Goal: Information Seeking & Learning: Learn about a topic

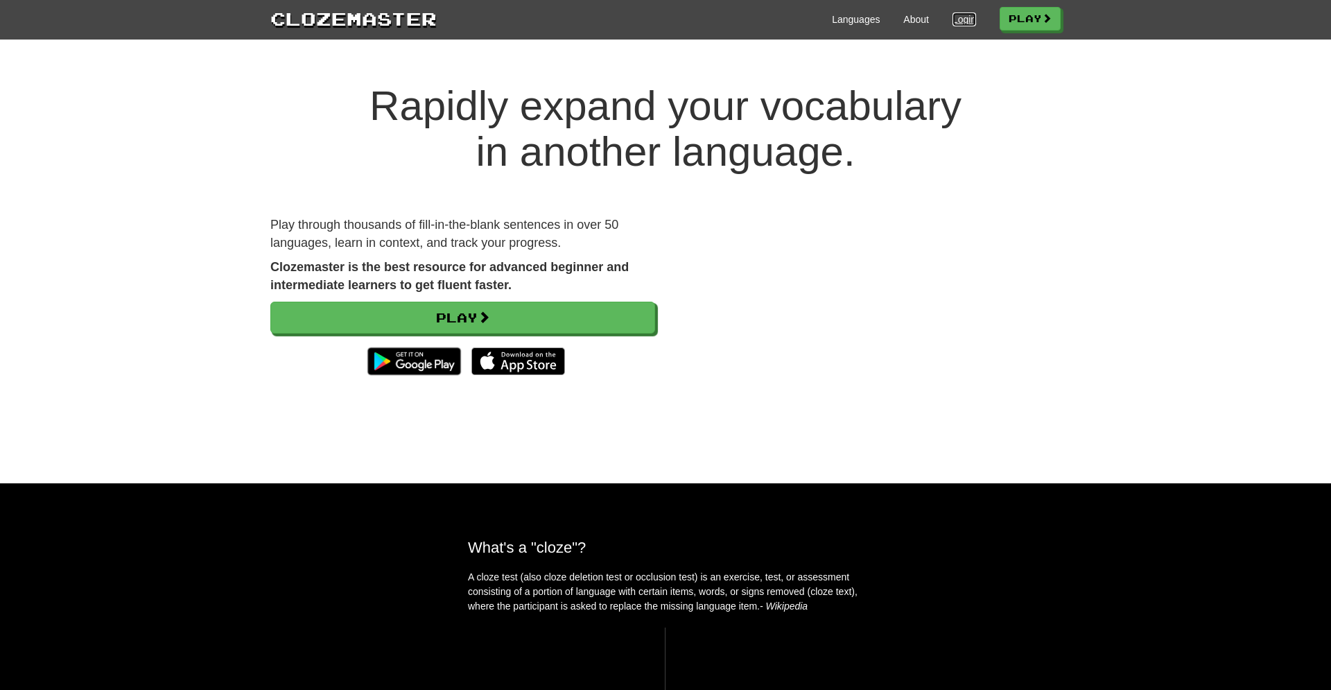
click at [955, 19] on link "Login" at bounding box center [964, 19] width 24 height 14
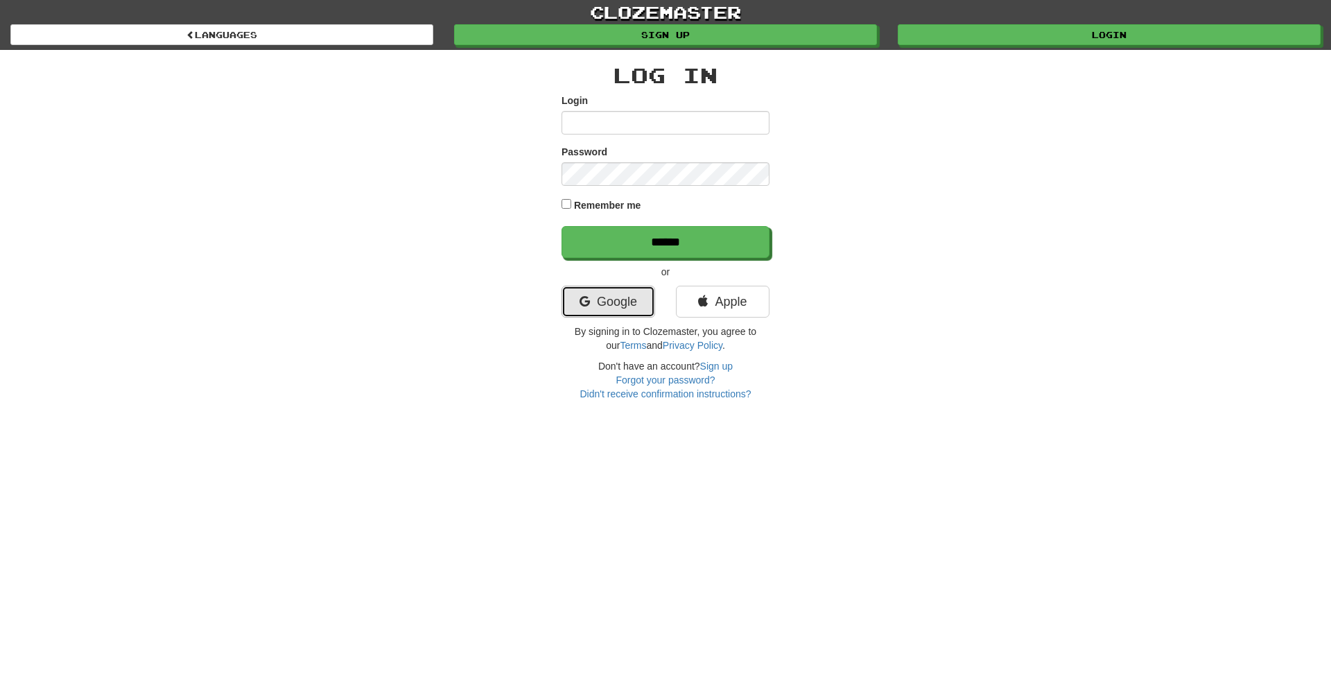
click at [642, 310] on link "Google" at bounding box center [608, 302] width 94 height 32
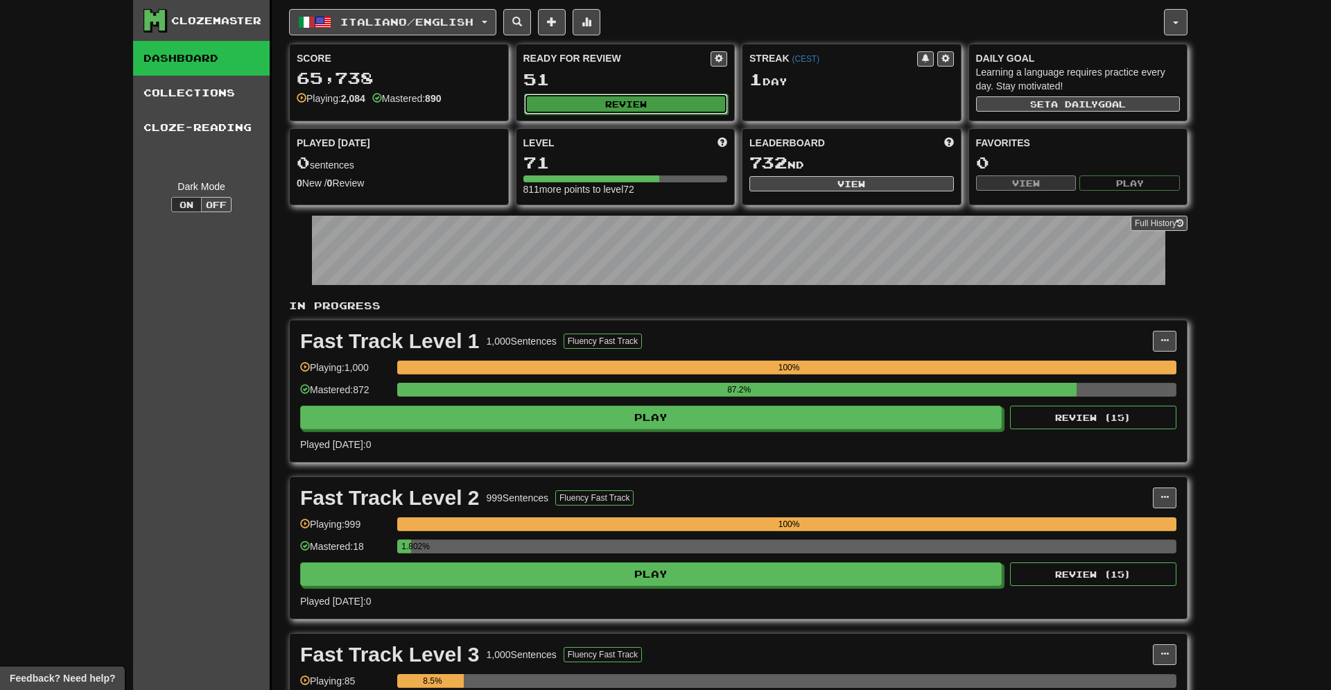
click at [651, 100] on button "Review" at bounding box center [626, 104] width 204 height 21
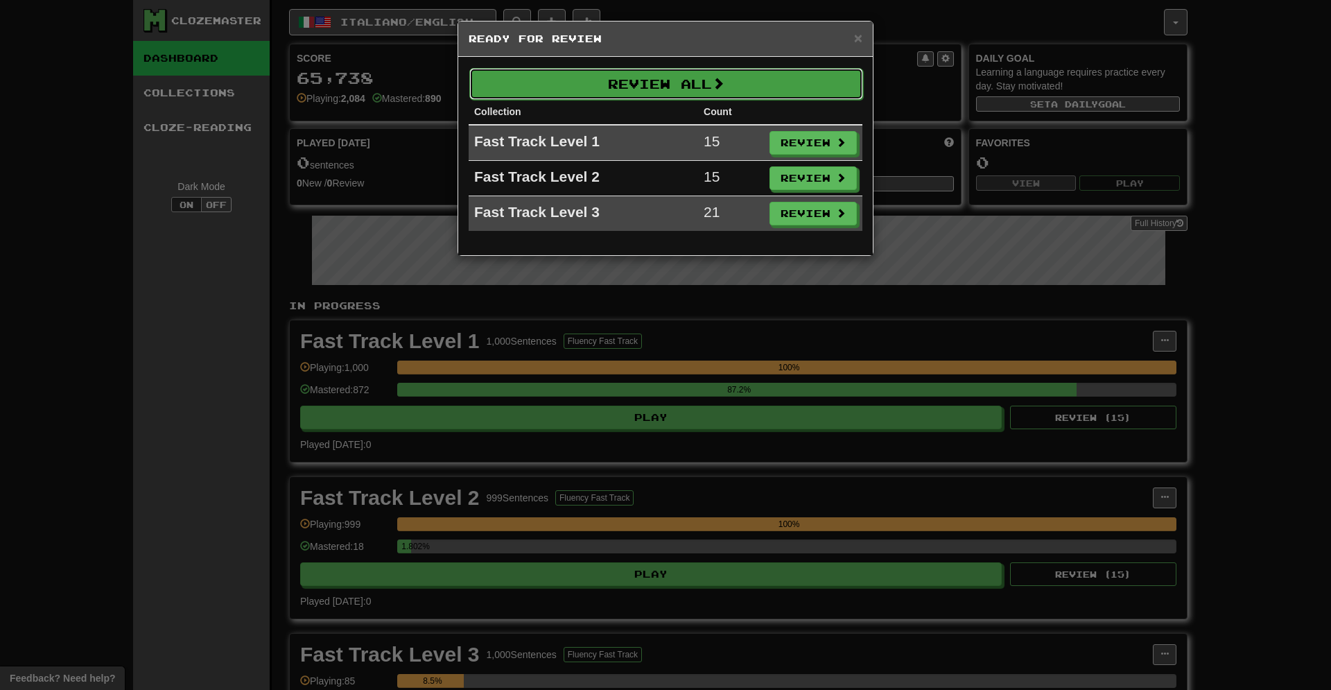
click at [699, 81] on button "Review All" at bounding box center [666, 84] width 394 height 32
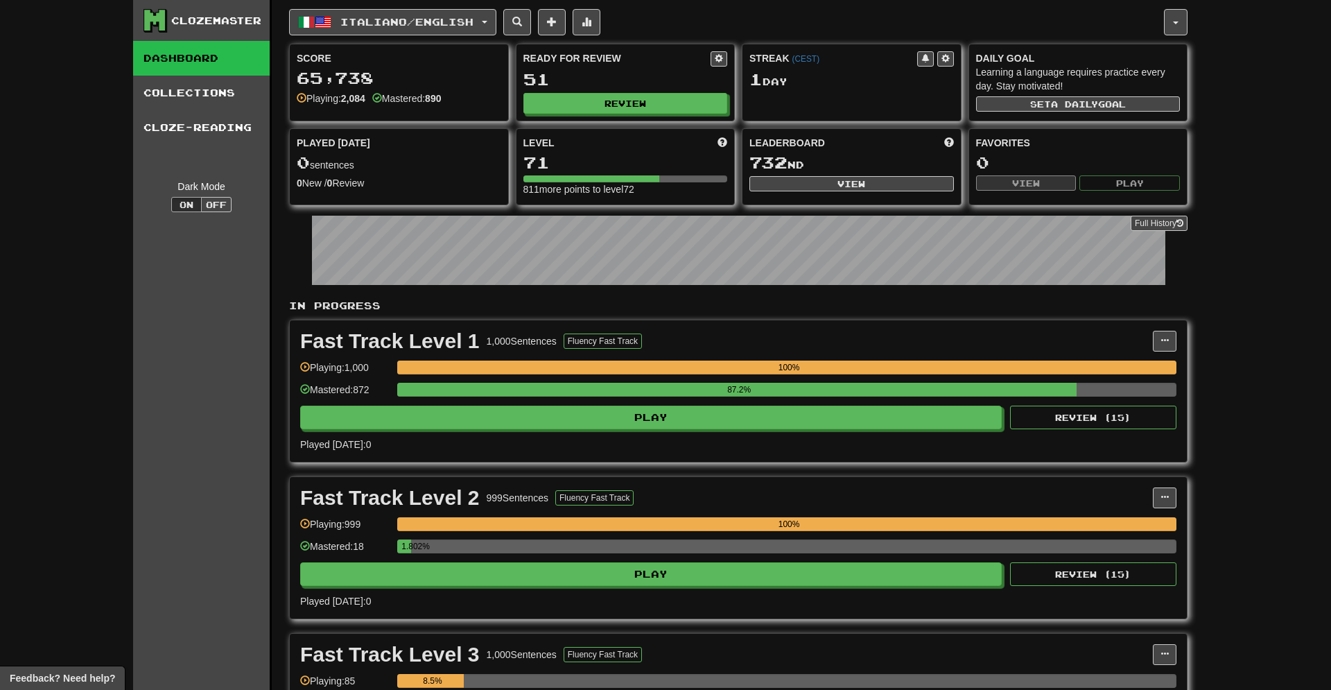
select select "**"
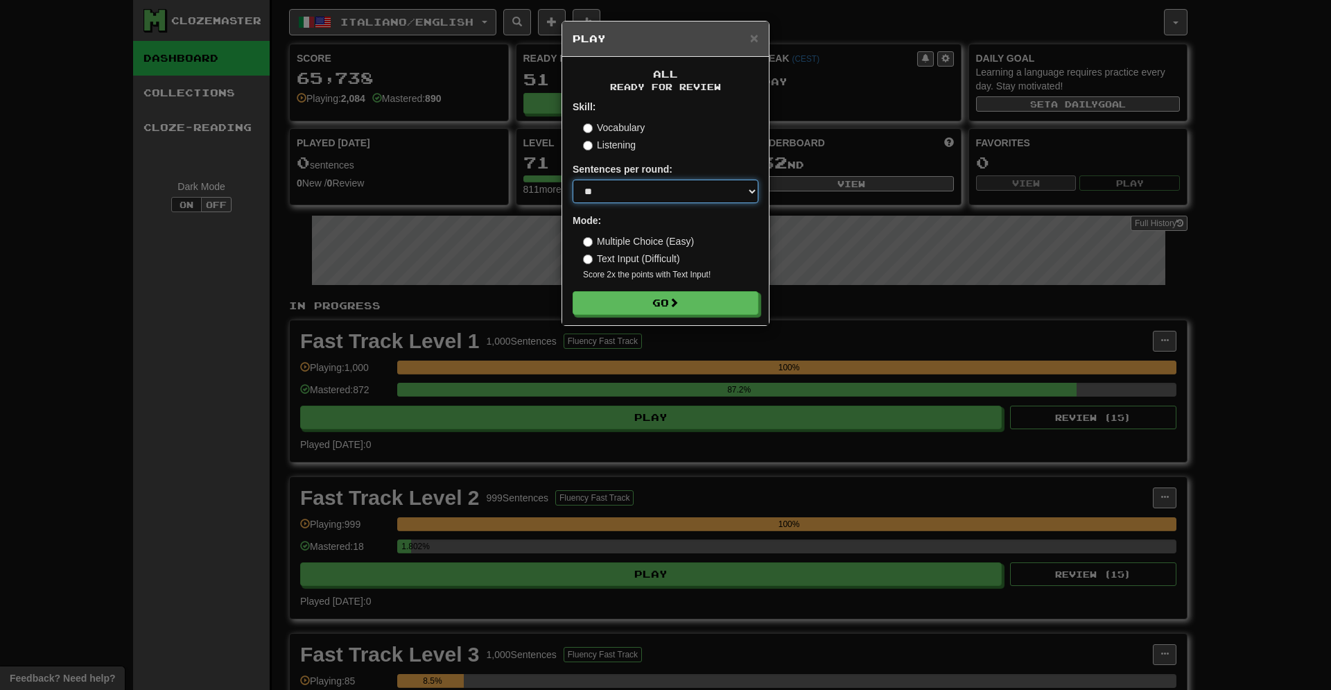
click at [572, 179] on select "* ** ** ** ** ** *** ********" at bounding box center [665, 191] width 186 height 24
click at [775, 352] on div "× Play All Ready for Review Skill: Vocabulary Listening Sentences per round: * …" at bounding box center [665, 345] width 1331 height 690
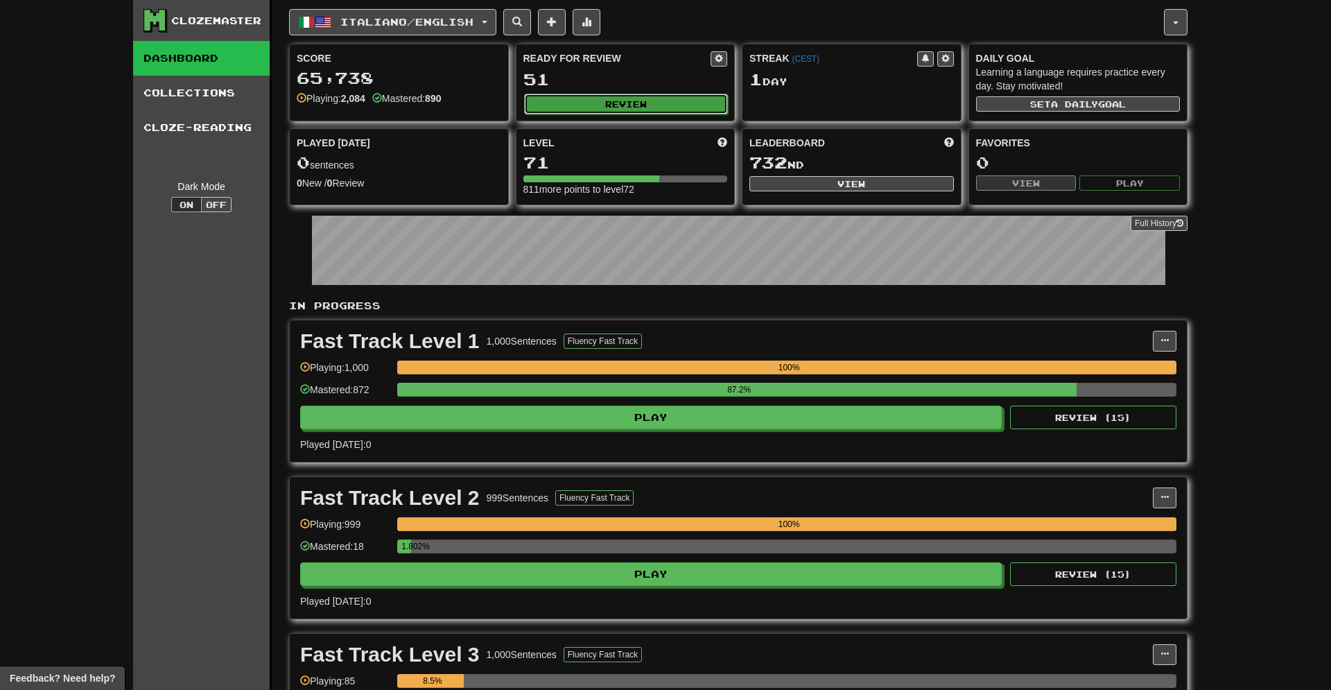
click at [626, 94] on button "Review" at bounding box center [626, 104] width 204 height 21
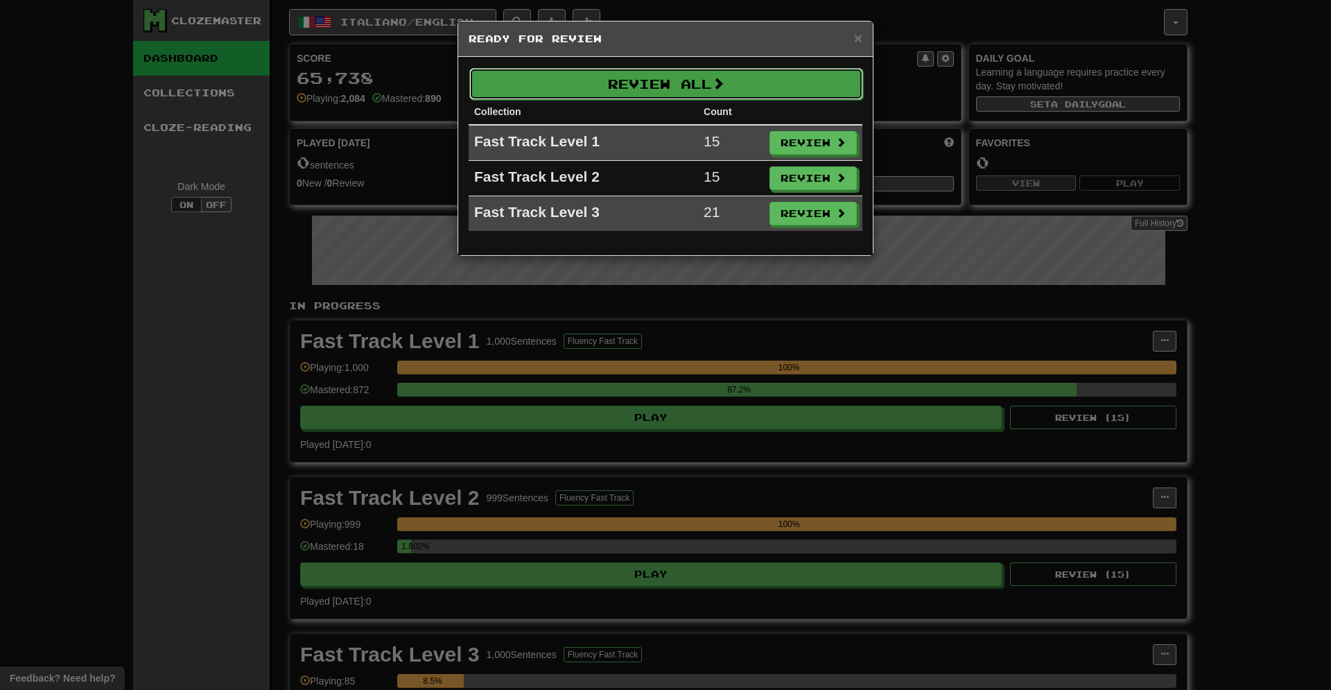
click at [633, 88] on button "Review All" at bounding box center [666, 84] width 394 height 32
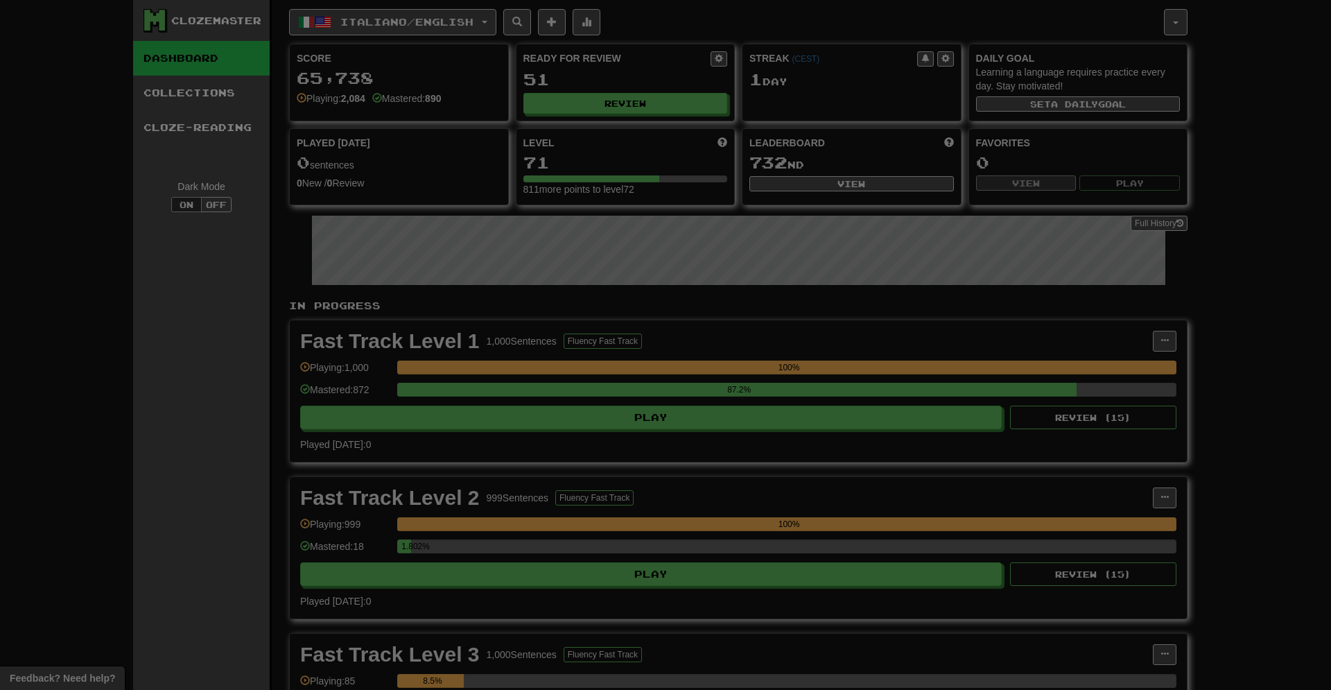
select select "**"
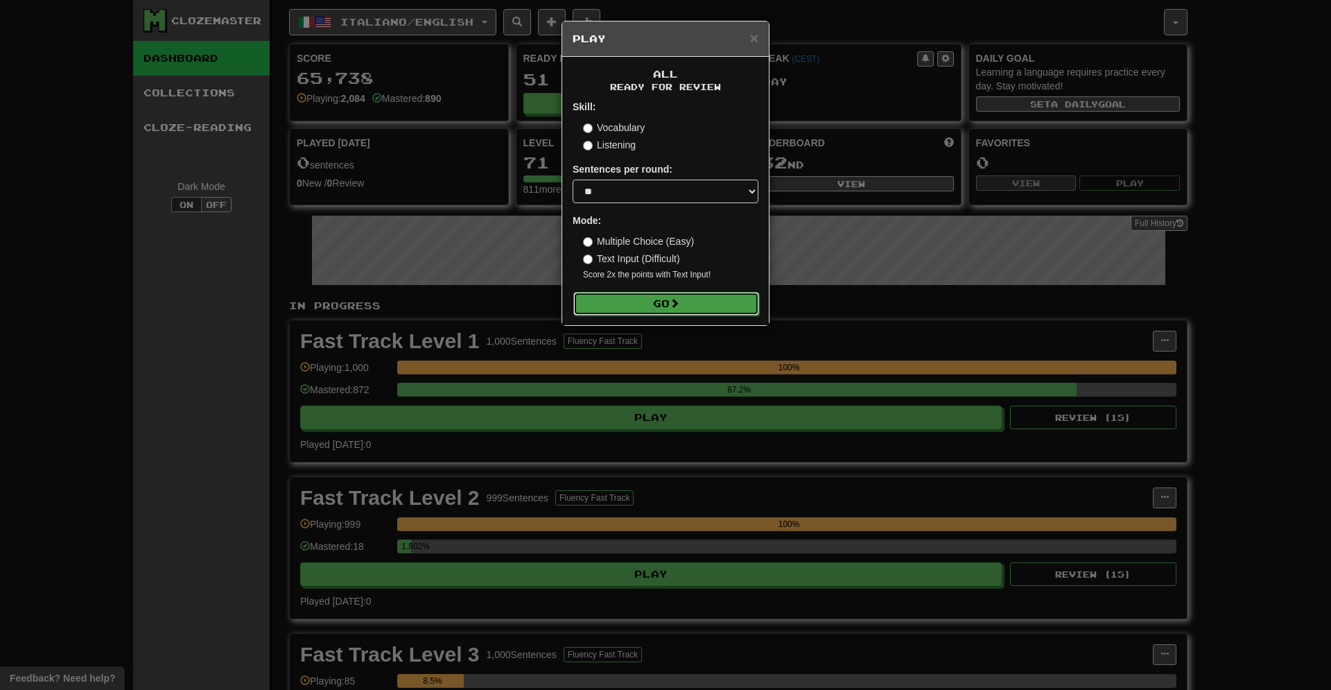
click at [609, 309] on button "Go" at bounding box center [666, 304] width 186 height 24
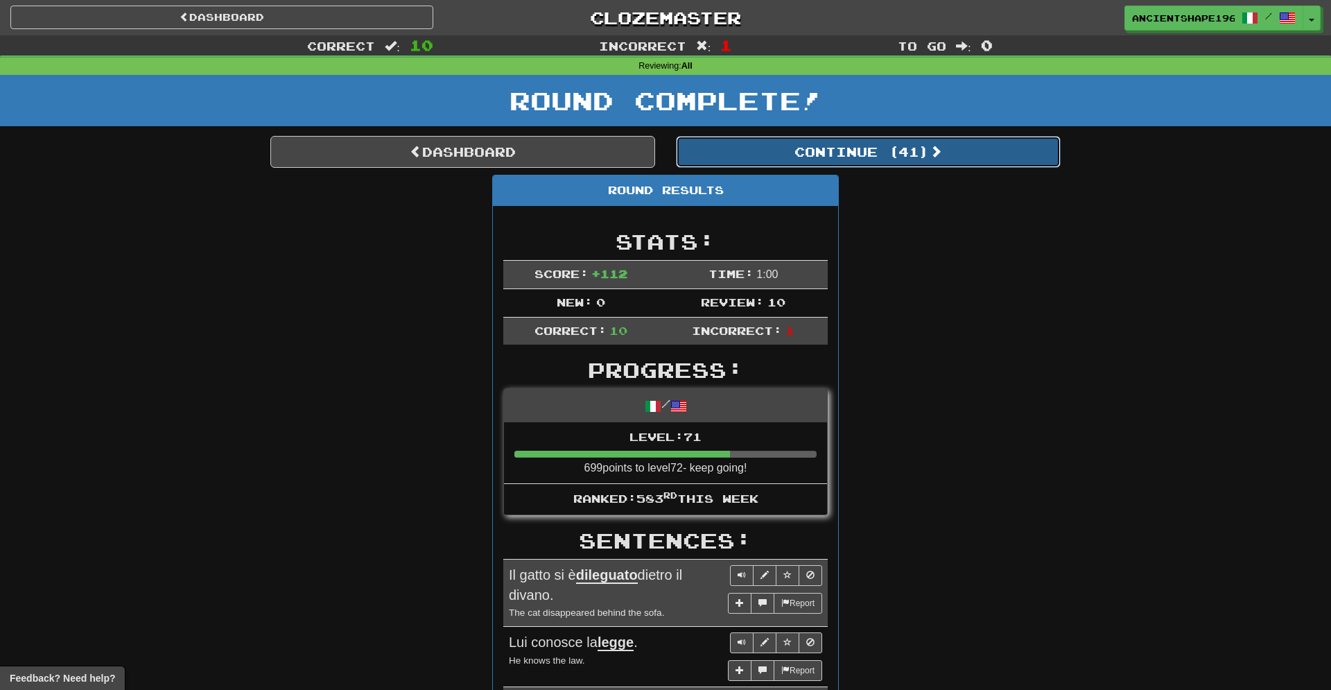
click at [798, 152] on button "Continue ( 41 )" at bounding box center [868, 152] width 385 height 32
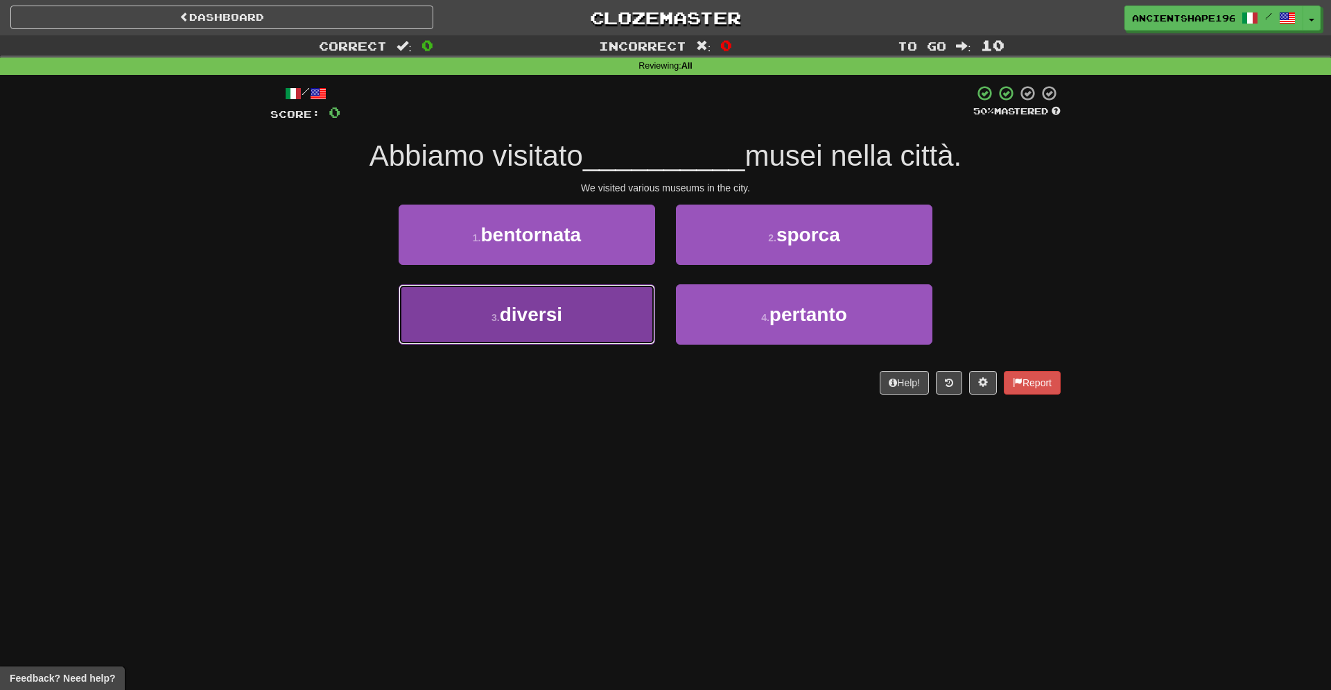
click at [613, 328] on button "3 . diversi" at bounding box center [526, 314] width 256 height 60
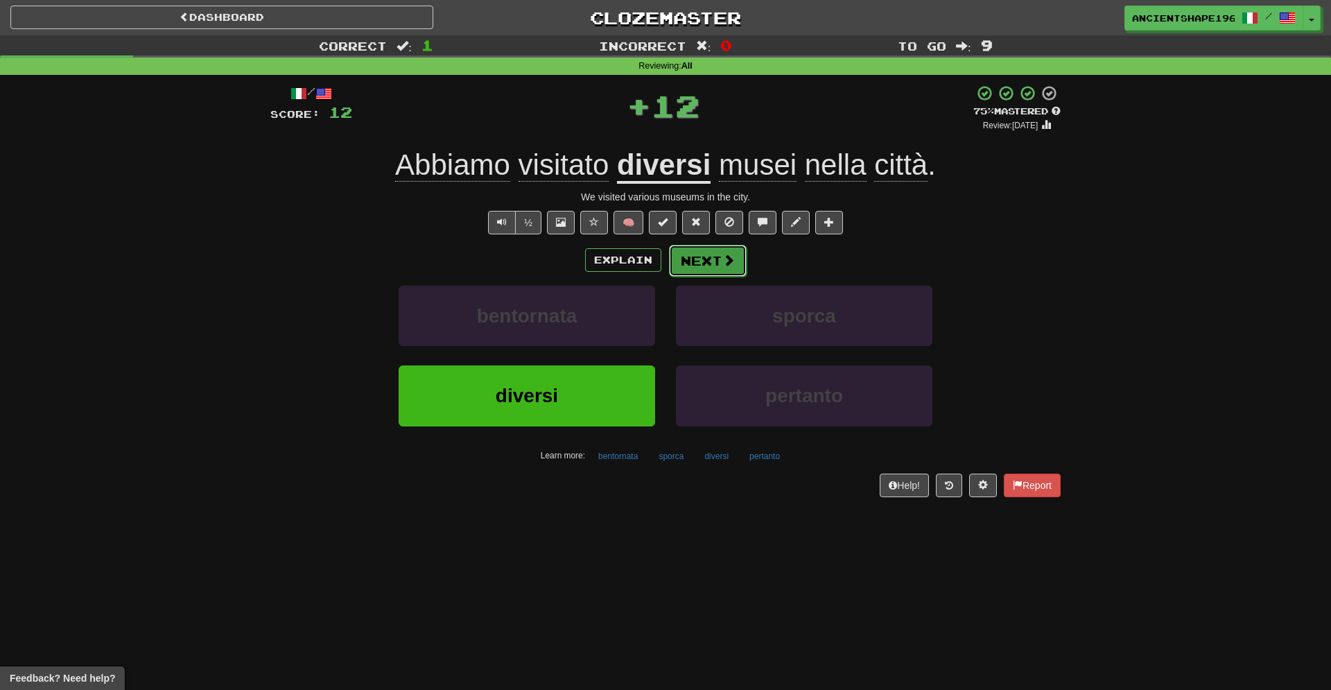
click at [694, 268] on button "Next" at bounding box center [708, 261] width 78 height 32
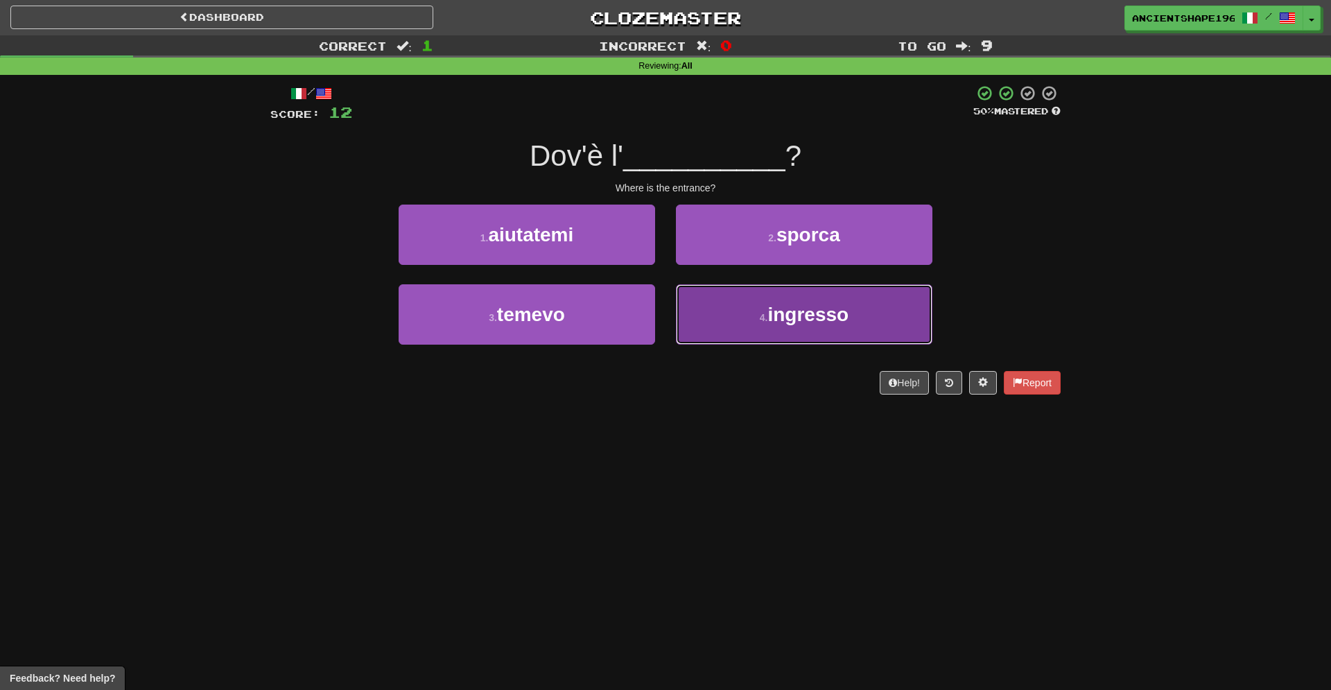
click at [789, 333] on button "4 . ingresso" at bounding box center [804, 314] width 256 height 60
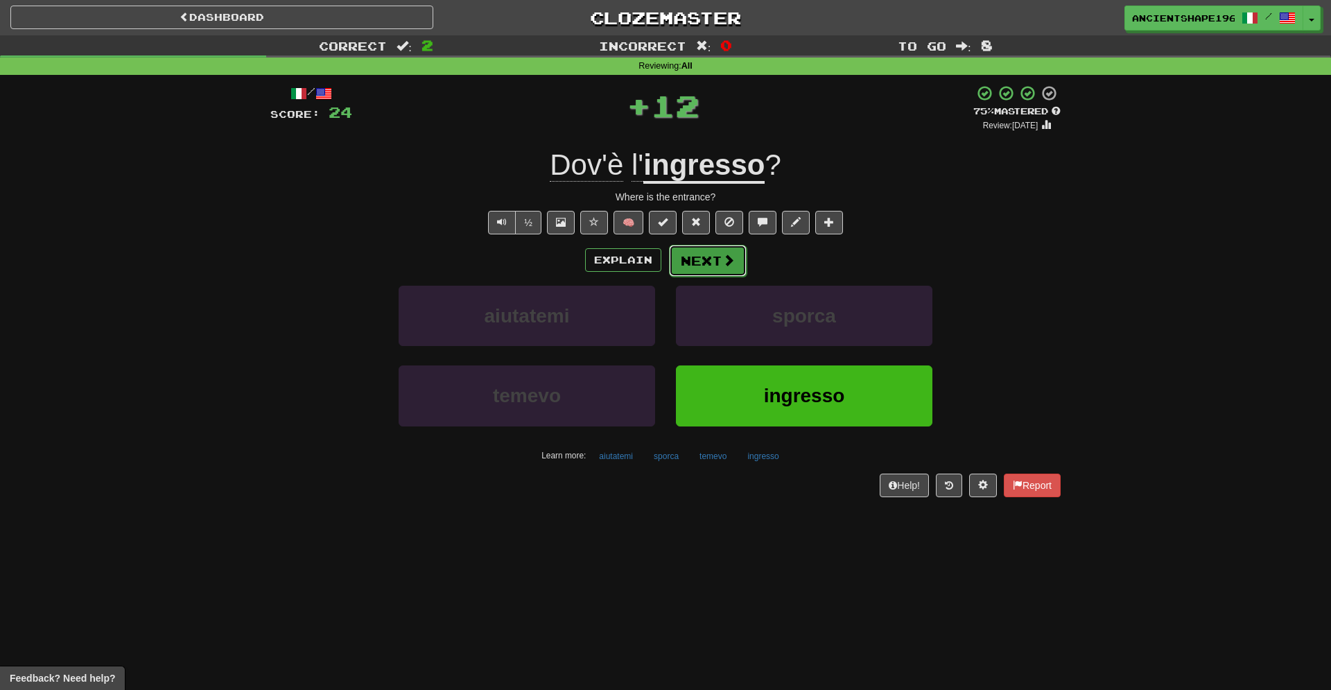
click at [687, 251] on button "Next" at bounding box center [708, 261] width 78 height 32
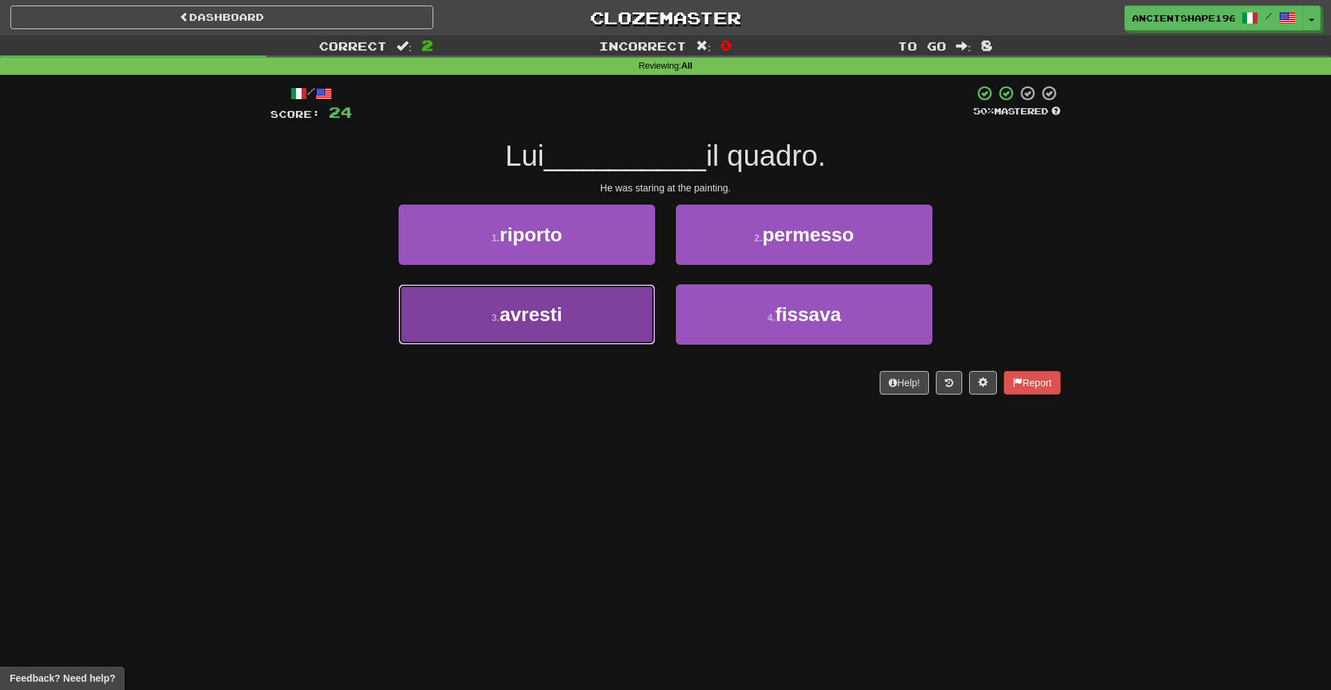
click at [613, 310] on button "3 . avresti" at bounding box center [526, 314] width 256 height 60
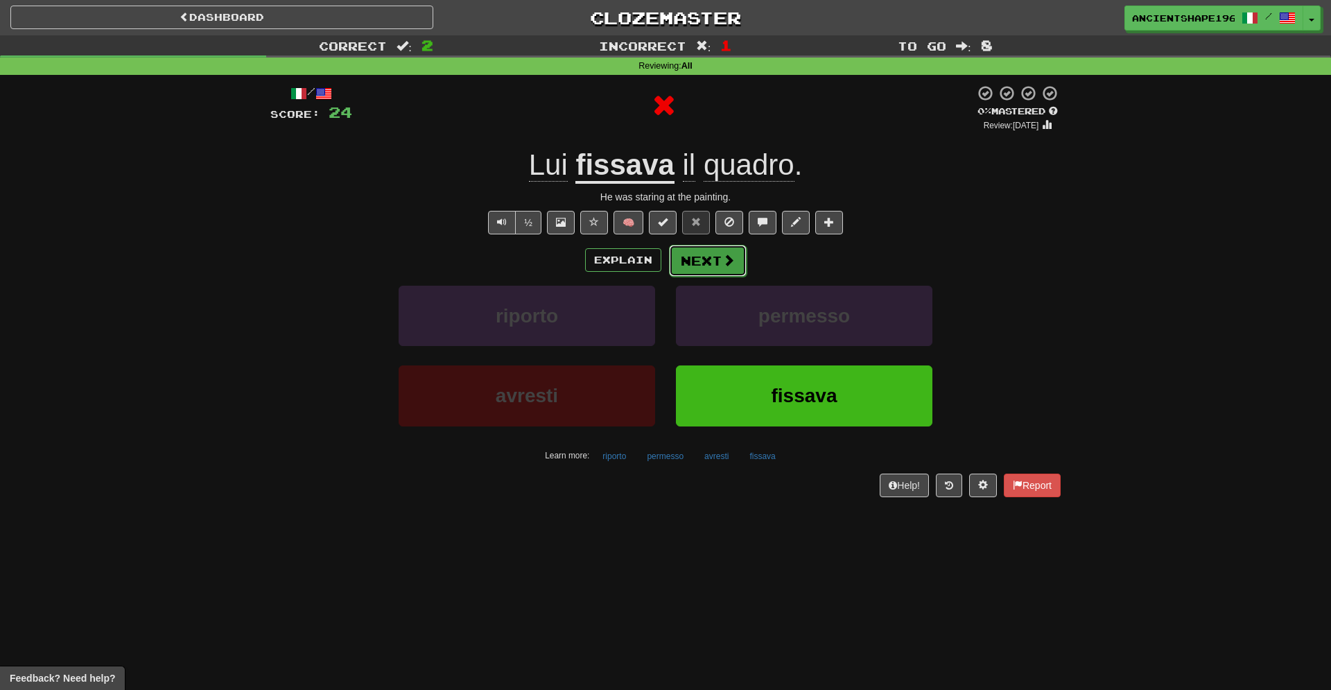
click at [716, 263] on button "Next" at bounding box center [708, 261] width 78 height 32
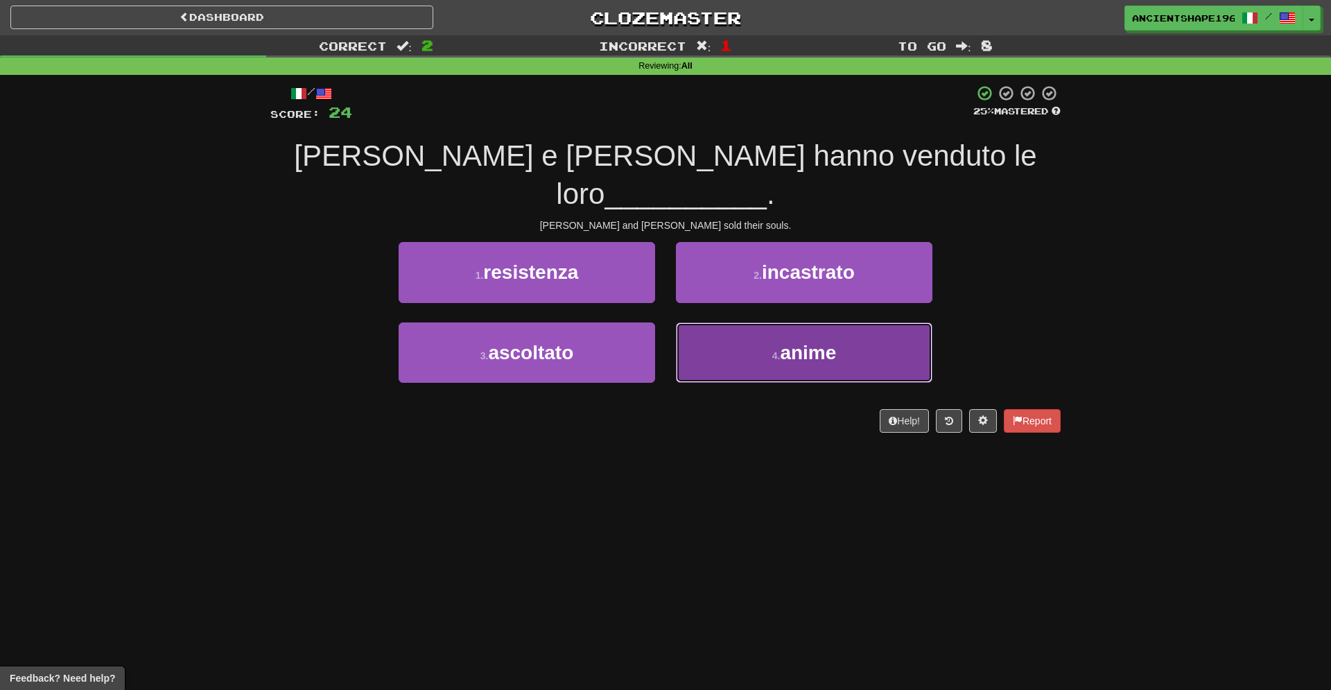
click at [775, 322] on button "4 . anime" at bounding box center [804, 352] width 256 height 60
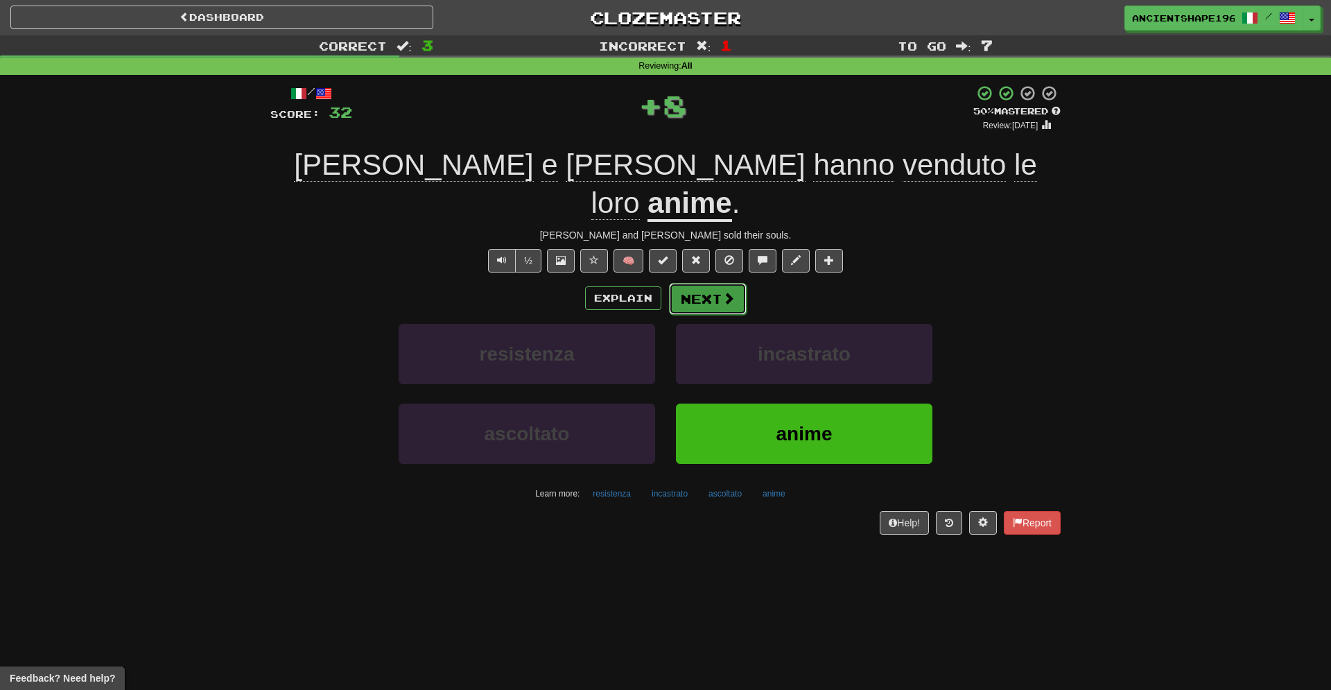
click at [720, 283] on button "Next" at bounding box center [708, 299] width 78 height 32
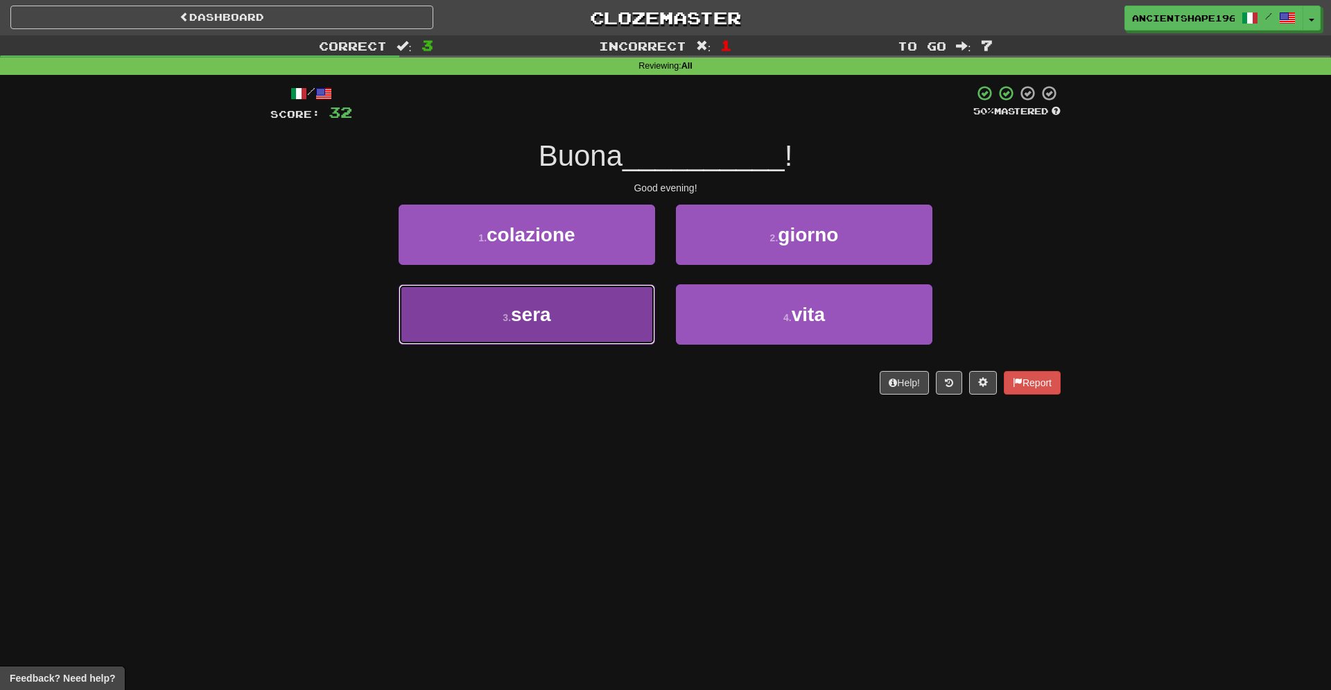
click at [566, 317] on button "3 . sera" at bounding box center [526, 314] width 256 height 60
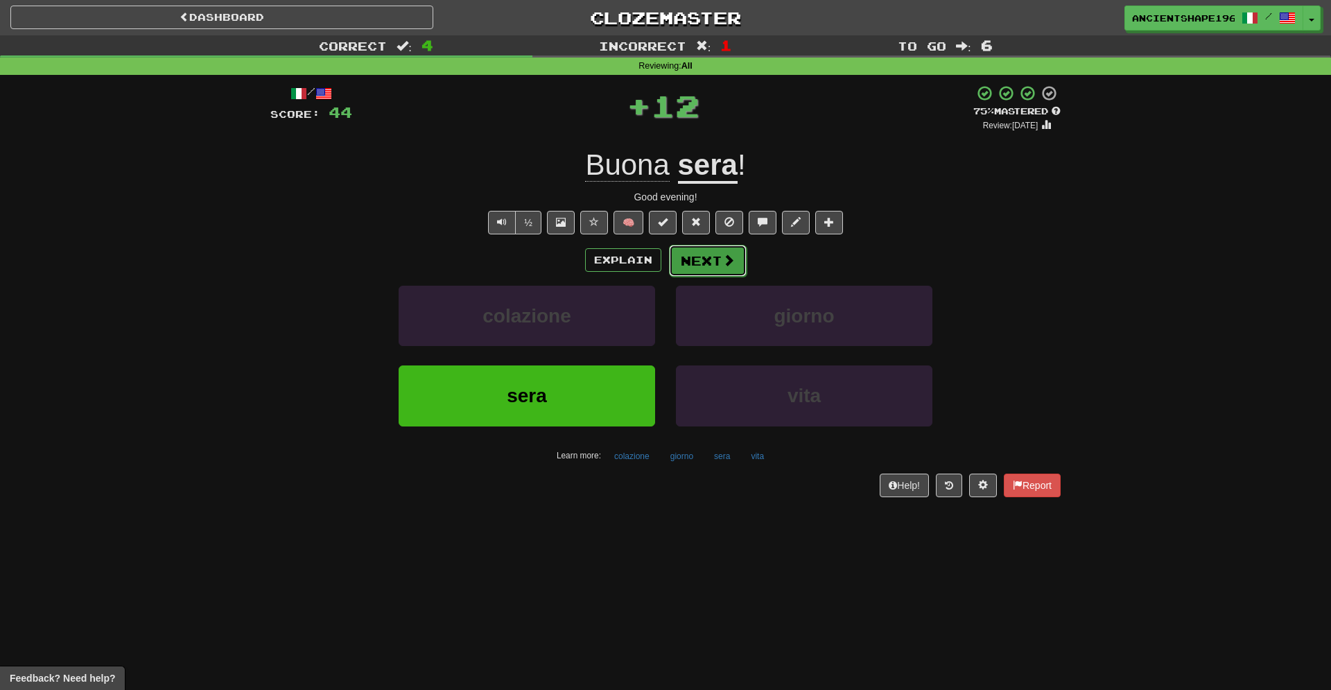
click at [702, 258] on button "Next" at bounding box center [708, 261] width 78 height 32
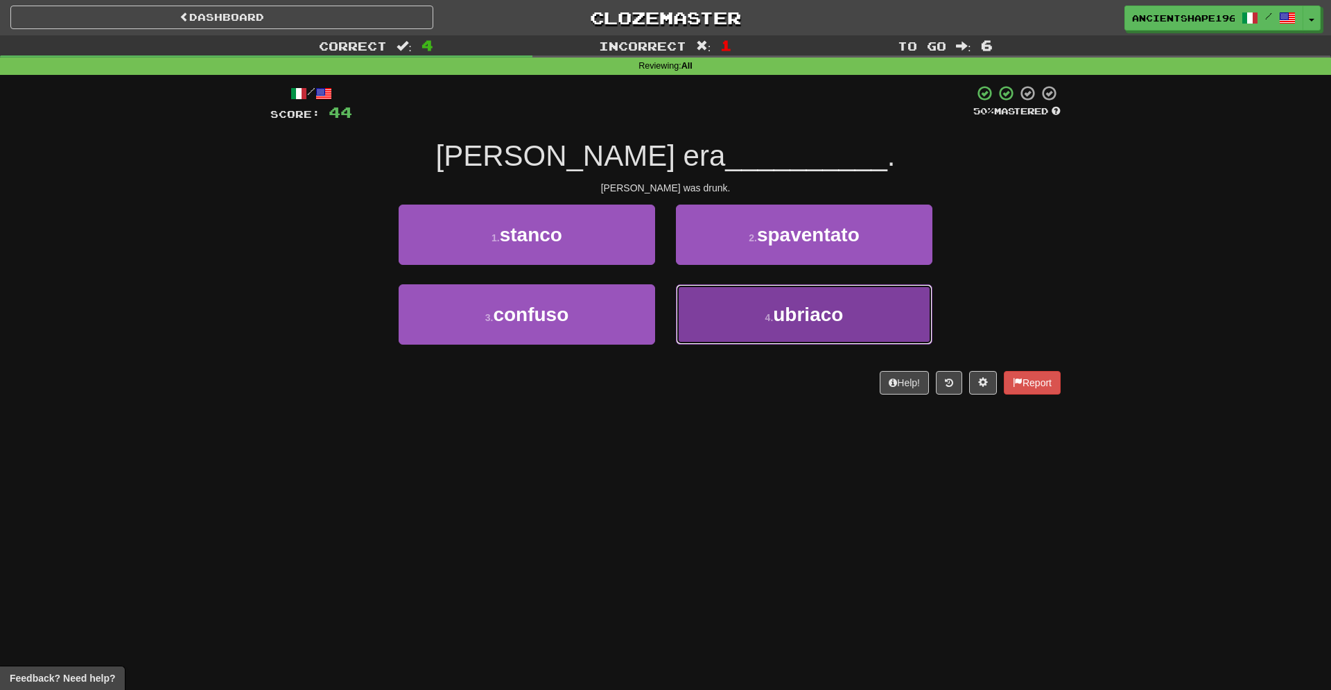
click at [769, 319] on small "4 ." at bounding box center [769, 317] width 8 height 11
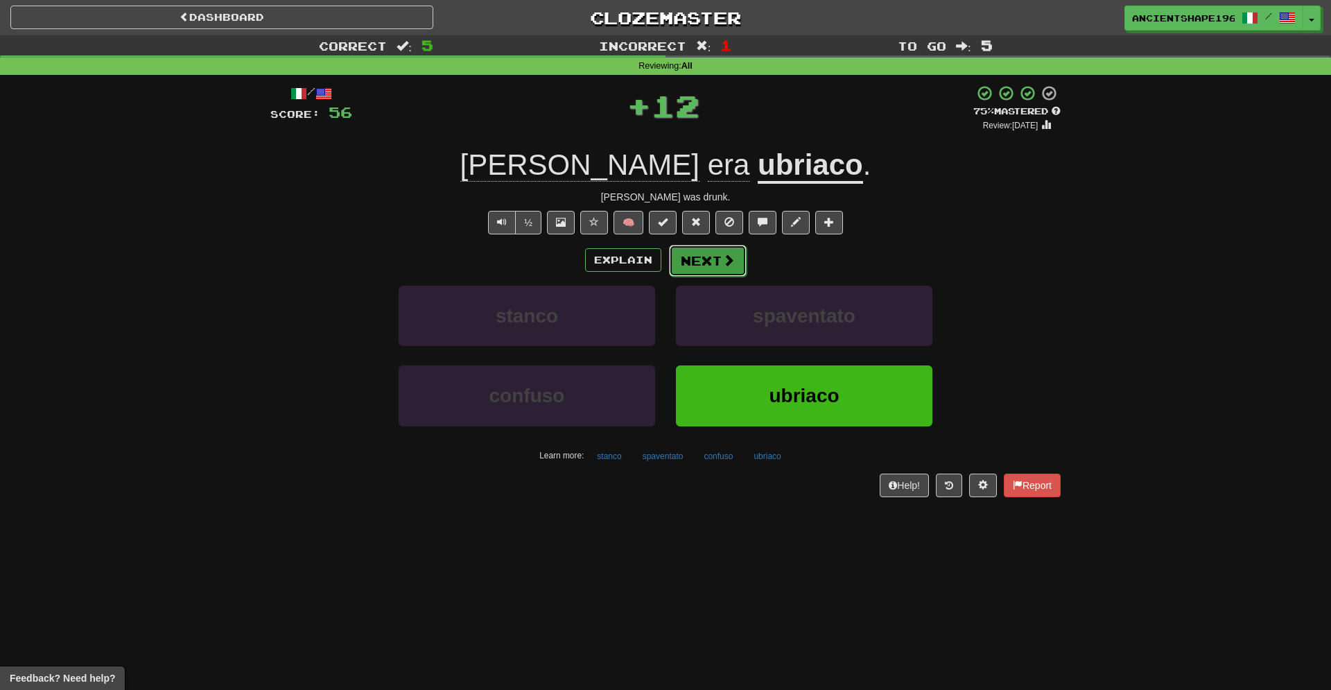
click at [714, 270] on button "Next" at bounding box center [708, 261] width 78 height 32
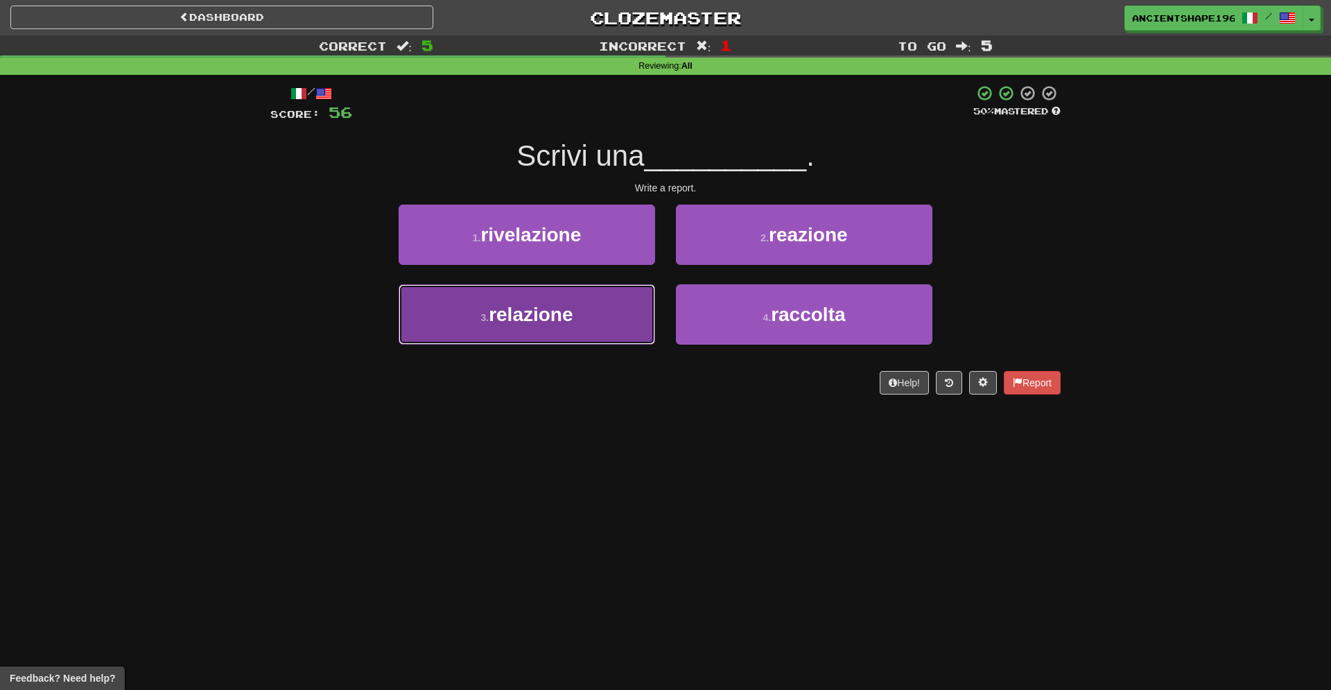
click at [595, 307] on button "3 . relazione" at bounding box center [526, 314] width 256 height 60
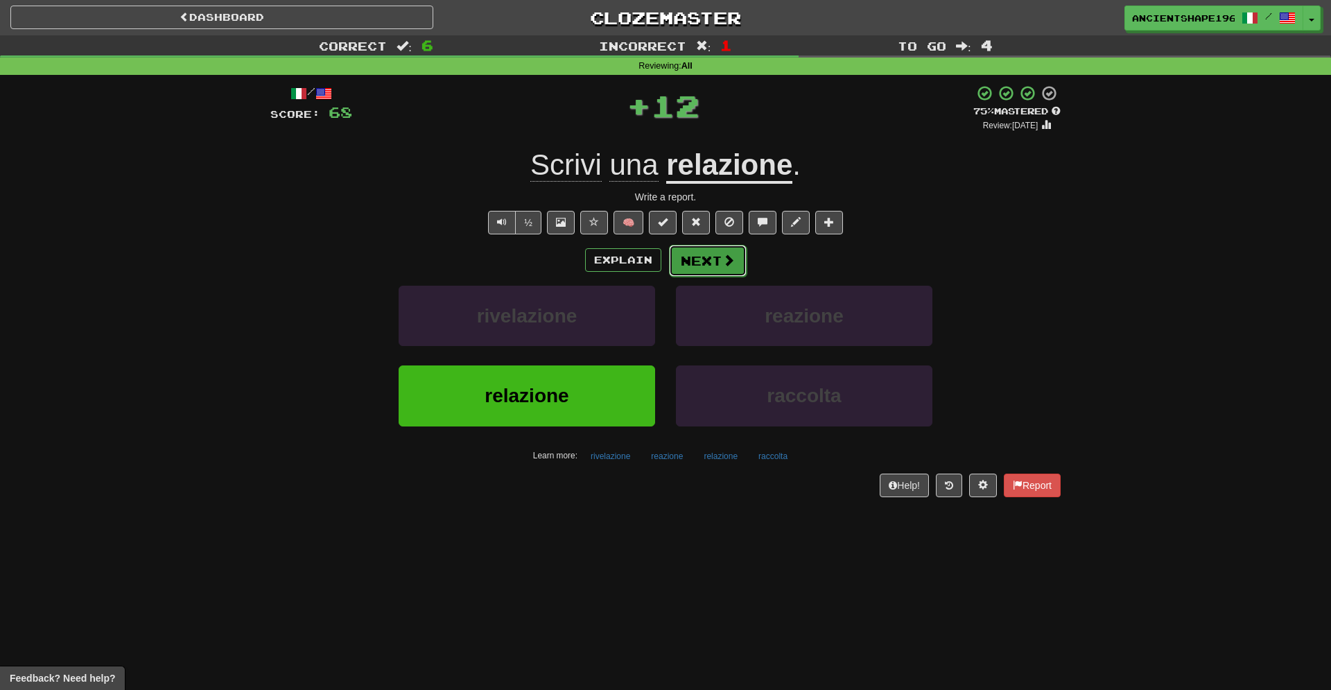
click at [687, 255] on button "Next" at bounding box center [708, 261] width 78 height 32
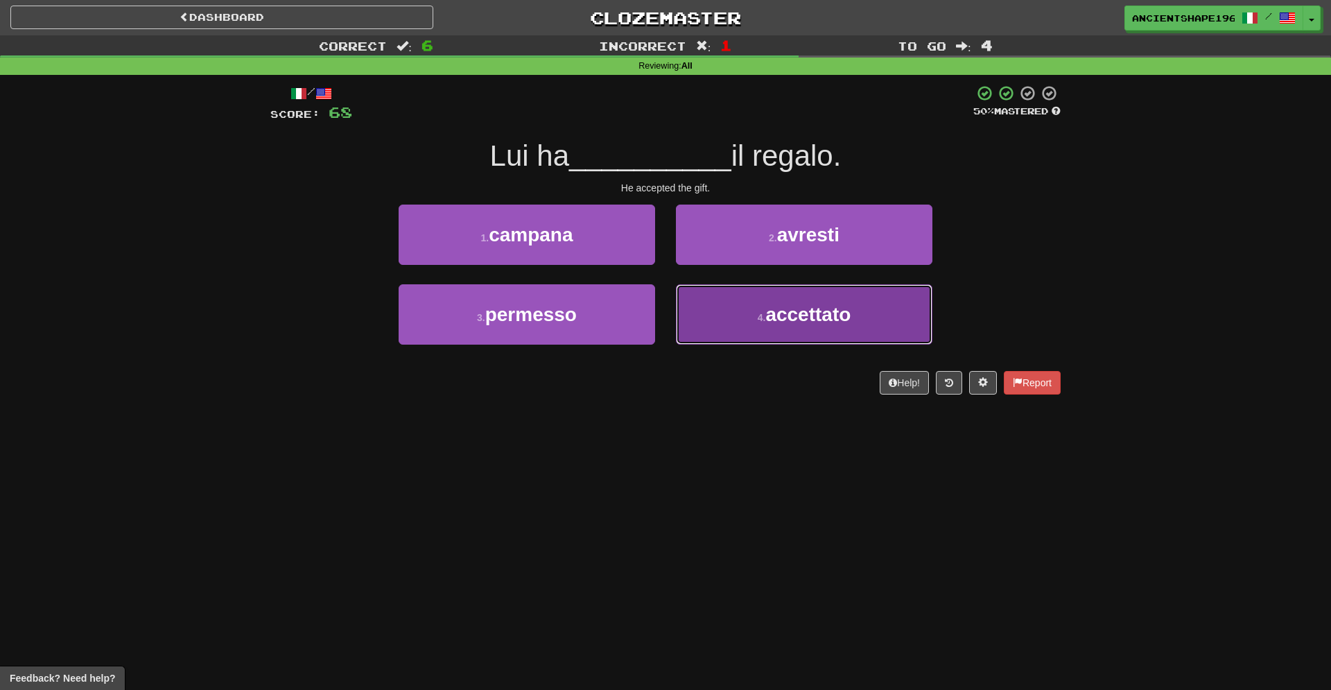
click at [736, 299] on button "4 . accettato" at bounding box center [804, 314] width 256 height 60
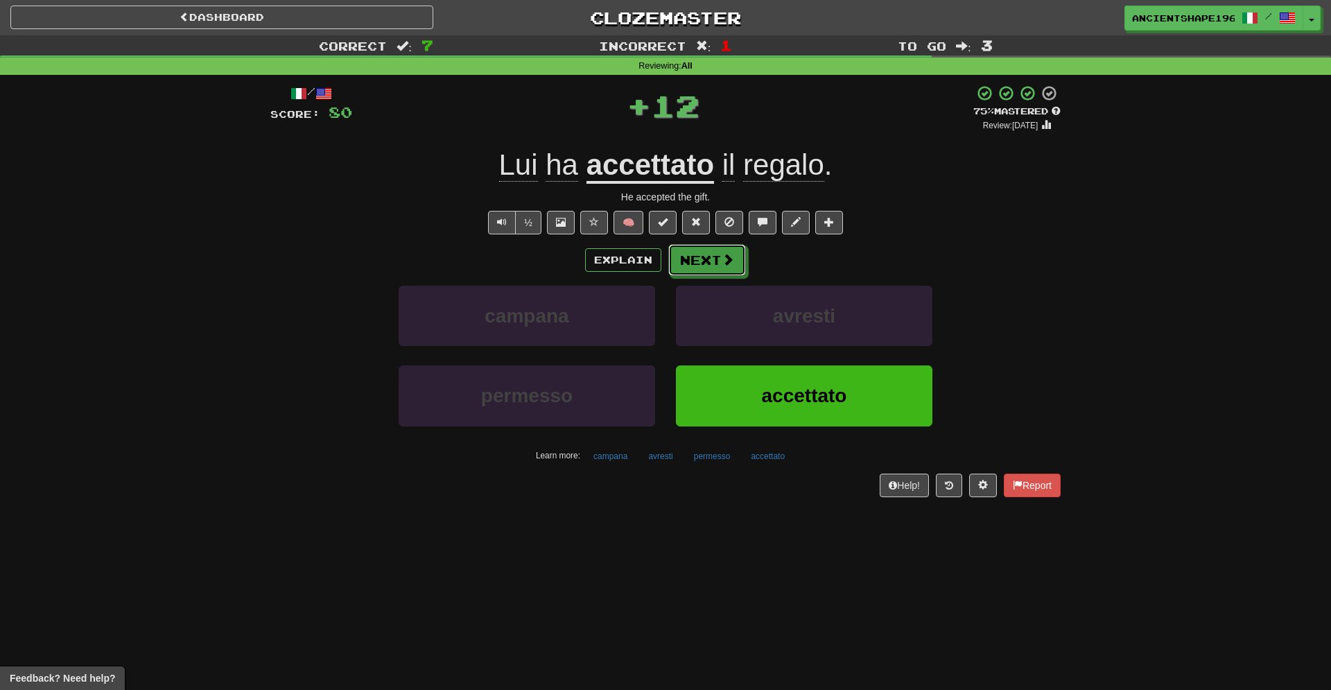
click at [679, 268] on button "Next" at bounding box center [707, 260] width 78 height 32
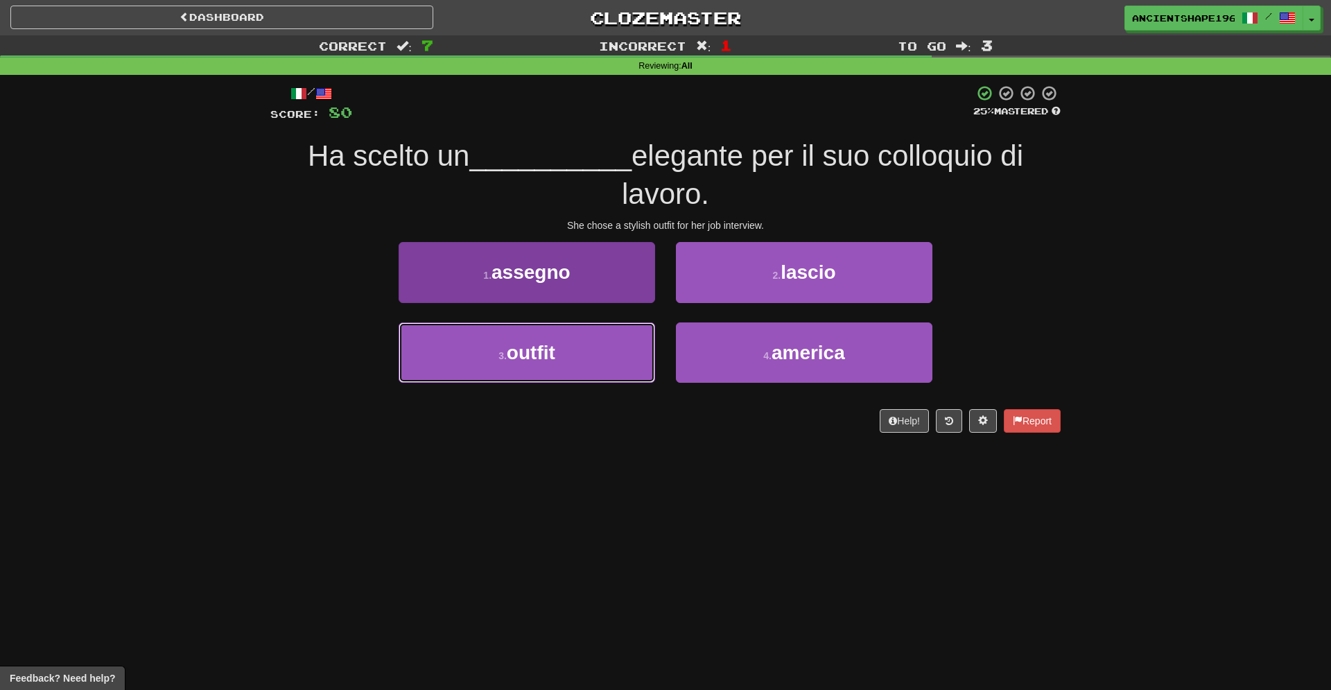
drag, startPoint x: 588, startPoint y: 338, endPoint x: 651, endPoint y: 325, distance: 65.1
click at [590, 339] on button "3 . outfit" at bounding box center [526, 352] width 256 height 60
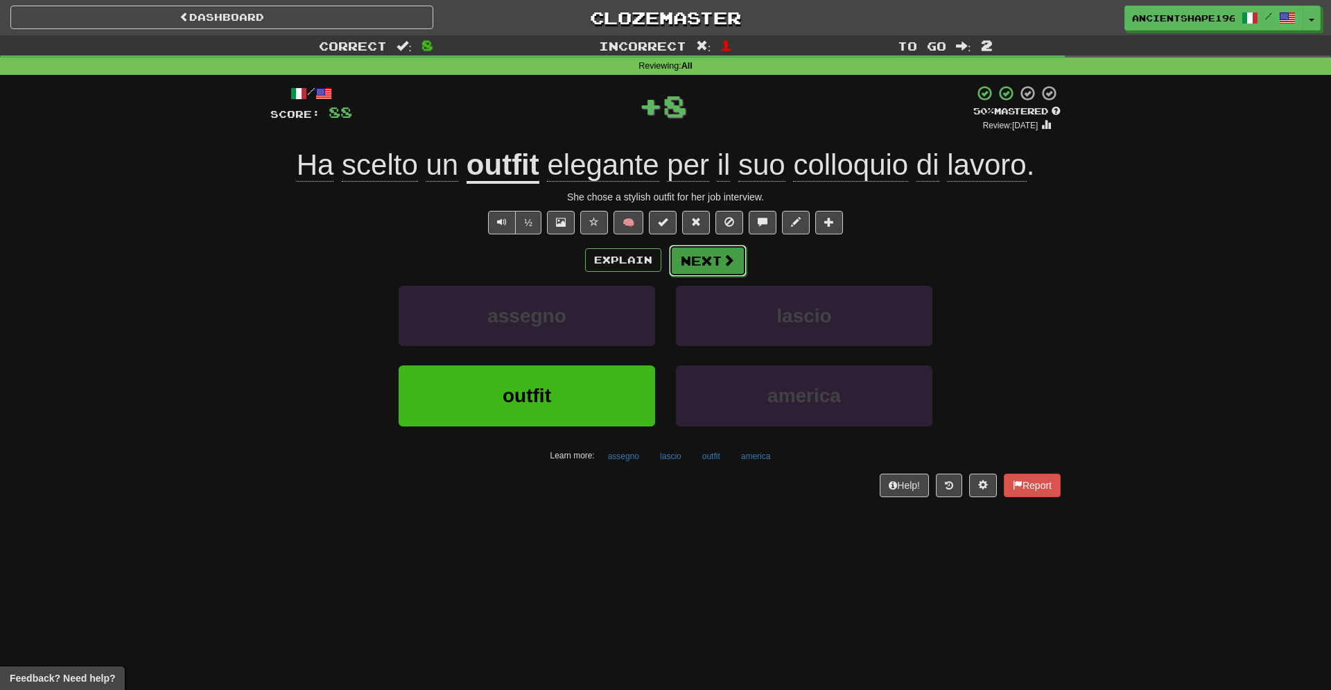
click at [710, 268] on button "Next" at bounding box center [708, 261] width 78 height 32
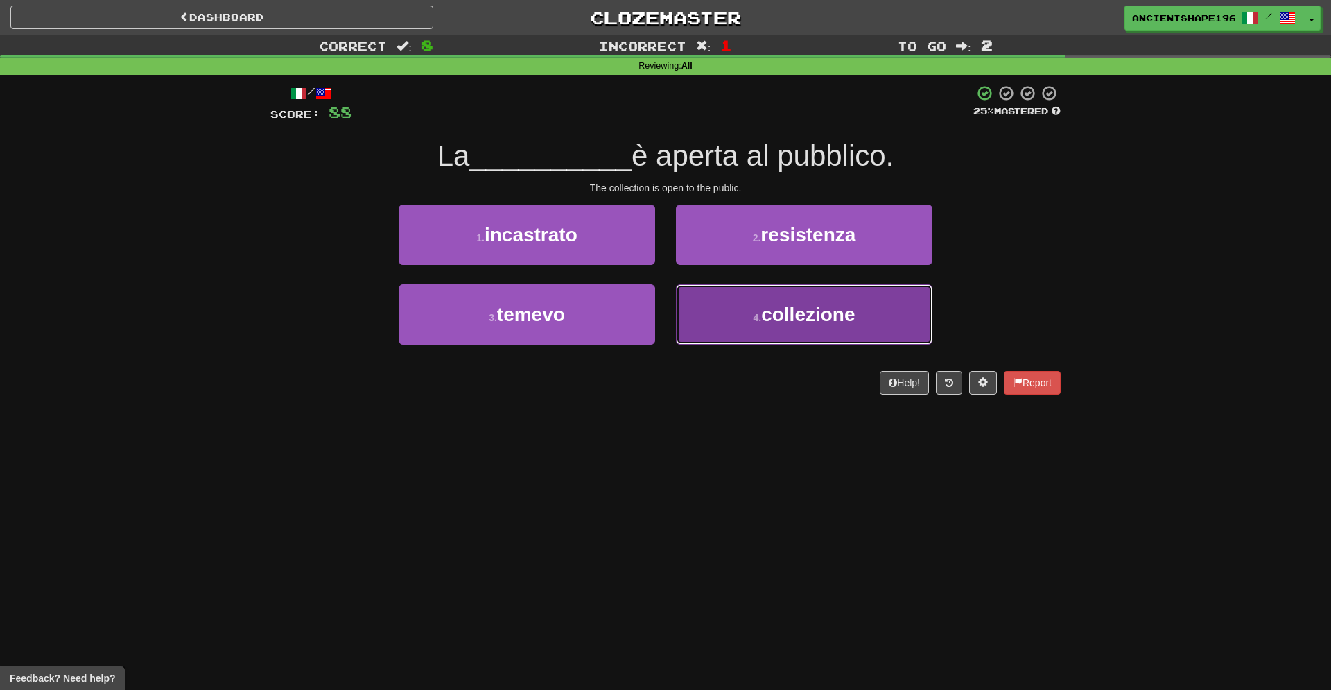
click at [757, 326] on button "4 . collezione" at bounding box center [804, 314] width 256 height 60
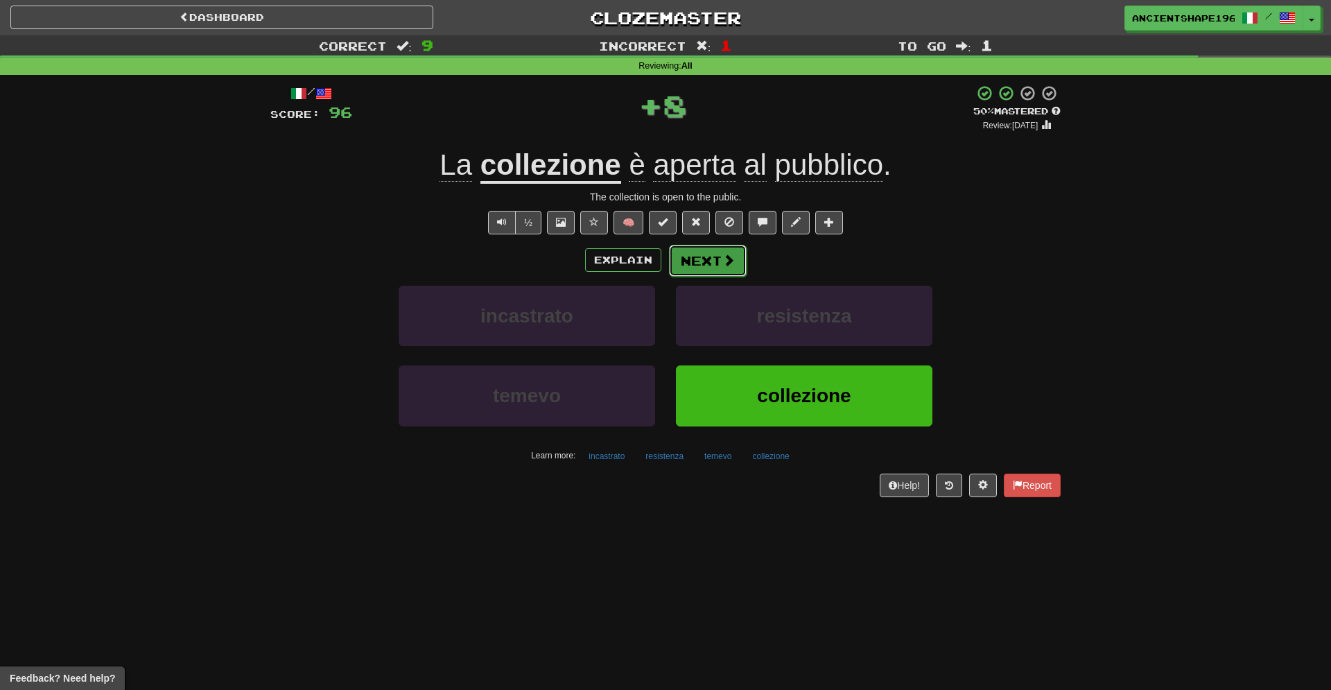
click at [700, 265] on button "Next" at bounding box center [708, 261] width 78 height 32
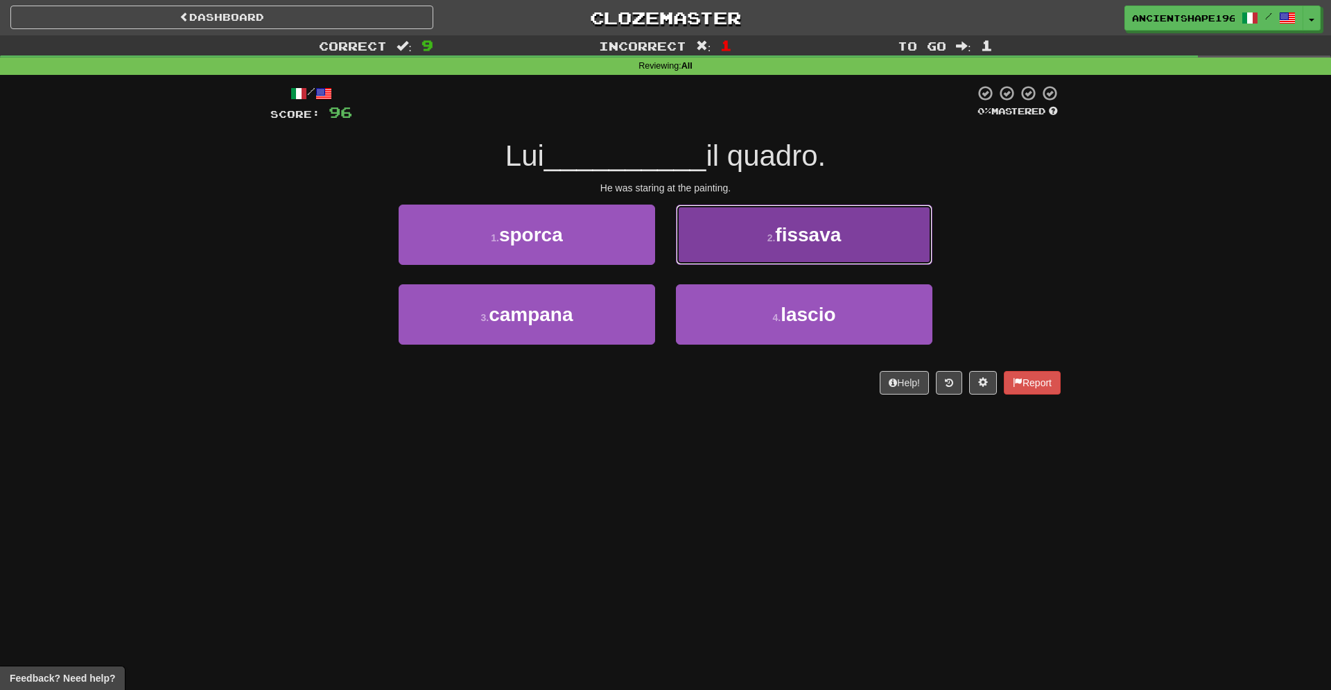
click at [784, 249] on button "2 . fissava" at bounding box center [804, 234] width 256 height 60
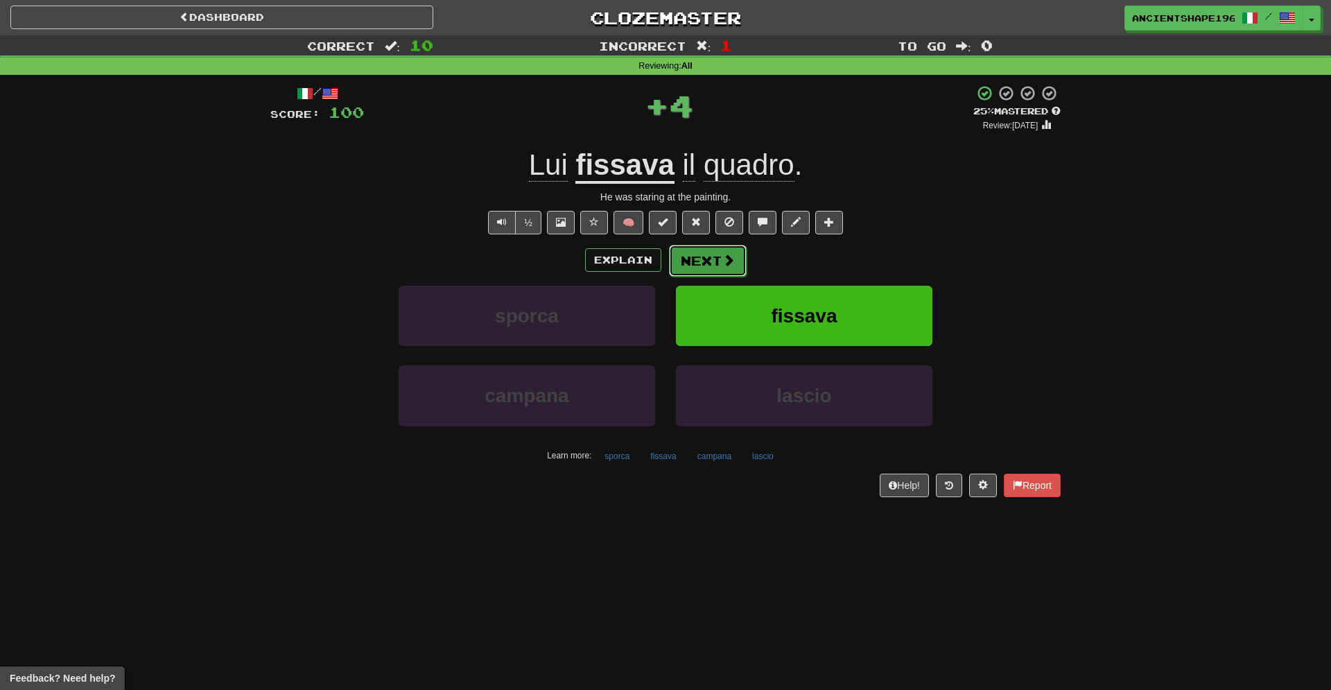
click at [692, 261] on button "Next" at bounding box center [708, 261] width 78 height 32
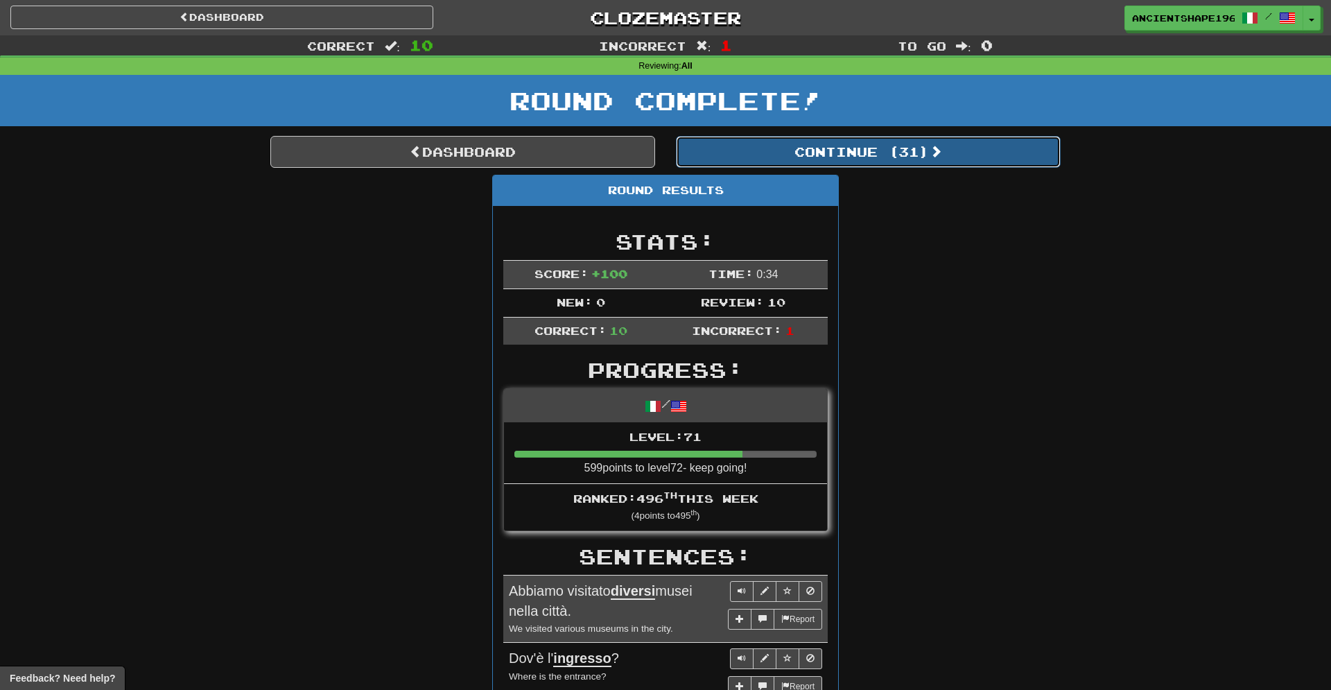
click at [784, 155] on button "Continue ( 31 )" at bounding box center [868, 152] width 385 height 32
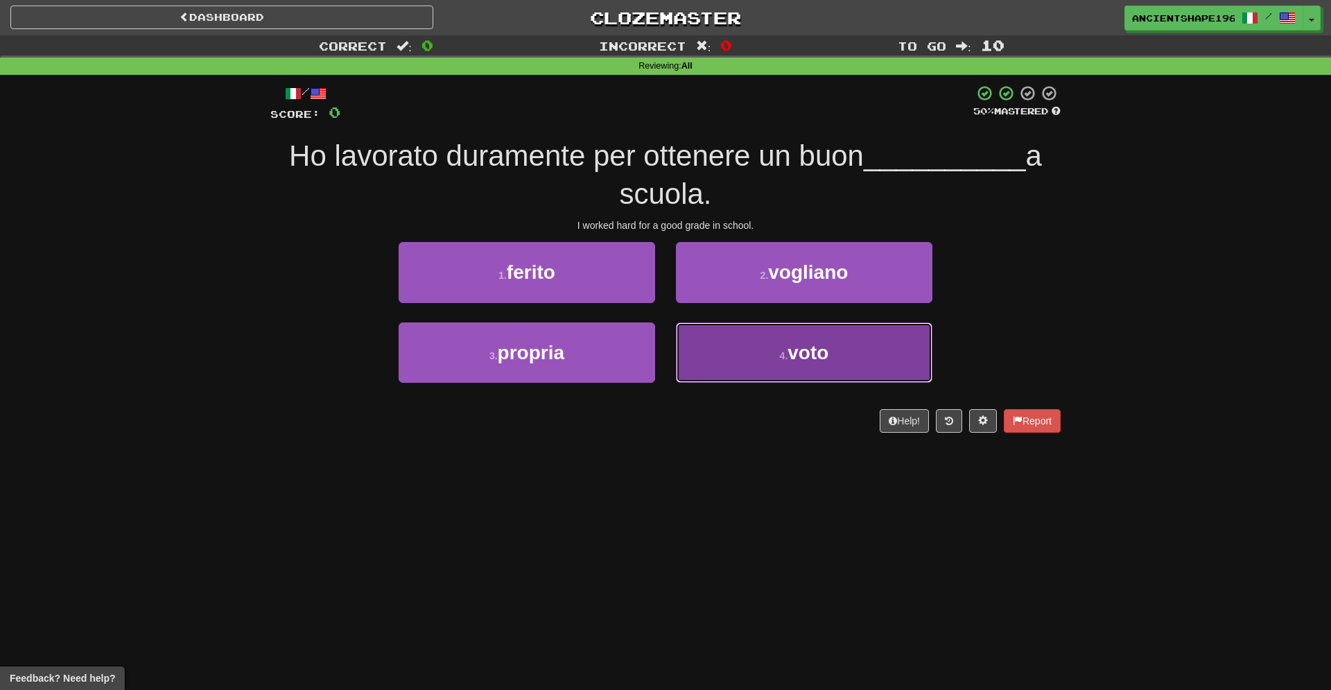
click at [776, 359] on button "4 . voto" at bounding box center [804, 352] width 256 height 60
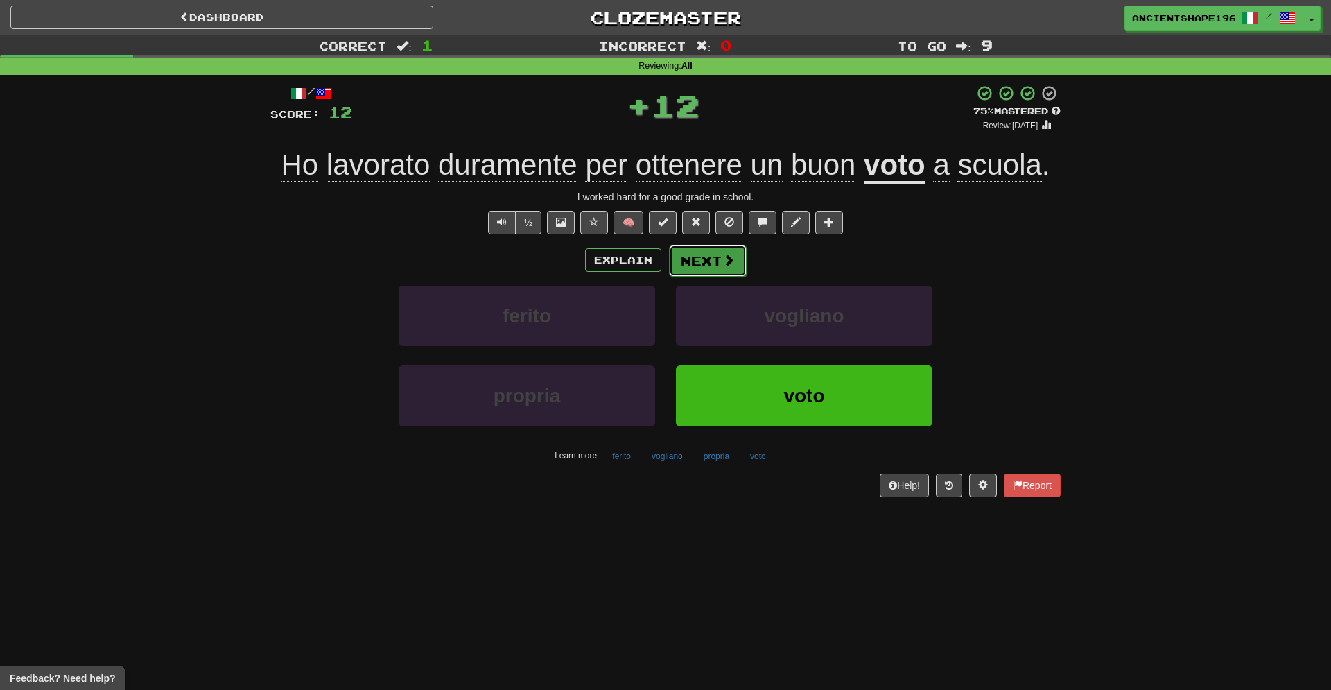
click at [714, 262] on button "Next" at bounding box center [708, 261] width 78 height 32
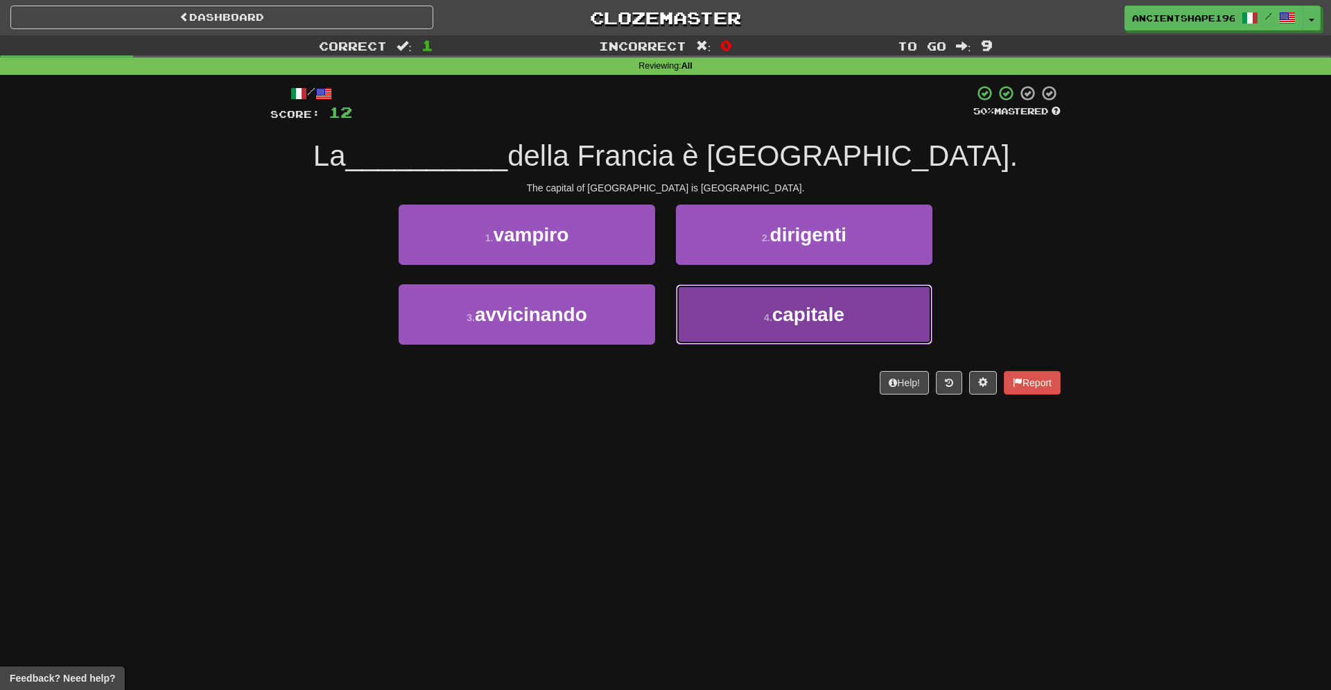
click at [759, 323] on button "4 . capitale" at bounding box center [804, 314] width 256 height 60
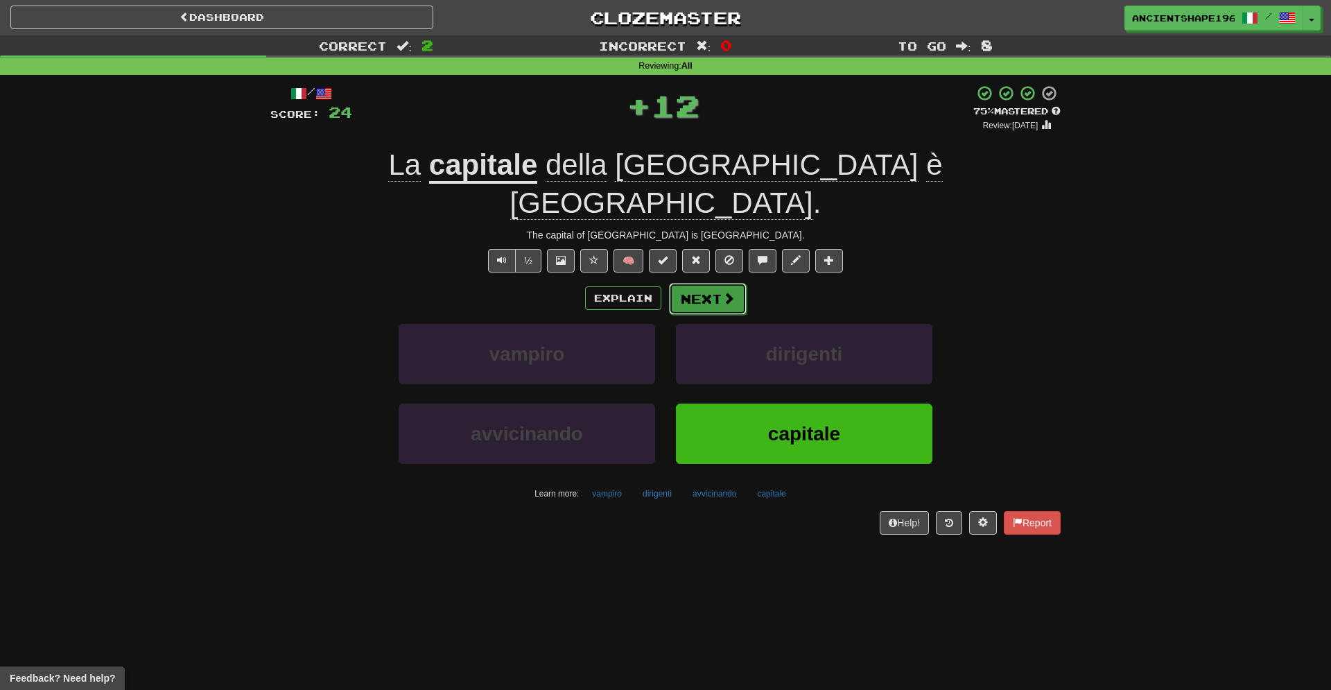
click at [729, 292] on span at bounding box center [728, 298] width 12 height 12
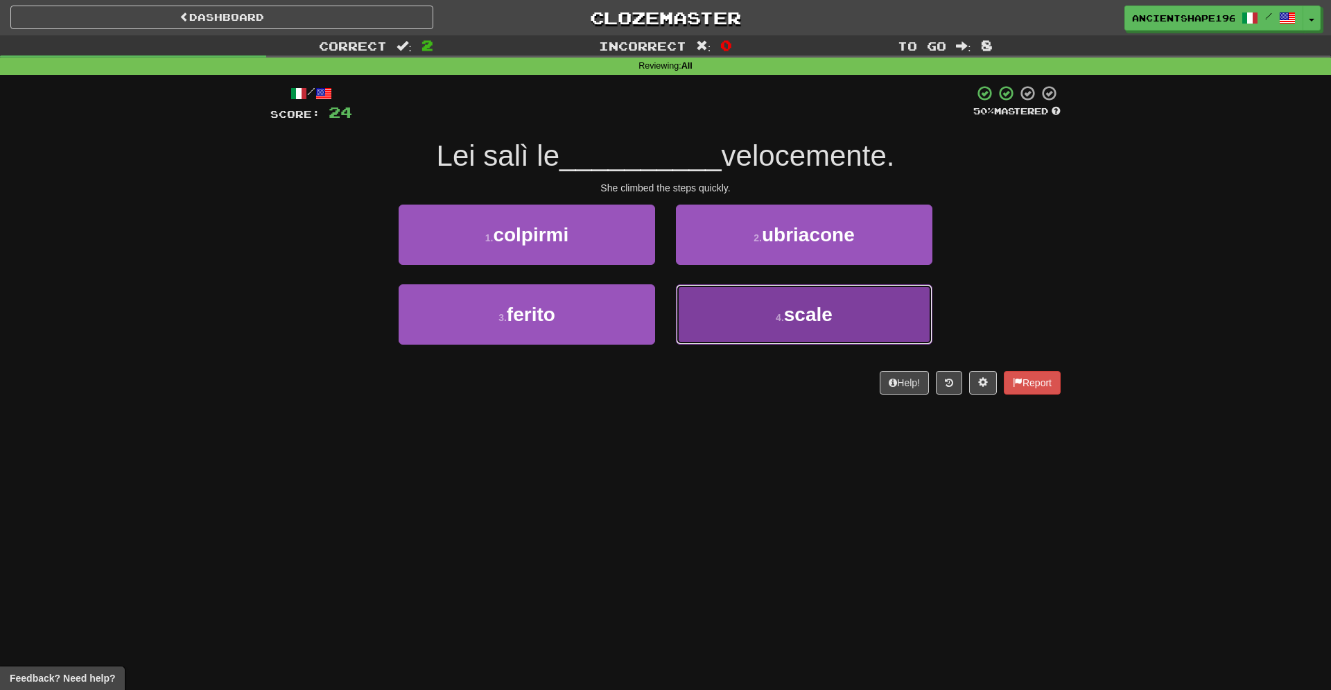
click at [703, 324] on button "4 . scale" at bounding box center [804, 314] width 256 height 60
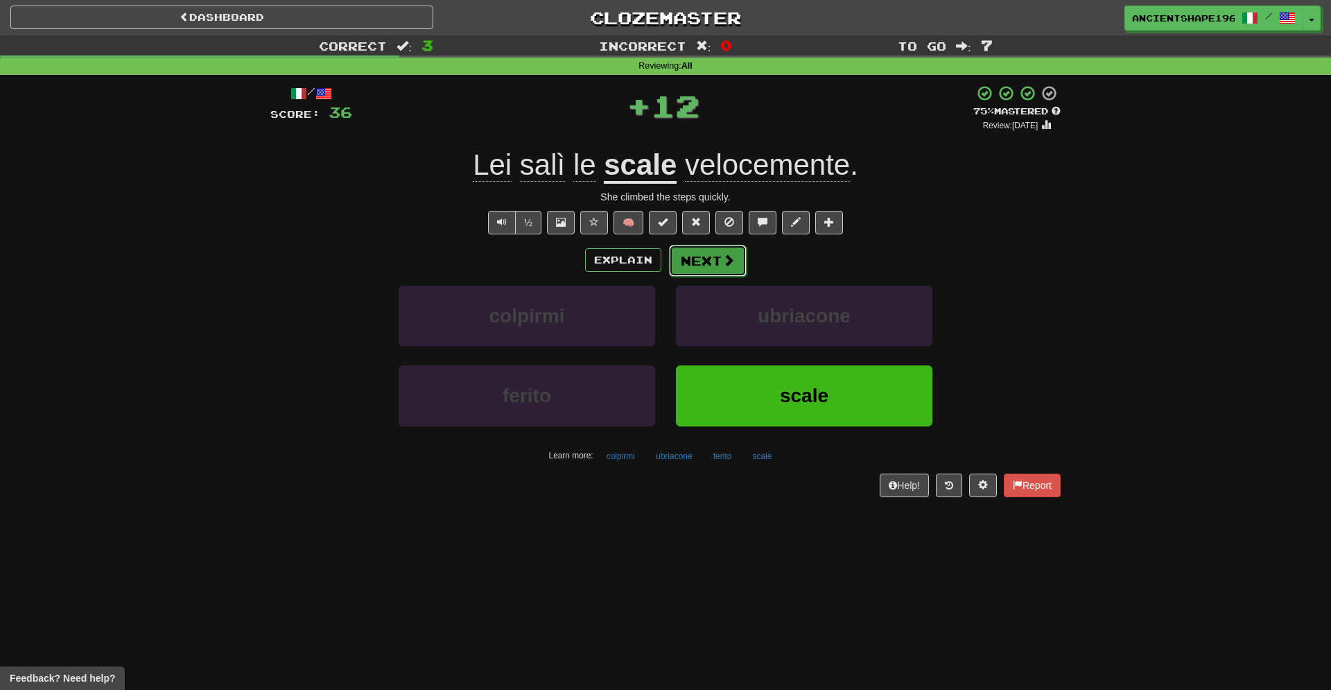
click at [703, 256] on button "Next" at bounding box center [708, 261] width 78 height 32
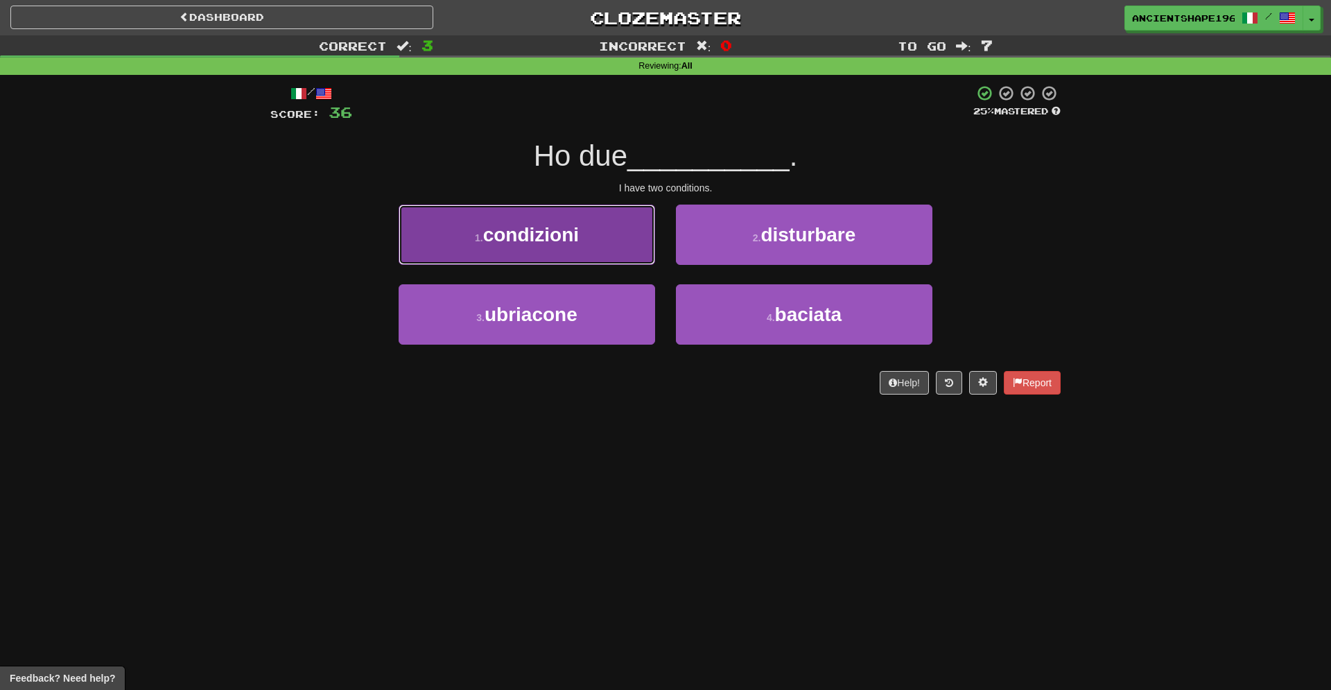
click at [590, 238] on button "1 . condizioni" at bounding box center [526, 234] width 256 height 60
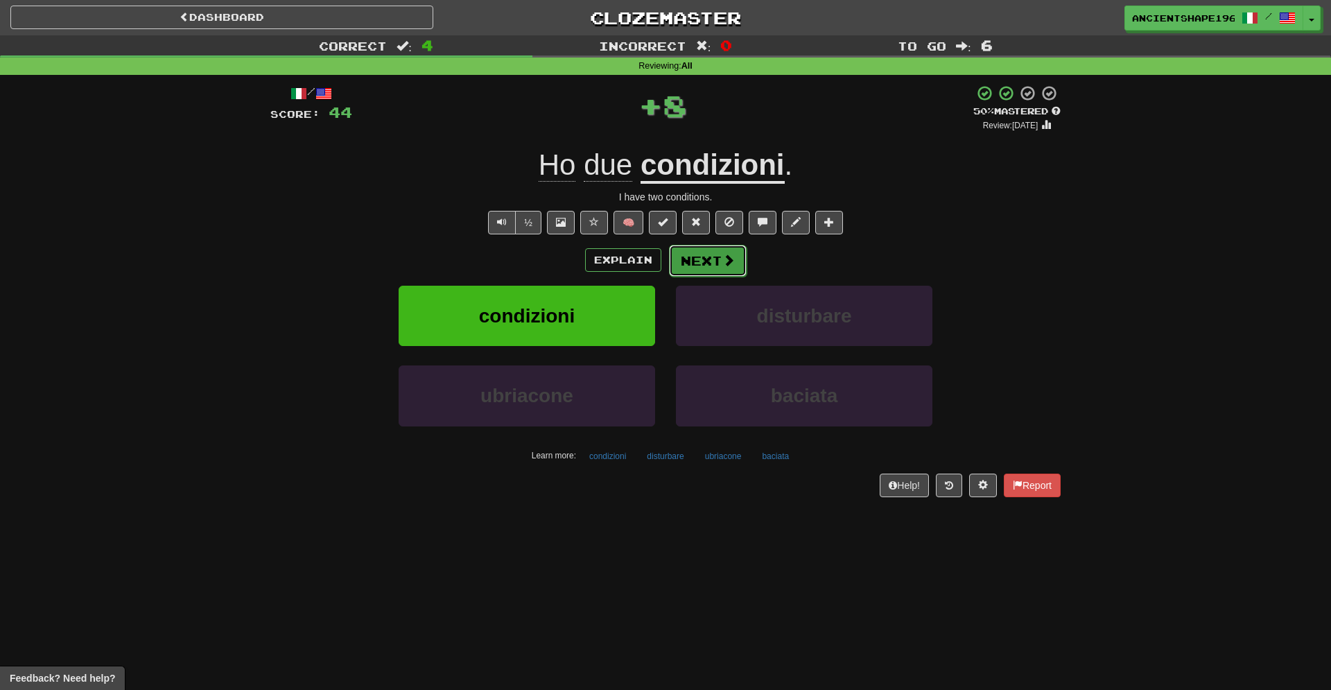
click at [710, 261] on button "Next" at bounding box center [708, 261] width 78 height 32
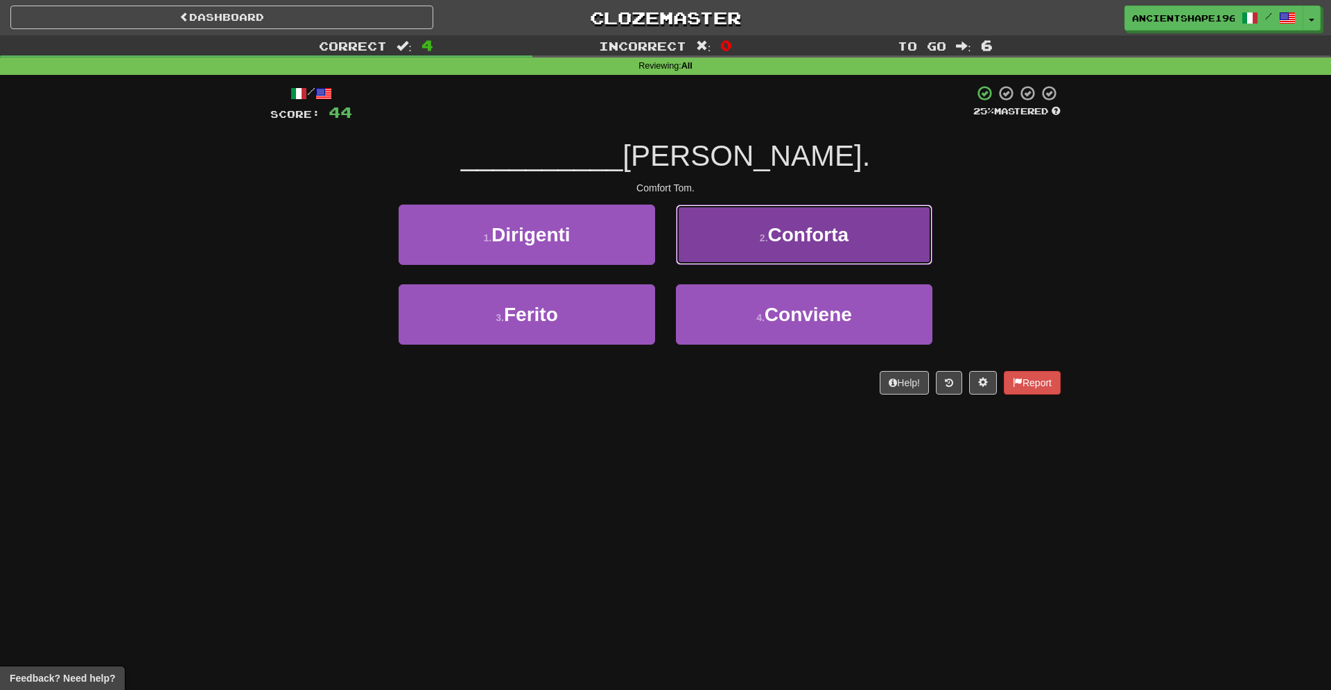
click at [710, 252] on button "2 . Conforta" at bounding box center [804, 234] width 256 height 60
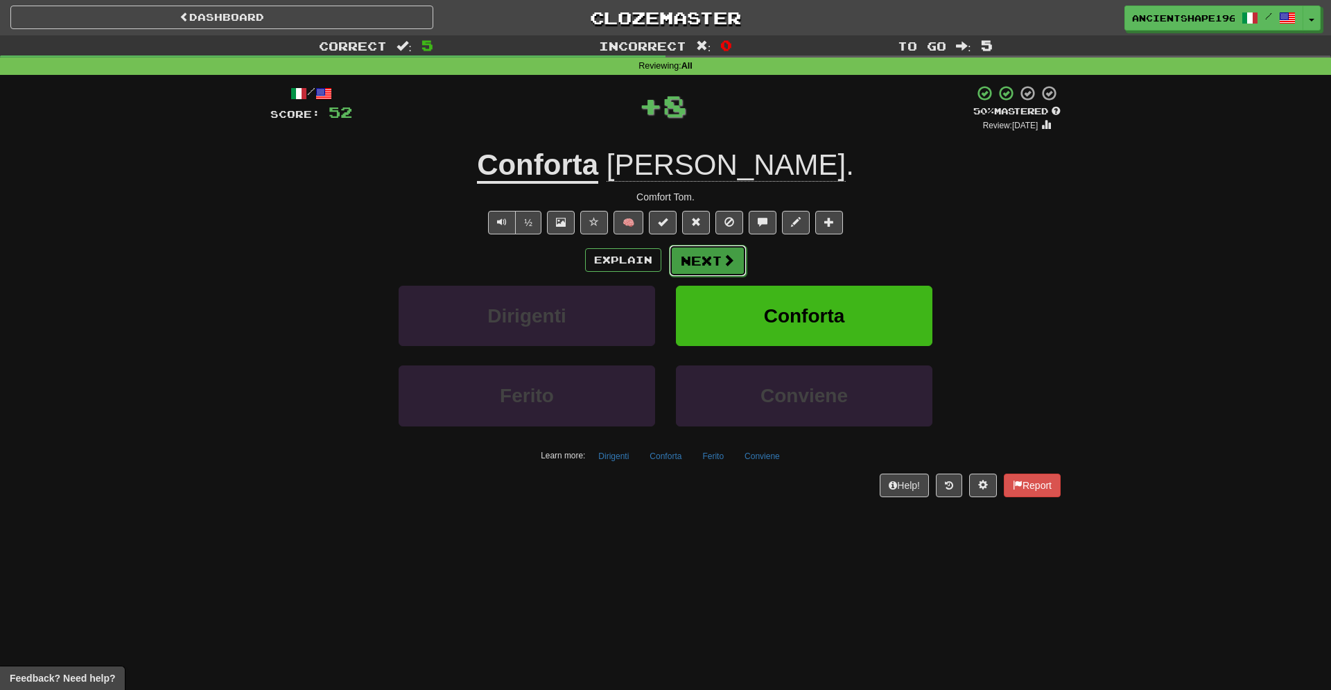
click at [692, 255] on button "Next" at bounding box center [708, 261] width 78 height 32
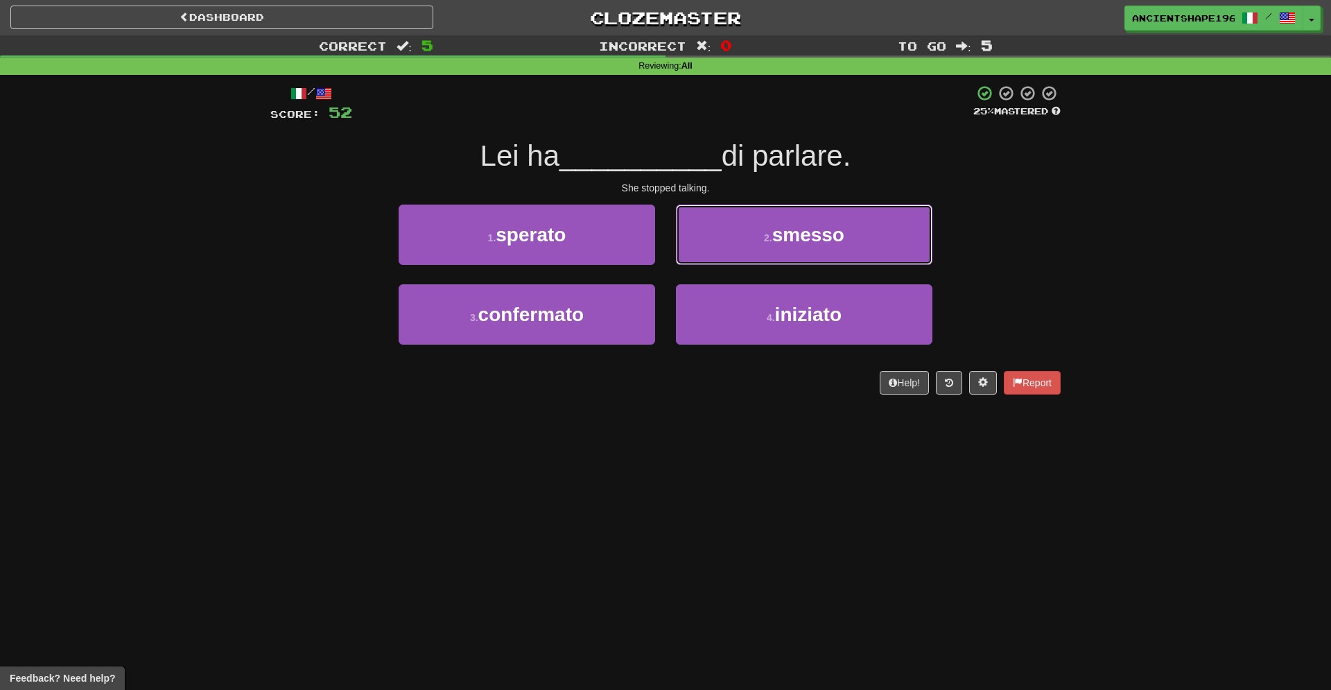
click at [692, 255] on button "2 . smesso" at bounding box center [804, 234] width 256 height 60
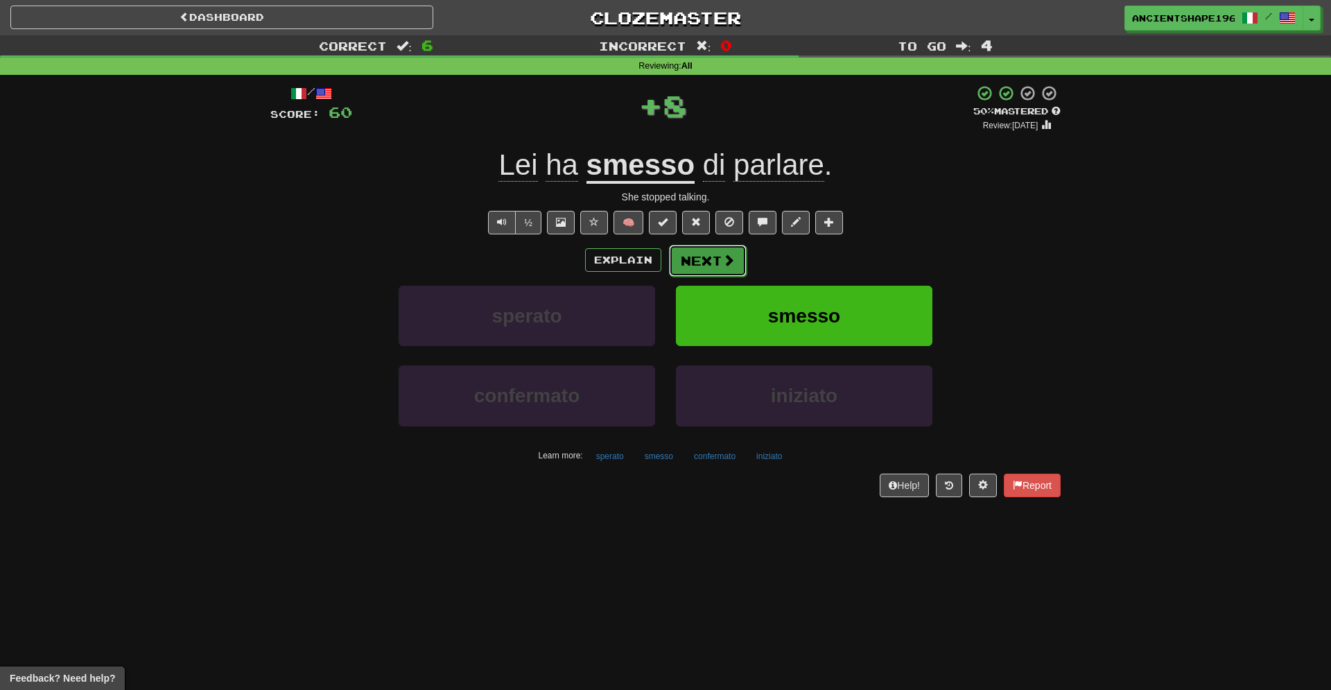
click at [688, 266] on button "Next" at bounding box center [708, 261] width 78 height 32
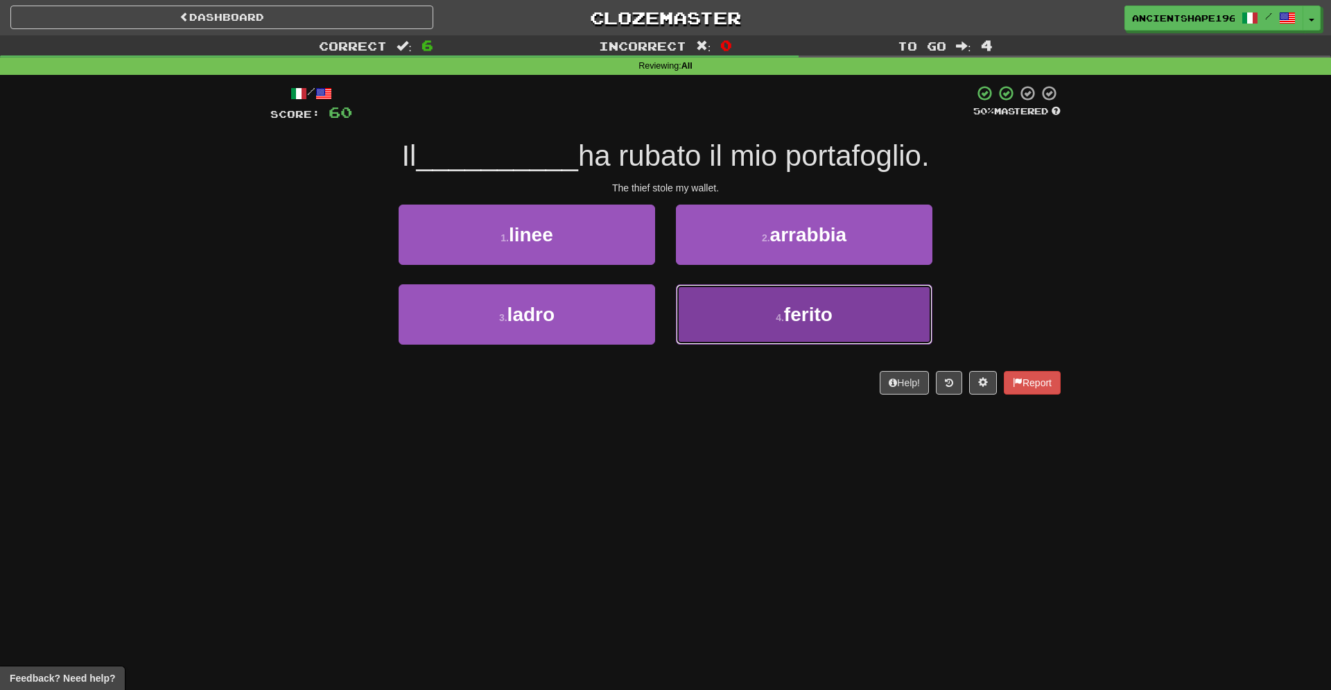
click at [735, 304] on button "4 . ferito" at bounding box center [804, 314] width 256 height 60
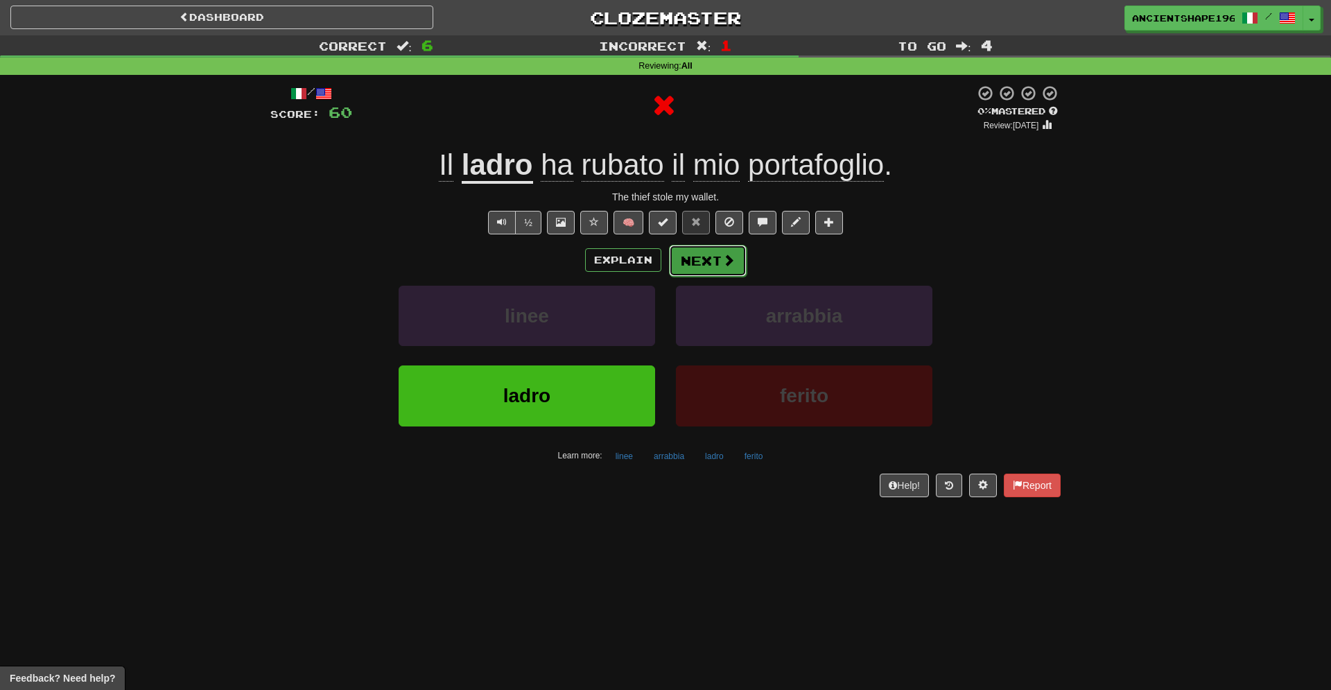
click at [719, 261] on button "Next" at bounding box center [708, 261] width 78 height 32
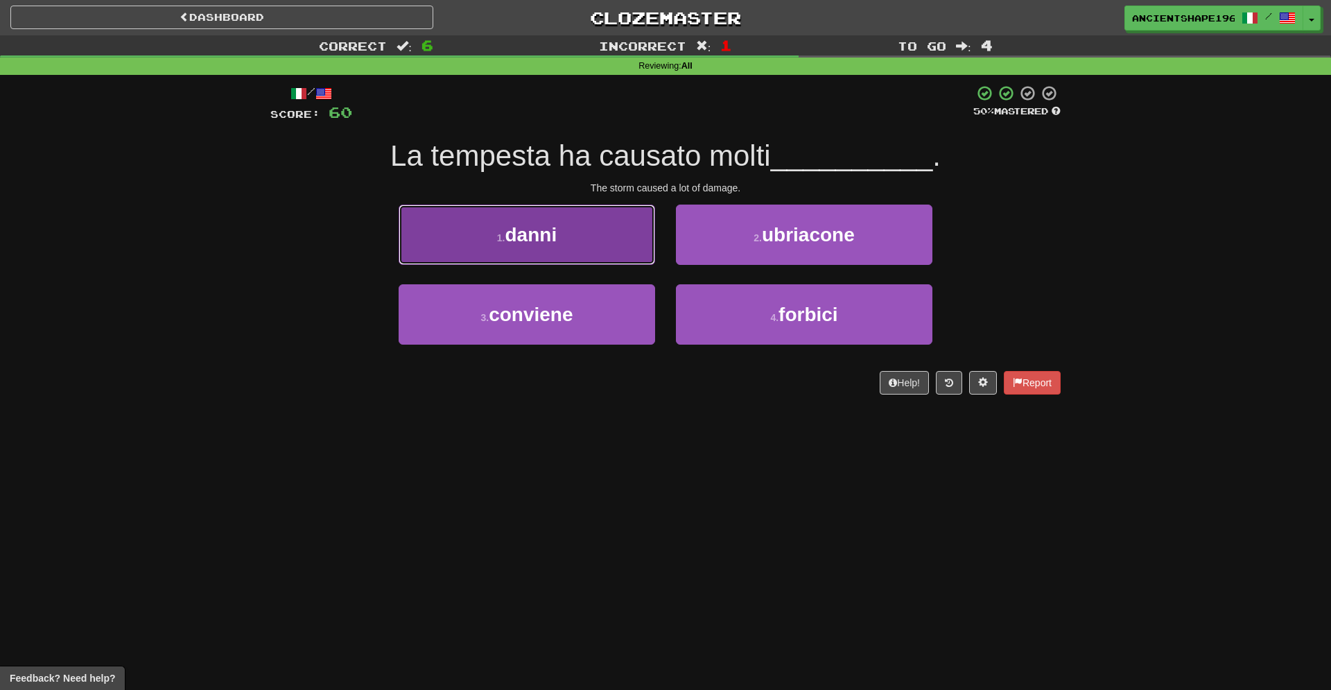
click at [636, 256] on button "1 . danni" at bounding box center [526, 234] width 256 height 60
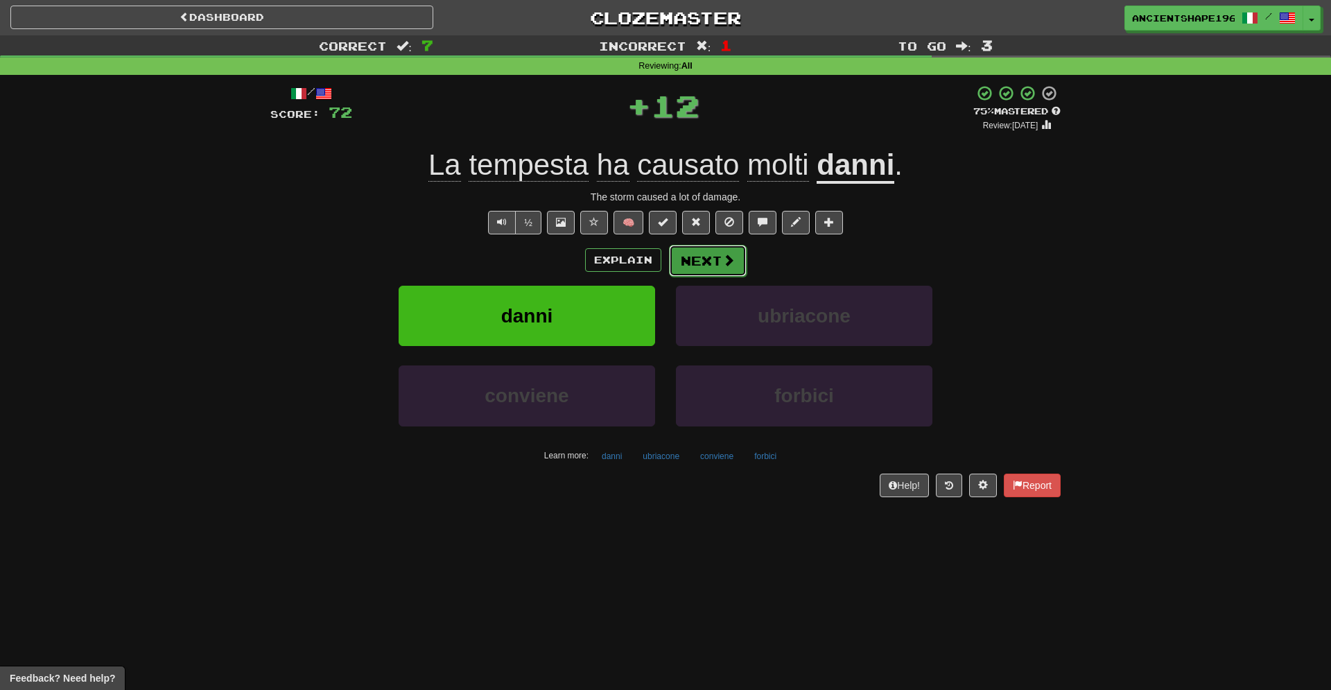
click at [699, 255] on button "Next" at bounding box center [708, 261] width 78 height 32
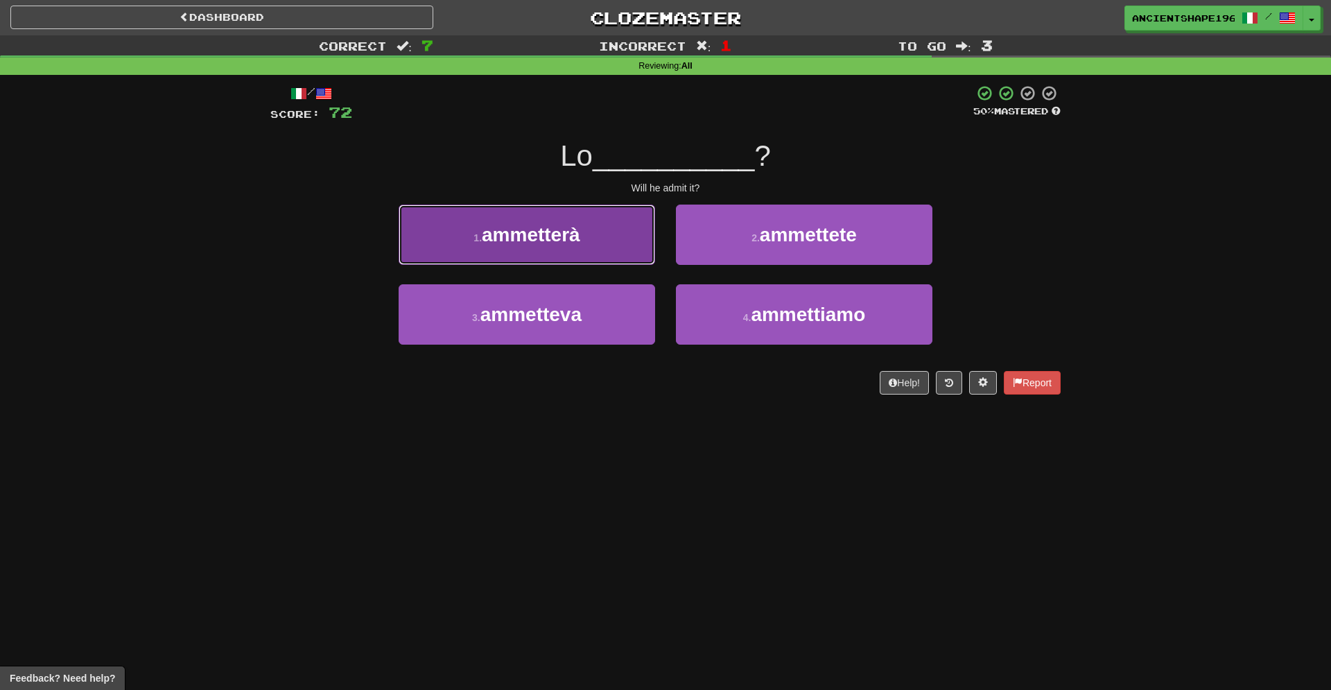
click at [624, 243] on button "1 . ammetterà" at bounding box center [526, 234] width 256 height 60
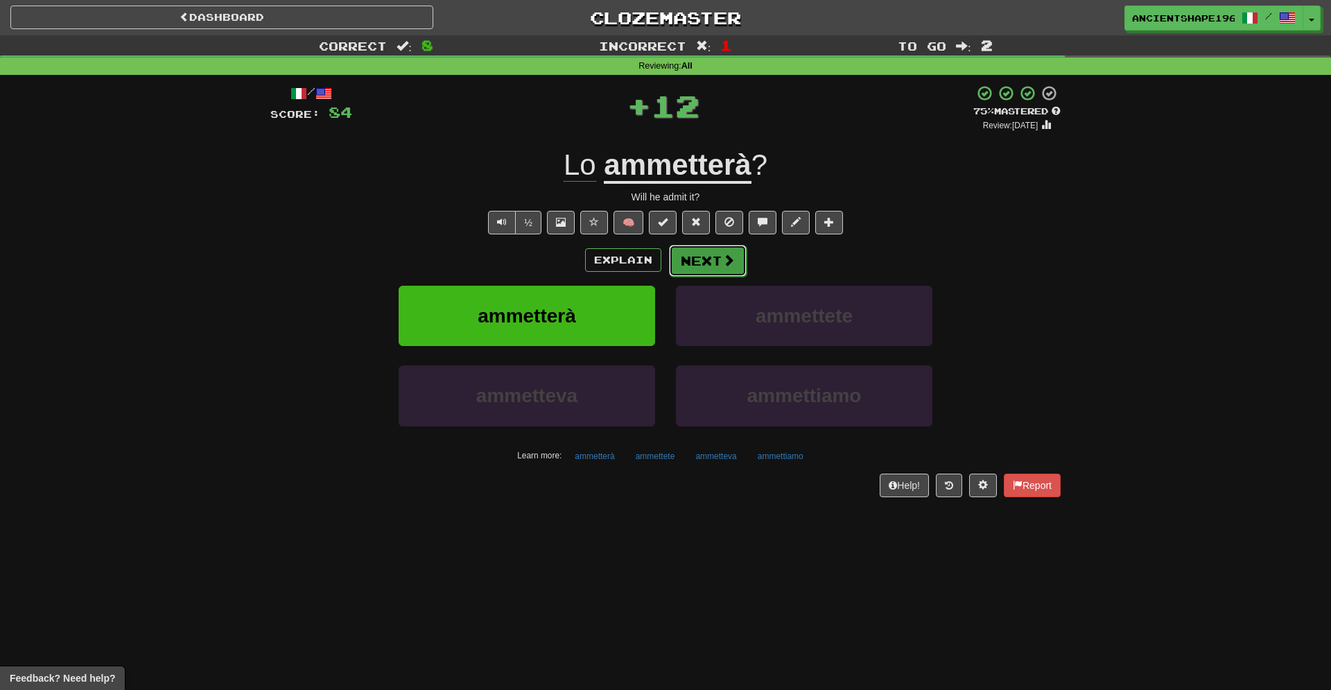
click at [712, 263] on button "Next" at bounding box center [708, 261] width 78 height 32
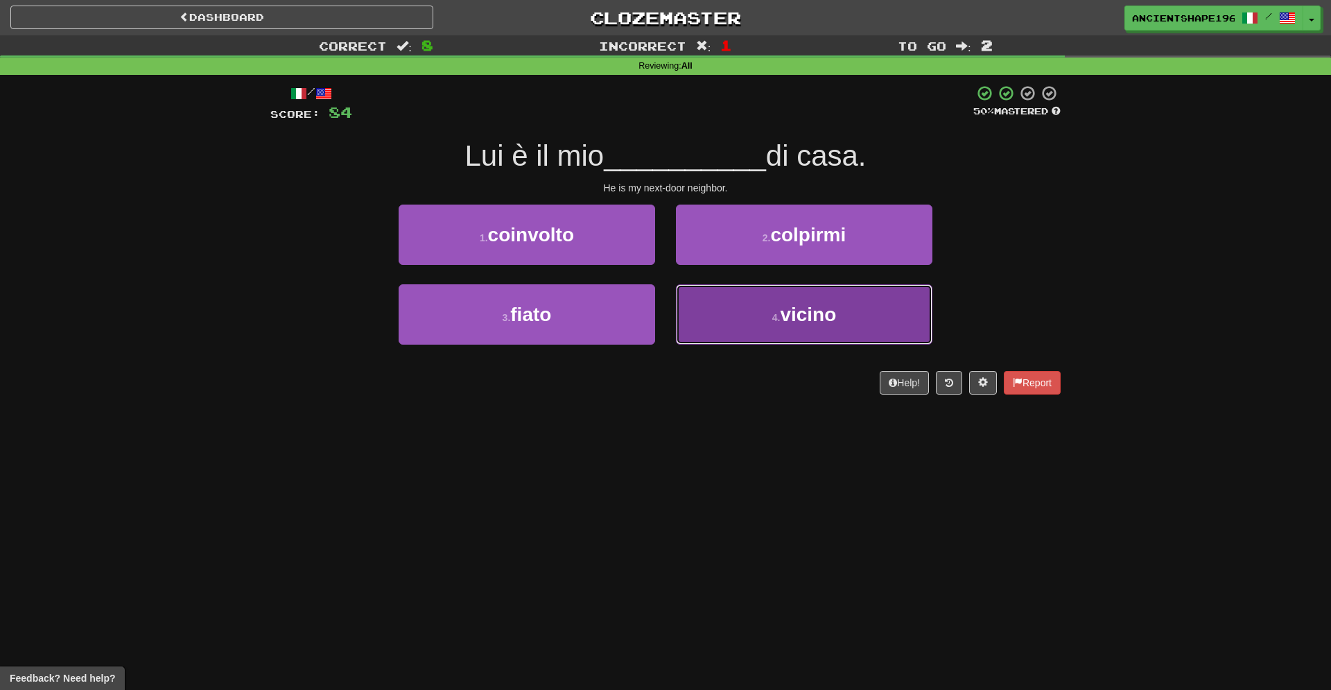
click at [745, 335] on button "4 . vicino" at bounding box center [804, 314] width 256 height 60
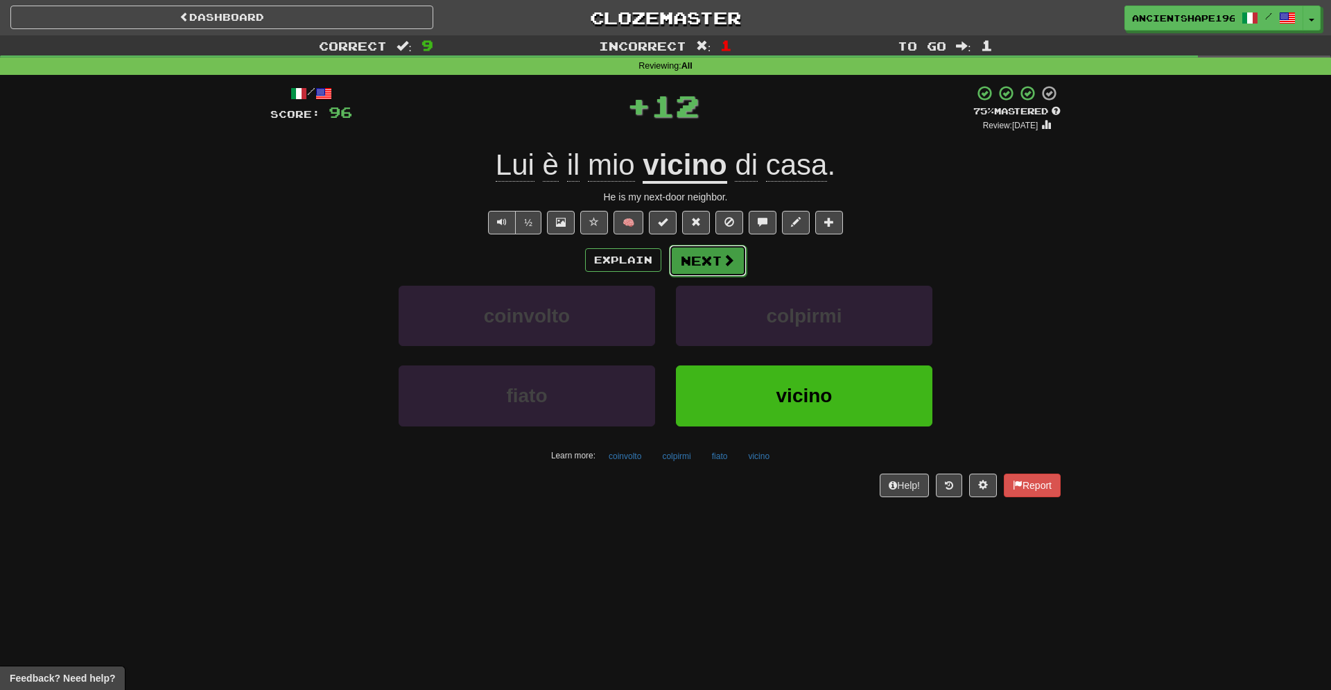
click at [700, 265] on button "Next" at bounding box center [708, 261] width 78 height 32
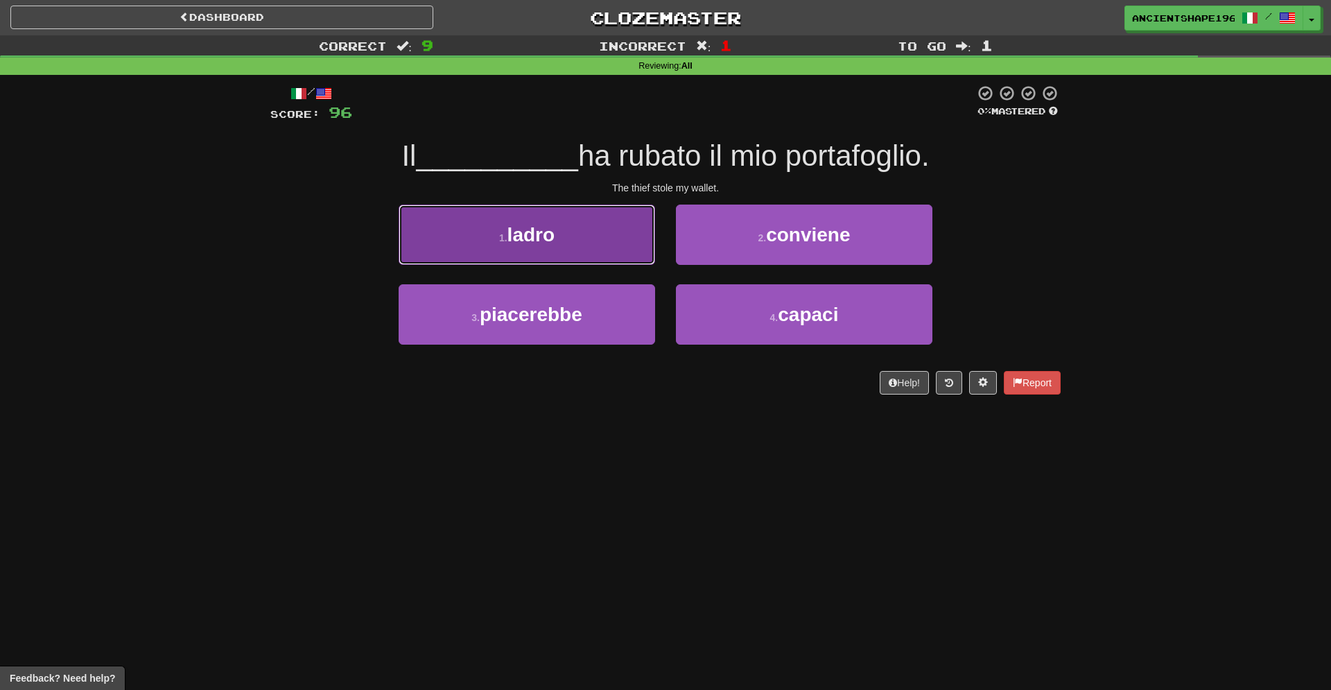
click at [575, 259] on button "1 . ladro" at bounding box center [526, 234] width 256 height 60
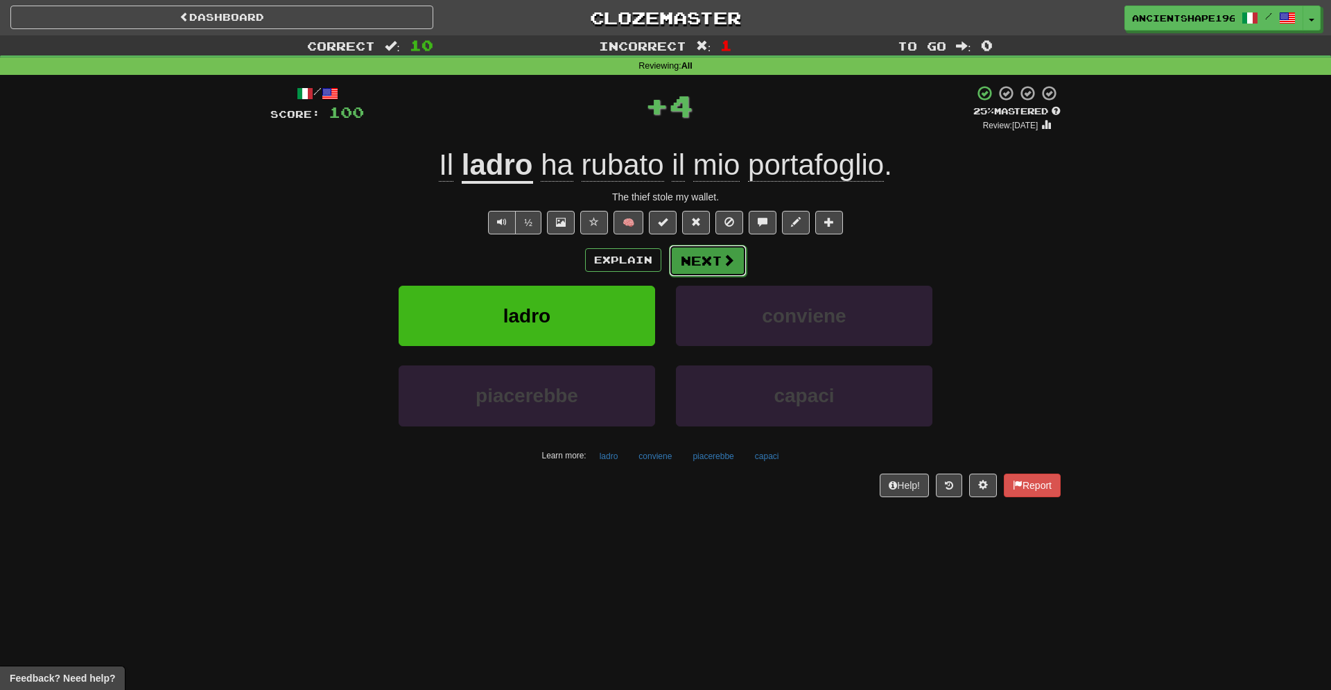
click at [717, 259] on button "Next" at bounding box center [708, 261] width 78 height 32
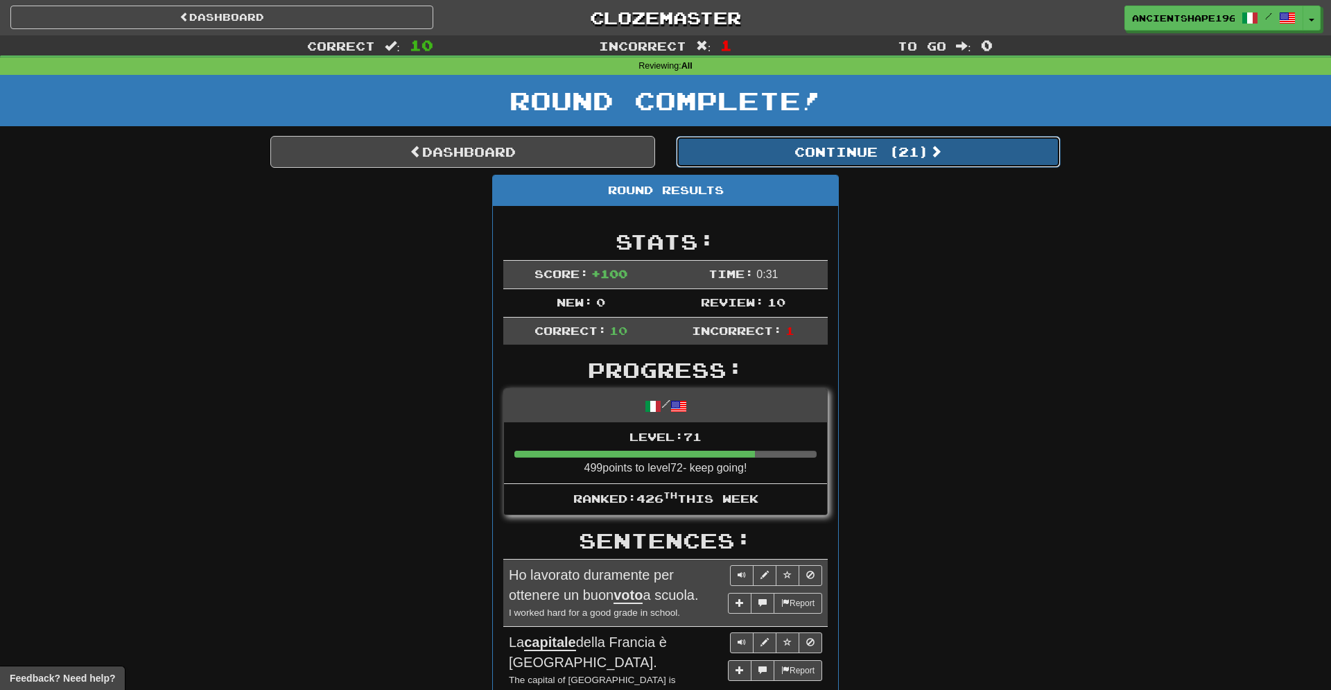
click at [825, 152] on button "Continue ( 21 )" at bounding box center [868, 152] width 385 height 32
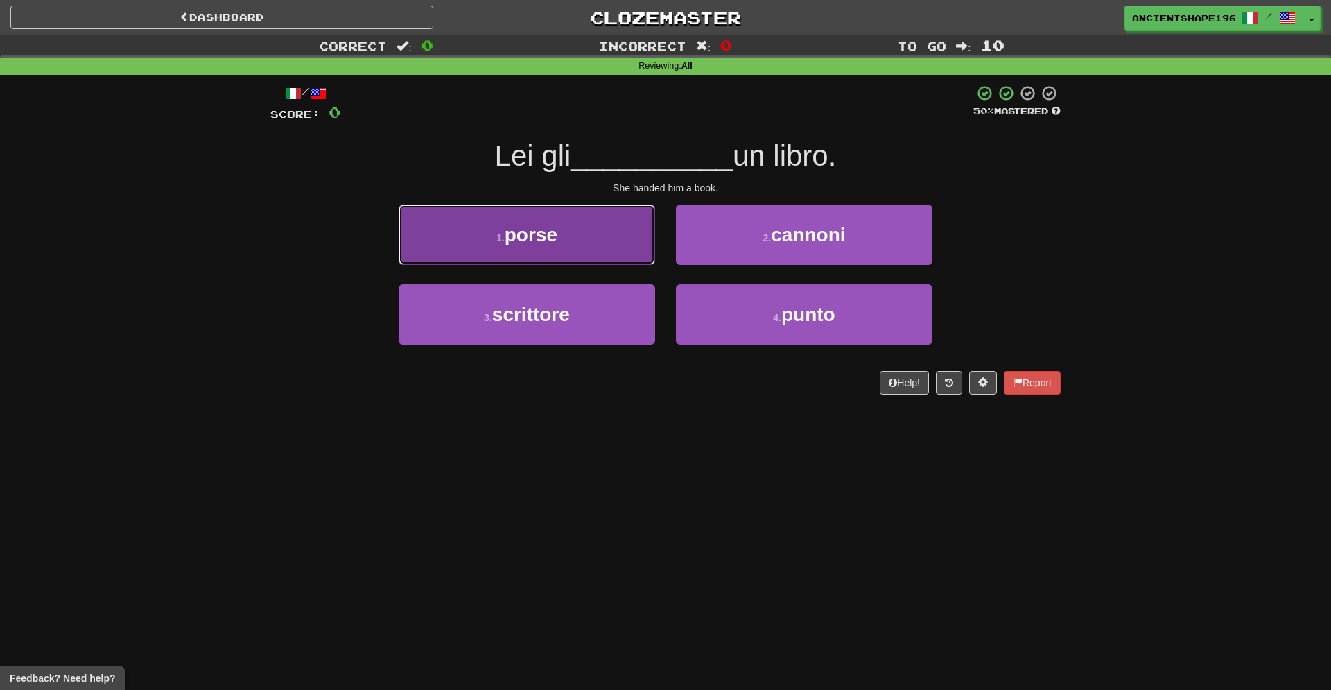
click at [573, 243] on button "1 . porse" at bounding box center [526, 234] width 256 height 60
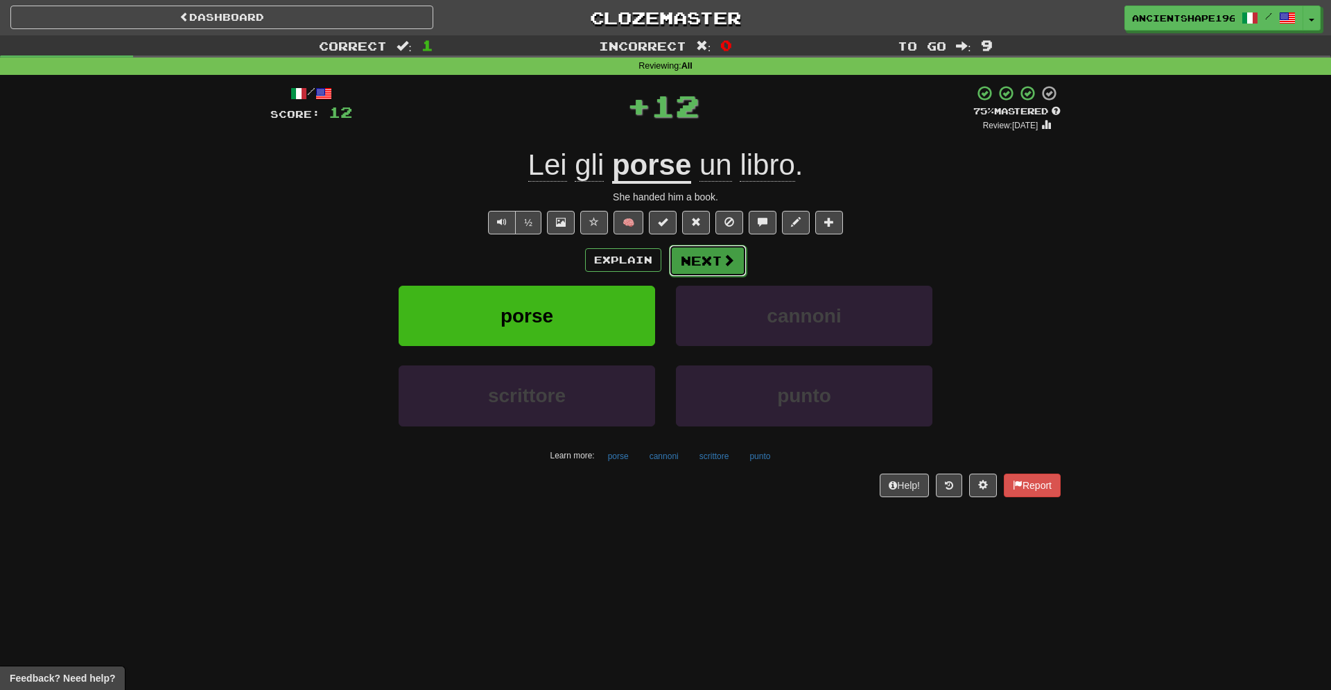
click at [685, 265] on button "Next" at bounding box center [708, 261] width 78 height 32
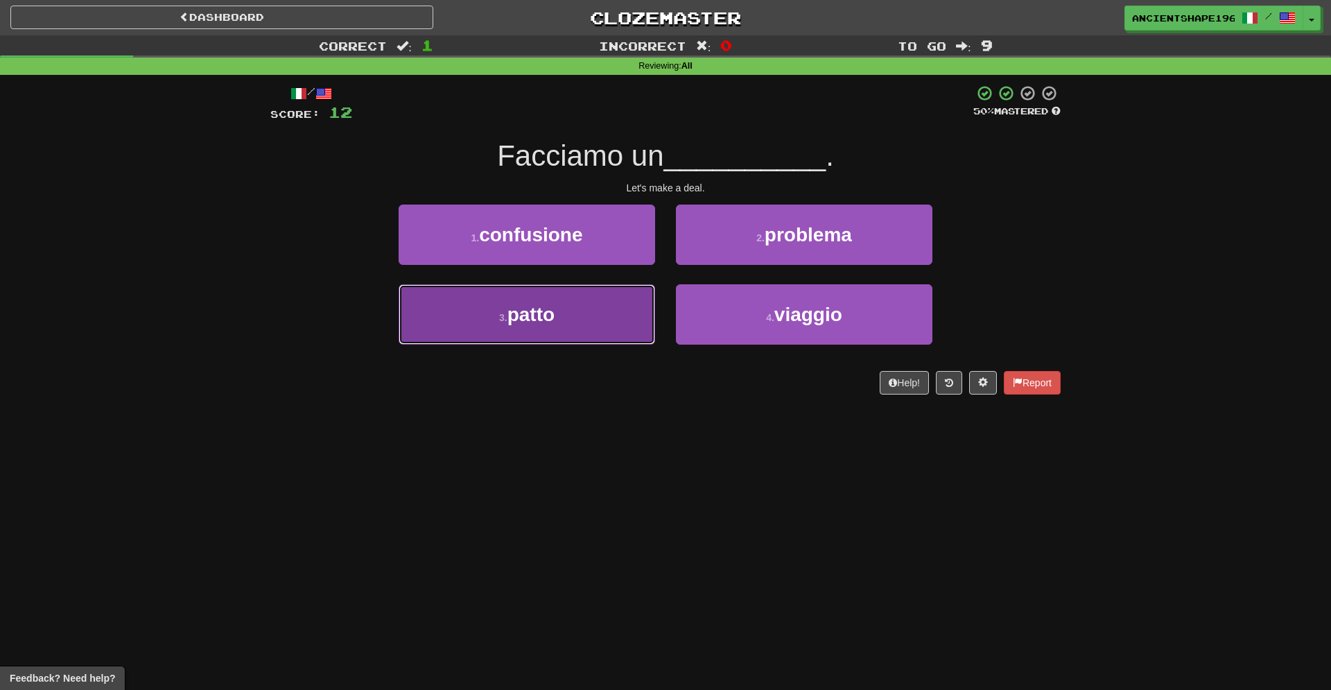
click at [619, 317] on button "3 . patto" at bounding box center [526, 314] width 256 height 60
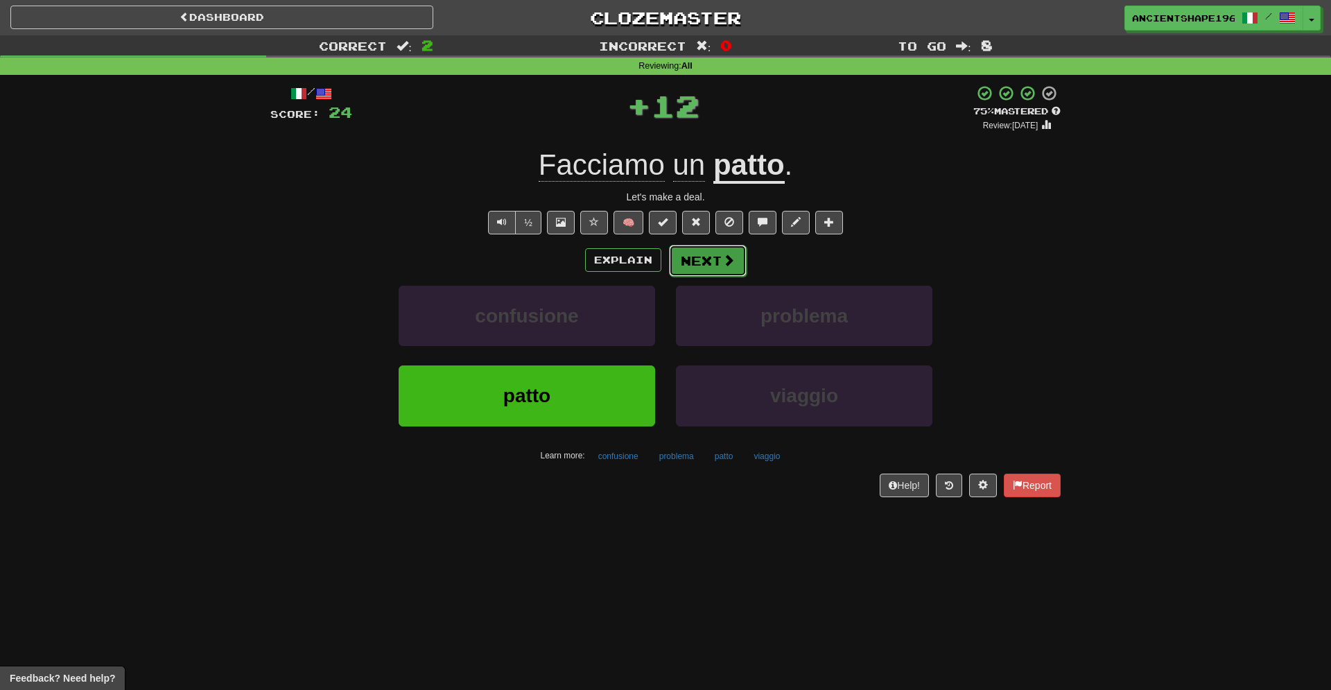
click at [721, 253] on button "Next" at bounding box center [708, 261] width 78 height 32
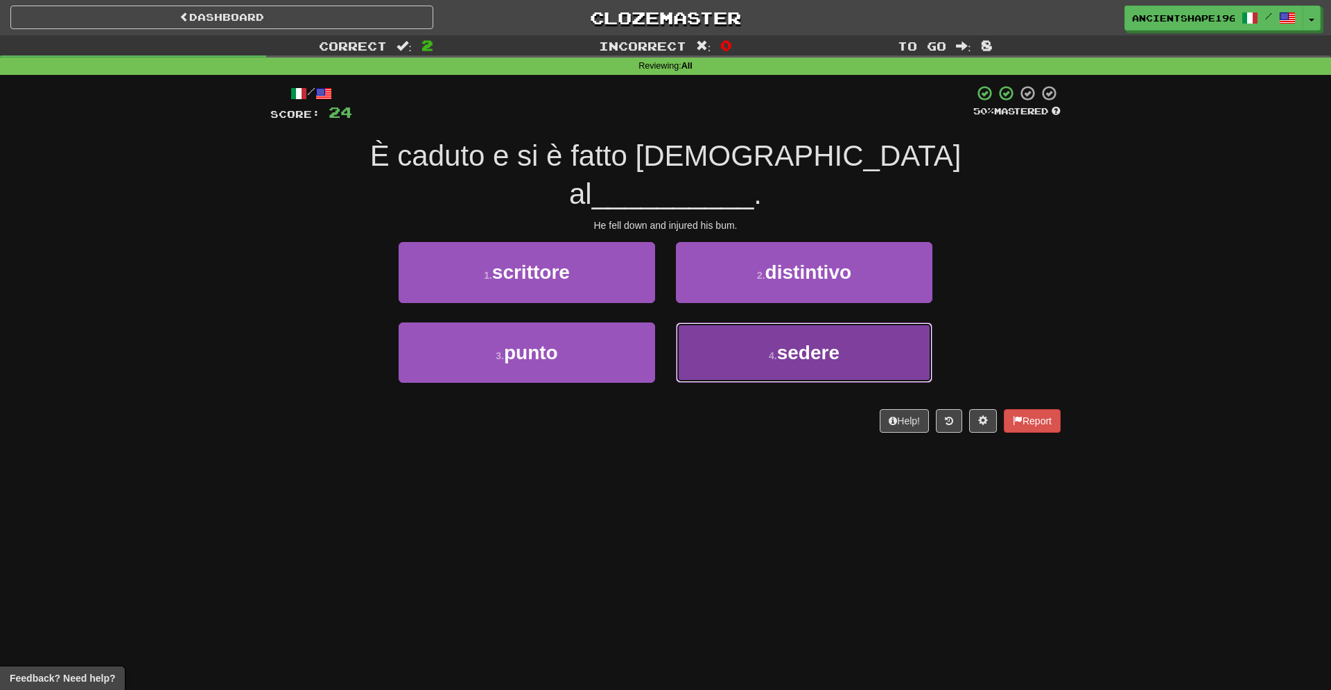
click at [694, 322] on button "4 . sedere" at bounding box center [804, 352] width 256 height 60
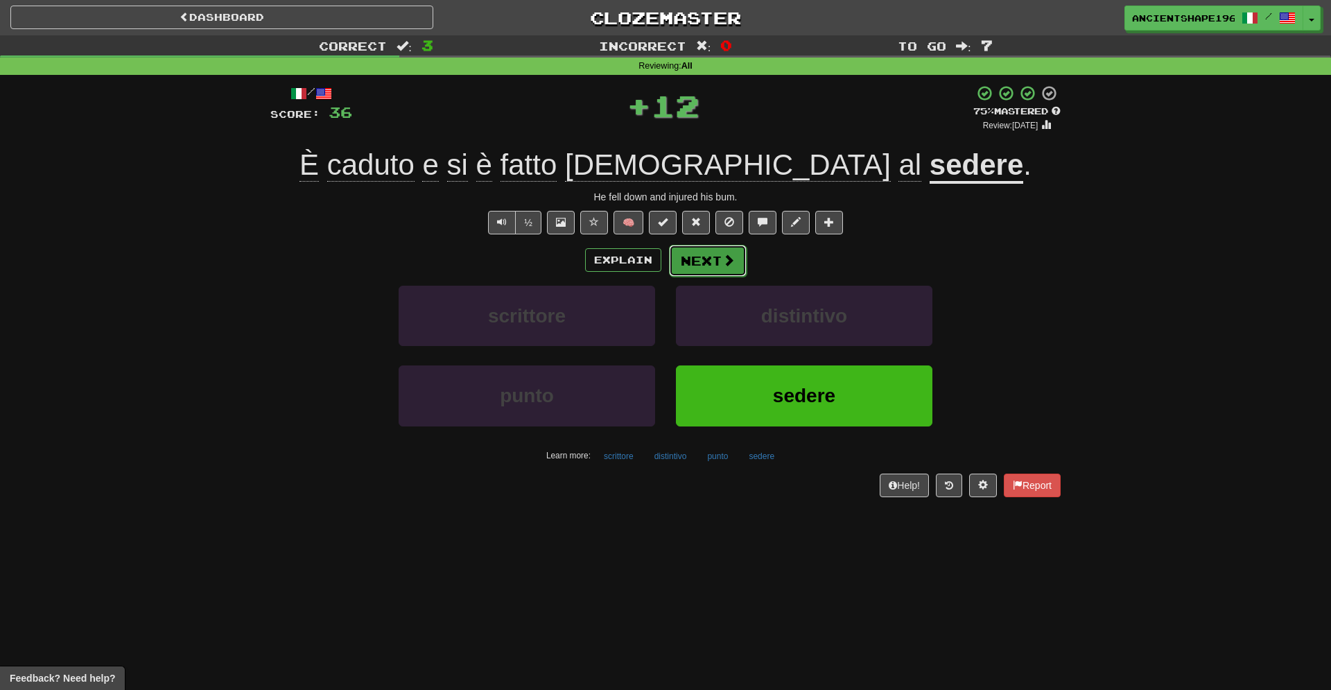
click at [712, 264] on button "Next" at bounding box center [708, 261] width 78 height 32
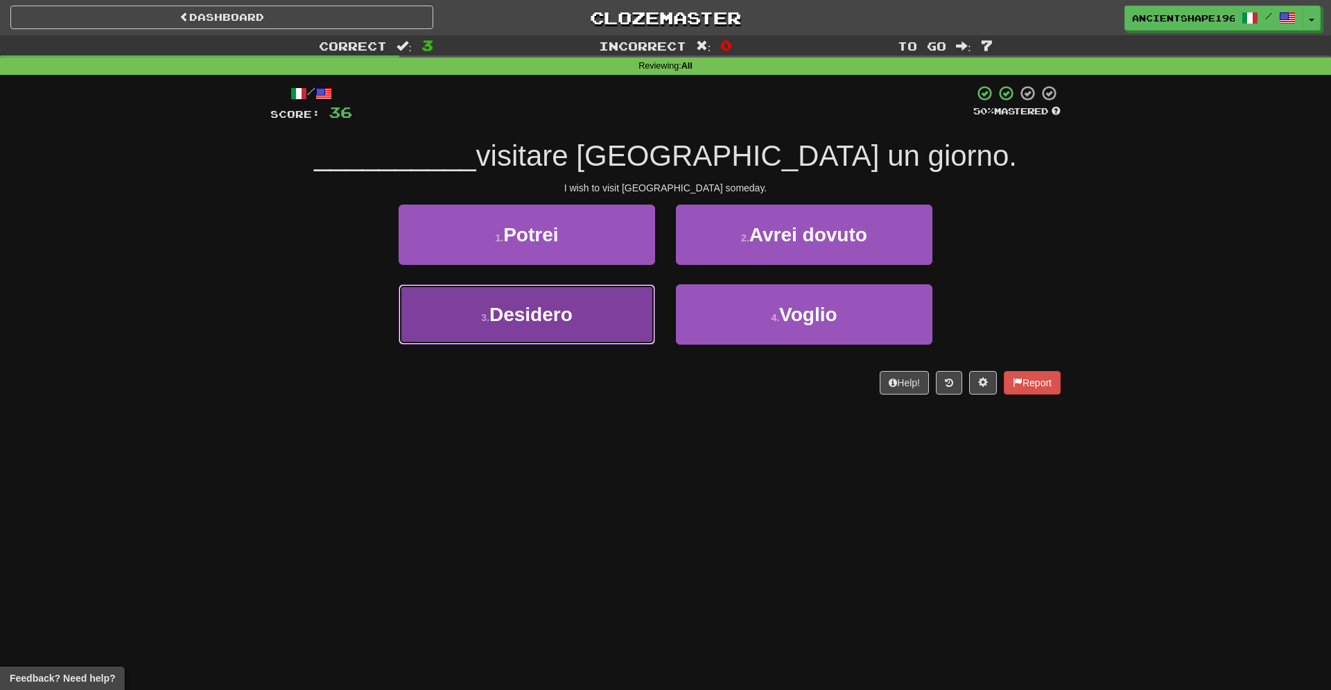
click at [622, 312] on button "3 . Desidero" at bounding box center [526, 314] width 256 height 60
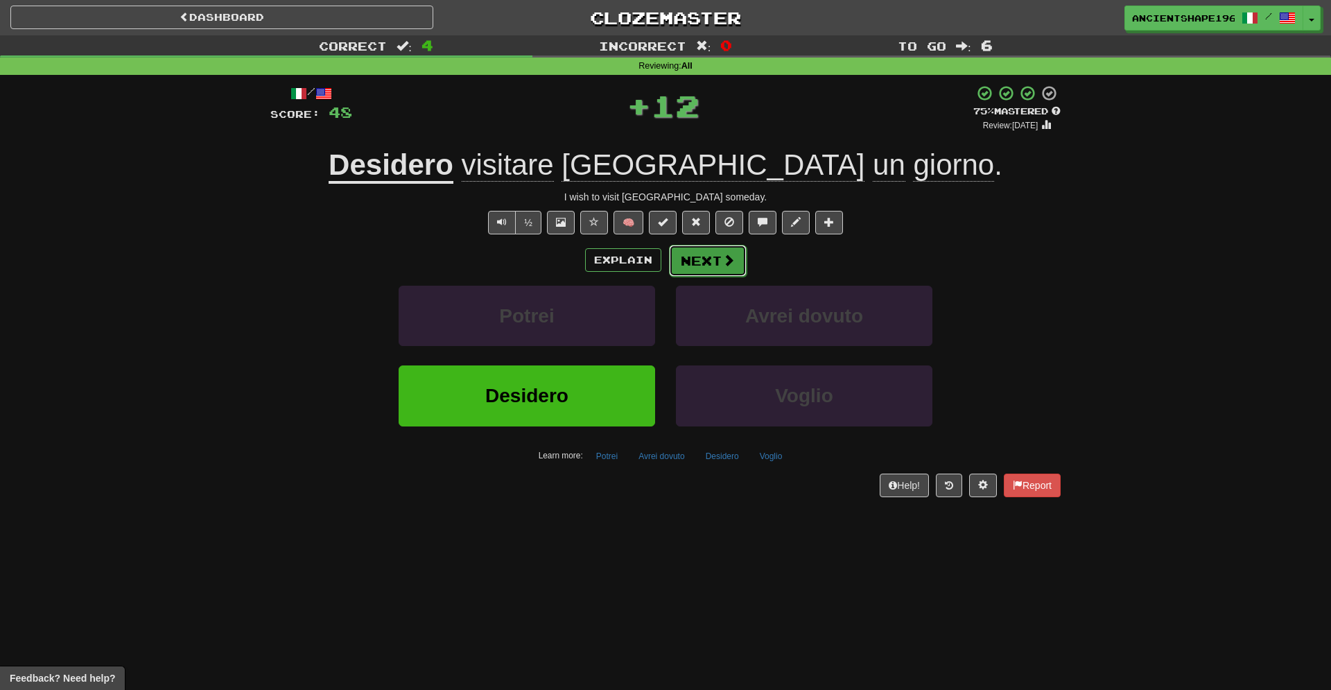
click at [722, 266] on span at bounding box center [728, 260] width 12 height 12
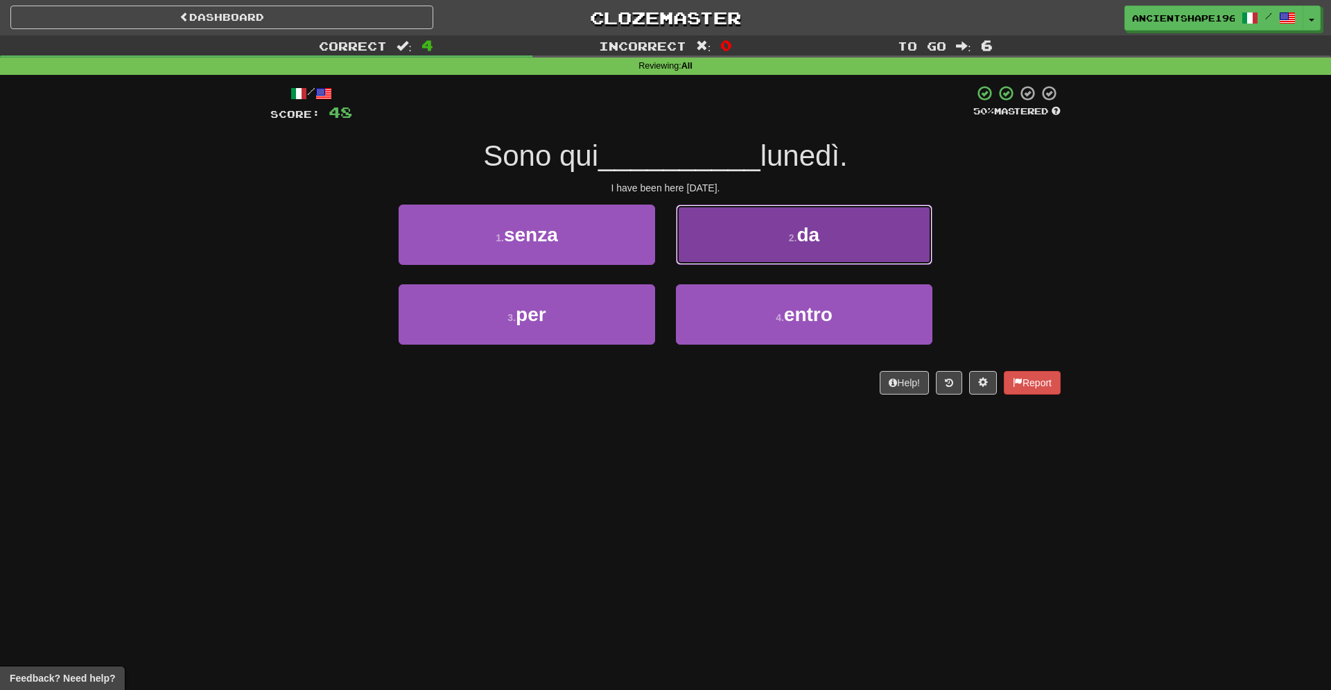
click at [758, 231] on button "2 . da" at bounding box center [804, 234] width 256 height 60
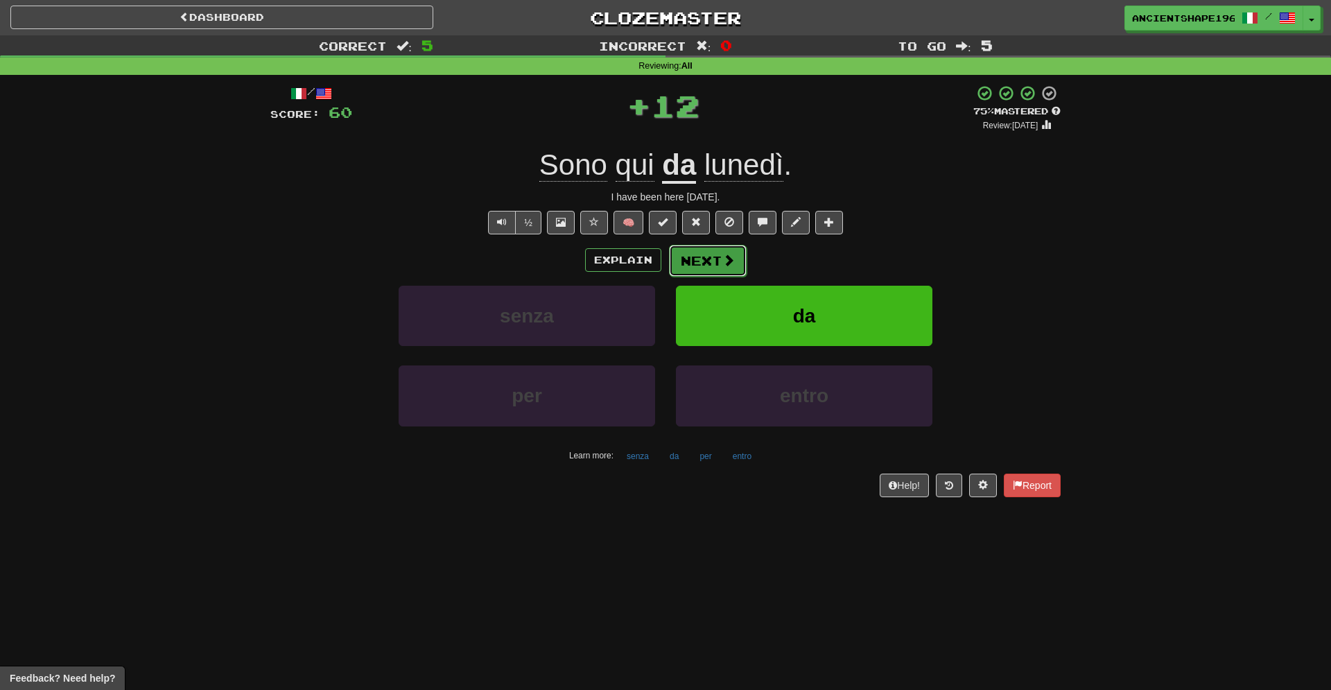
click at [696, 270] on button "Next" at bounding box center [708, 261] width 78 height 32
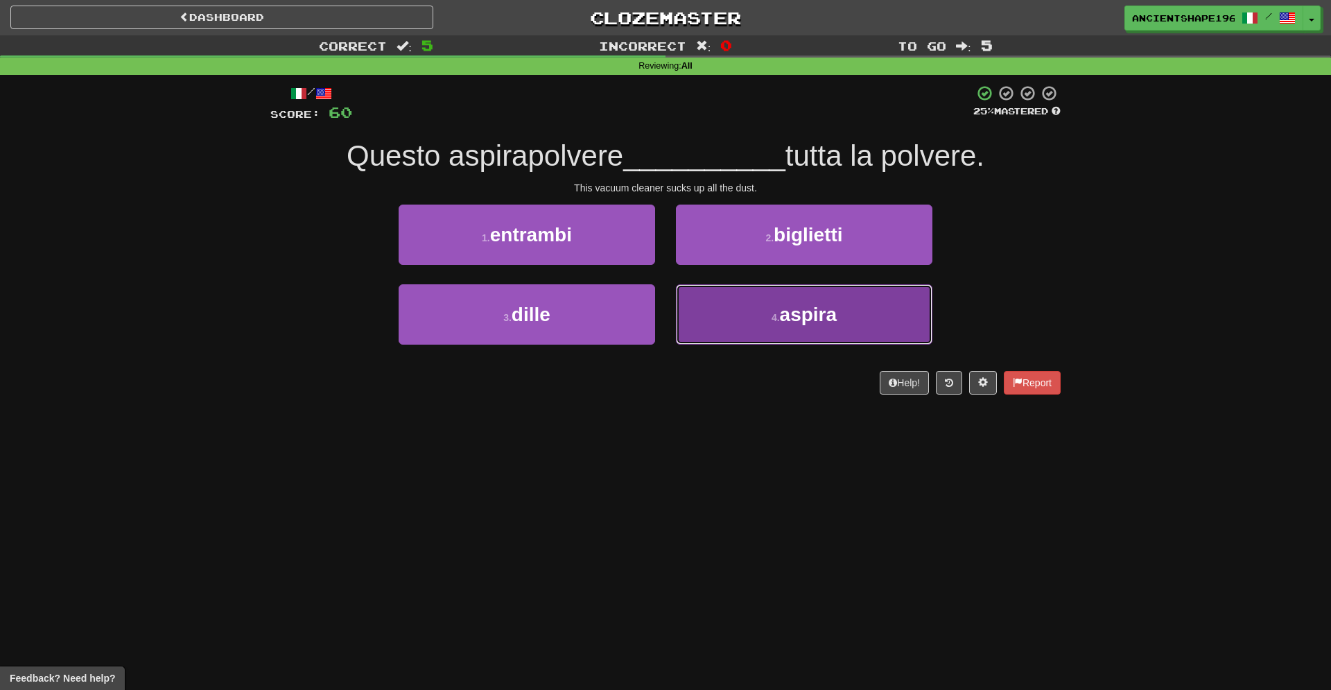
click at [752, 321] on button "4 . aspira" at bounding box center [804, 314] width 256 height 60
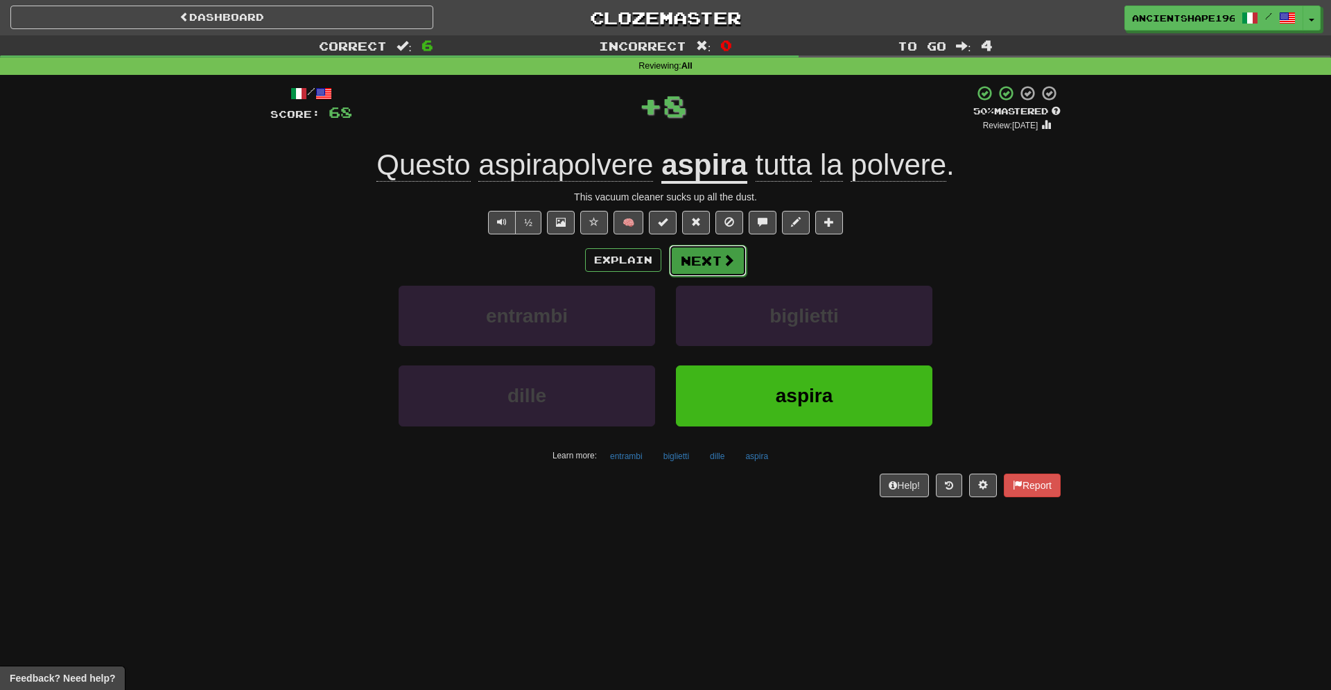
click at [726, 265] on span at bounding box center [728, 260] width 12 height 12
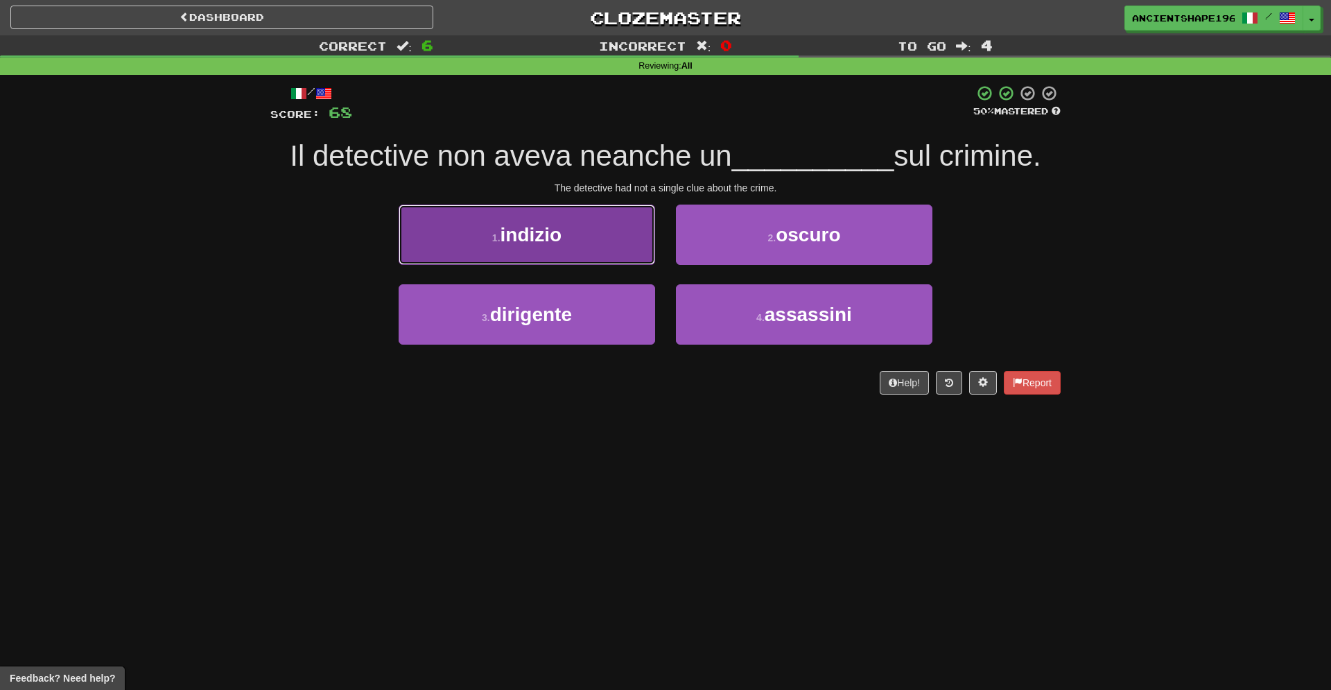
click at [575, 242] on button "1 . indizio" at bounding box center [526, 234] width 256 height 60
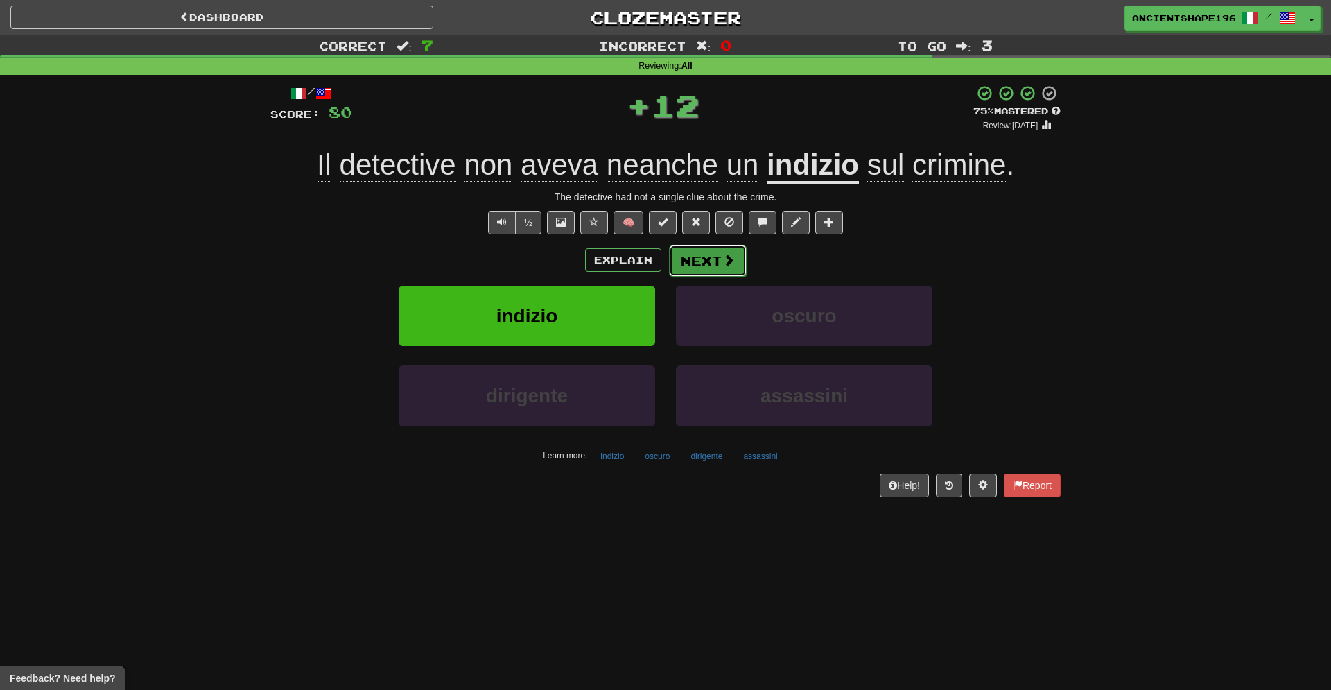
click at [697, 265] on button "Next" at bounding box center [708, 261] width 78 height 32
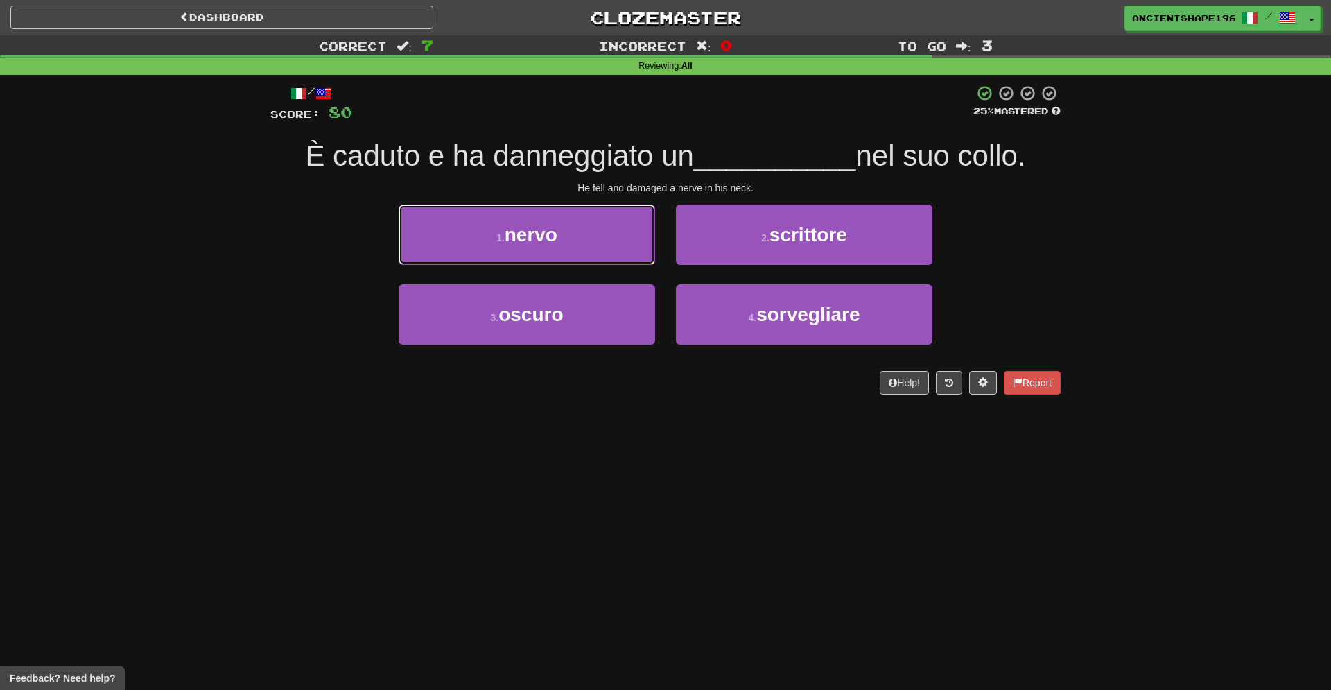
drag, startPoint x: 534, startPoint y: 238, endPoint x: 557, endPoint y: 241, distance: 23.1
click at [535, 238] on span "nervo" at bounding box center [531, 234] width 53 height 21
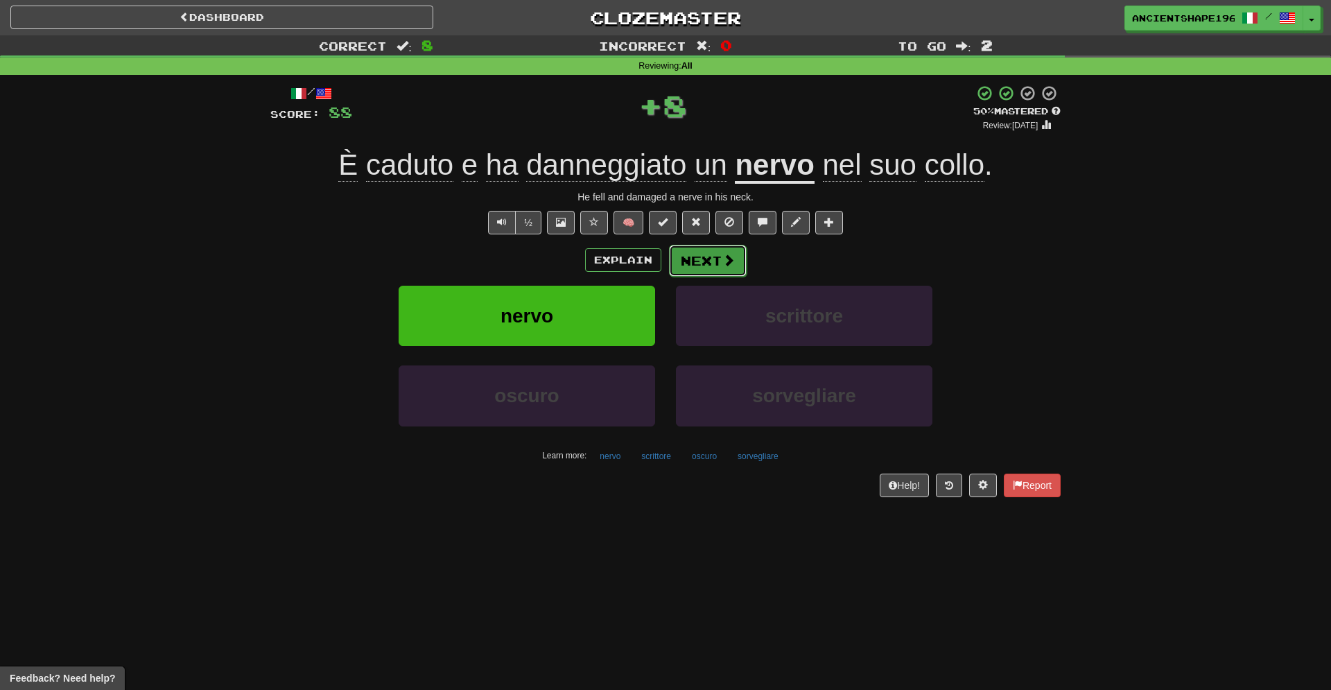
click at [712, 254] on button "Next" at bounding box center [708, 261] width 78 height 32
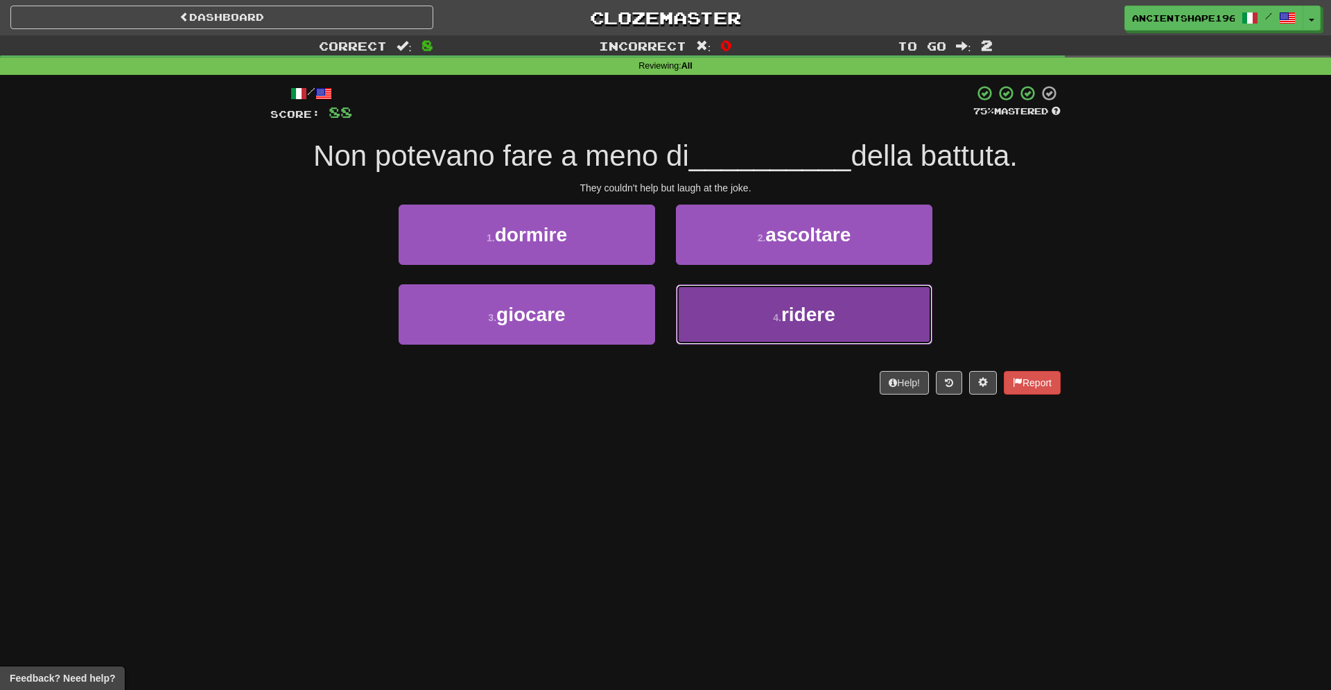
click at [719, 313] on button "4 . ridere" at bounding box center [804, 314] width 256 height 60
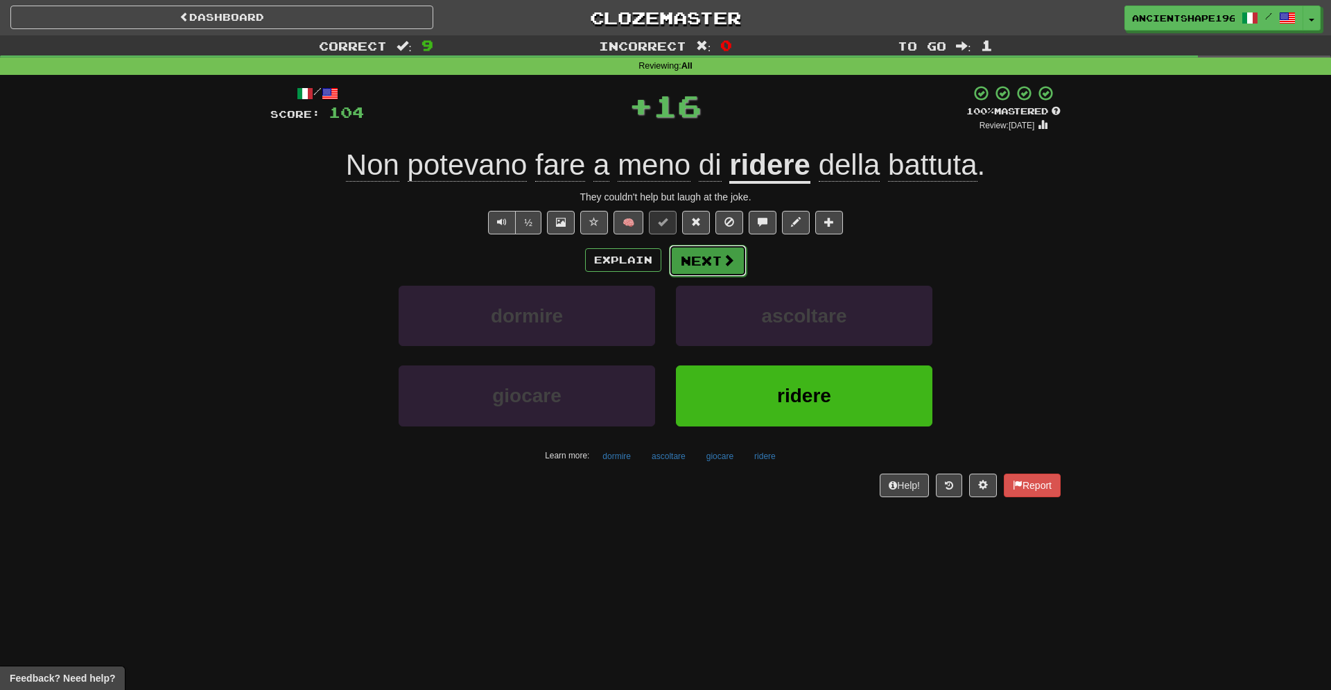
click at [712, 258] on button "Next" at bounding box center [708, 261] width 78 height 32
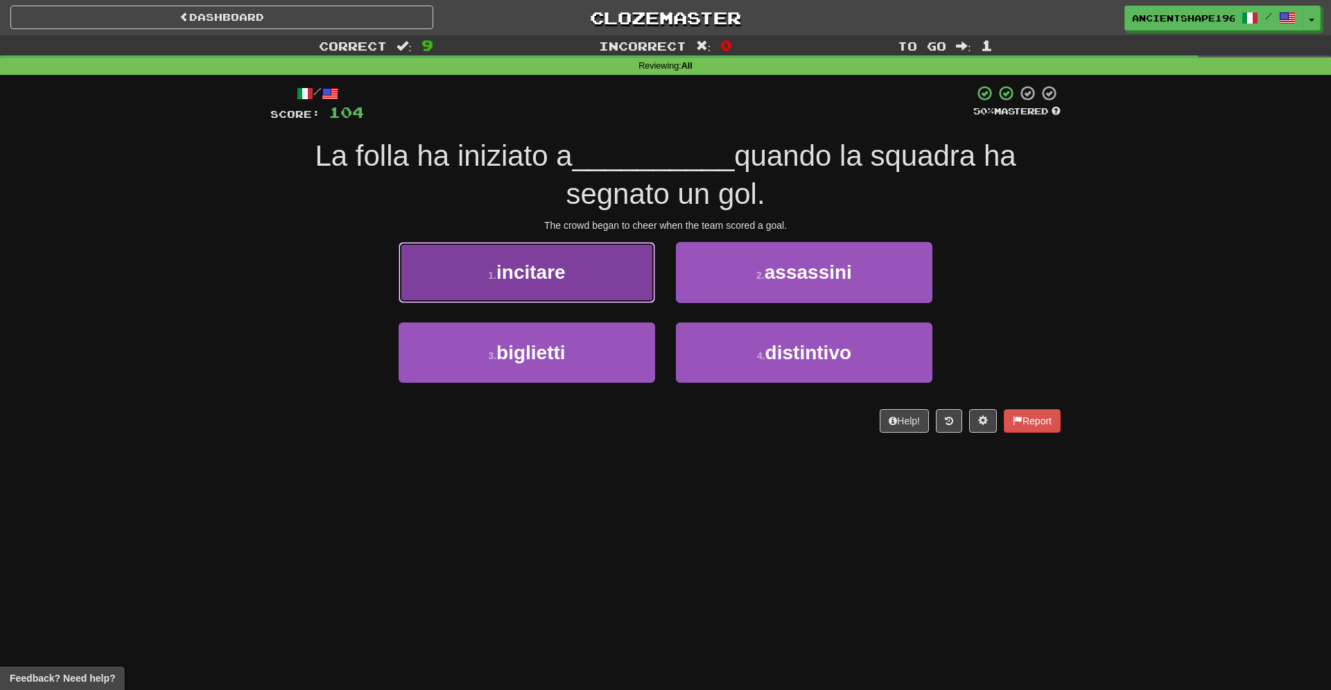
click at [599, 289] on button "1 . incitare" at bounding box center [526, 272] width 256 height 60
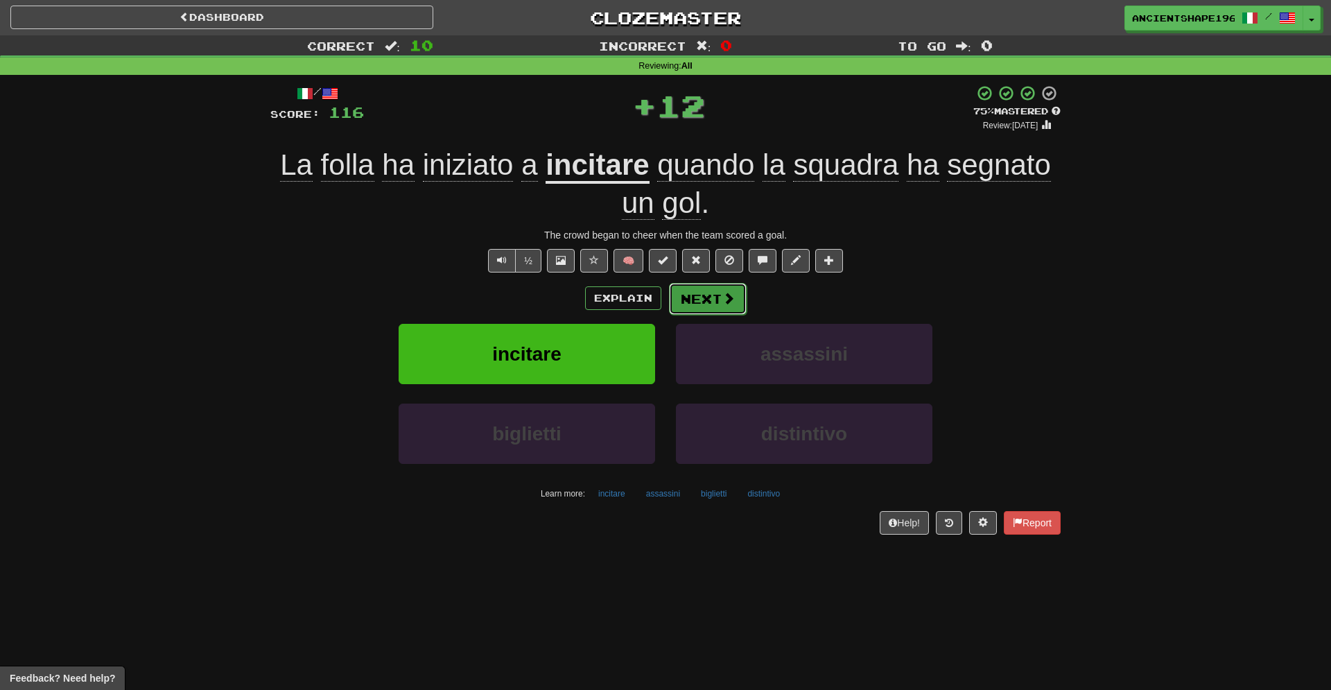
click at [698, 295] on button "Next" at bounding box center [708, 299] width 78 height 32
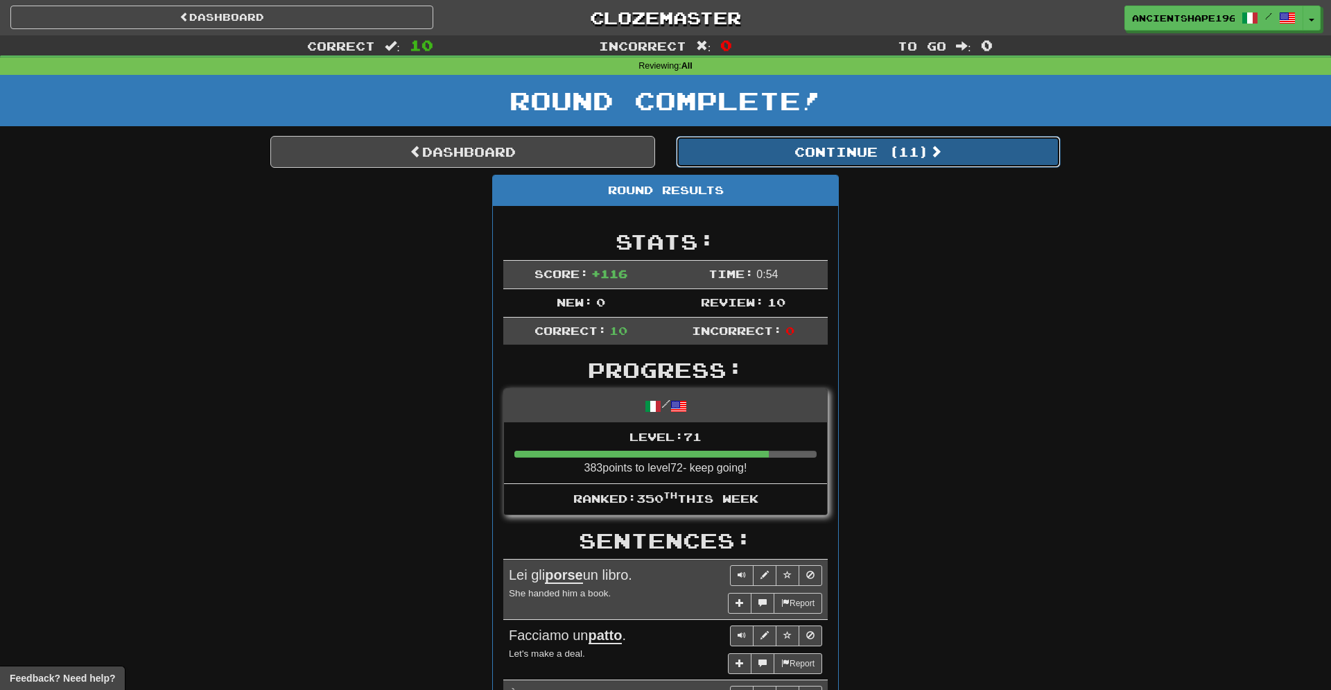
click at [780, 141] on button "Continue ( 11 )" at bounding box center [868, 152] width 385 height 32
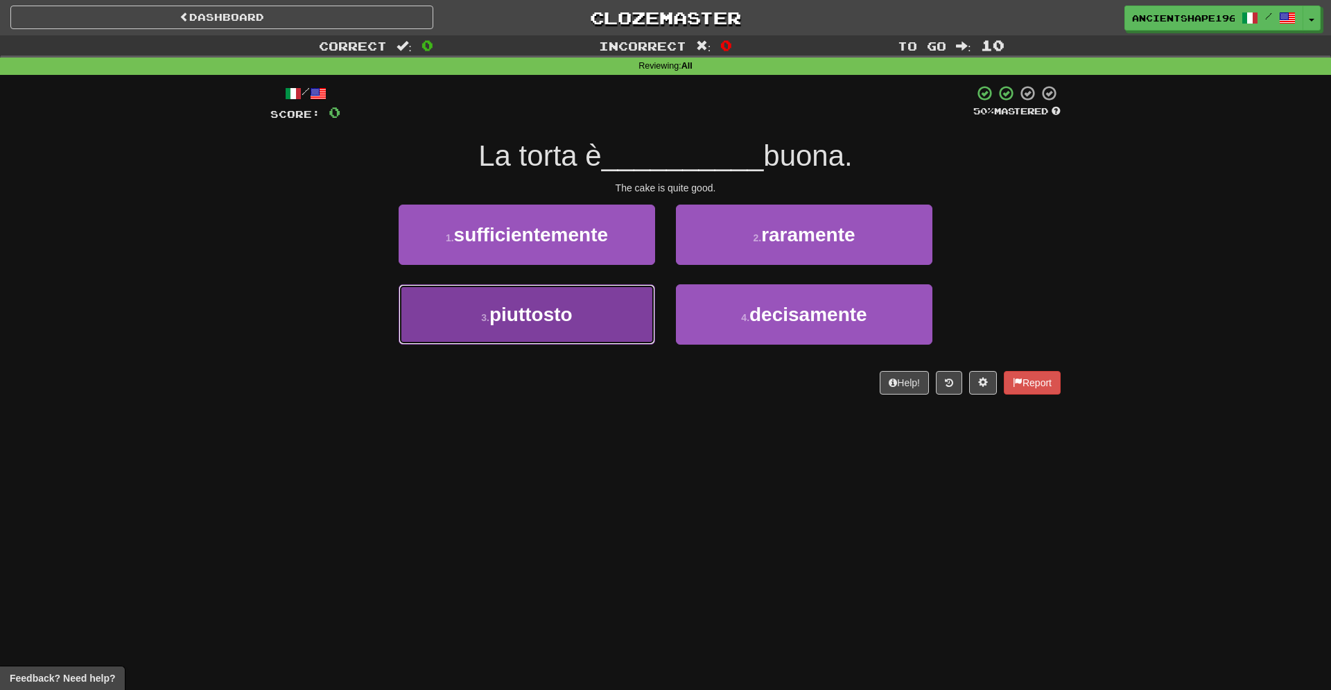
click at [528, 319] on span "piuttosto" at bounding box center [530, 314] width 83 height 21
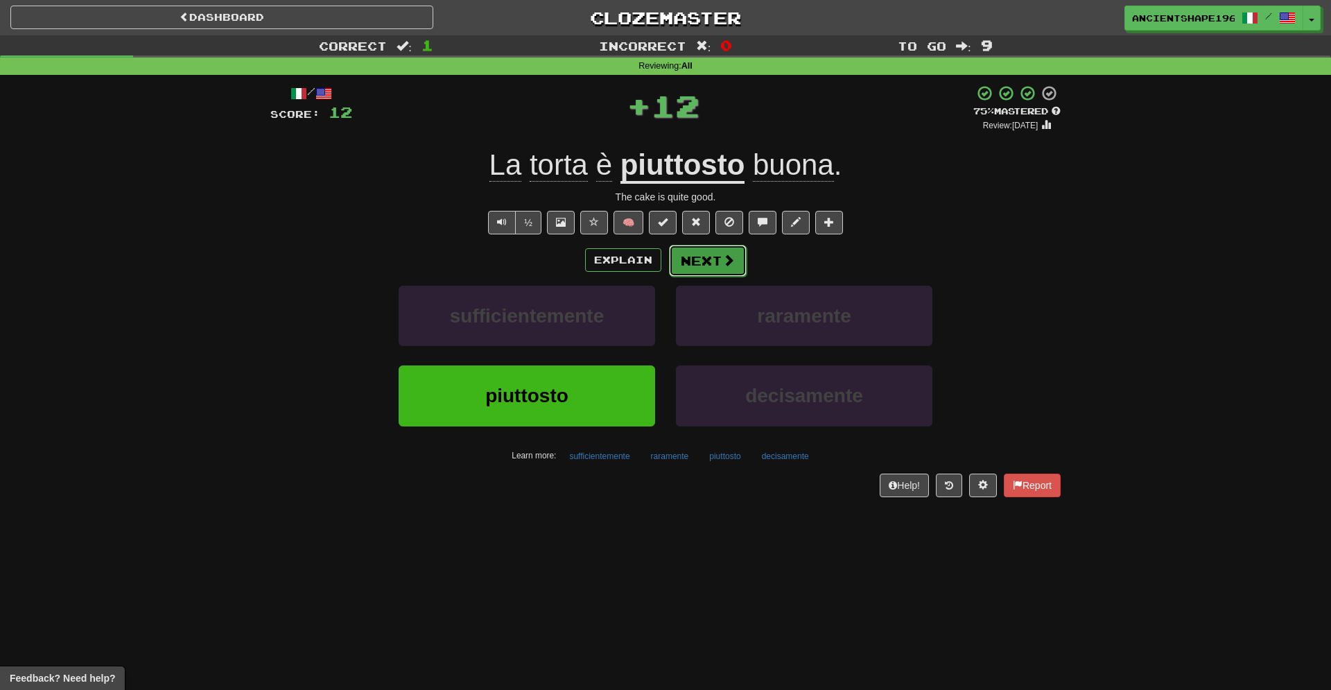
click at [688, 261] on button "Next" at bounding box center [708, 261] width 78 height 32
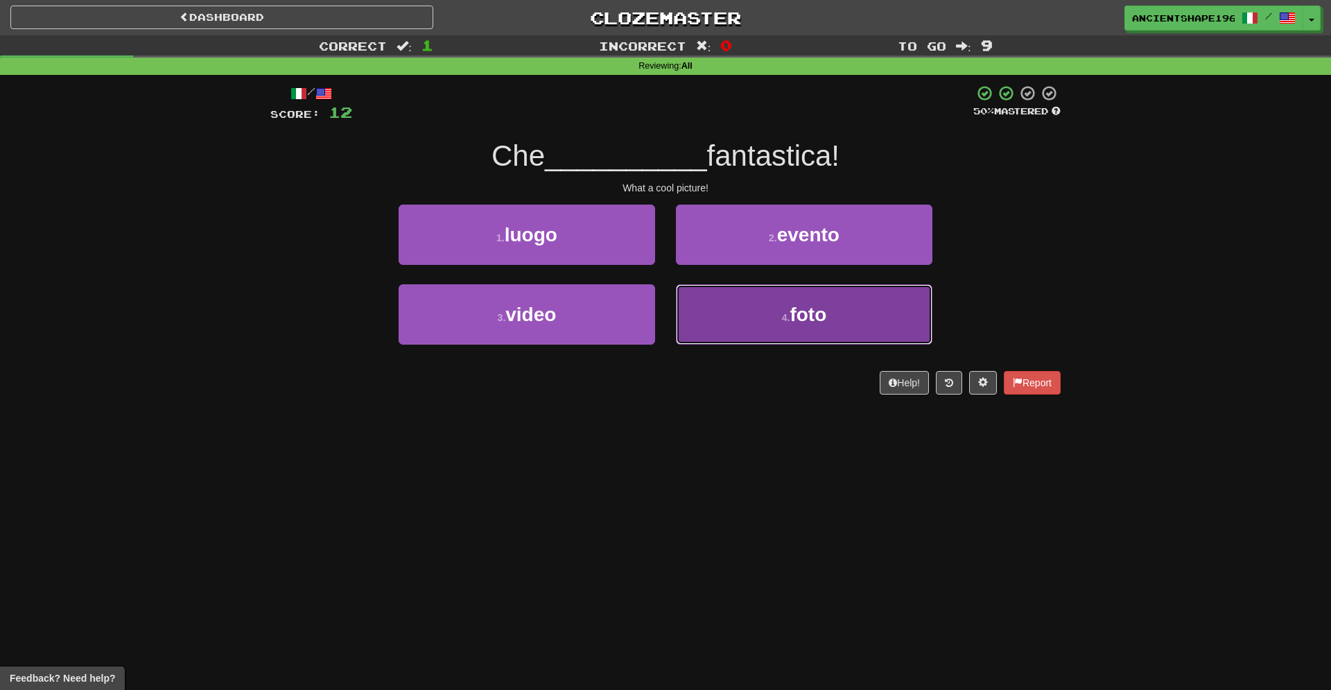
click at [775, 313] on button "4 . foto" at bounding box center [804, 314] width 256 height 60
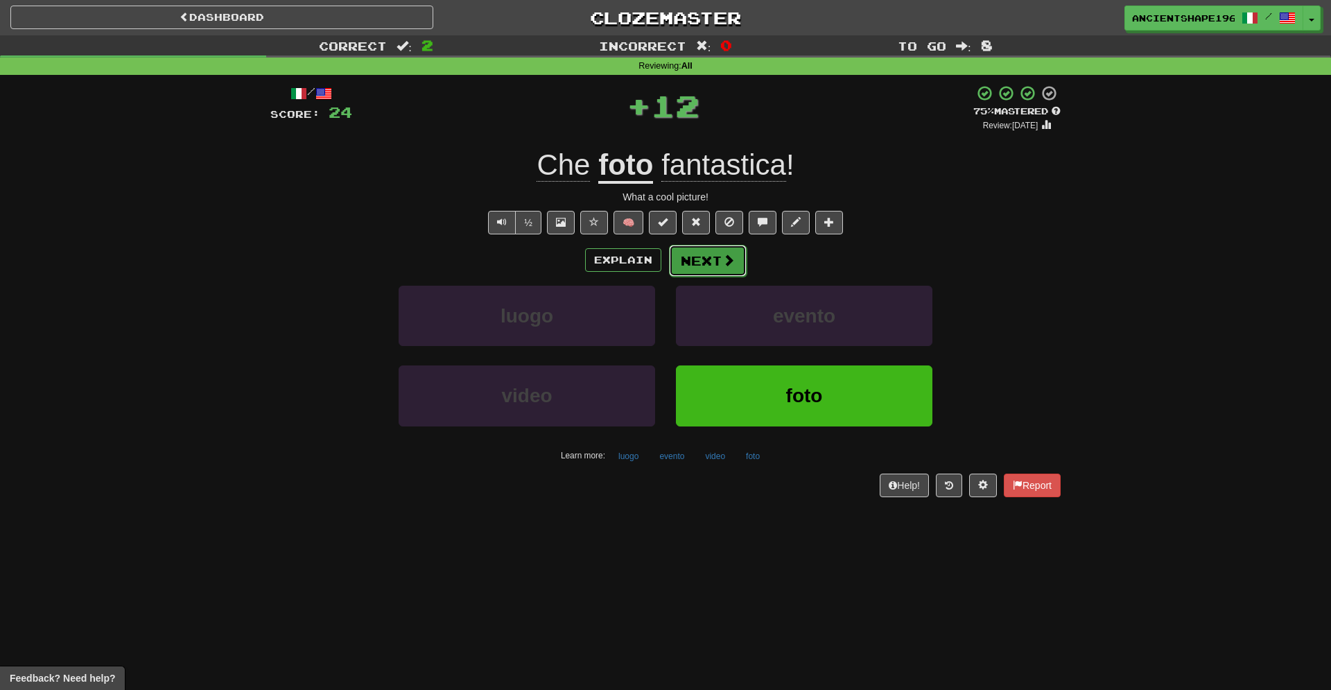
click at [704, 265] on button "Next" at bounding box center [708, 261] width 78 height 32
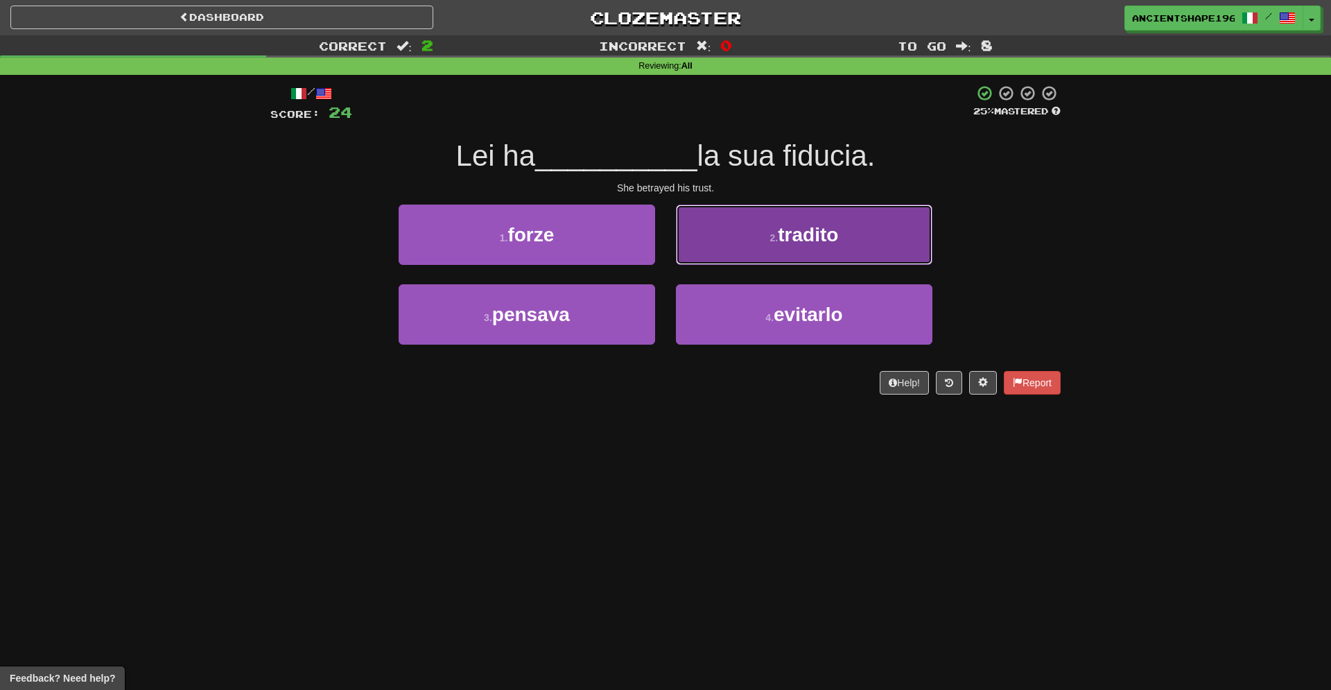
click at [766, 240] on button "2 . tradito" at bounding box center [804, 234] width 256 height 60
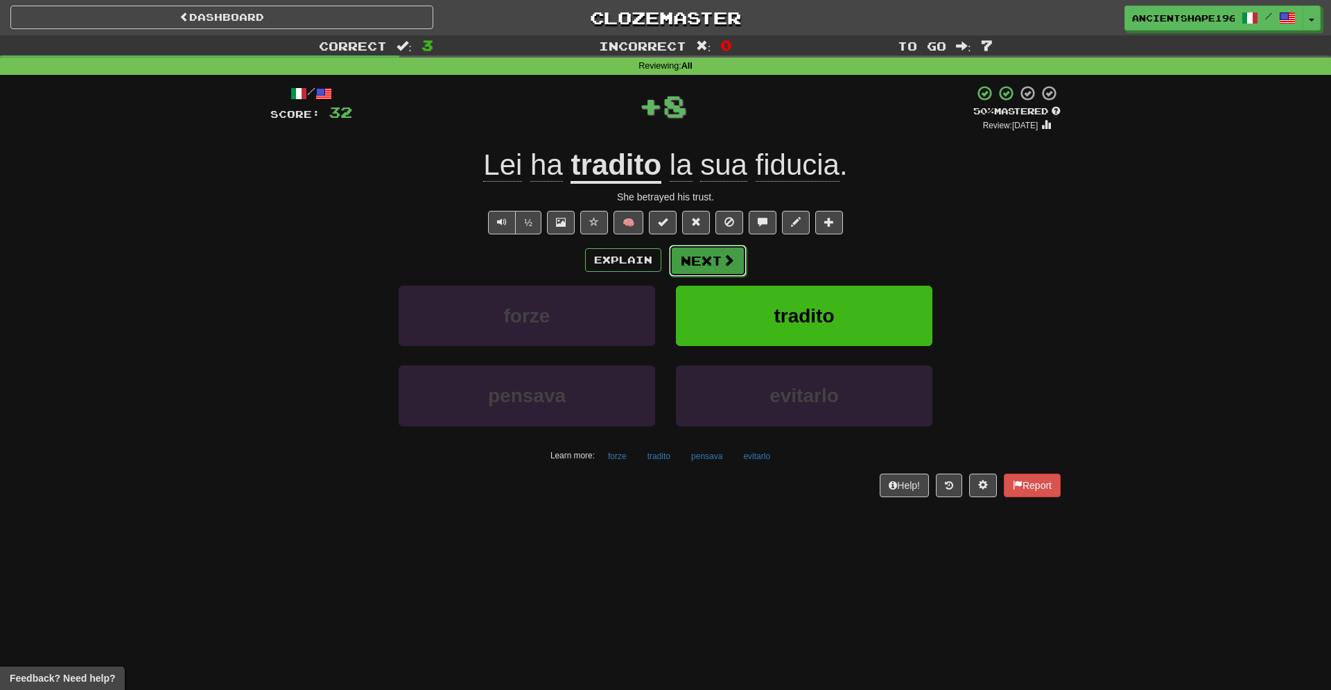
click at [682, 255] on button "Next" at bounding box center [708, 261] width 78 height 32
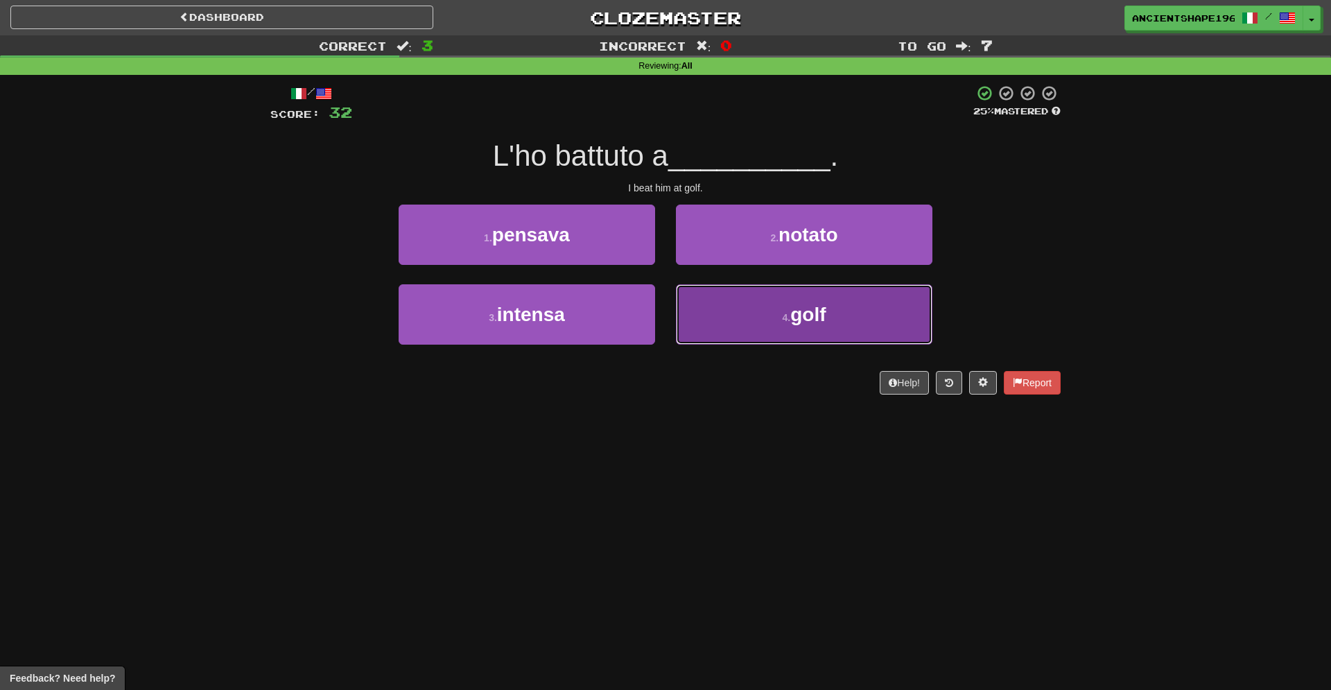
click at [848, 336] on button "4 . golf" at bounding box center [804, 314] width 256 height 60
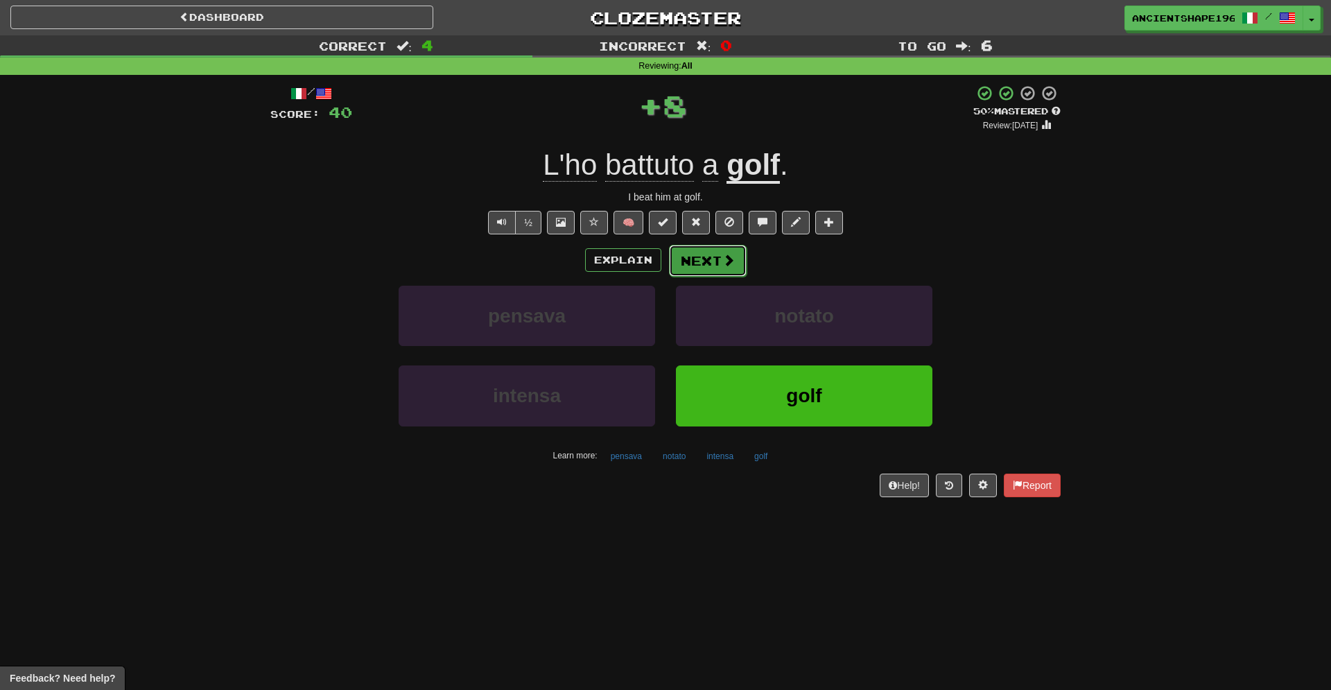
click at [730, 261] on span at bounding box center [728, 260] width 12 height 12
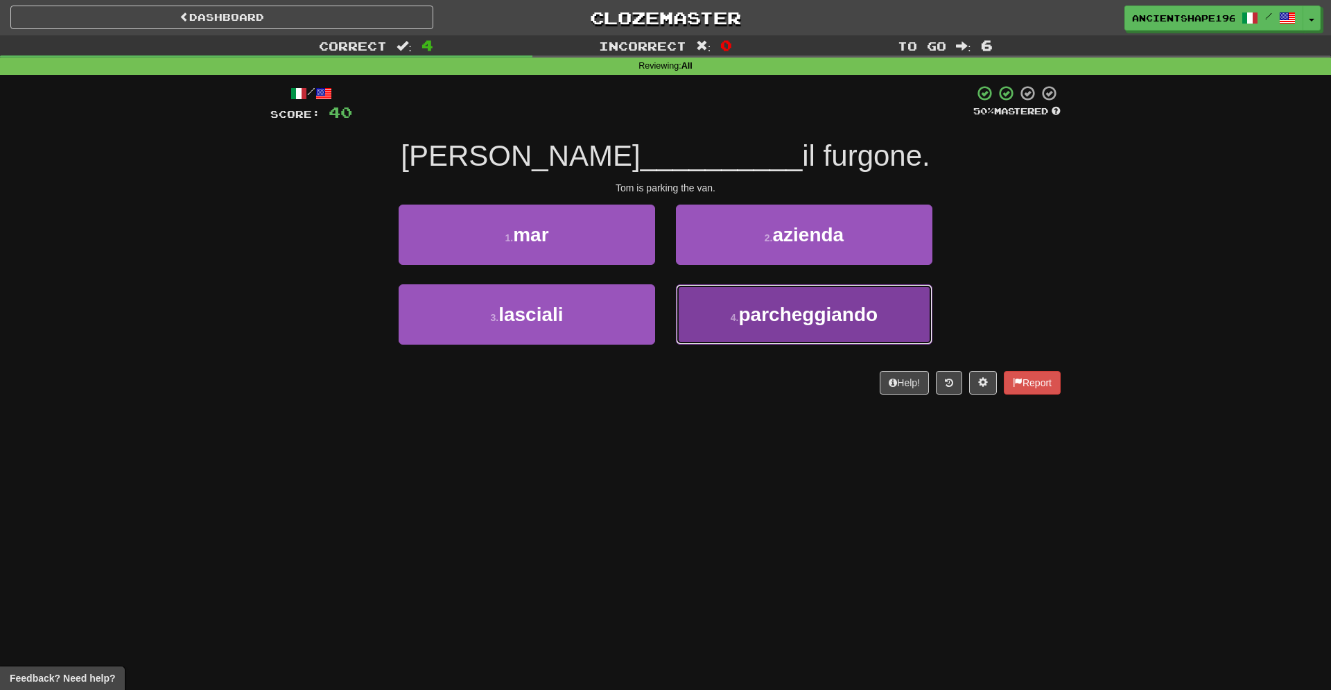
click at [744, 301] on button "4 . parcheggiando" at bounding box center [804, 314] width 256 height 60
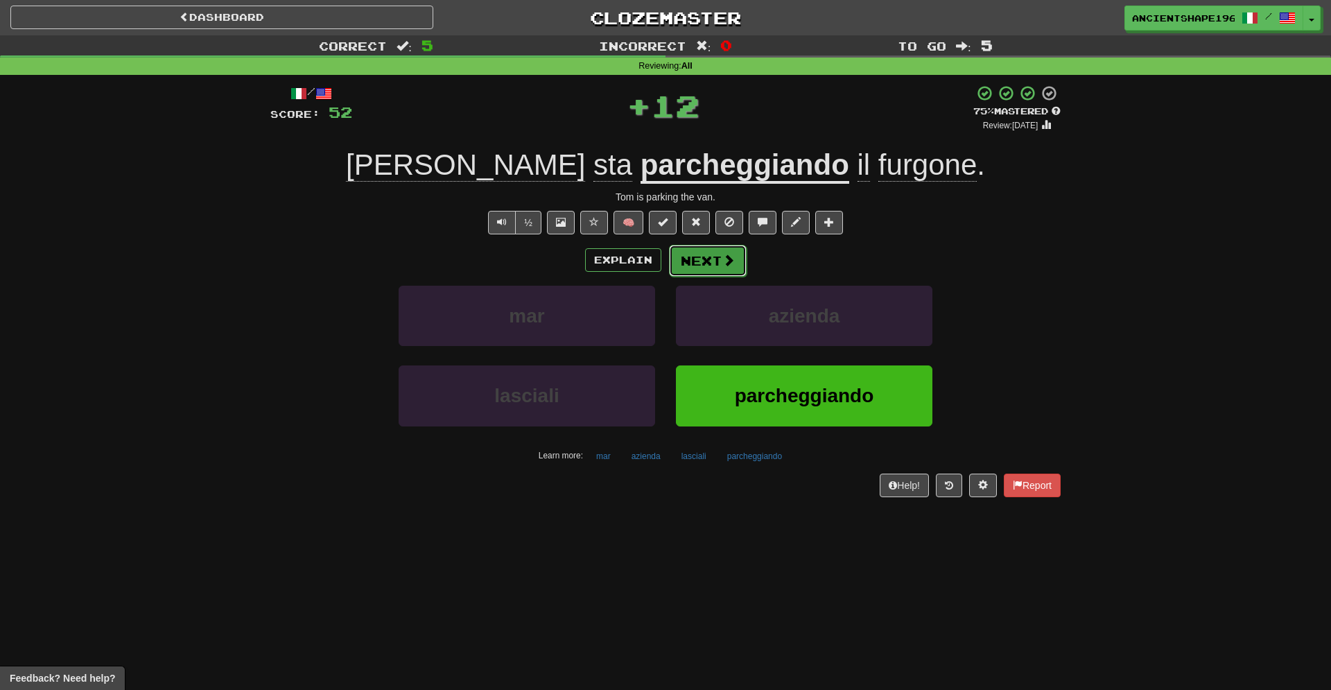
click at [705, 264] on button "Next" at bounding box center [708, 261] width 78 height 32
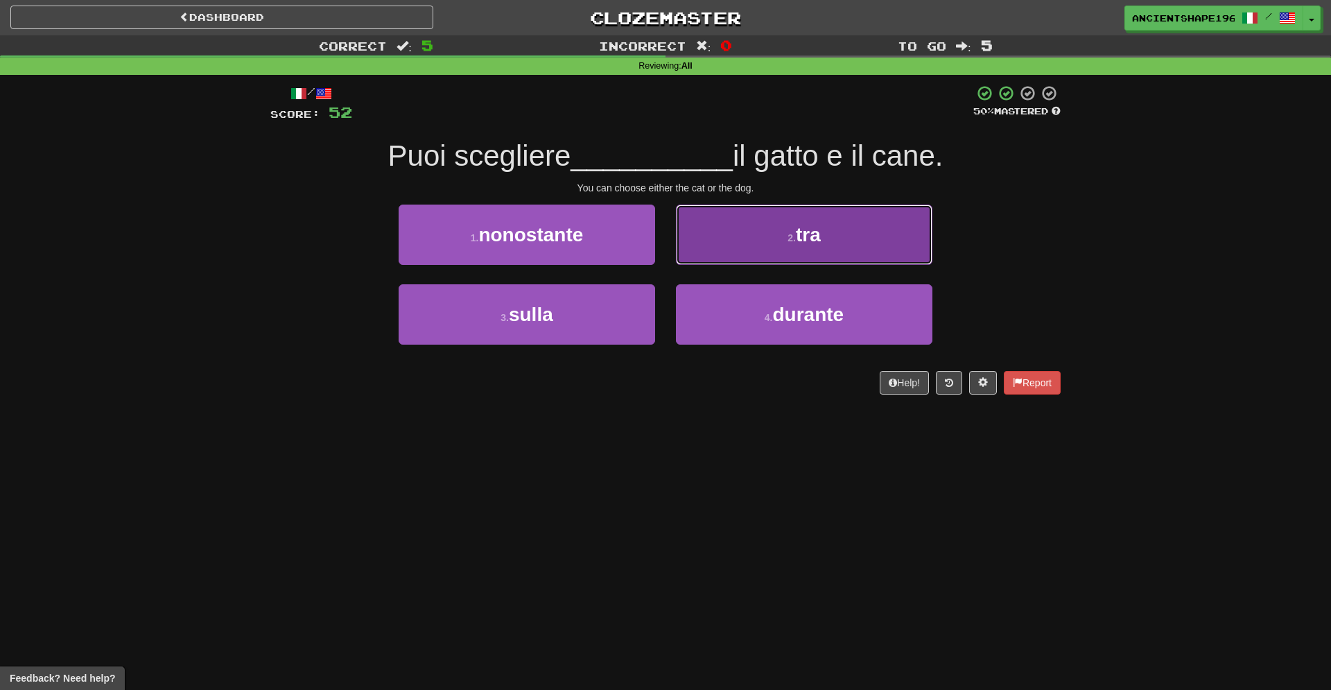
click at [730, 225] on button "2 . tra" at bounding box center [804, 234] width 256 height 60
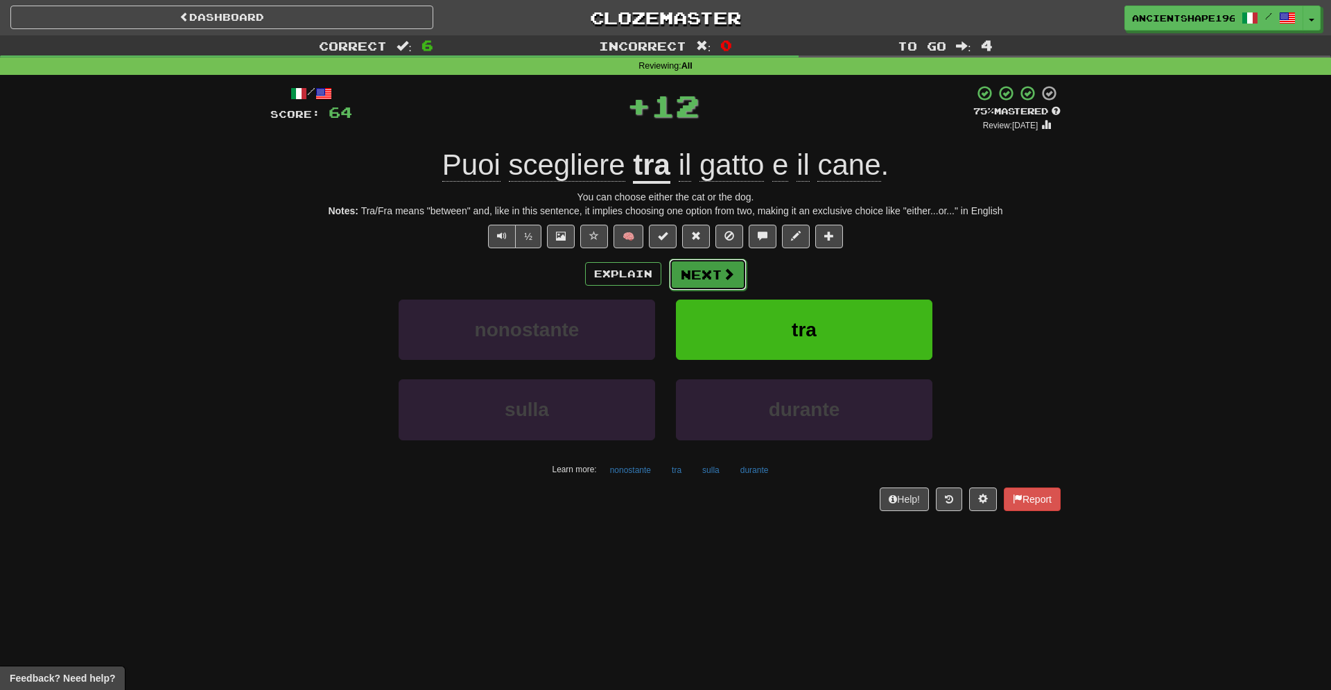
click at [692, 264] on button "Next" at bounding box center [708, 274] width 78 height 32
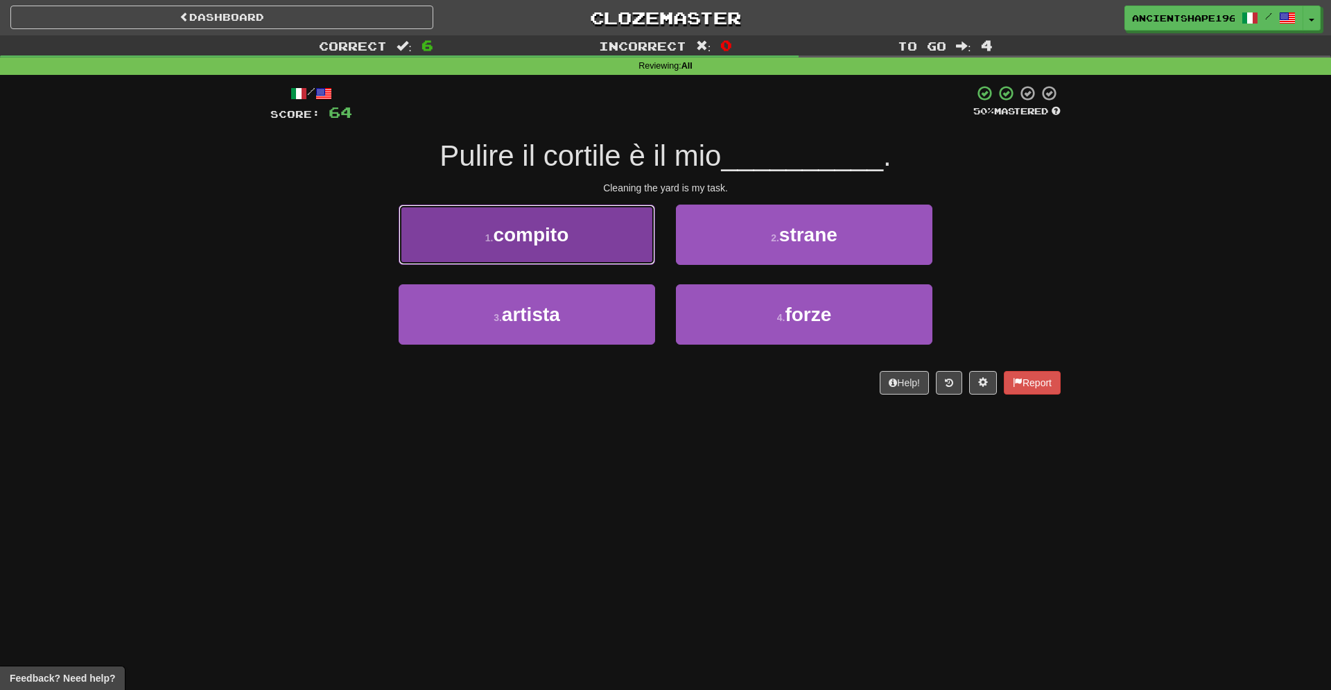
click at [604, 227] on button "1 . compito" at bounding box center [526, 234] width 256 height 60
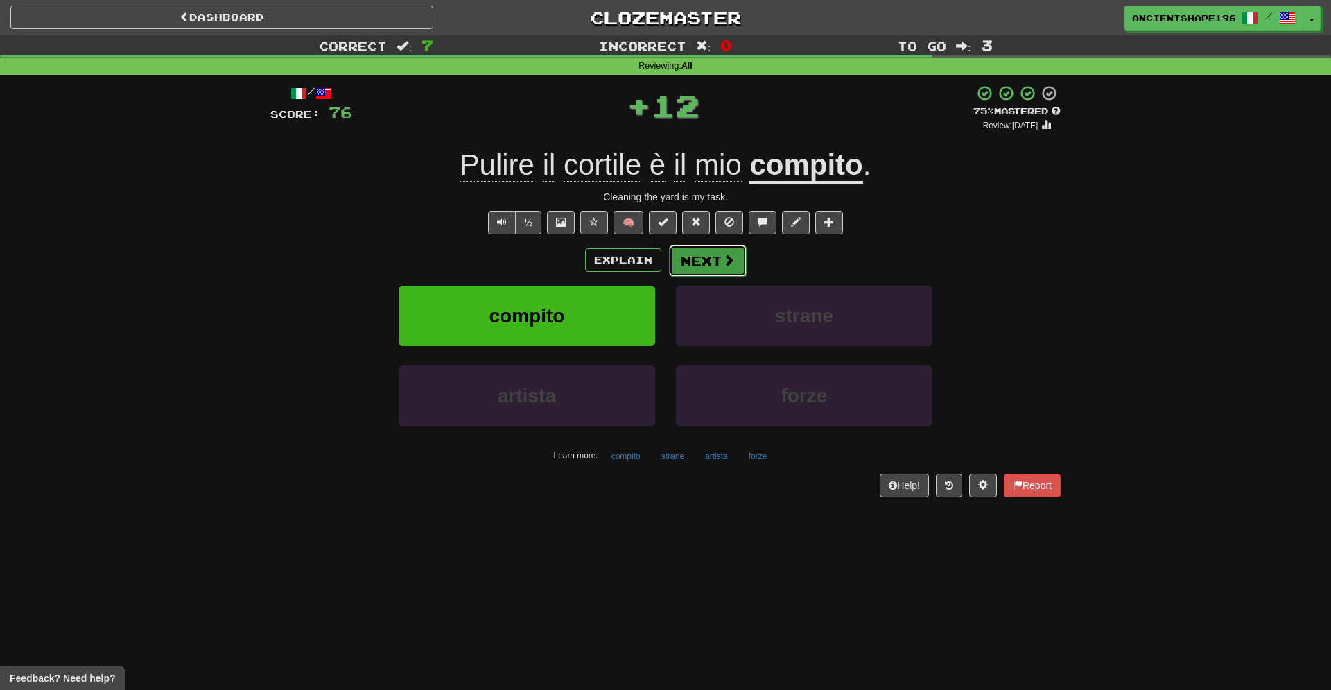
click at [727, 254] on span at bounding box center [728, 260] width 12 height 12
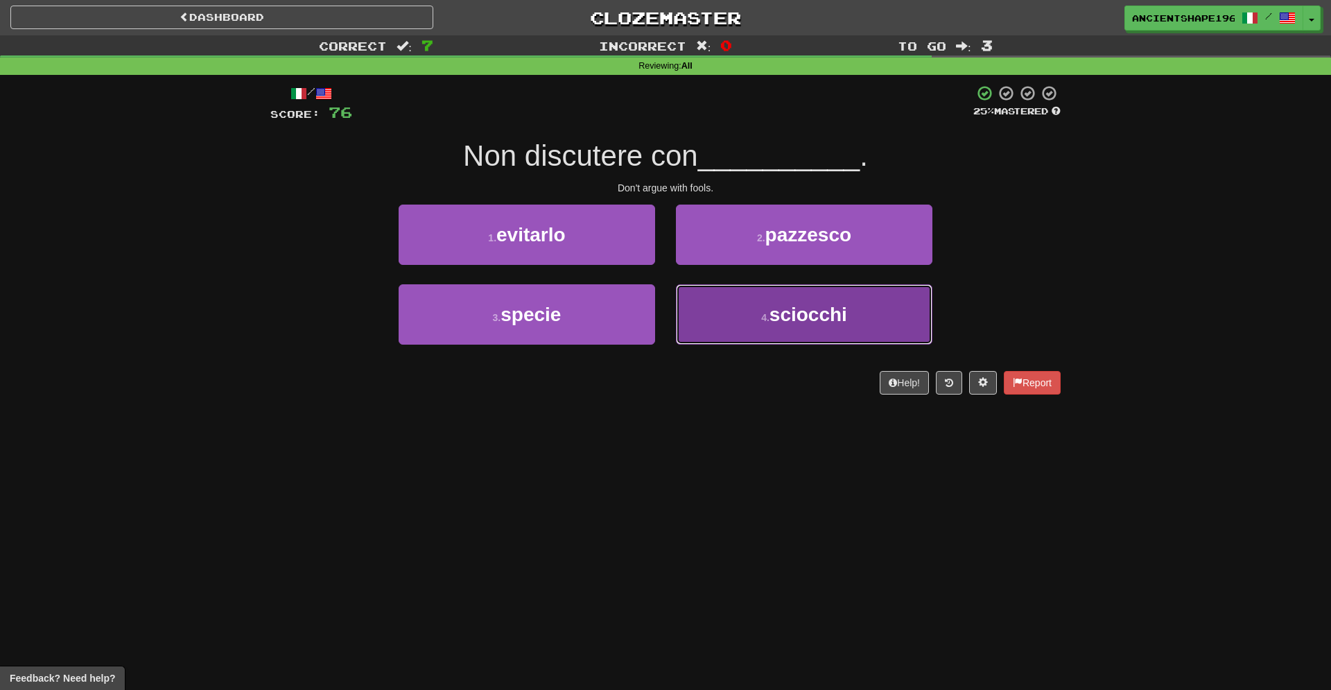
click at [735, 301] on button "4 . sciocchi" at bounding box center [804, 314] width 256 height 60
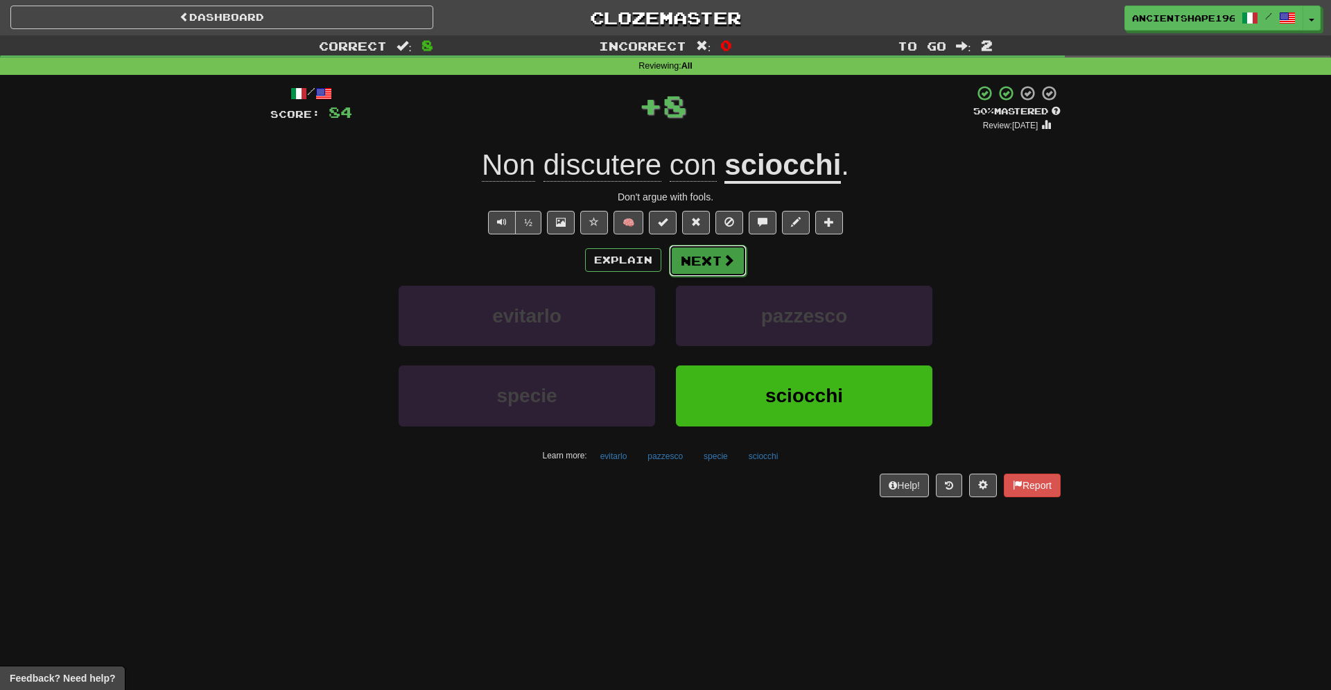
click at [727, 263] on span at bounding box center [728, 260] width 12 height 12
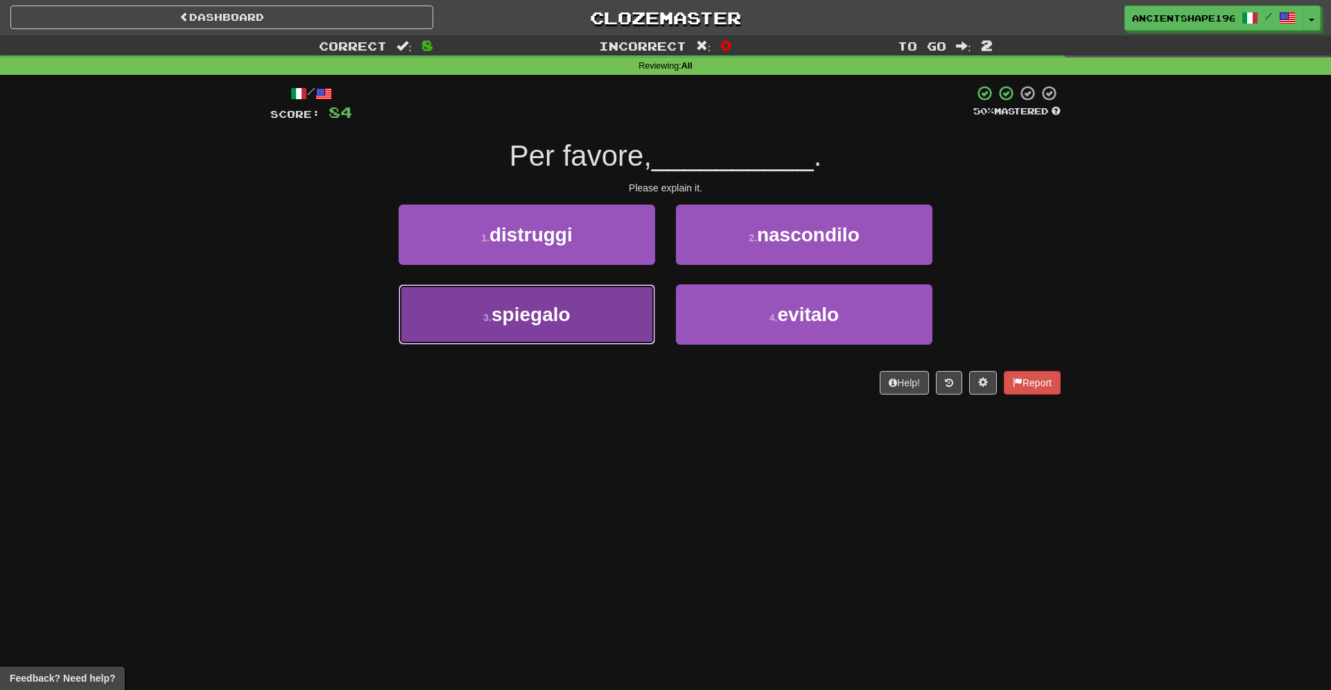
click at [492, 308] on button "3 . spiegalo" at bounding box center [526, 314] width 256 height 60
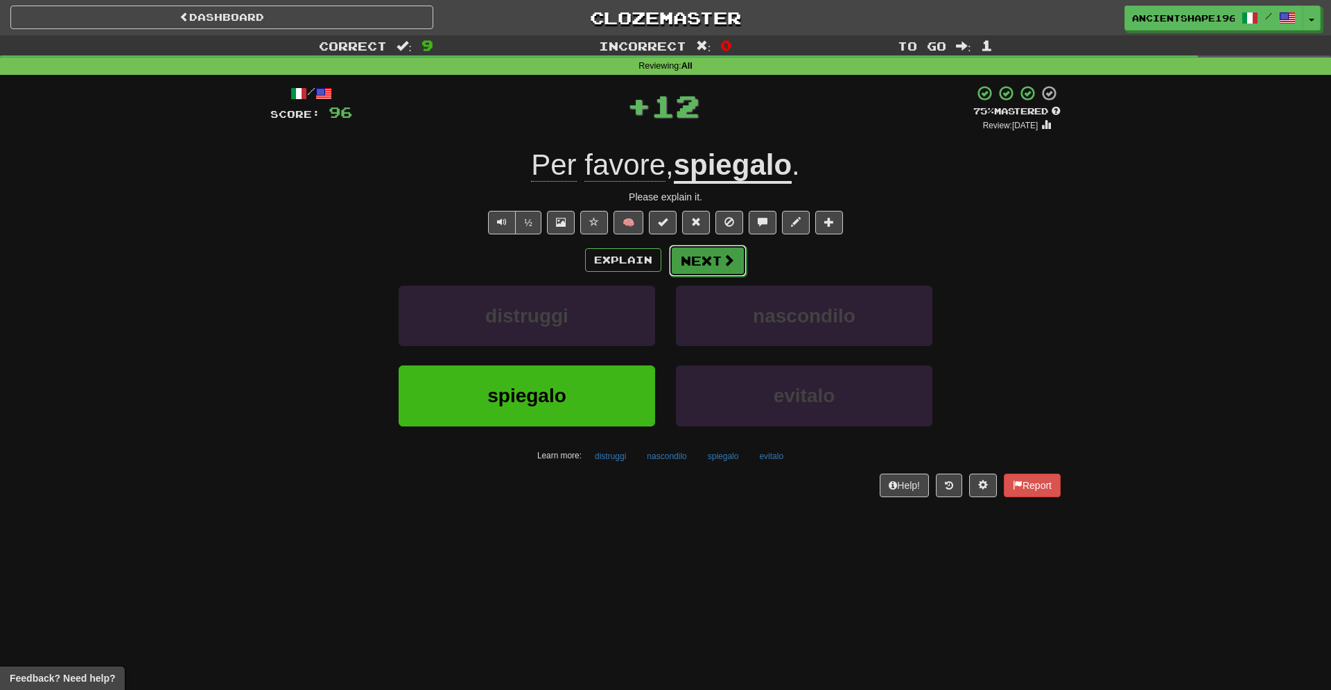
click at [704, 256] on button "Next" at bounding box center [708, 261] width 78 height 32
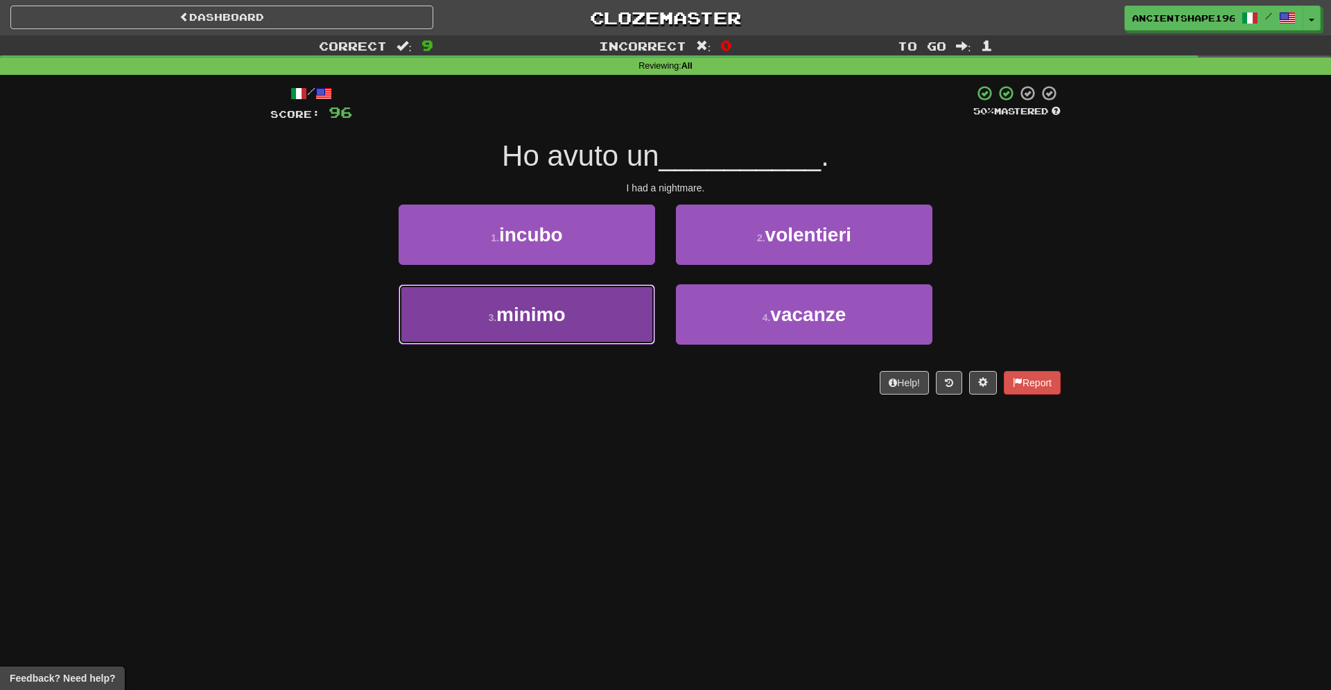
click at [529, 320] on span "minimo" at bounding box center [530, 314] width 69 height 21
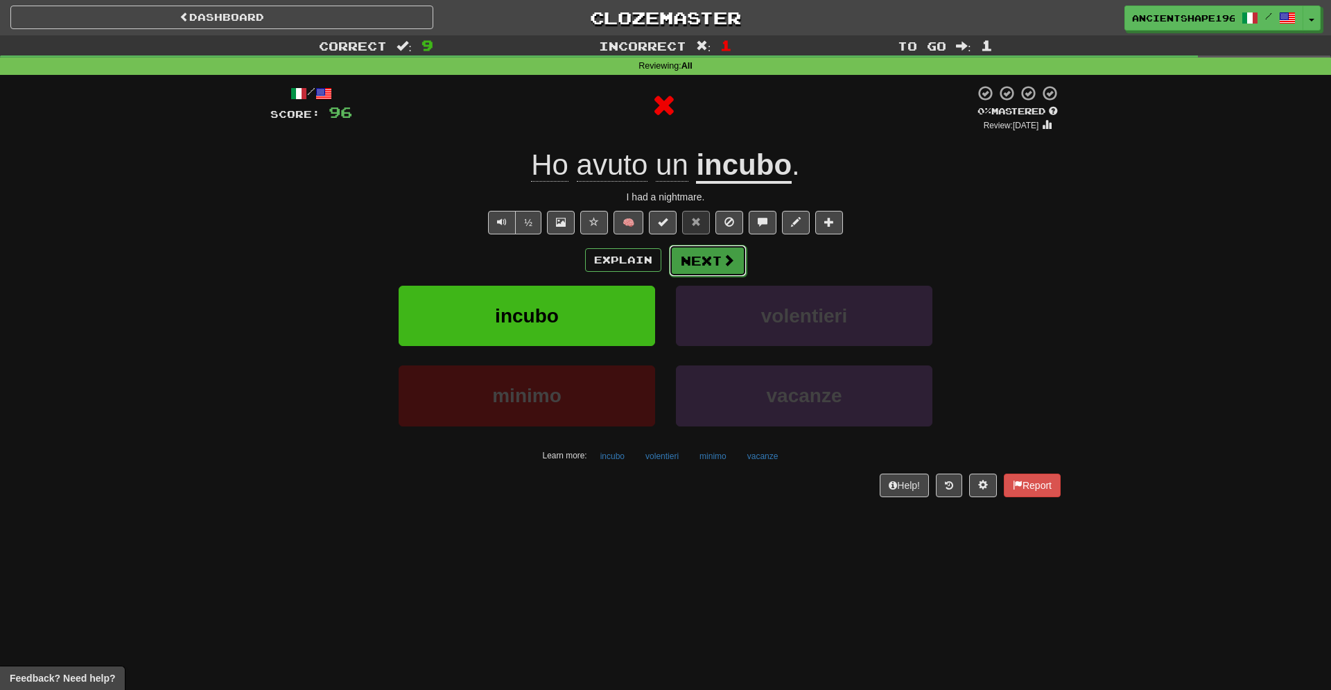
click at [707, 264] on button "Next" at bounding box center [708, 261] width 78 height 32
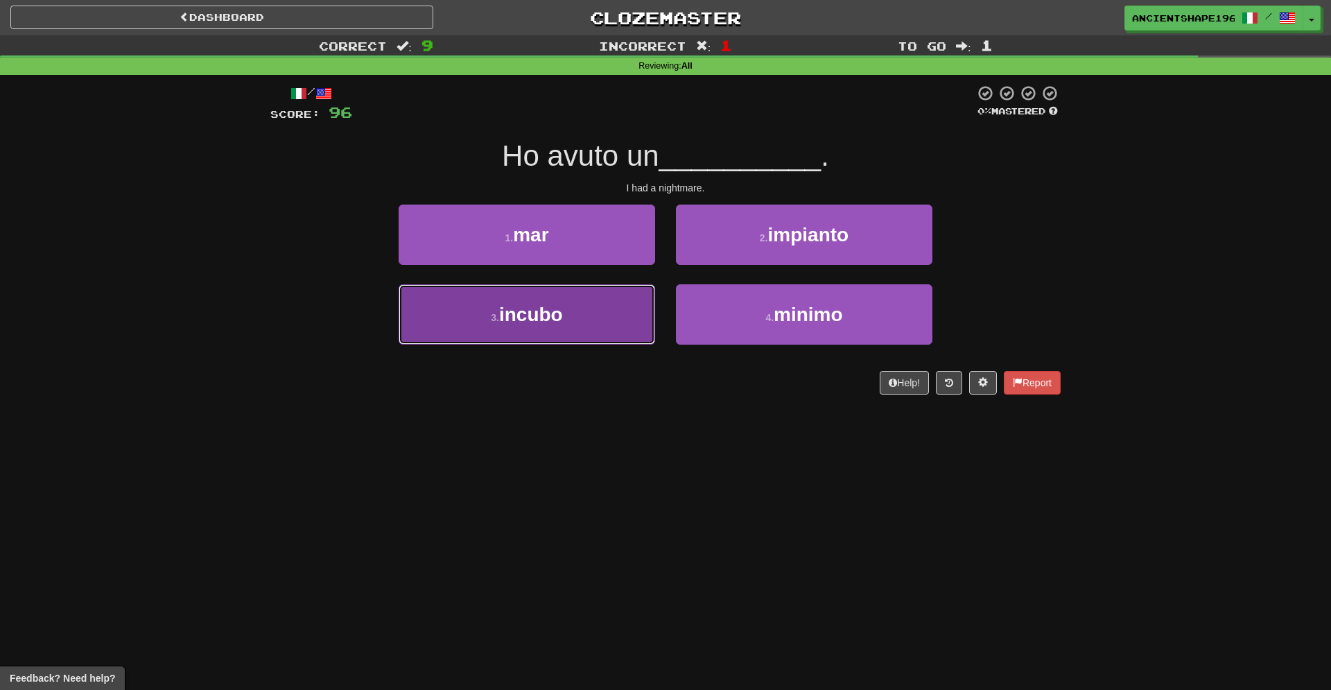
click at [611, 302] on button "3 . incubo" at bounding box center [526, 314] width 256 height 60
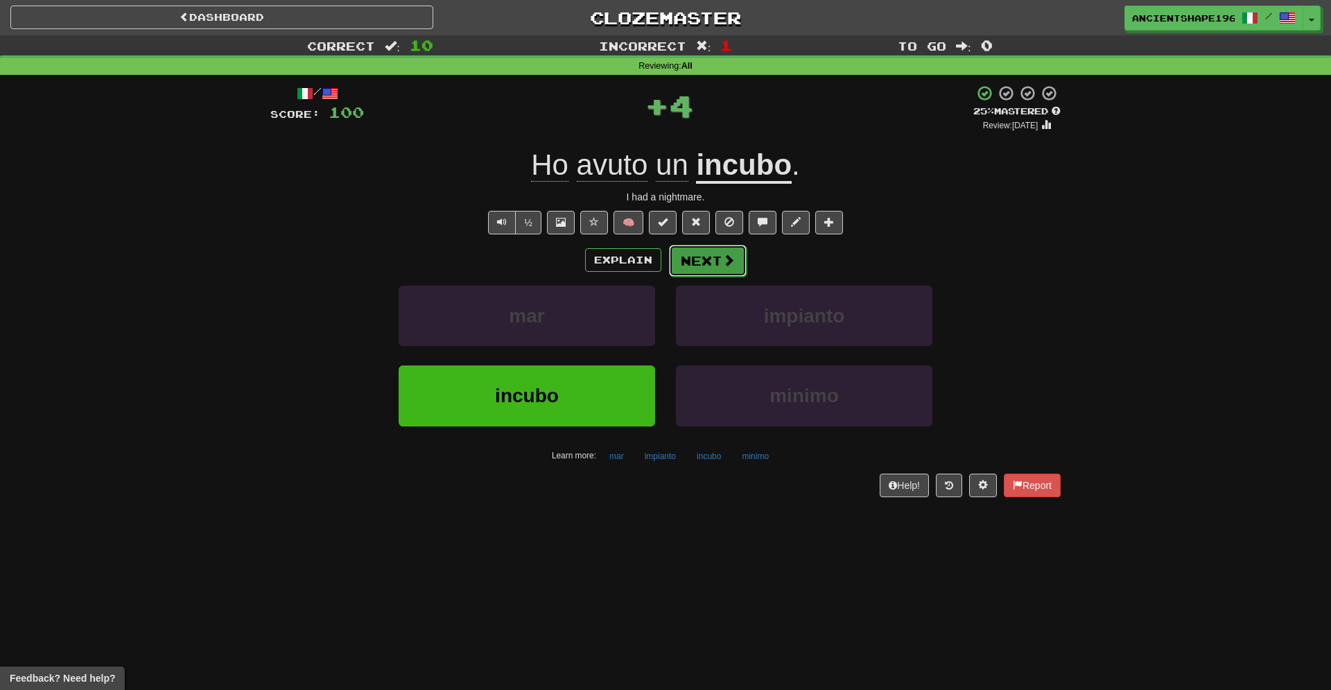
click at [701, 265] on button "Next" at bounding box center [708, 261] width 78 height 32
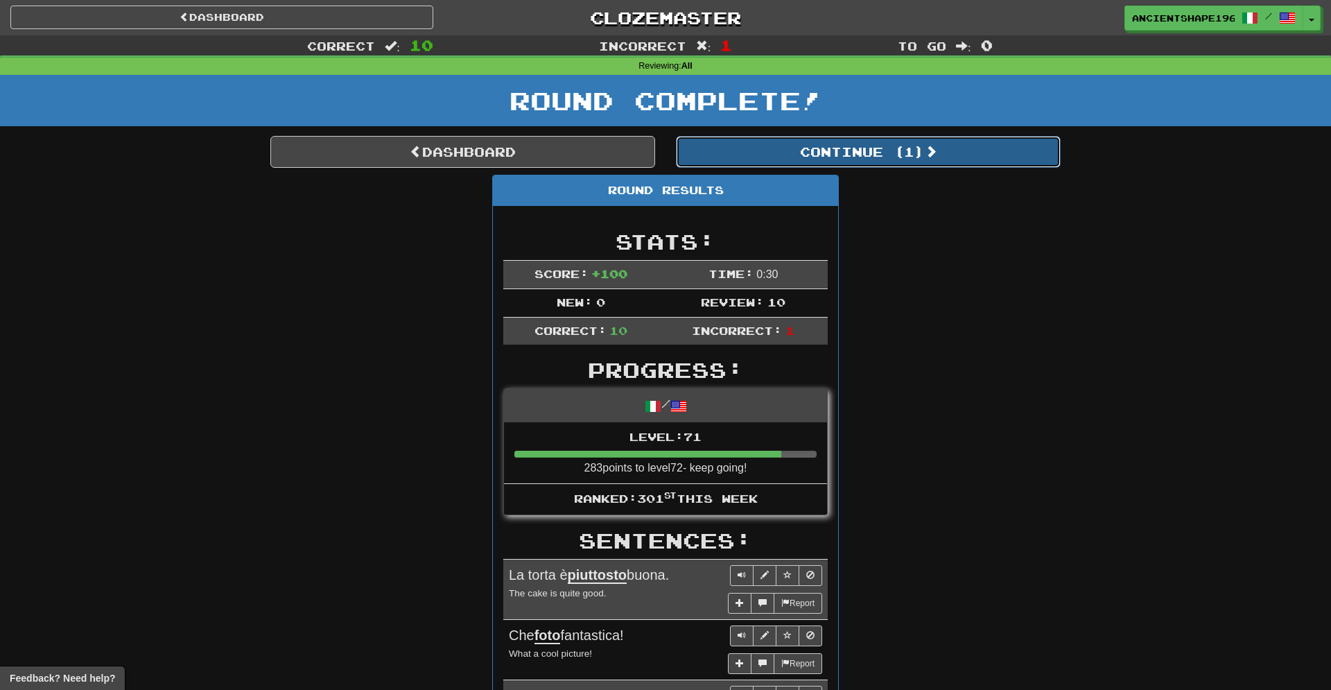
click at [771, 139] on button "Continue ( 1 )" at bounding box center [868, 152] width 385 height 32
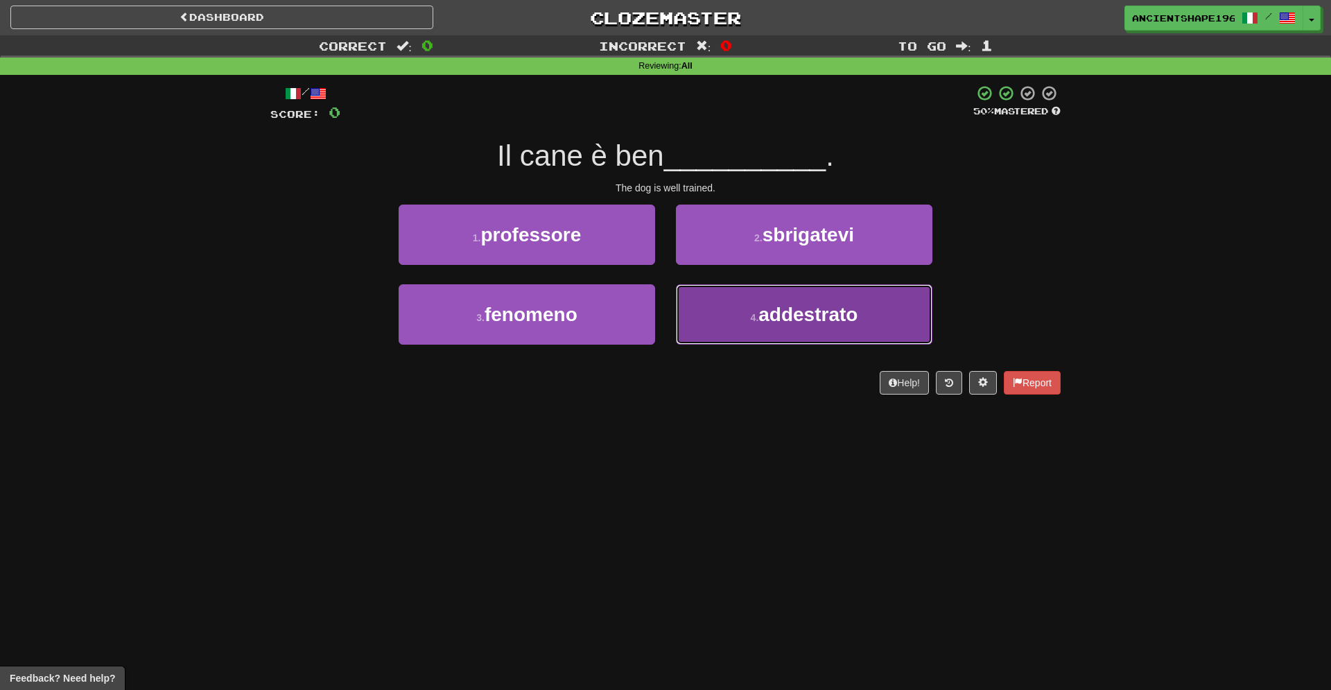
click at [733, 320] on button "4 . addestrato" at bounding box center [804, 314] width 256 height 60
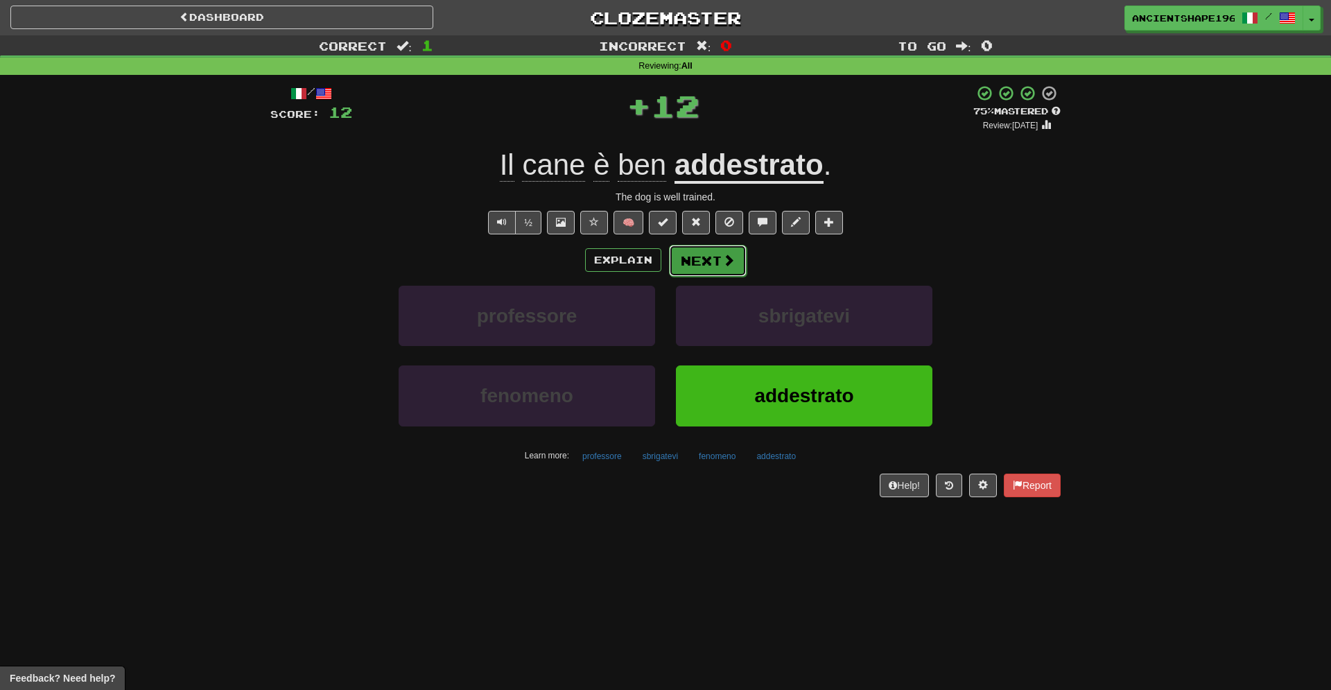
click at [724, 261] on span at bounding box center [728, 260] width 12 height 12
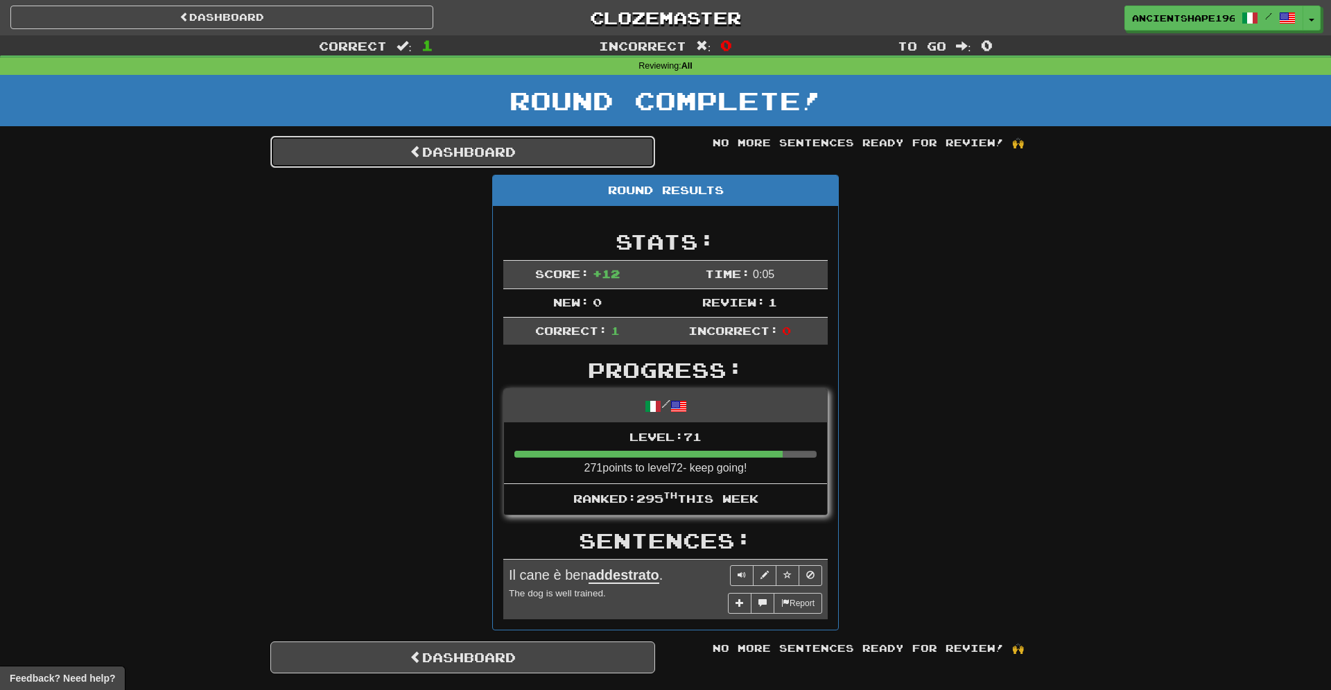
click at [480, 155] on link "Dashboard" at bounding box center [462, 152] width 385 height 32
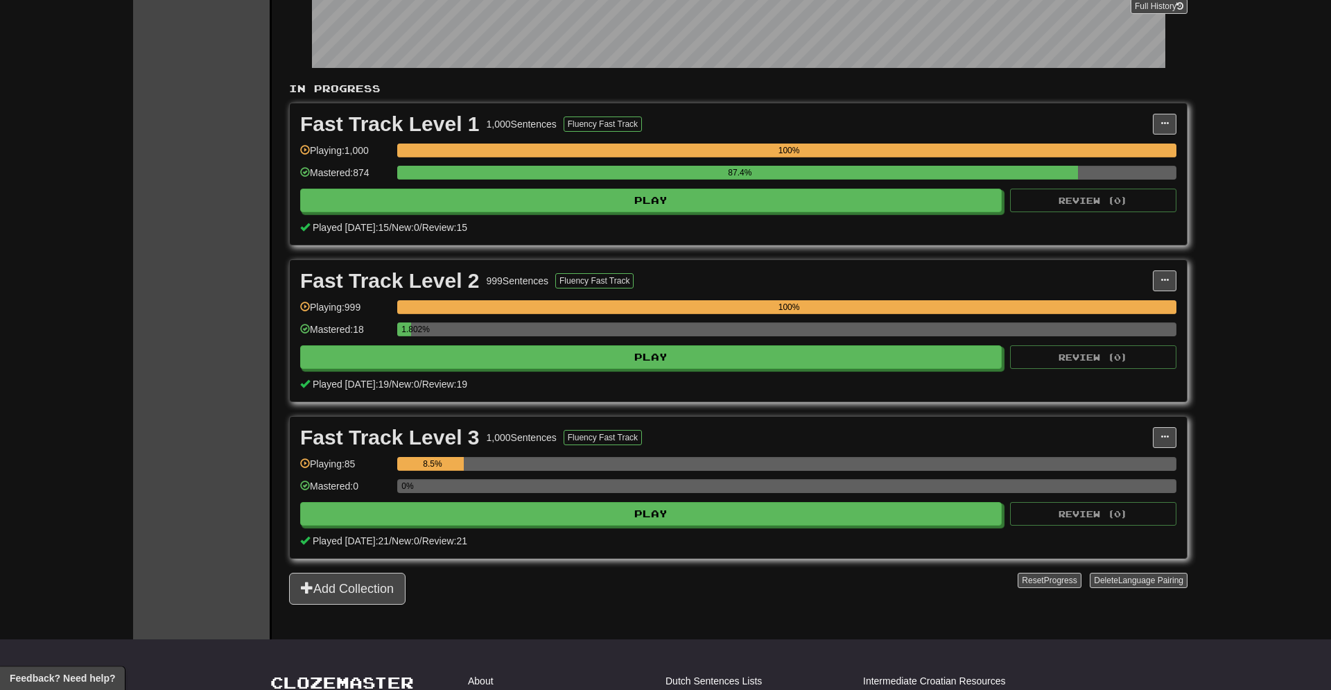
scroll to position [287, 0]
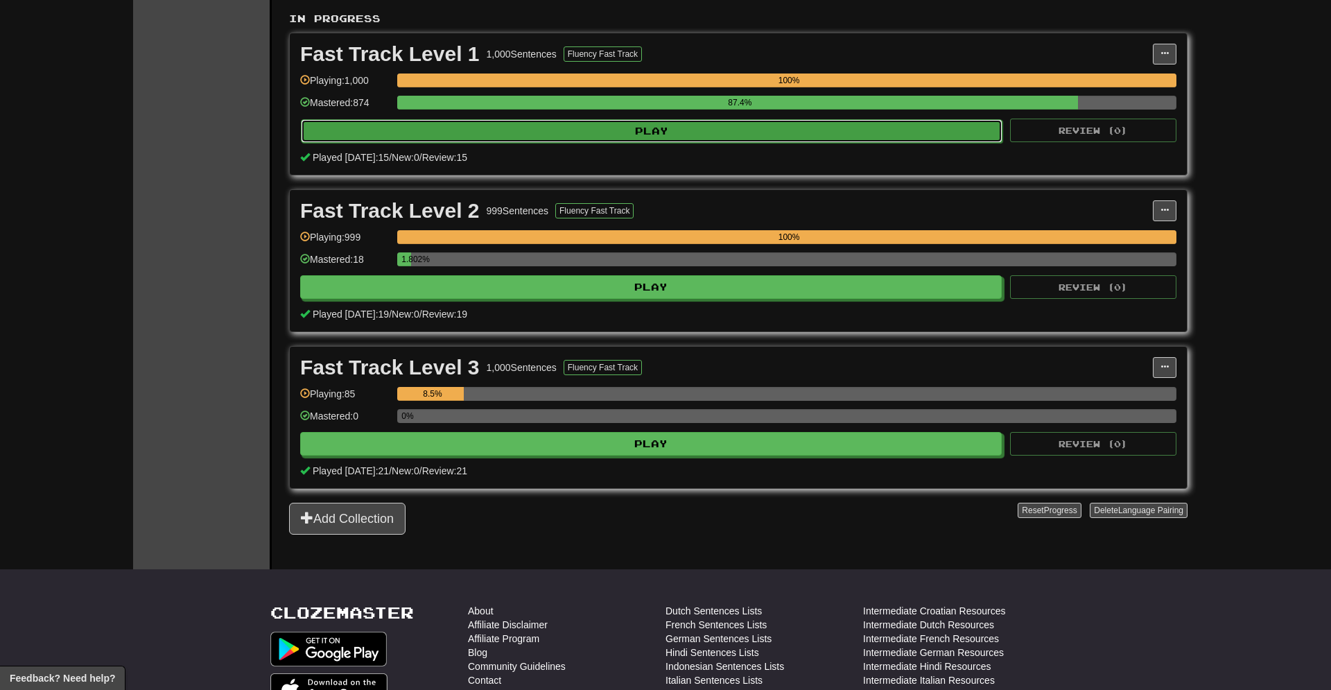
click at [671, 138] on button "Play" at bounding box center [651, 131] width 701 height 24
select select "**"
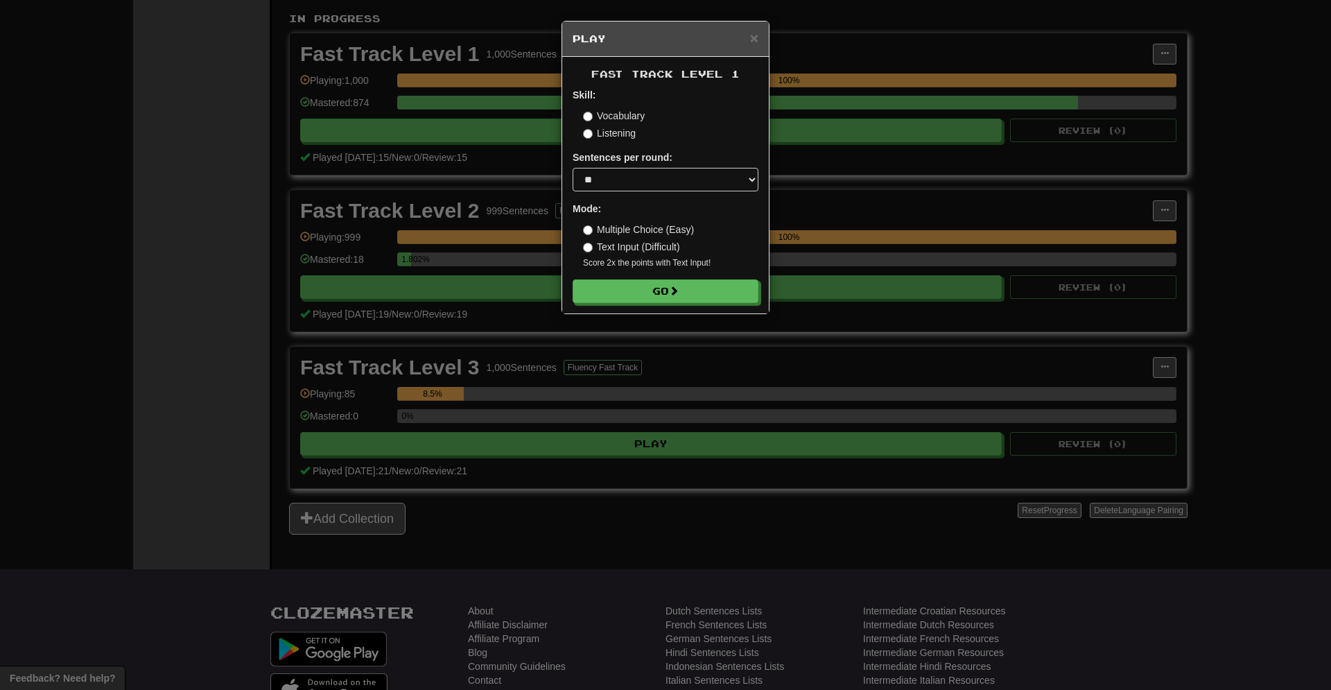
click at [644, 279] on form "Skill: Vocabulary Listening Sentences per round: * ** ** ** ** ** *** ******** …" at bounding box center [665, 195] width 186 height 215
click at [638, 293] on button "Go" at bounding box center [666, 292] width 186 height 24
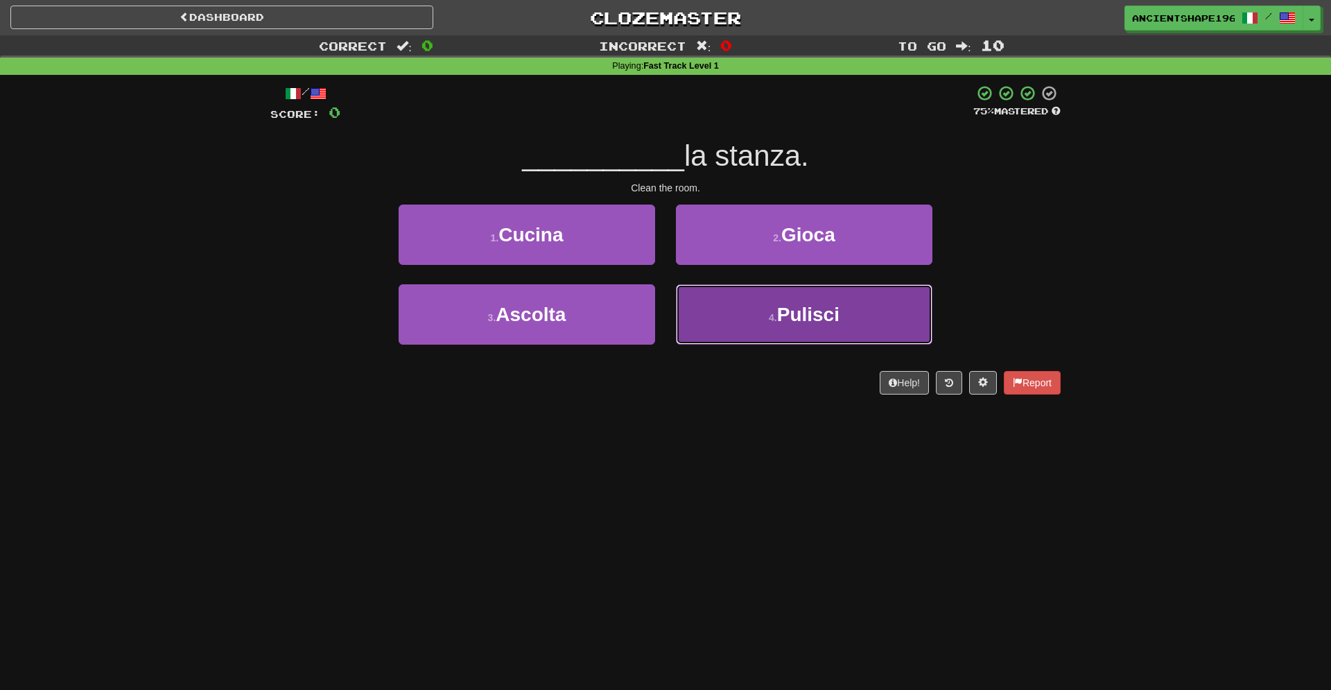
click at [746, 306] on button "4 . Pulisci" at bounding box center [804, 314] width 256 height 60
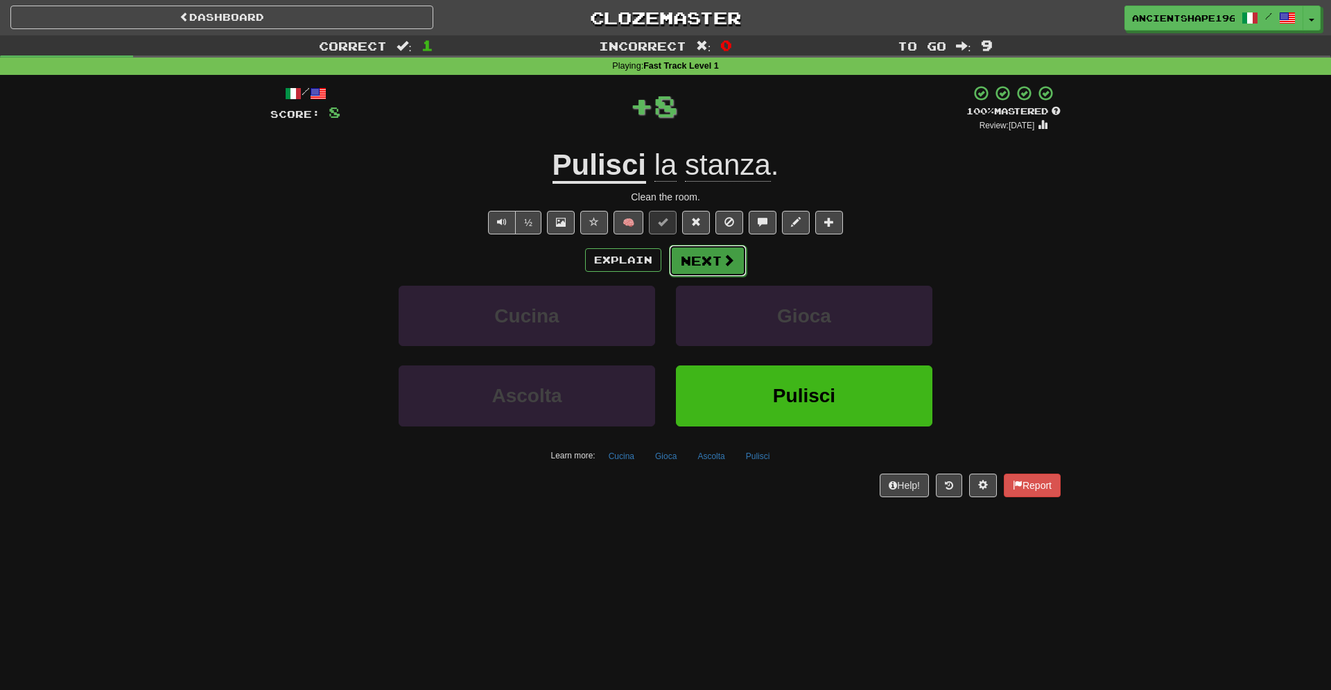
click at [706, 264] on button "Next" at bounding box center [708, 261] width 78 height 32
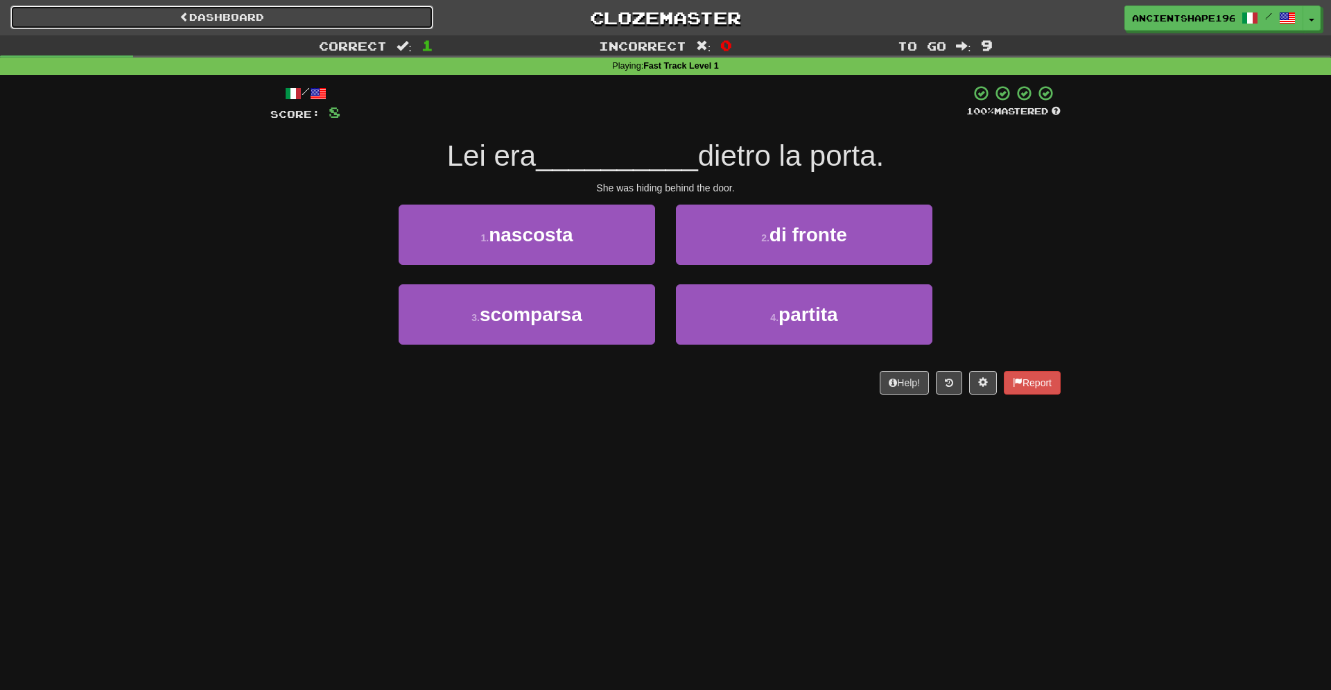
click at [148, 19] on link "Dashboard" at bounding box center [221, 18] width 423 height 24
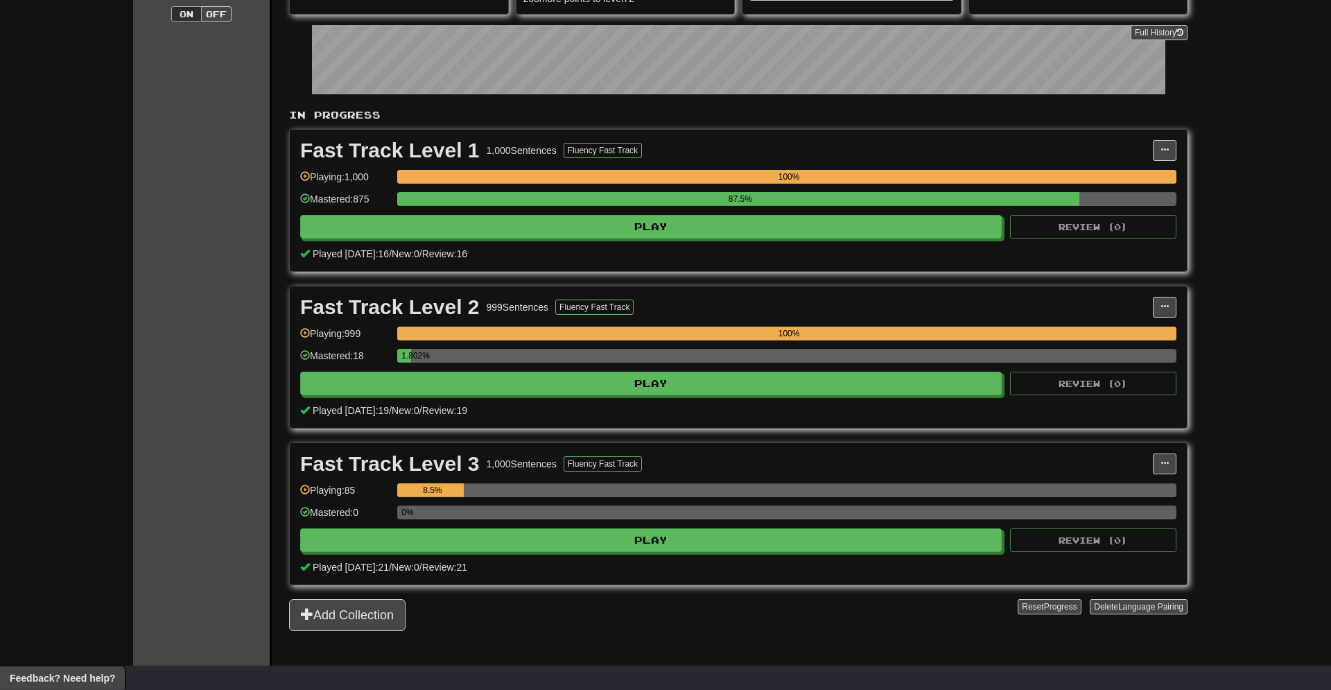
scroll to position [287, 0]
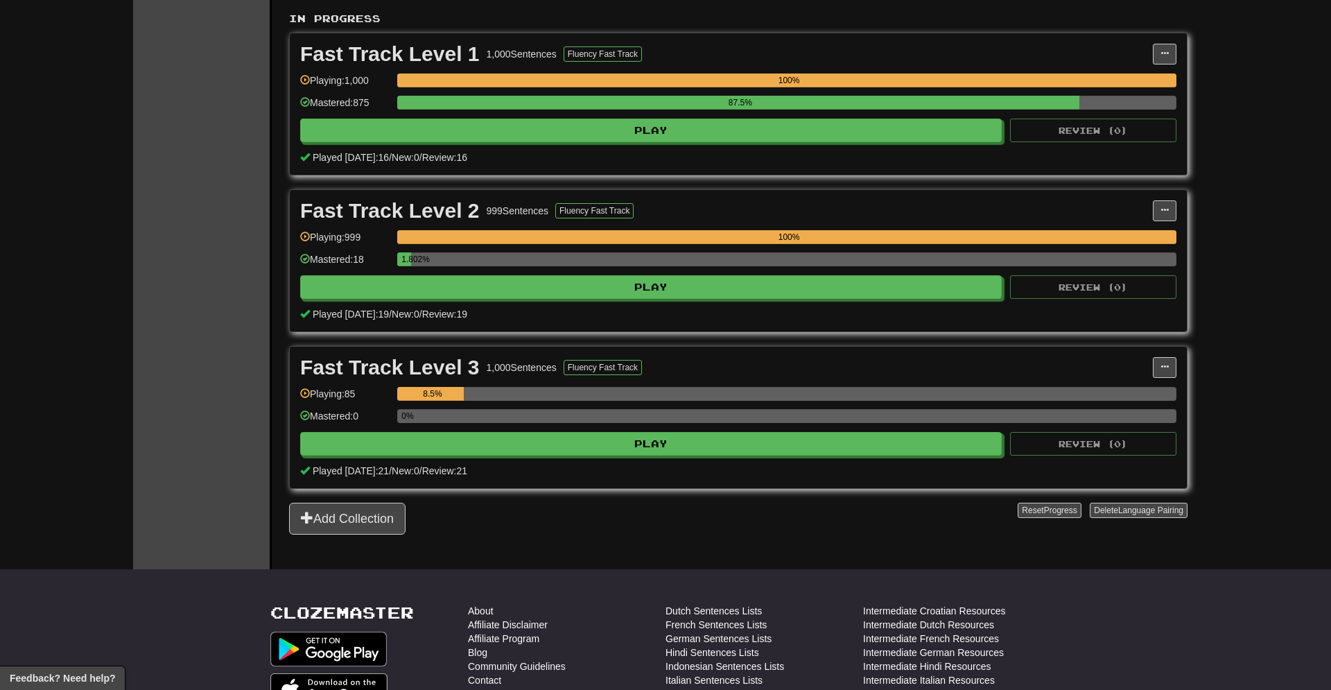
click at [535, 457] on div "Fast Track Level 3 1,000 Sentences Fluency Fast Track Manage Sentences Unpin fr…" at bounding box center [738, 417] width 897 height 141
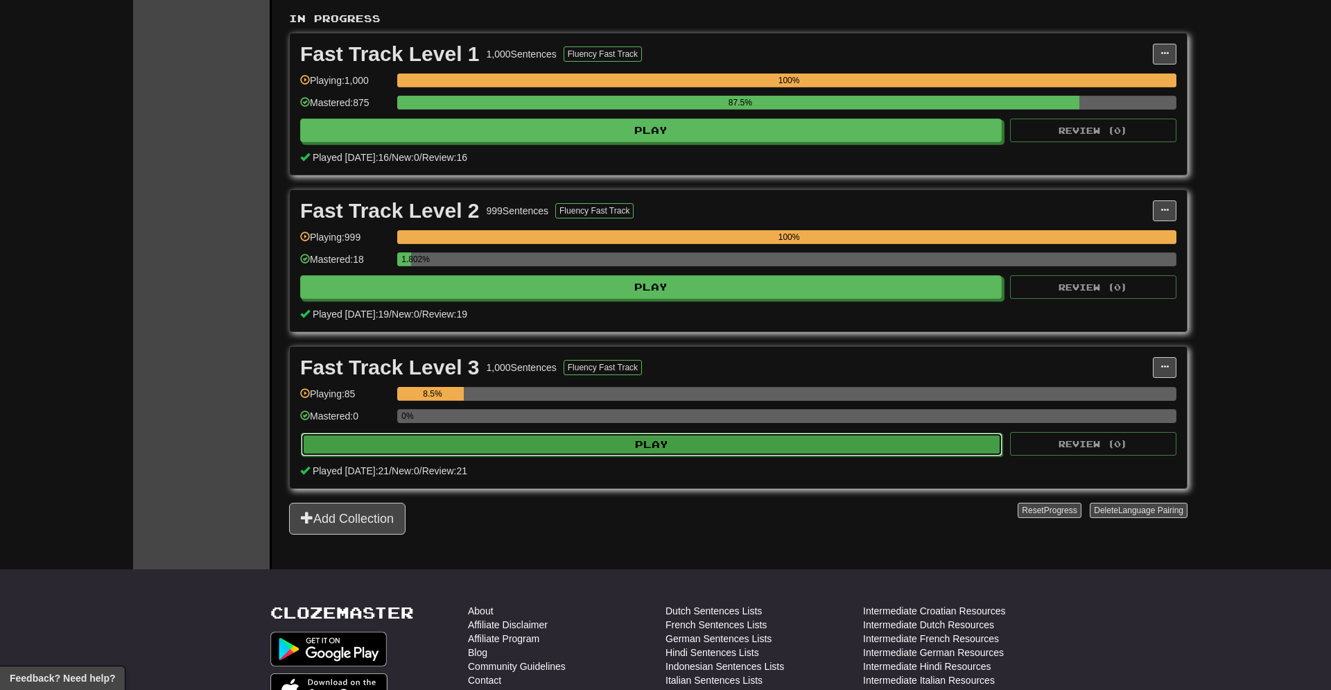
click at [540, 439] on button "Play" at bounding box center [651, 444] width 701 height 24
select select "**"
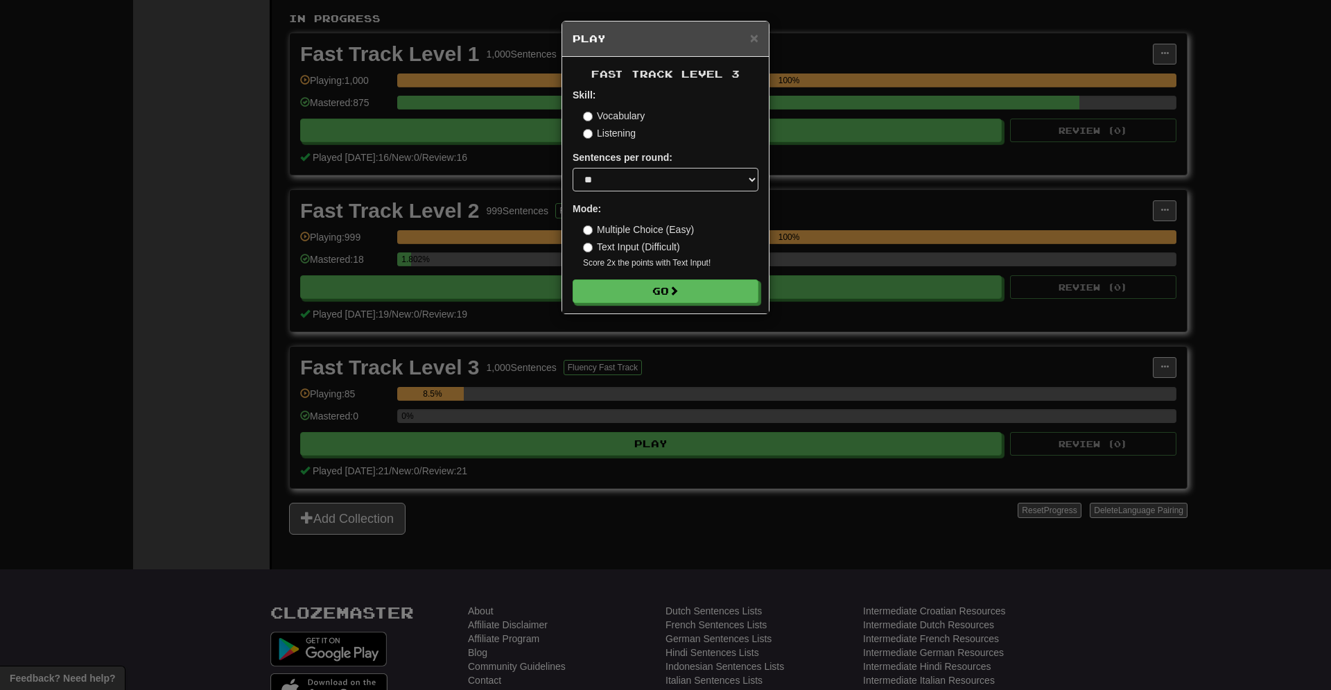
click at [630, 279] on form "Skill: Vocabulary Listening Sentences per round: * ** ** ** ** ** *** ******** …" at bounding box center [665, 195] width 186 height 215
click at [623, 292] on button "Go" at bounding box center [666, 292] width 186 height 24
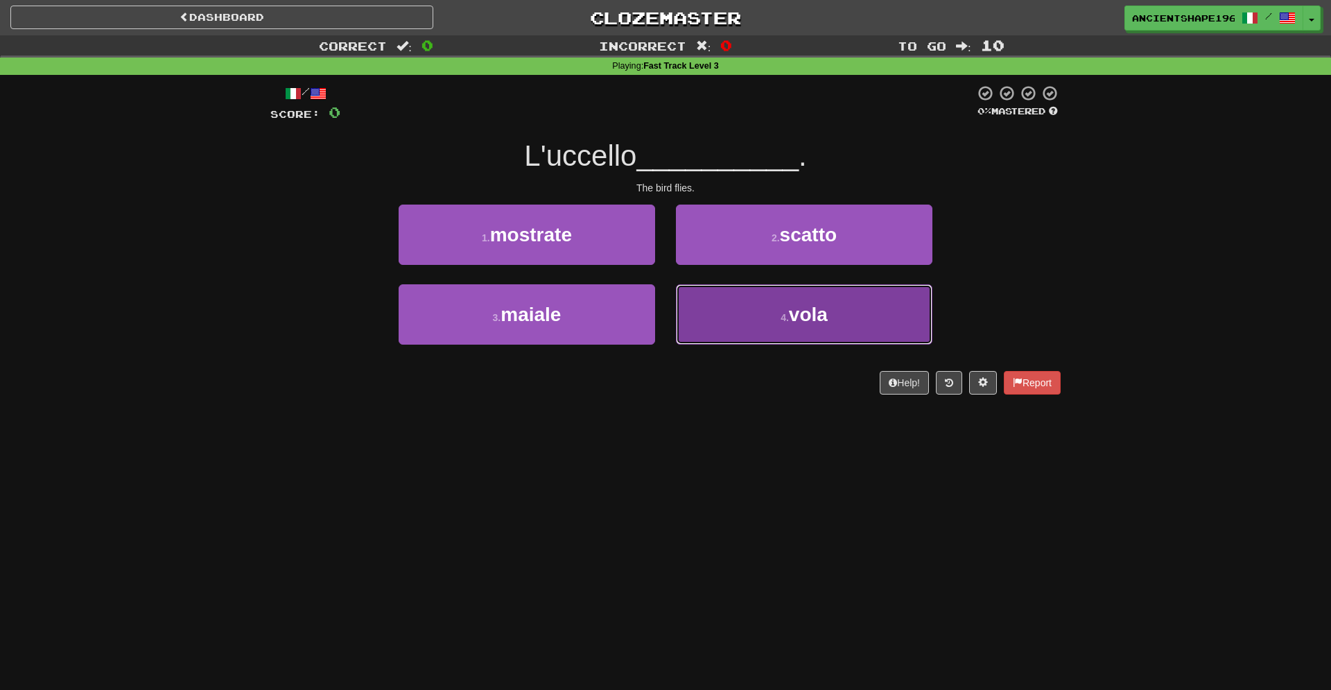
click at [719, 296] on button "4 . vola" at bounding box center [804, 314] width 256 height 60
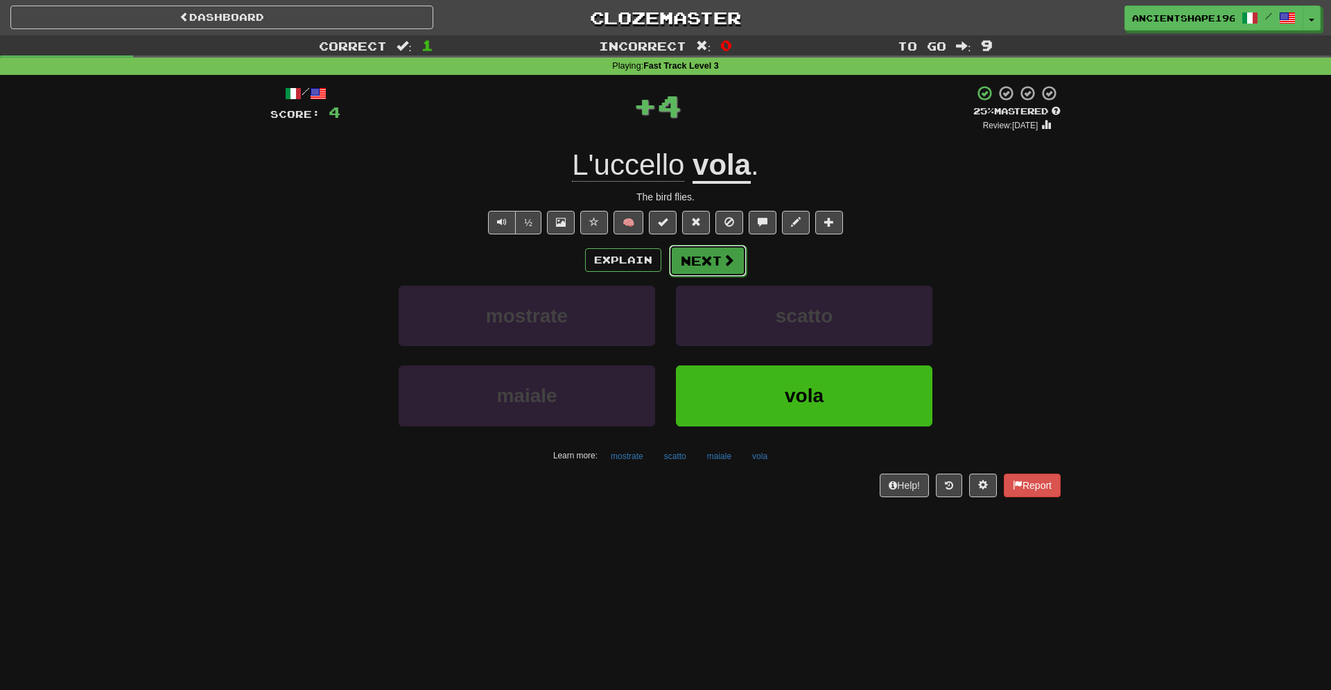
click at [726, 258] on span at bounding box center [728, 260] width 12 height 12
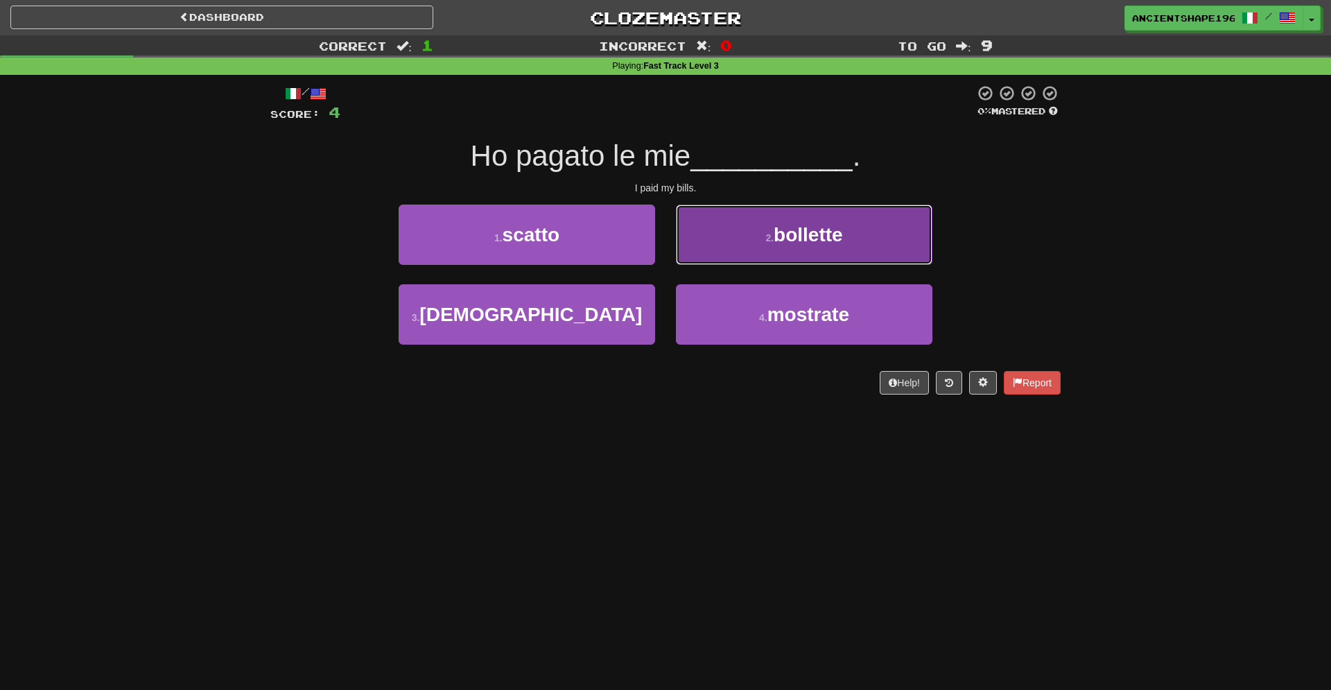
click at [821, 244] on span "bollette" at bounding box center [807, 234] width 69 height 21
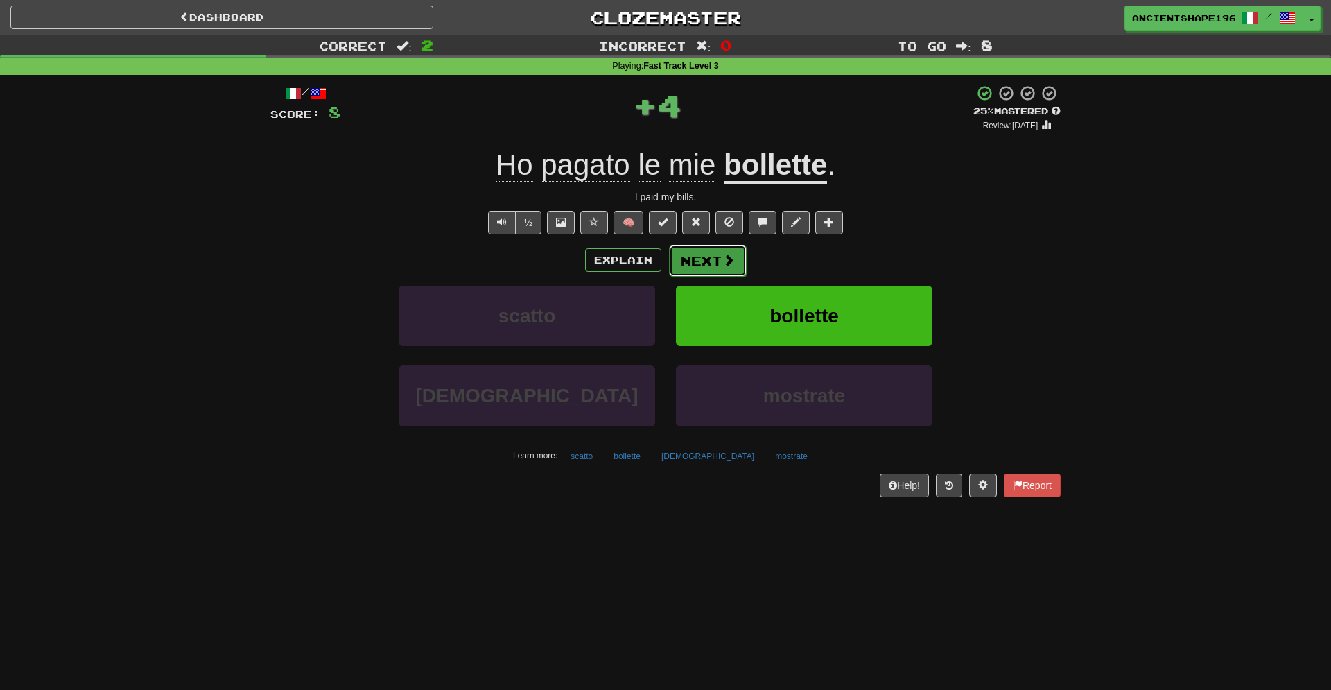
click at [737, 258] on button "Next" at bounding box center [708, 261] width 78 height 32
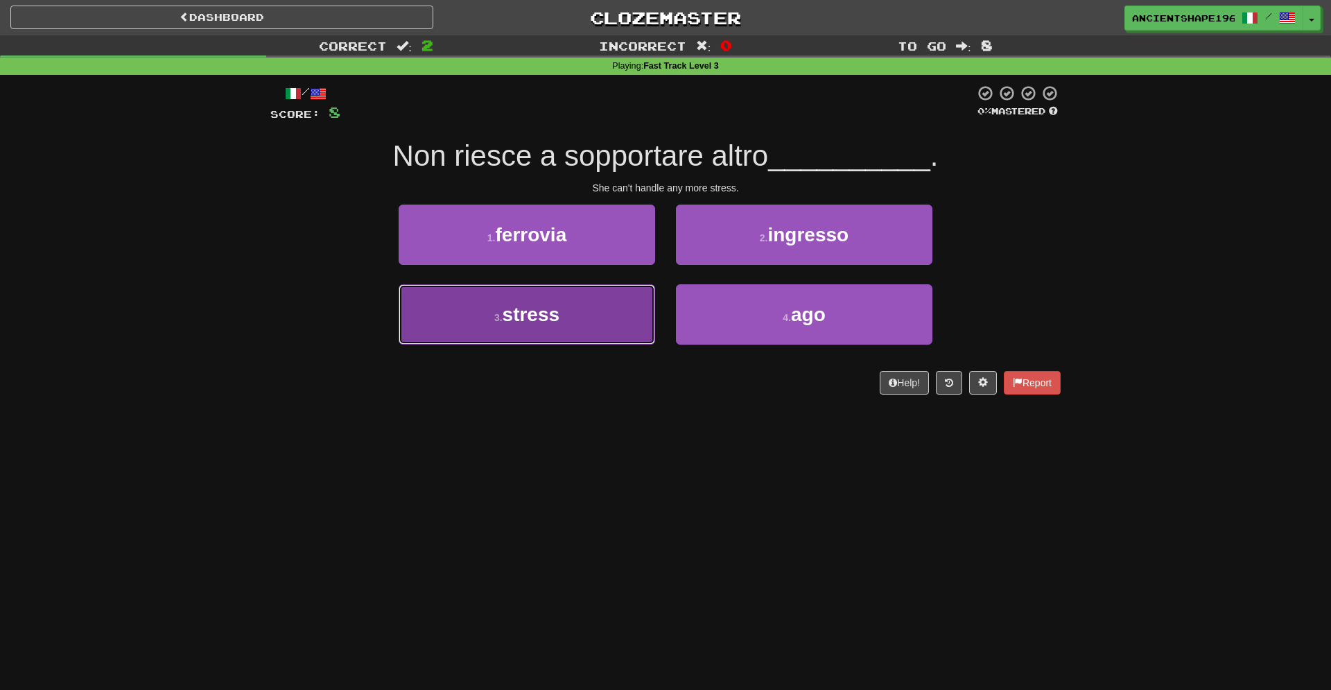
click at [547, 308] on span "stress" at bounding box center [531, 314] width 58 height 21
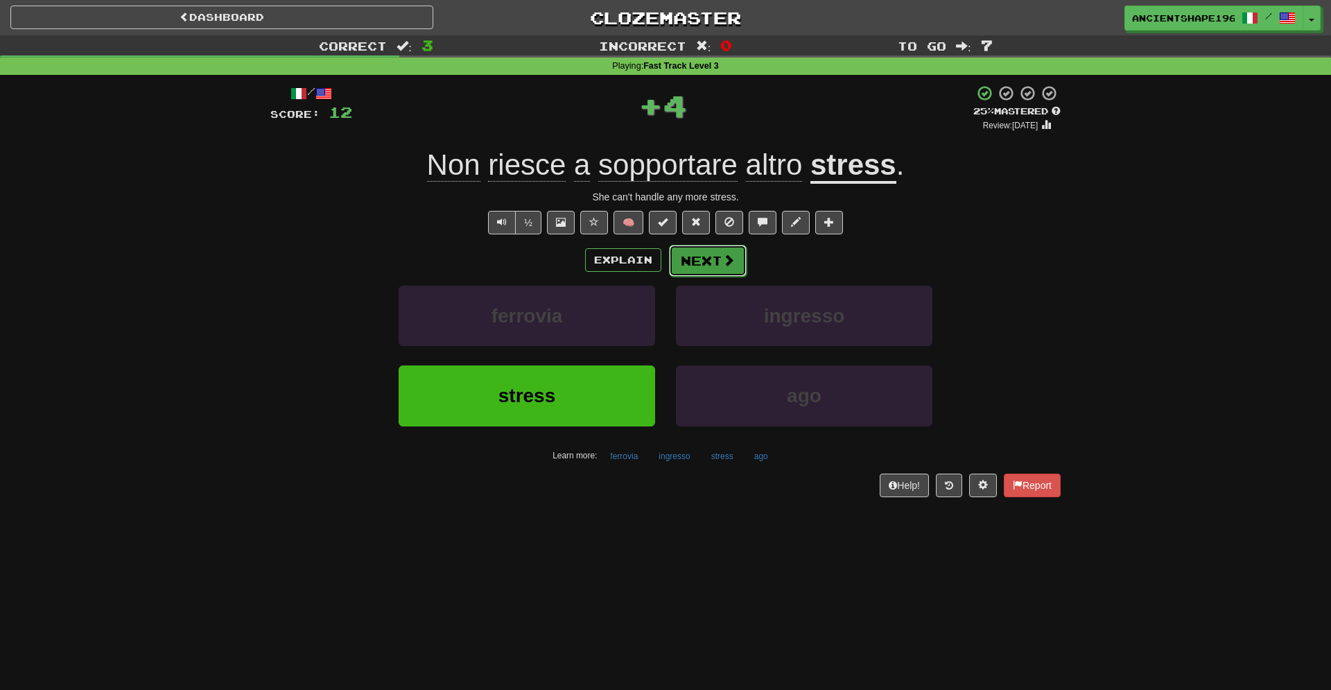
click at [709, 251] on button "Next" at bounding box center [708, 261] width 78 height 32
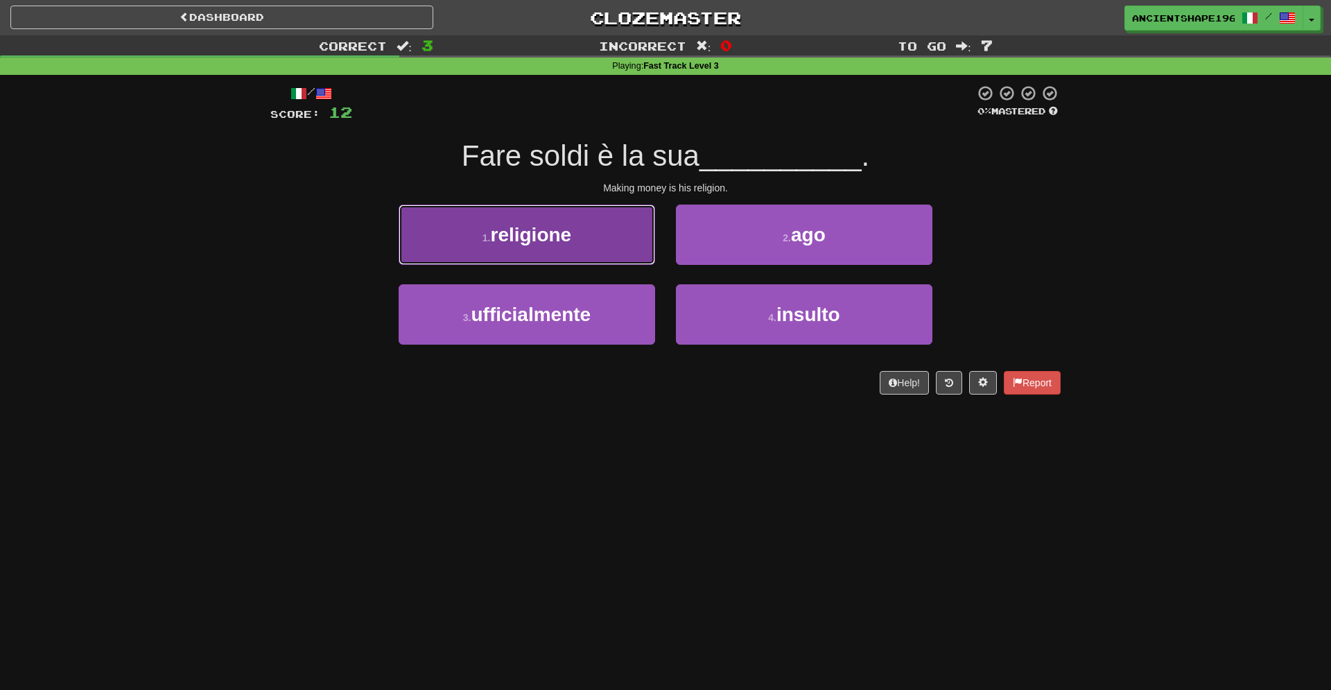
click at [545, 224] on span "religione" at bounding box center [530, 234] width 81 height 21
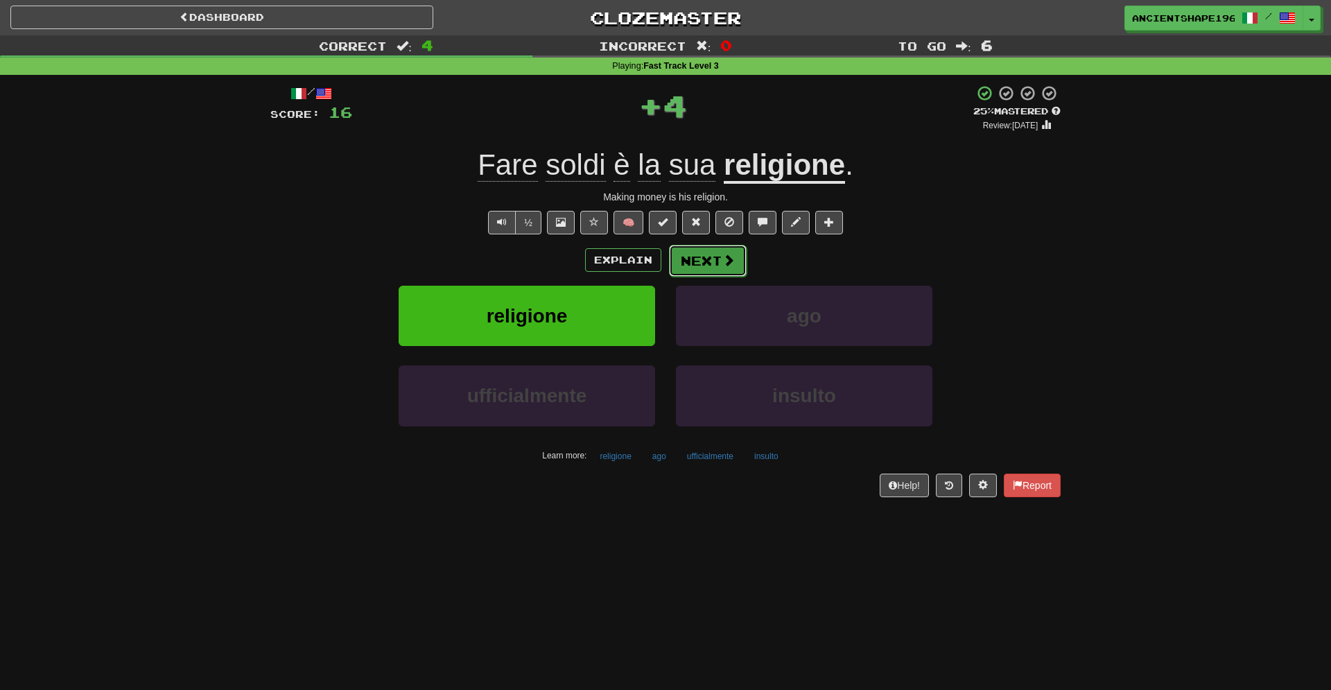
click at [710, 256] on button "Next" at bounding box center [708, 261] width 78 height 32
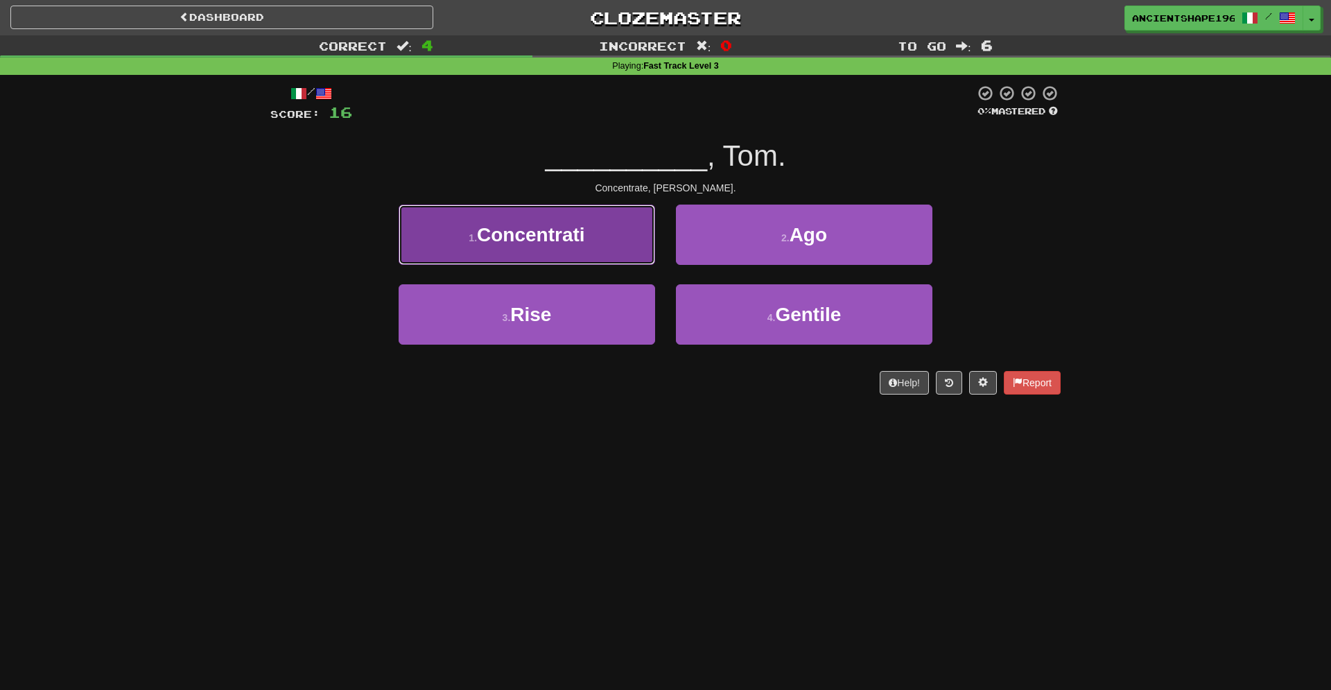
click at [585, 240] on span "Concentrati" at bounding box center [531, 234] width 108 height 21
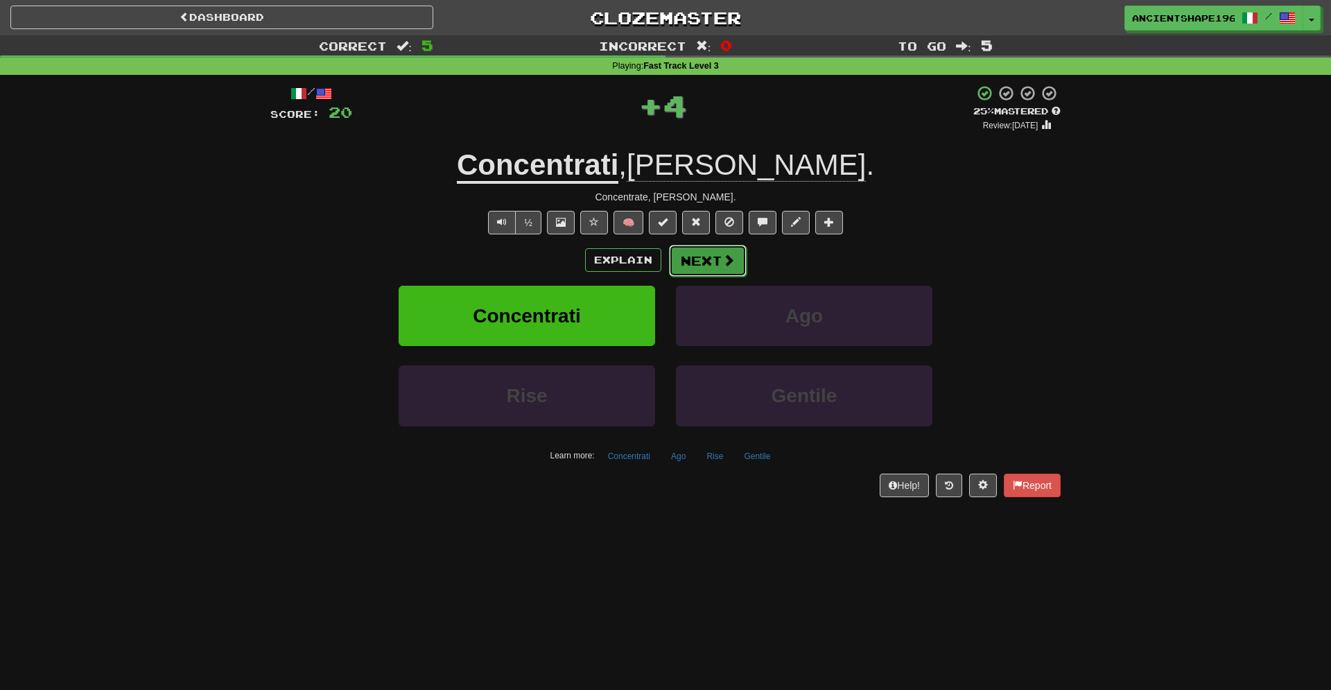
click at [729, 261] on span at bounding box center [728, 260] width 12 height 12
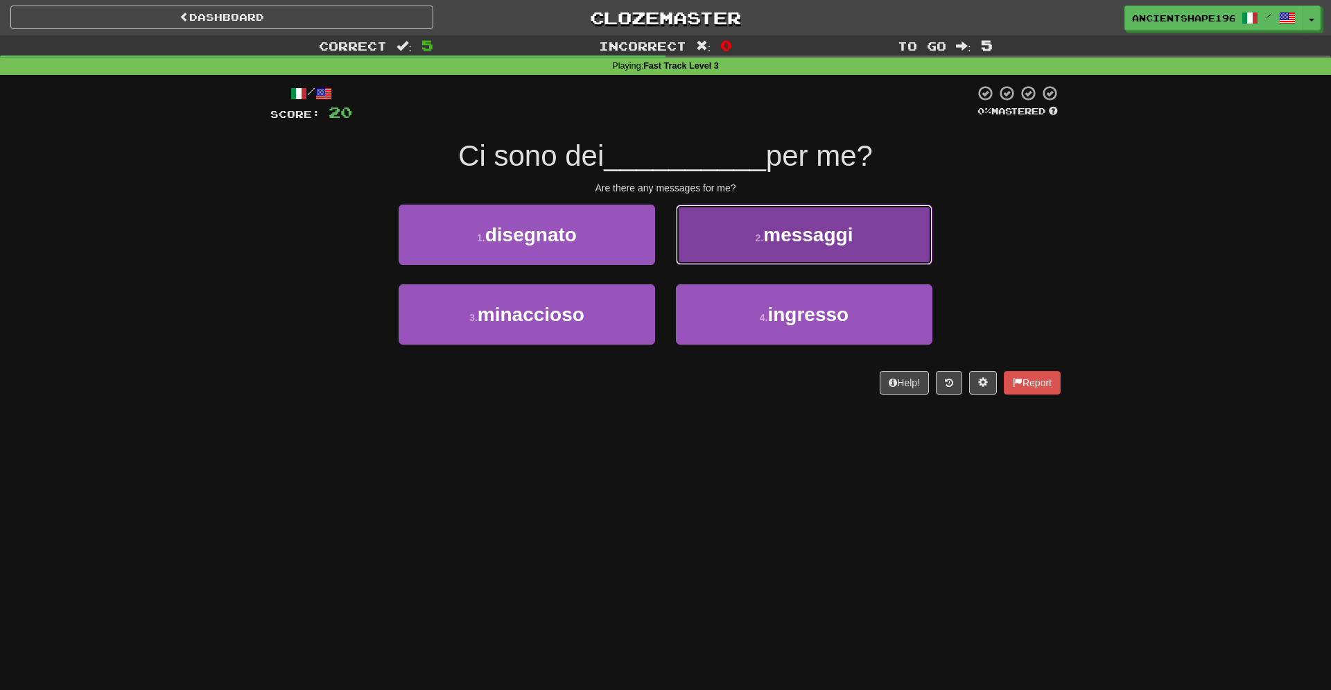
click at [802, 216] on button "2 . messaggi" at bounding box center [804, 234] width 256 height 60
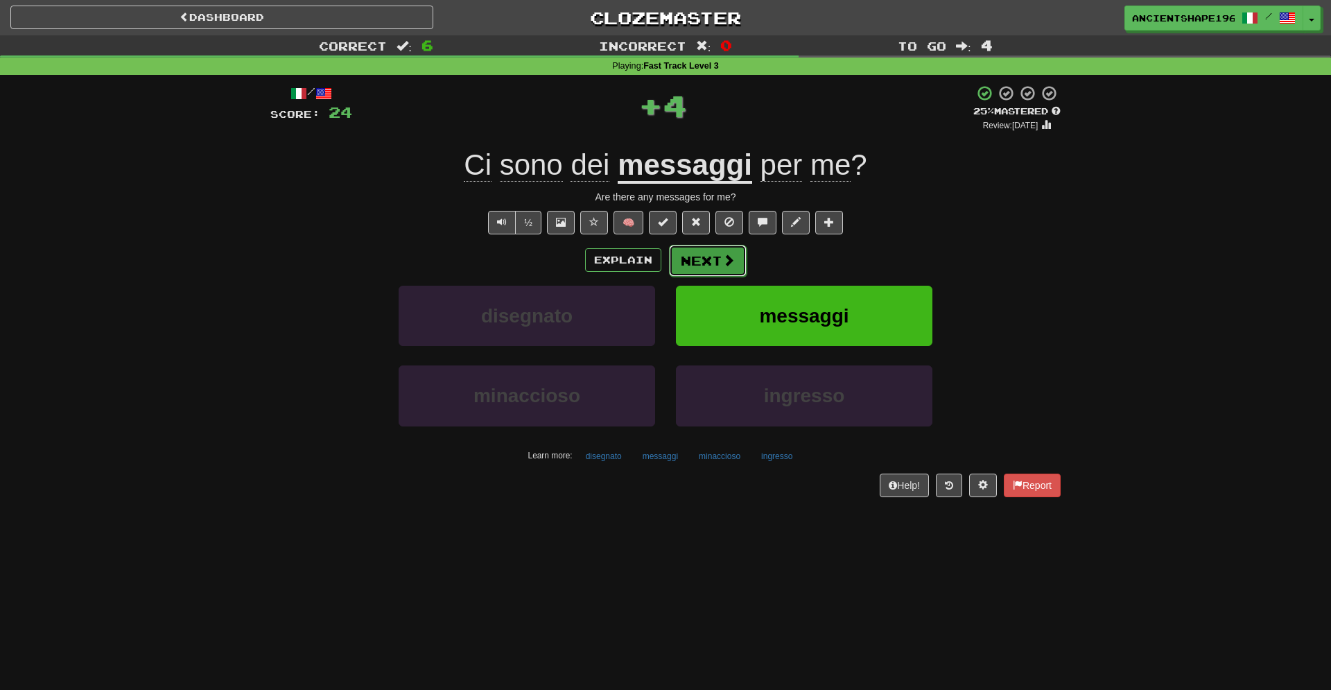
click at [705, 257] on button "Next" at bounding box center [708, 261] width 78 height 32
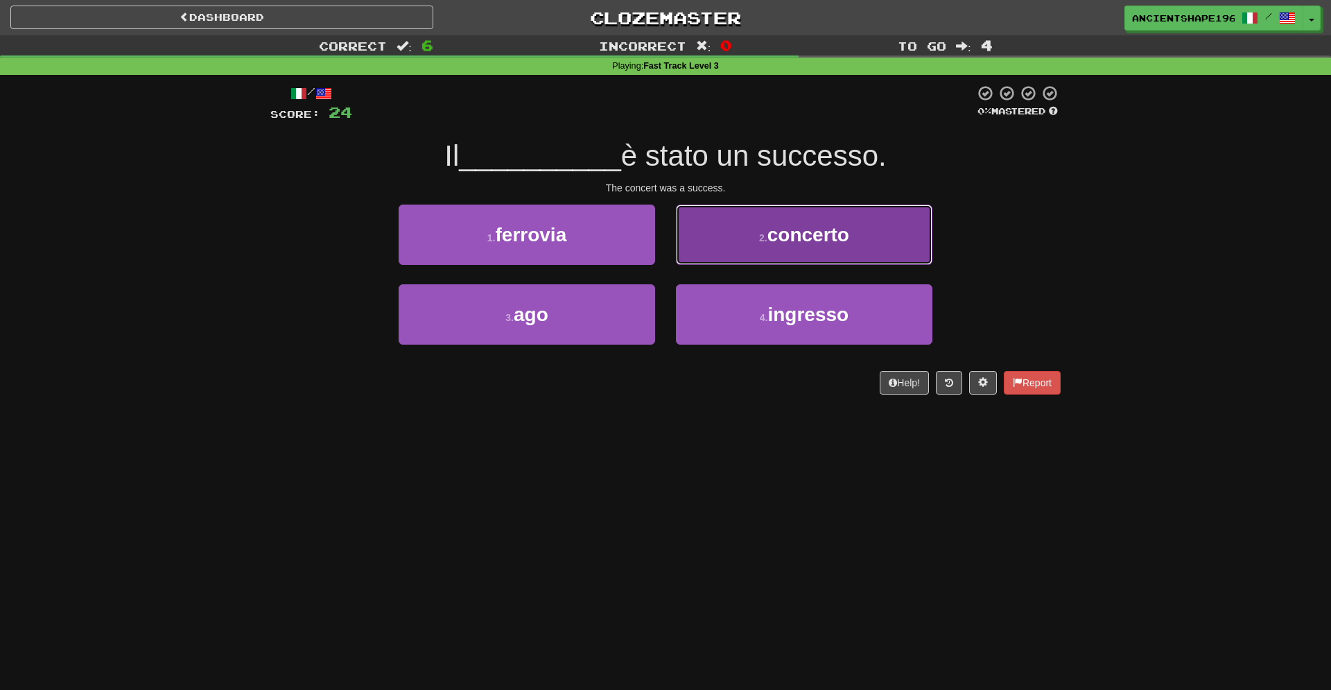
click at [845, 225] on span "concerto" at bounding box center [808, 234] width 82 height 21
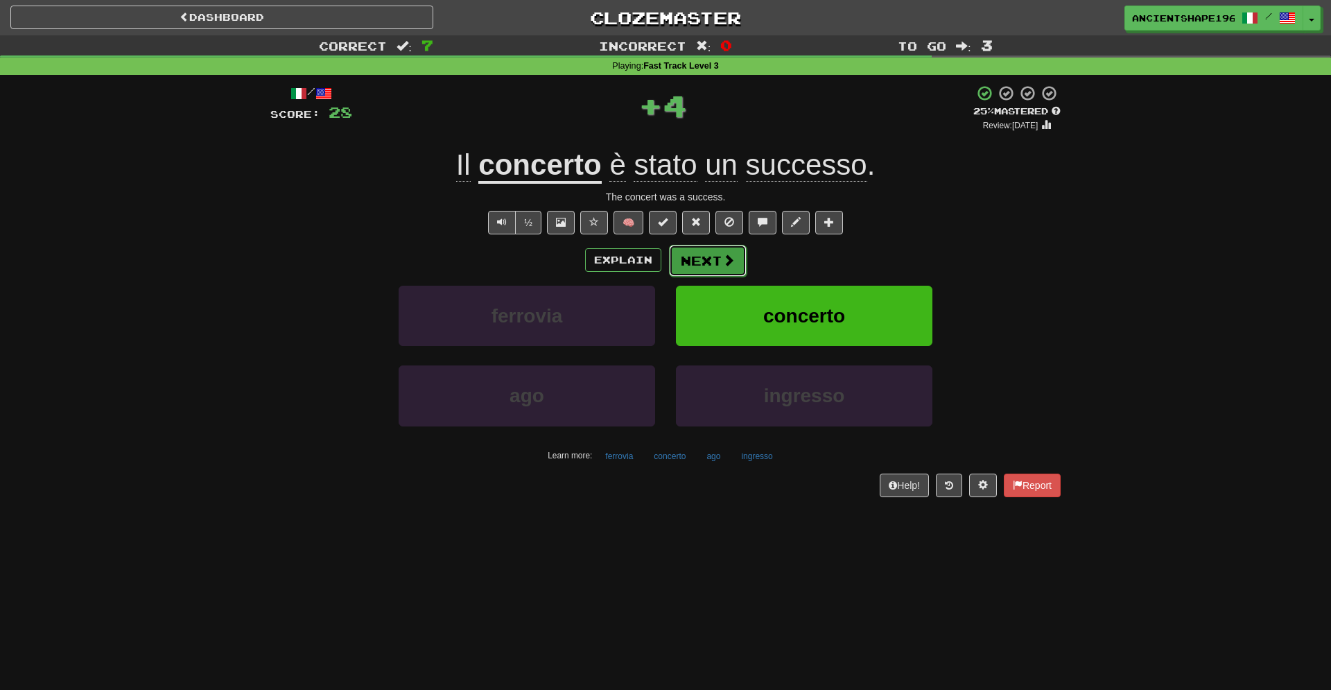
click at [696, 258] on button "Next" at bounding box center [708, 261] width 78 height 32
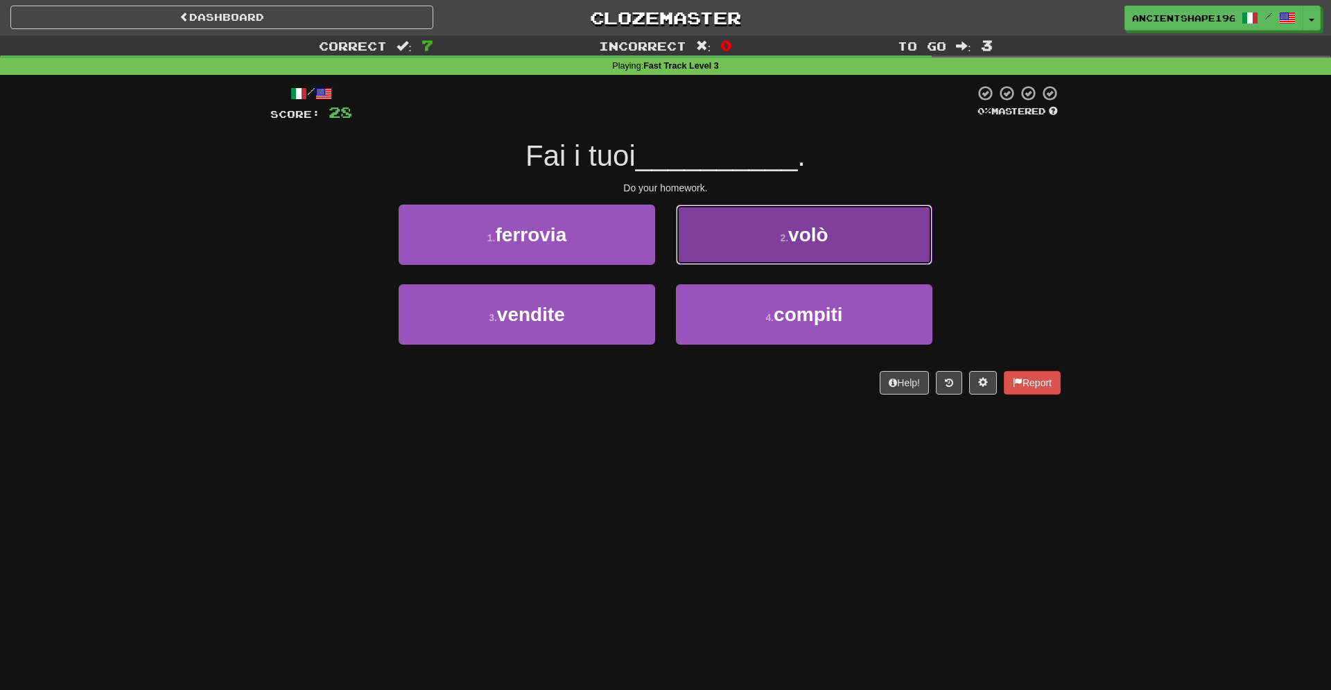
click at [807, 214] on button "2 . volò" at bounding box center [804, 234] width 256 height 60
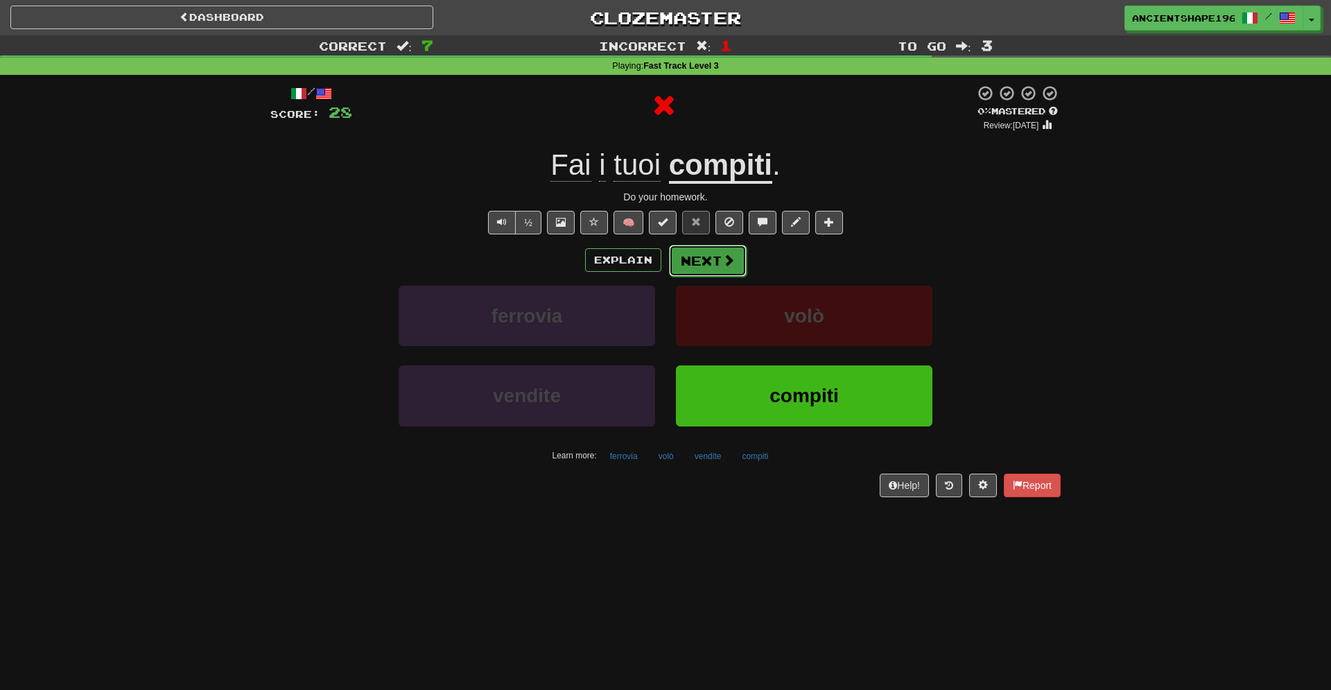
click at [734, 258] on button "Next" at bounding box center [708, 261] width 78 height 32
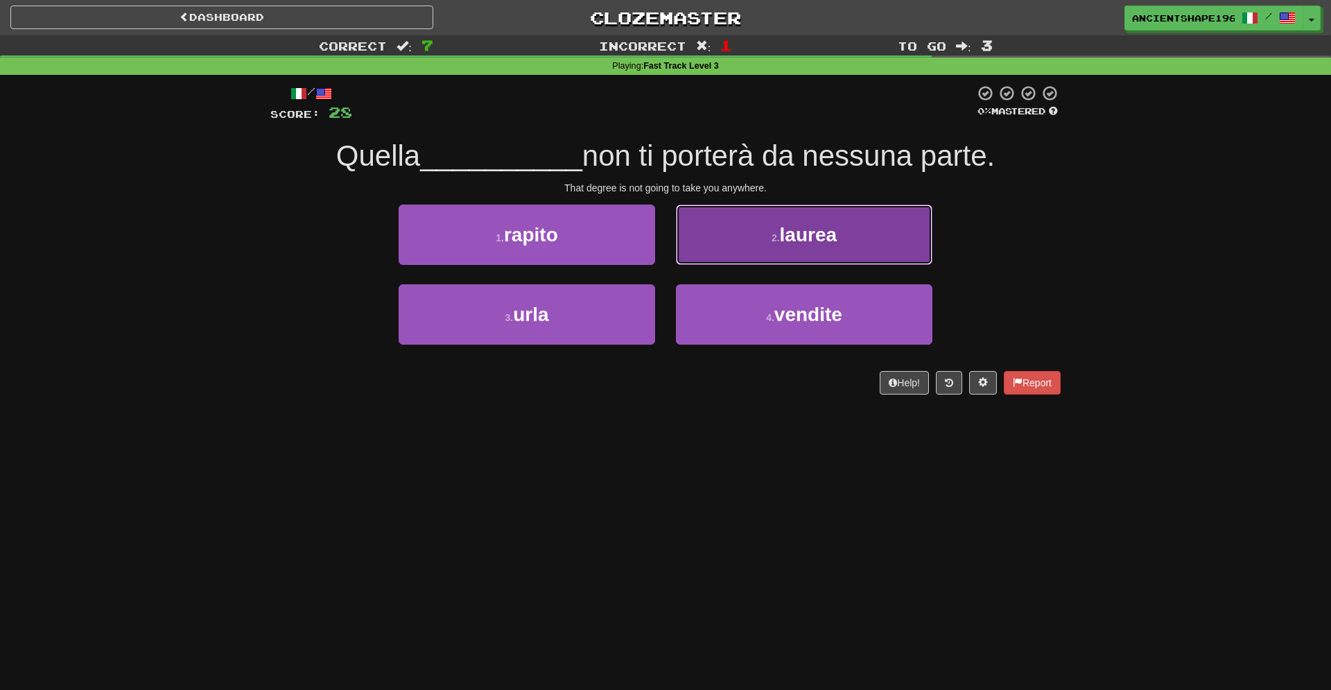
click at [813, 254] on button "2 . laurea" at bounding box center [804, 234] width 256 height 60
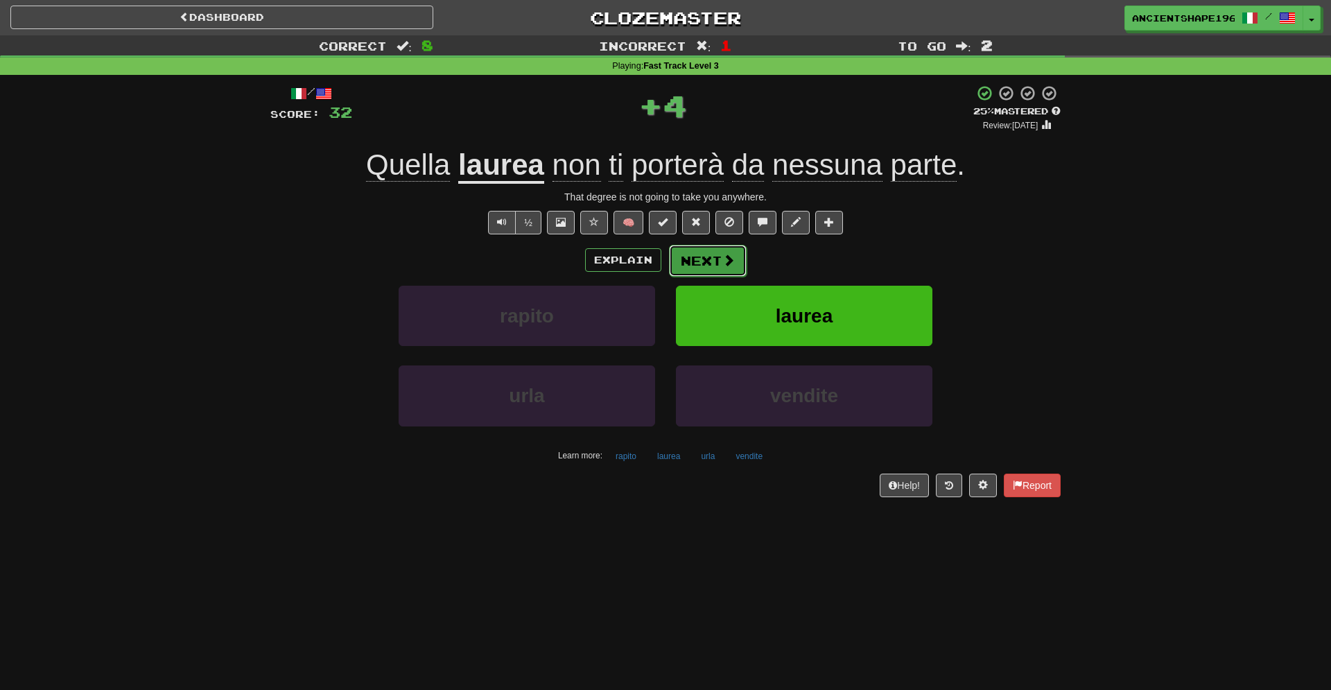
click at [719, 263] on button "Next" at bounding box center [708, 261] width 78 height 32
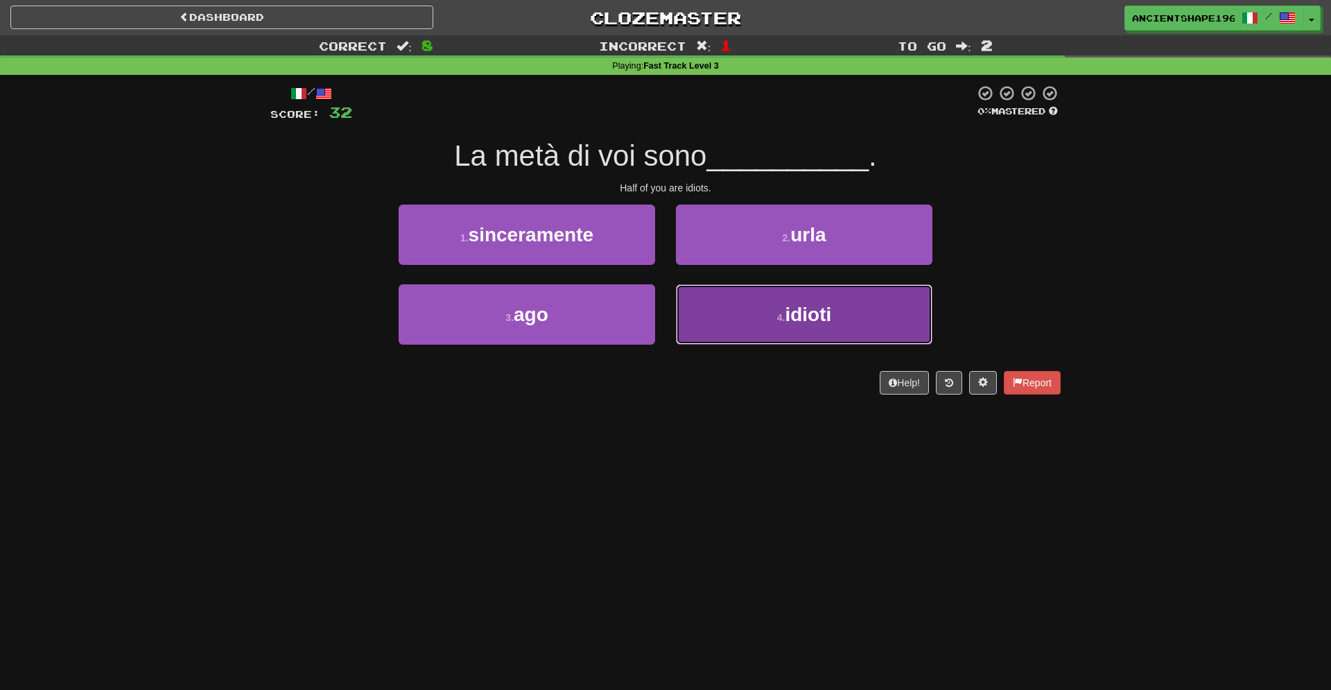
click at [734, 290] on button "4 . idioti" at bounding box center [804, 314] width 256 height 60
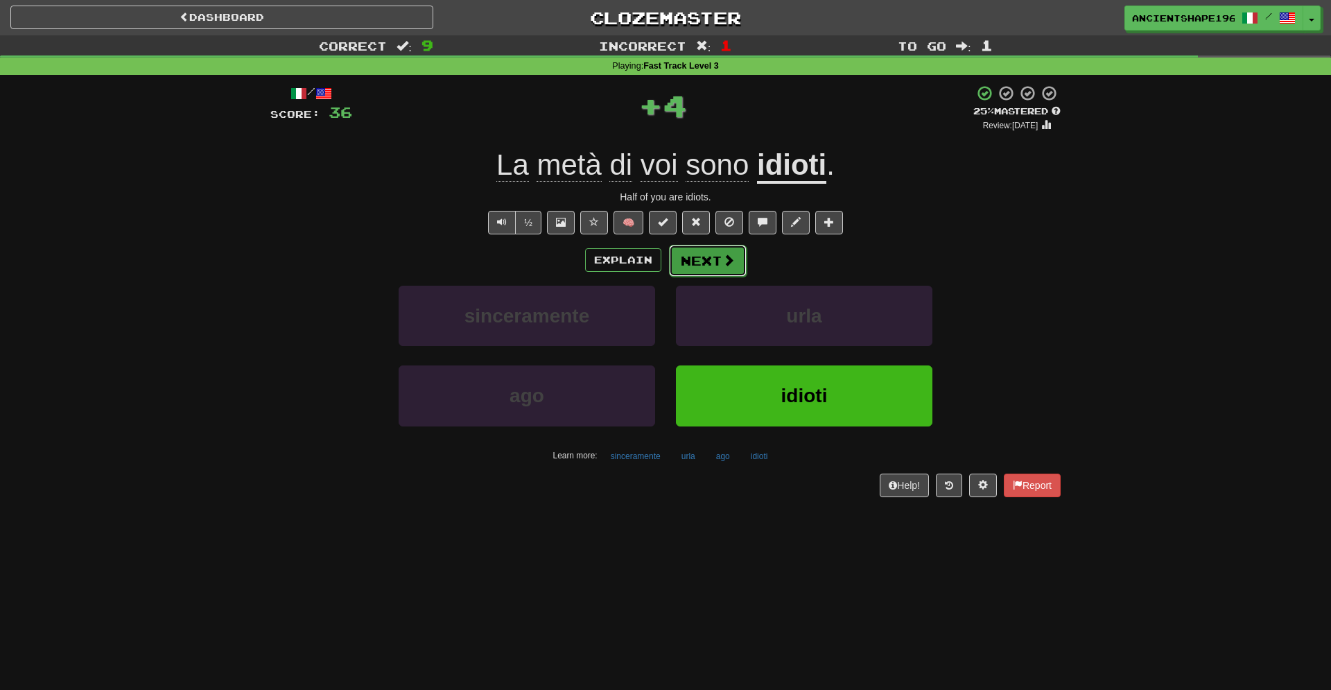
click at [724, 265] on span at bounding box center [728, 260] width 12 height 12
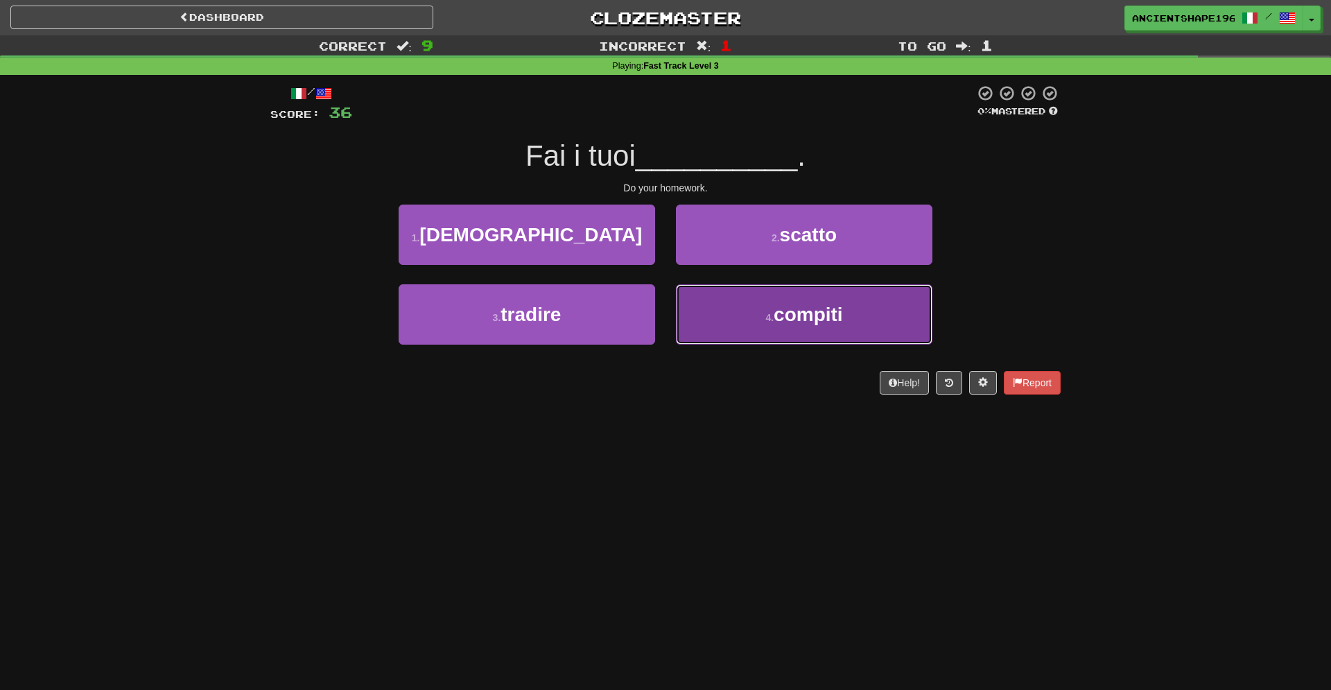
click at [839, 322] on span "compiti" at bounding box center [807, 314] width 69 height 21
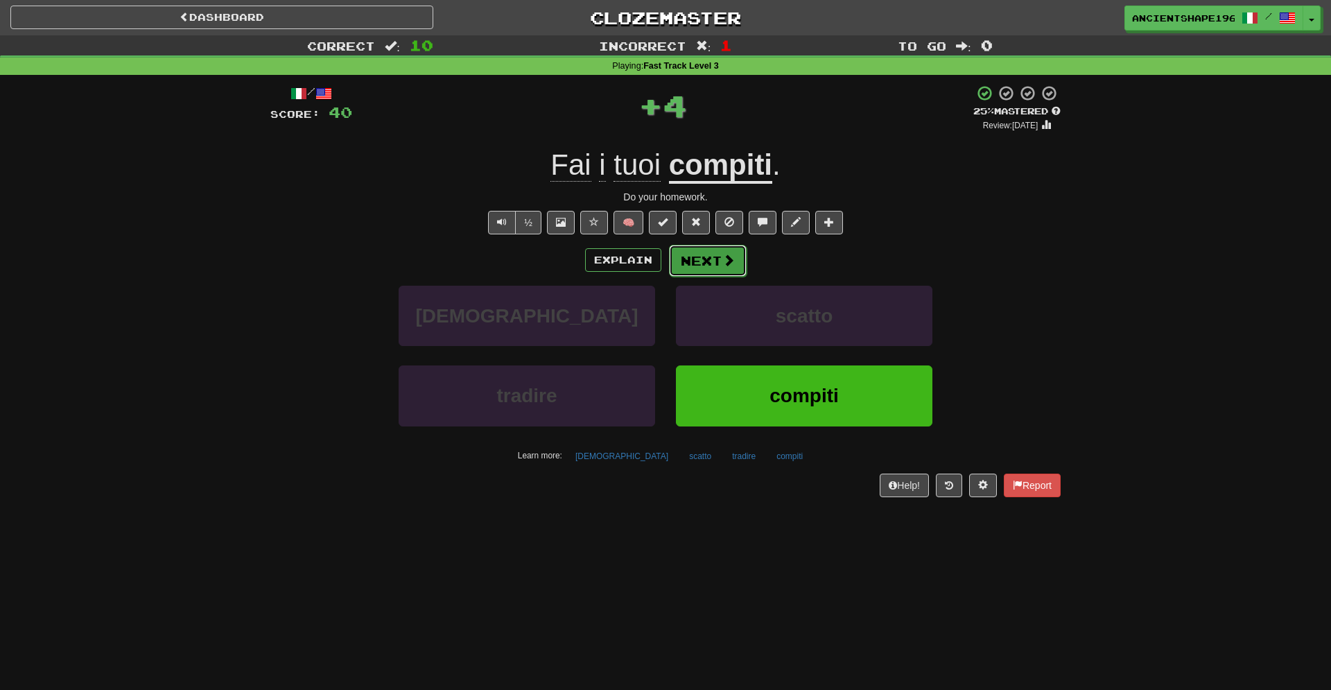
click at [712, 271] on button "Next" at bounding box center [708, 261] width 78 height 32
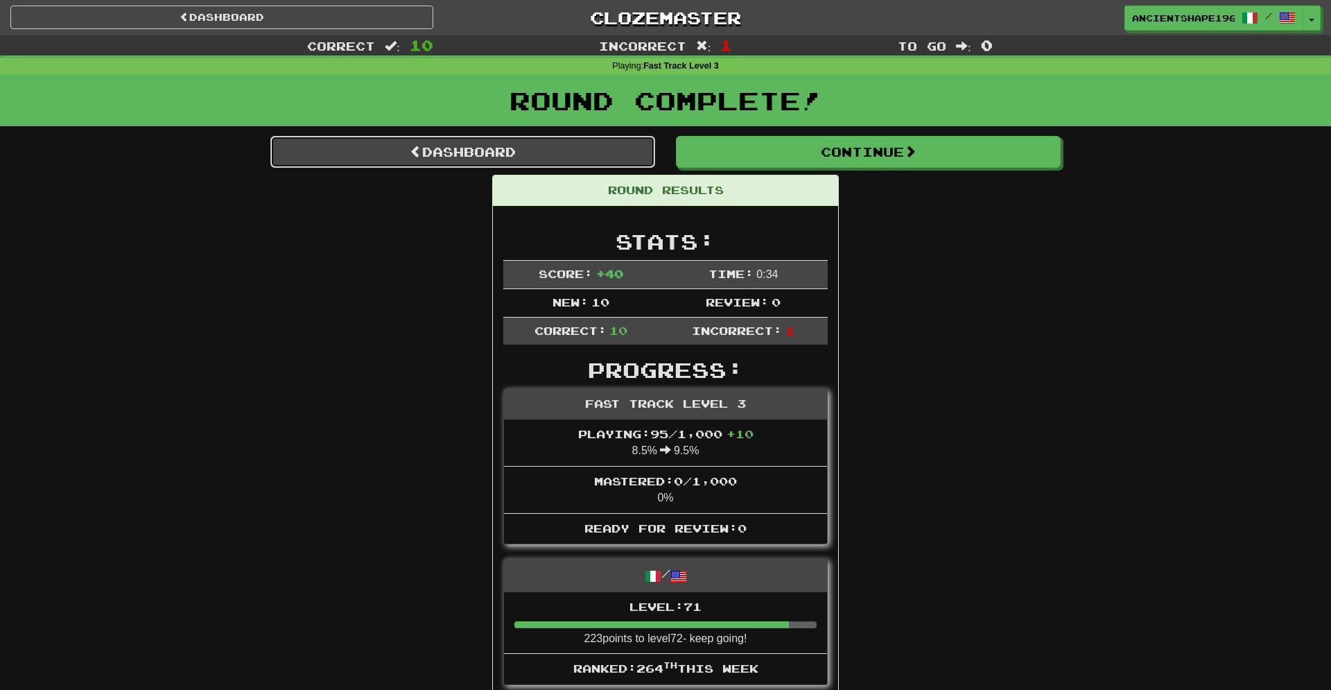
click at [416, 151] on span at bounding box center [416, 151] width 12 height 12
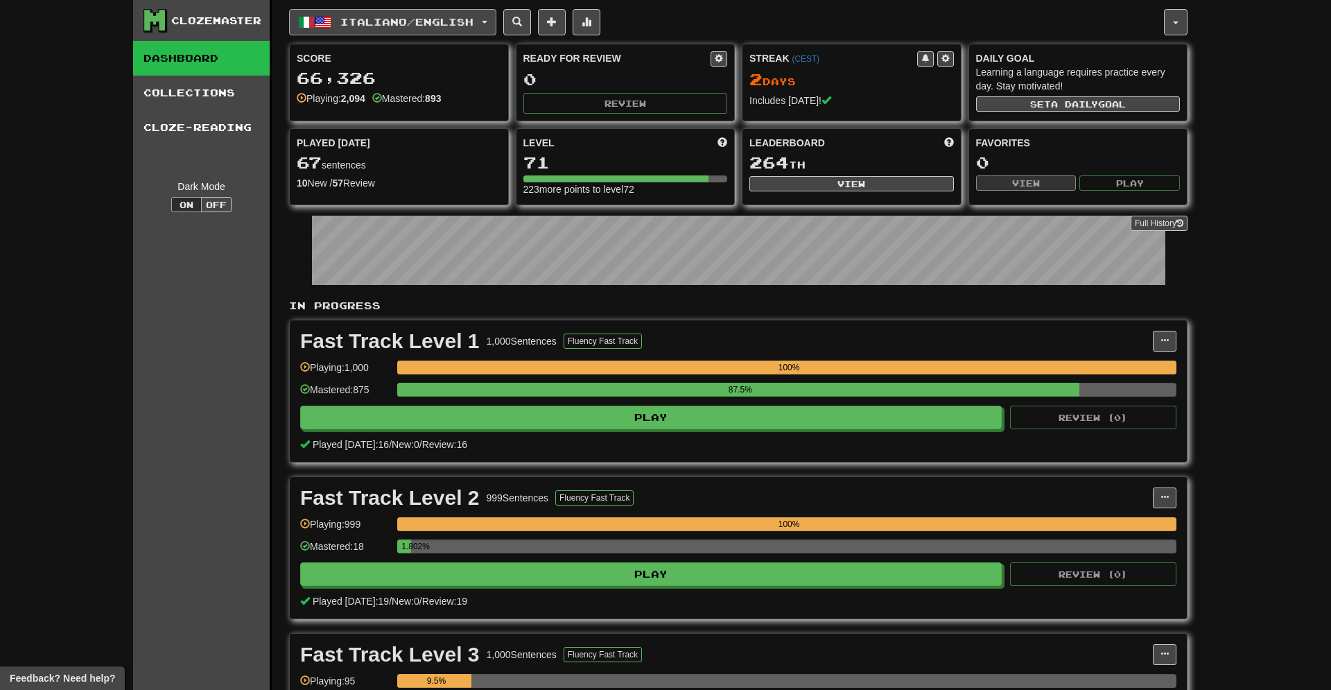
click at [401, 17] on span "Italiano / English" at bounding box center [406, 22] width 133 height 12
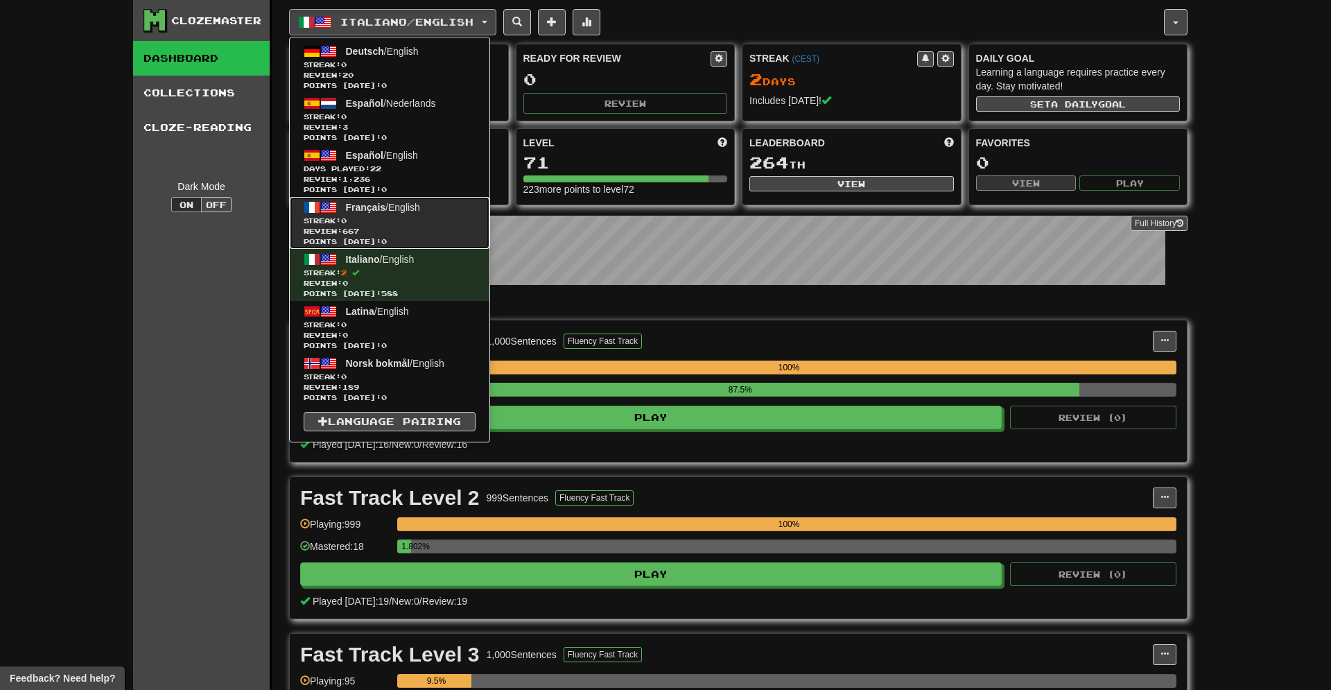
click at [378, 222] on span "Streak: 0" at bounding box center [390, 221] width 172 height 10
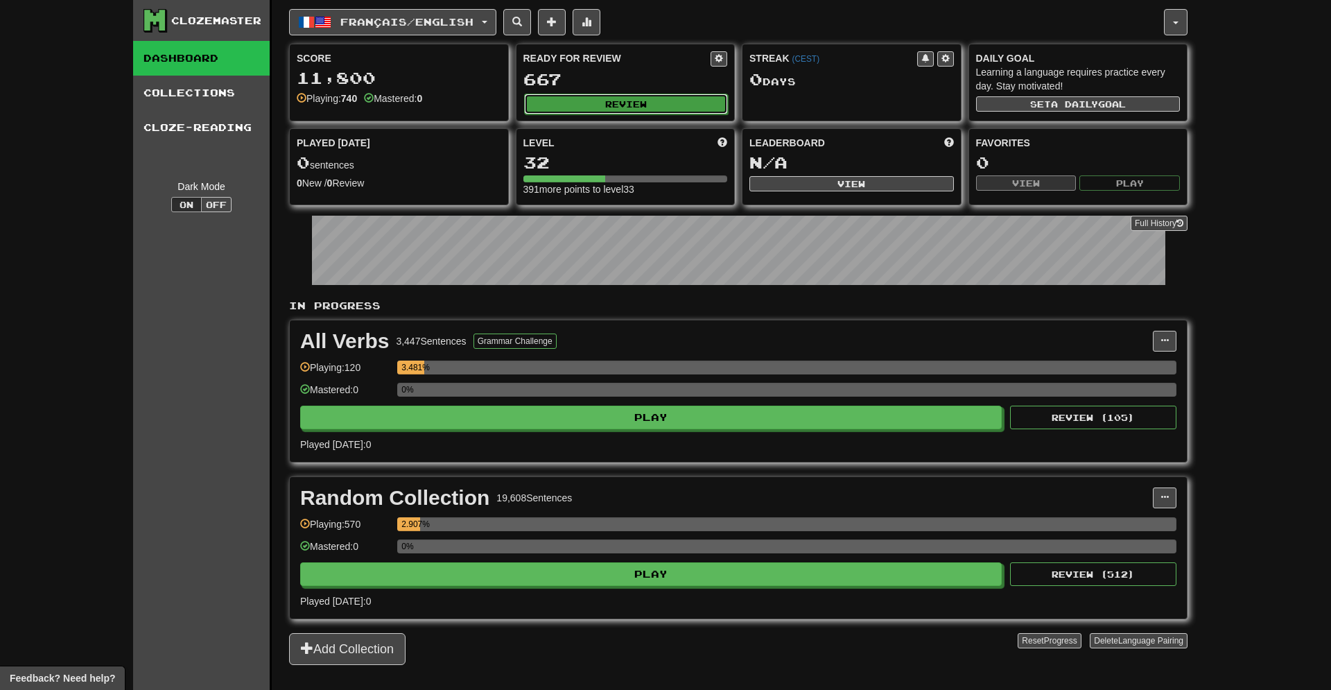
click at [617, 103] on button "Review" at bounding box center [626, 104] width 204 height 21
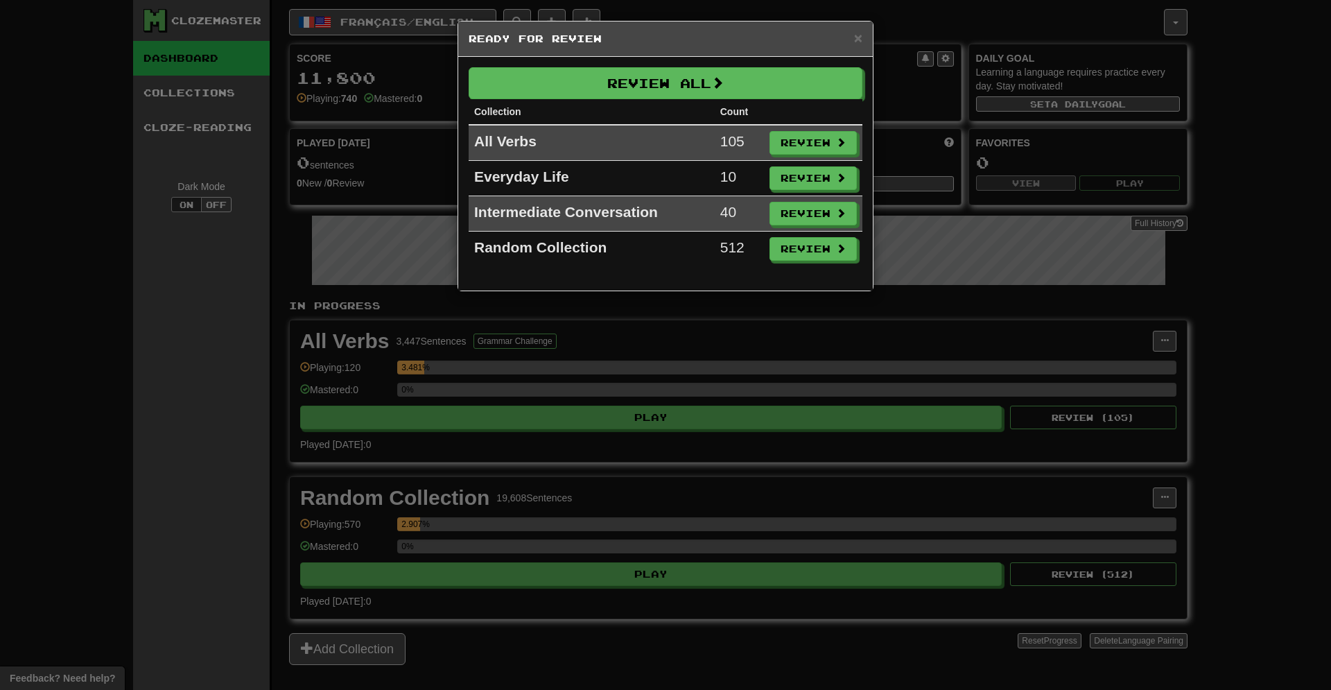
click at [851, 38] on h5 "Ready for Review" at bounding box center [665, 39] width 394 height 14
click at [860, 38] on span "×" at bounding box center [858, 38] width 8 height 16
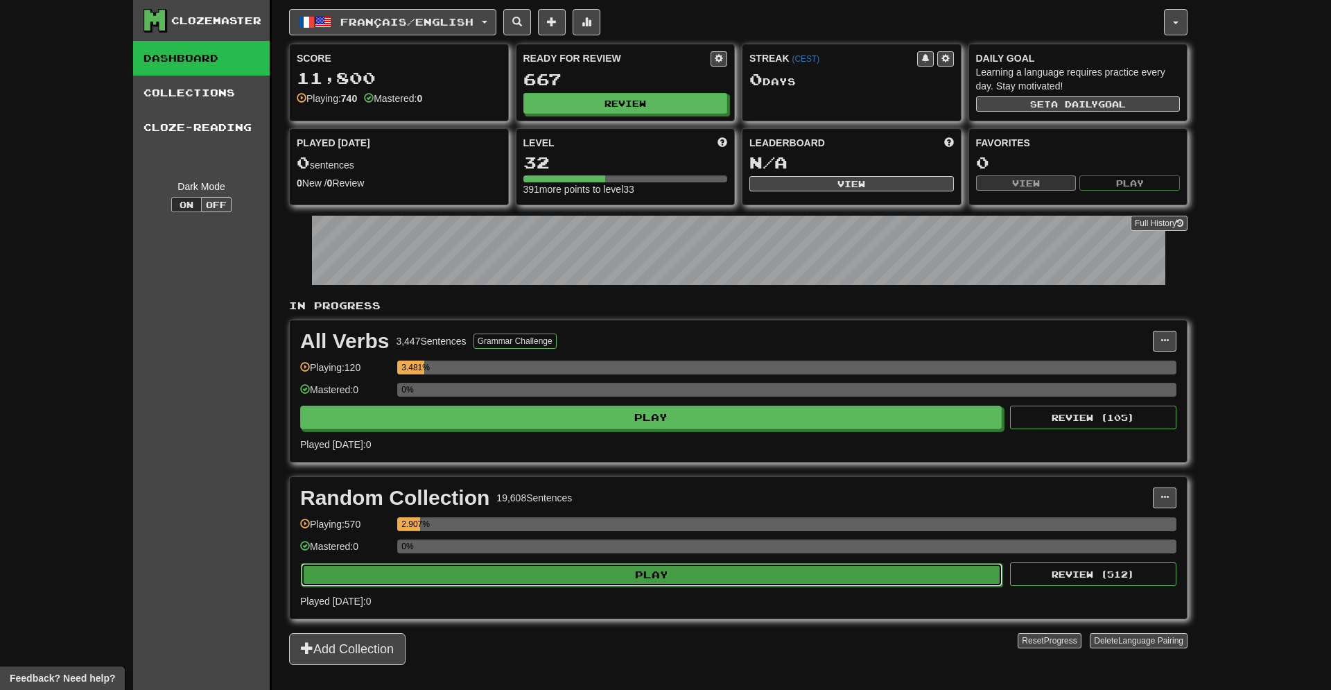
click at [515, 584] on button "Play" at bounding box center [651, 575] width 701 height 24
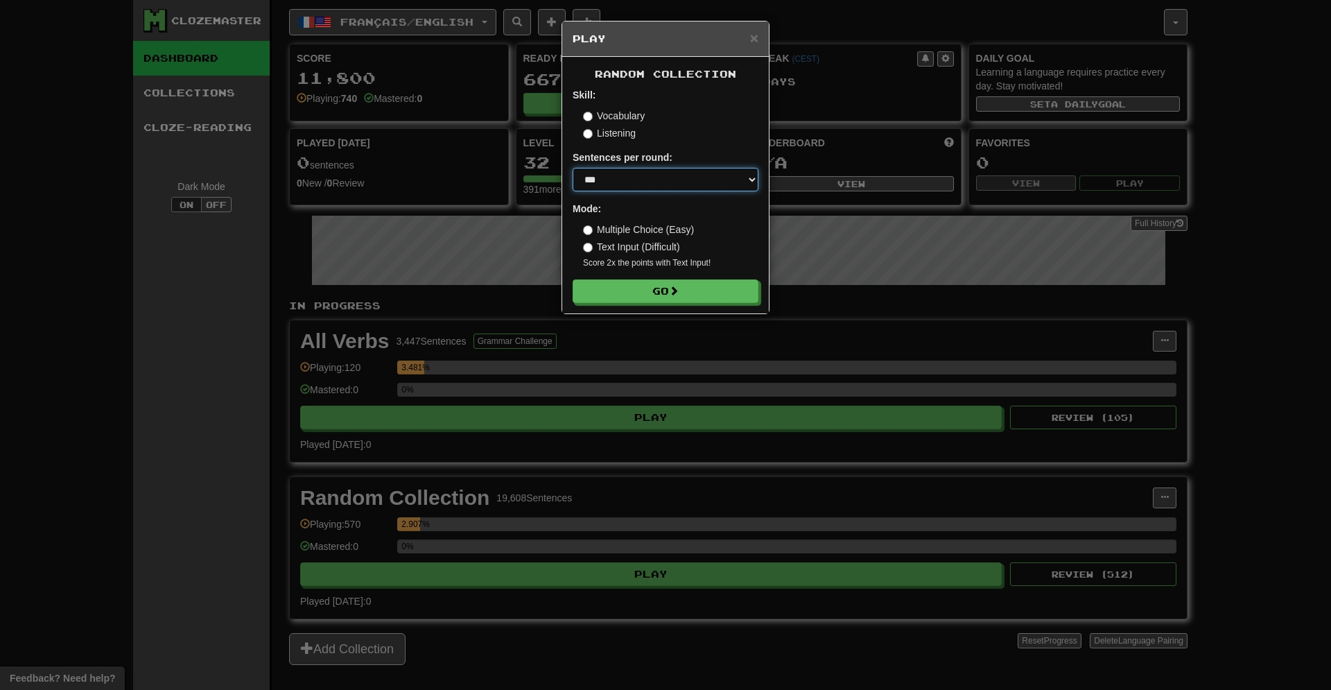
click at [572, 168] on select "* ** ** ** ** ** *** ********" at bounding box center [665, 180] width 186 height 24
select select "**"
click option "**" at bounding box center [0, 0] width 0 height 0
click at [618, 295] on button "Go" at bounding box center [666, 292] width 186 height 24
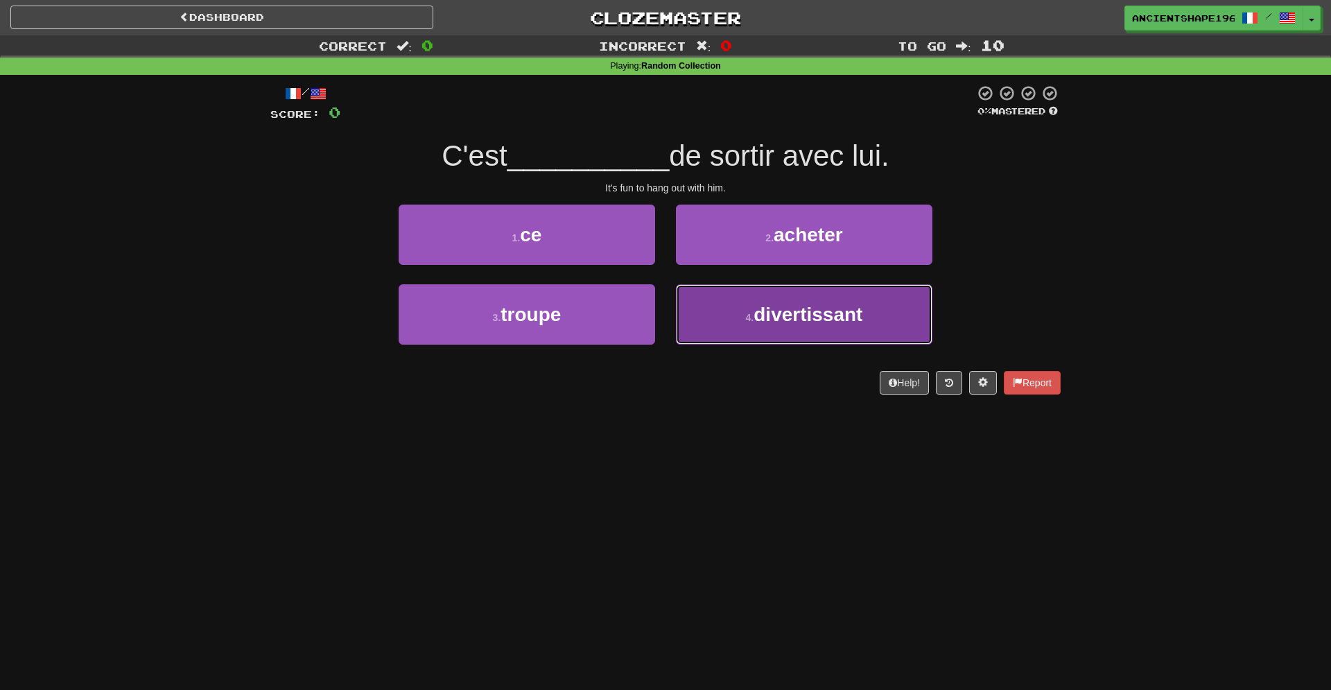
click at [837, 318] on span "divertissant" at bounding box center [807, 314] width 109 height 21
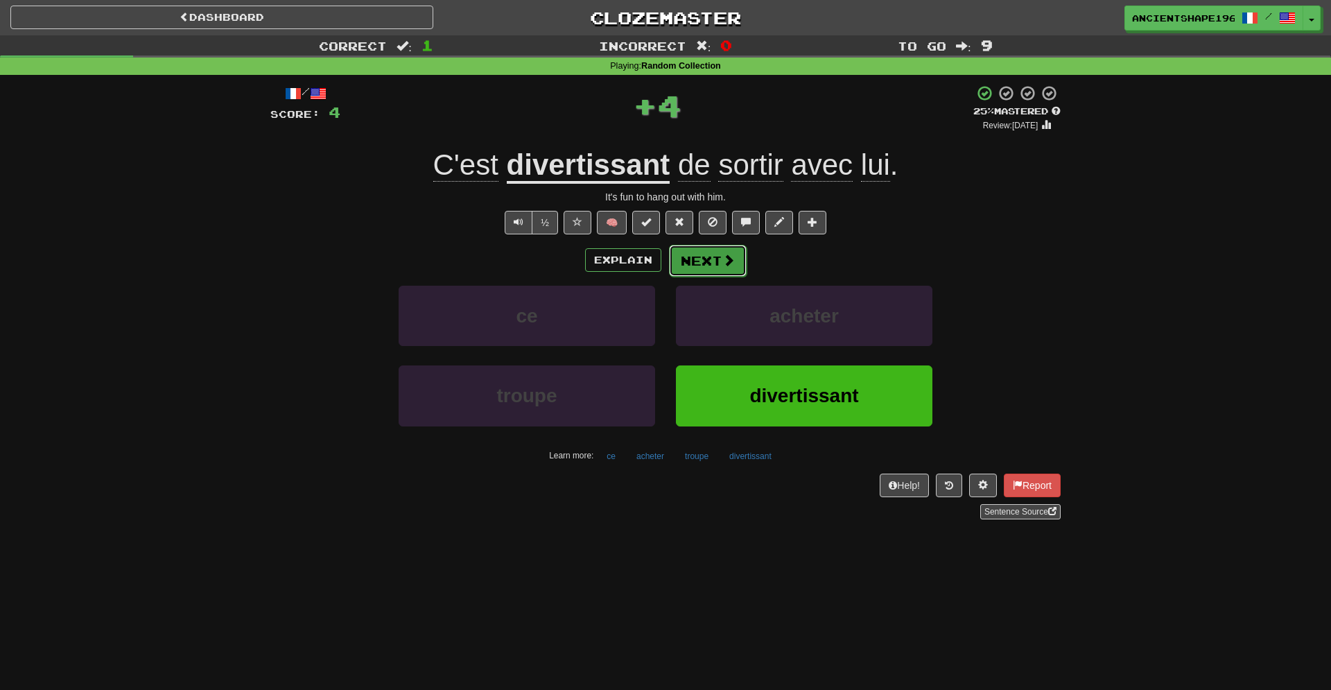
click at [722, 258] on span at bounding box center [728, 260] width 12 height 12
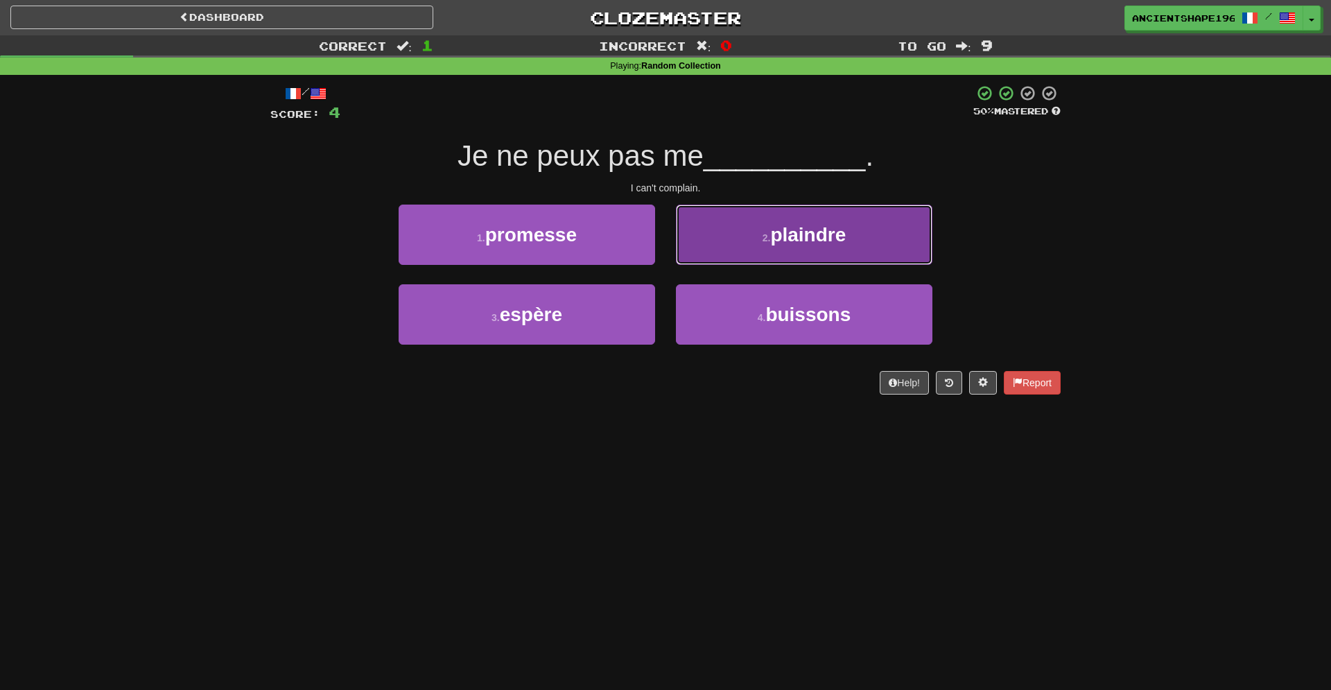
click at [762, 243] on small "2 ." at bounding box center [766, 237] width 8 height 11
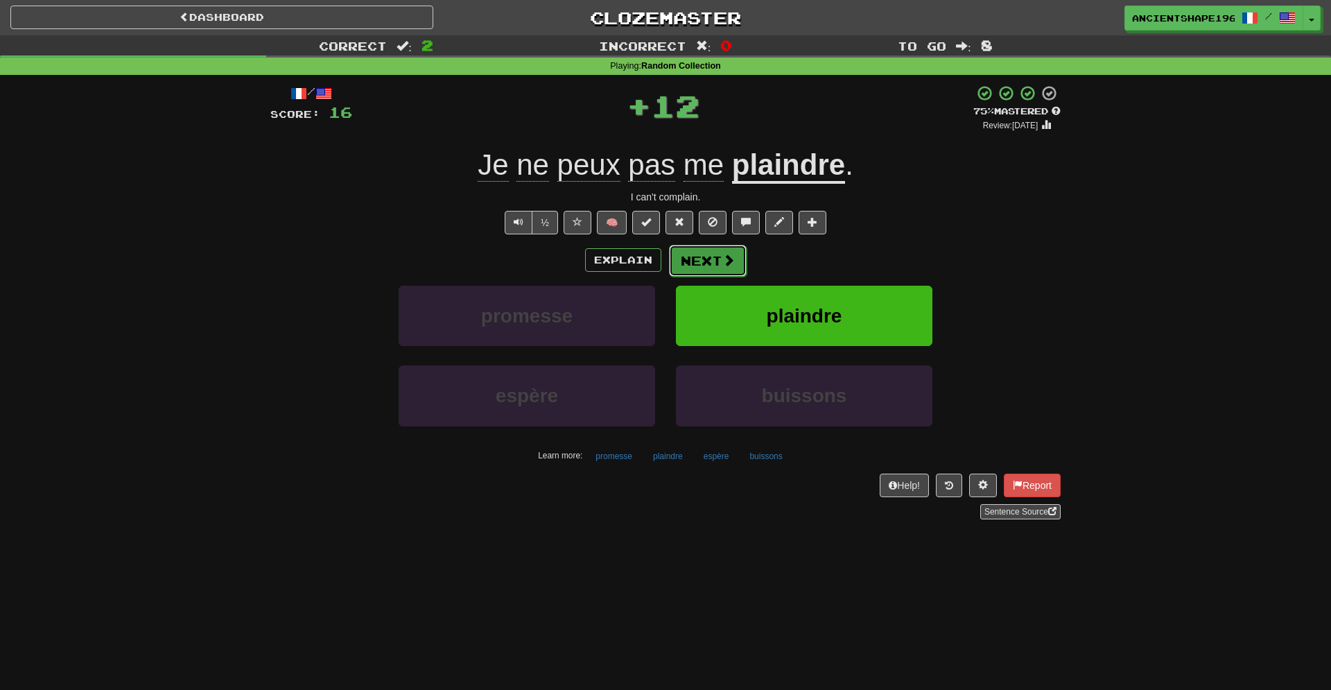
click at [701, 260] on button "Next" at bounding box center [708, 261] width 78 height 32
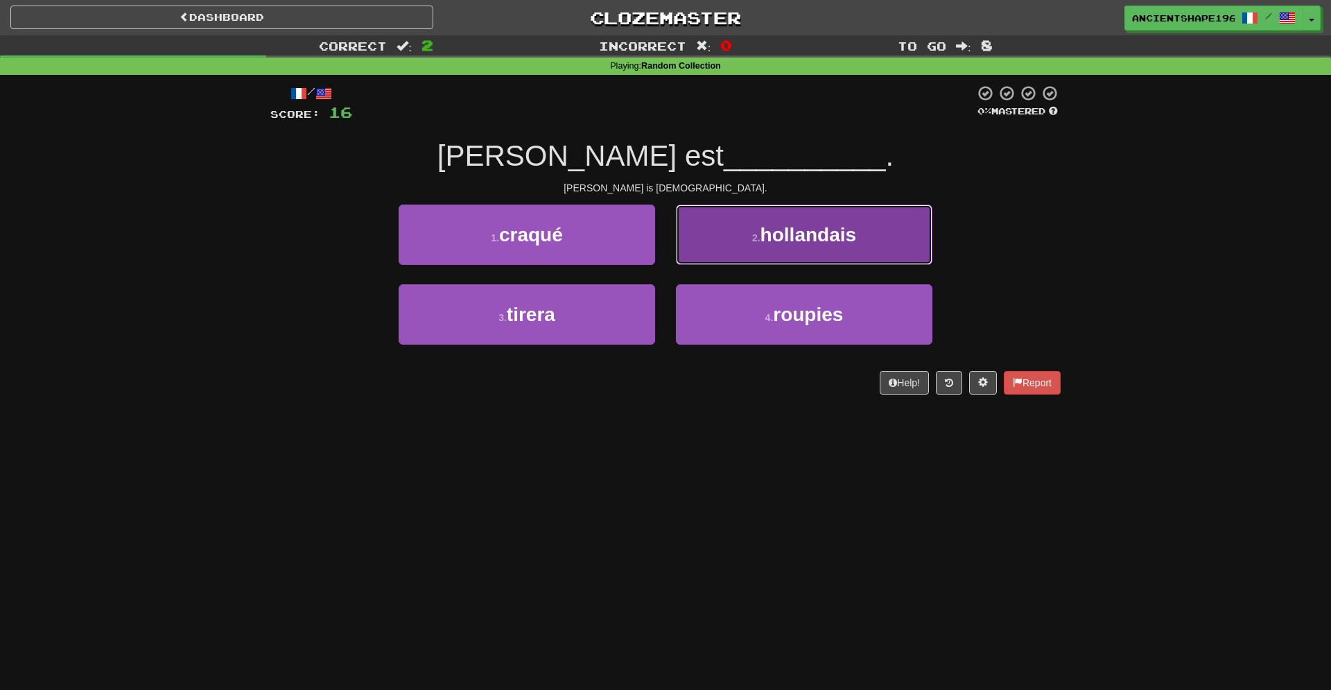
click at [778, 224] on span "hollandais" at bounding box center [808, 234] width 96 height 21
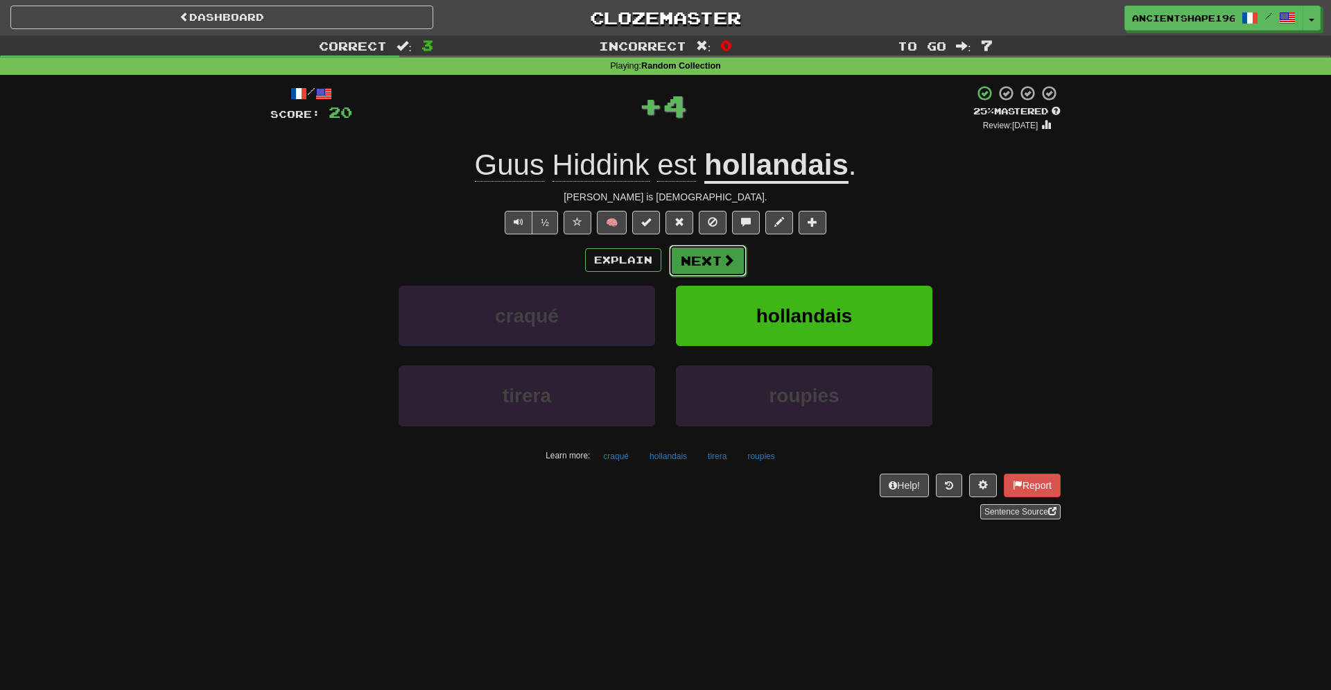
click at [702, 264] on button "Next" at bounding box center [708, 261] width 78 height 32
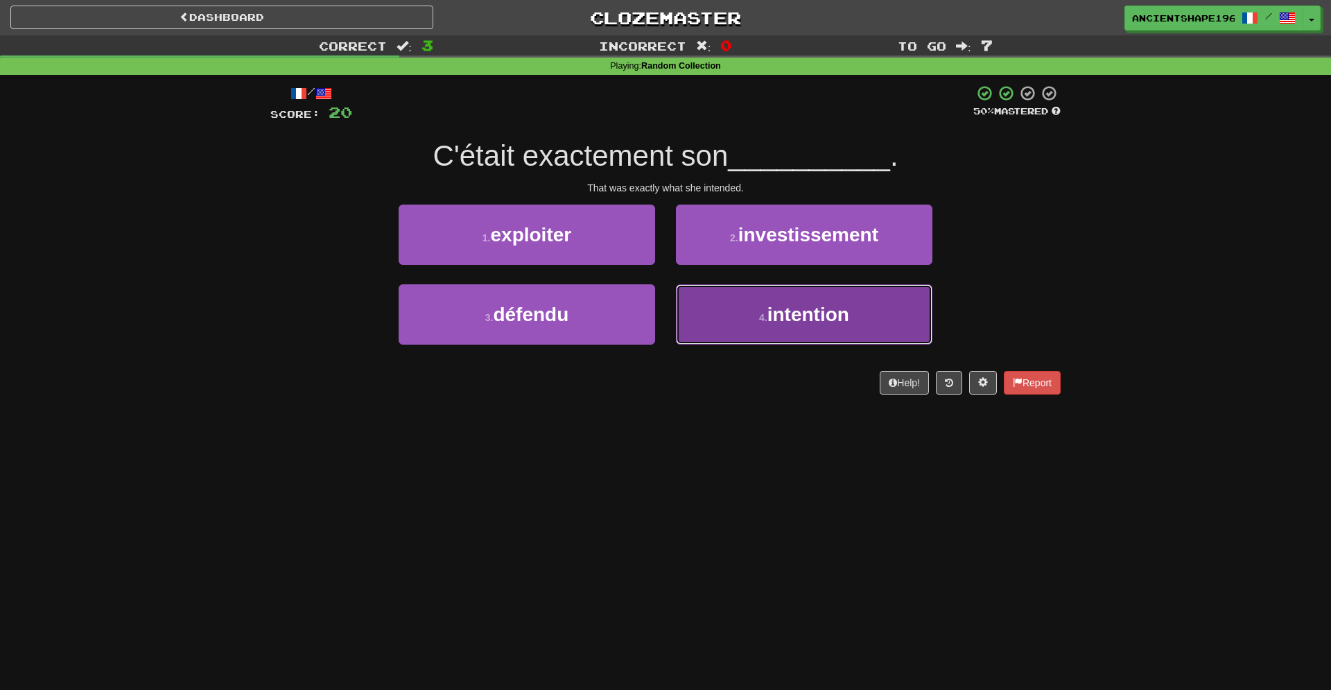
click at [760, 308] on button "4 . intention" at bounding box center [804, 314] width 256 height 60
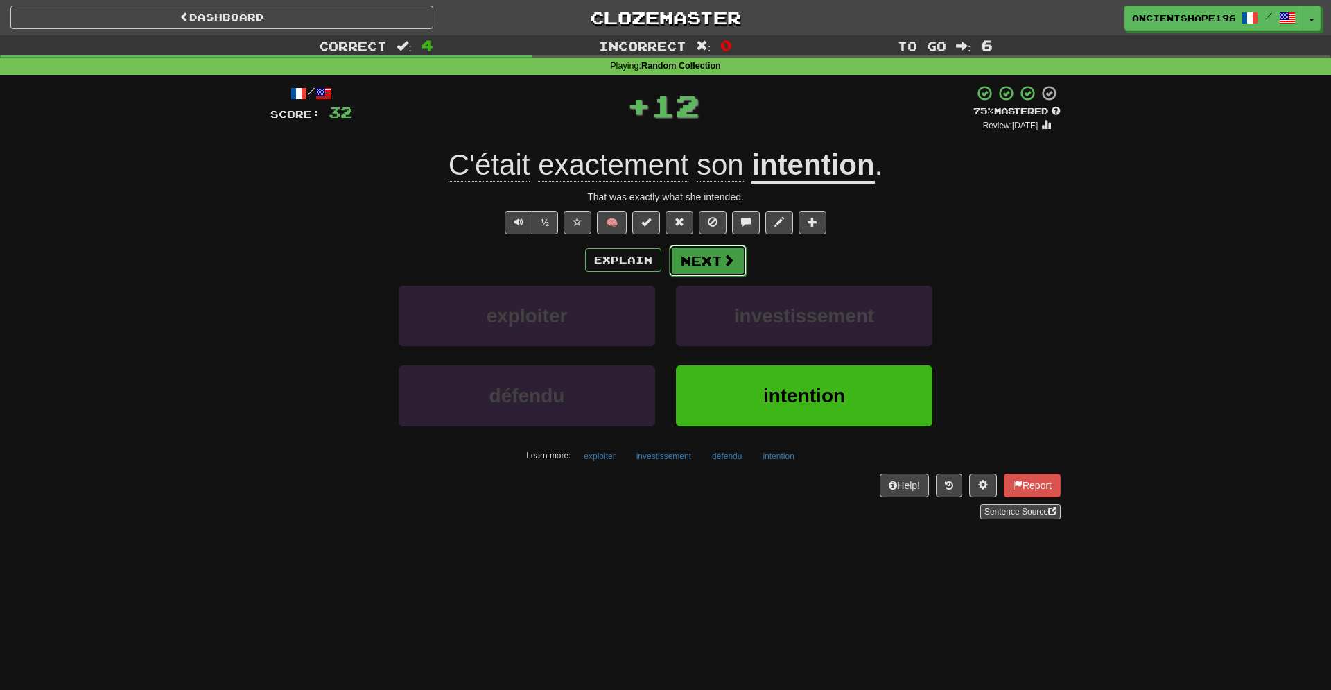
click at [685, 263] on button "Next" at bounding box center [708, 261] width 78 height 32
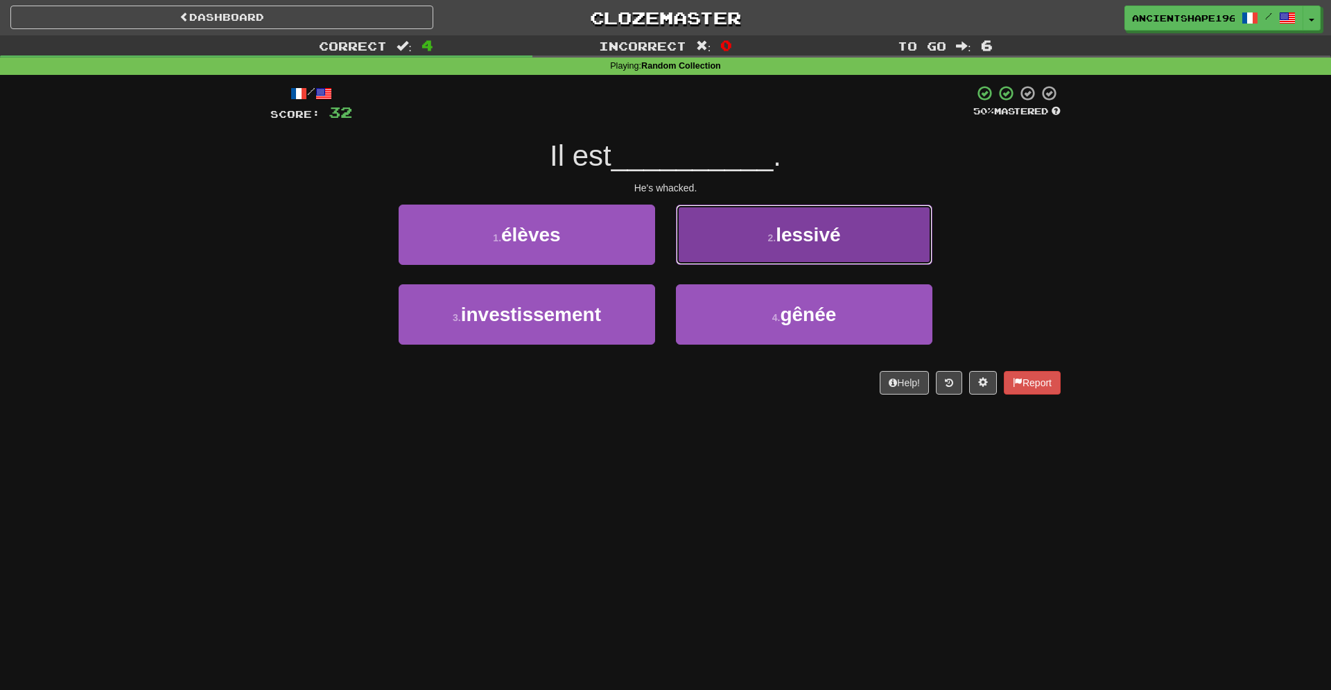
click at [803, 234] on span "lessivé" at bounding box center [807, 234] width 64 height 21
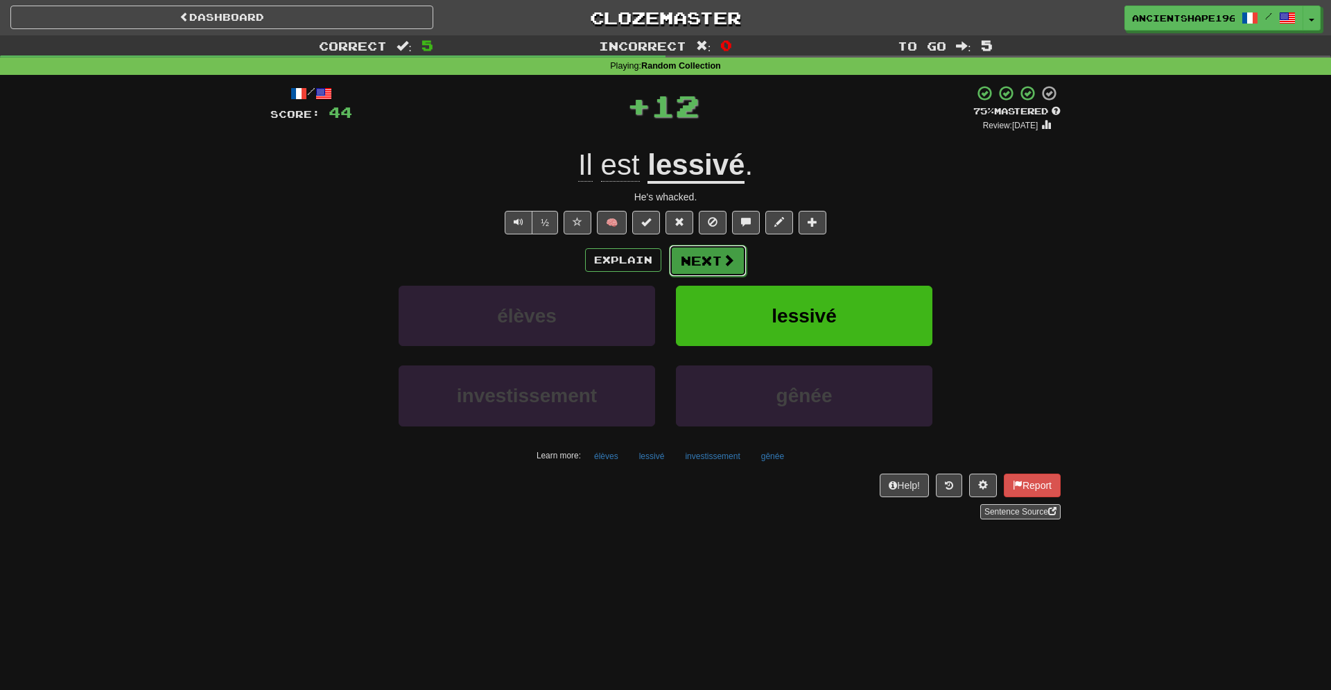
click at [724, 258] on span at bounding box center [728, 260] width 12 height 12
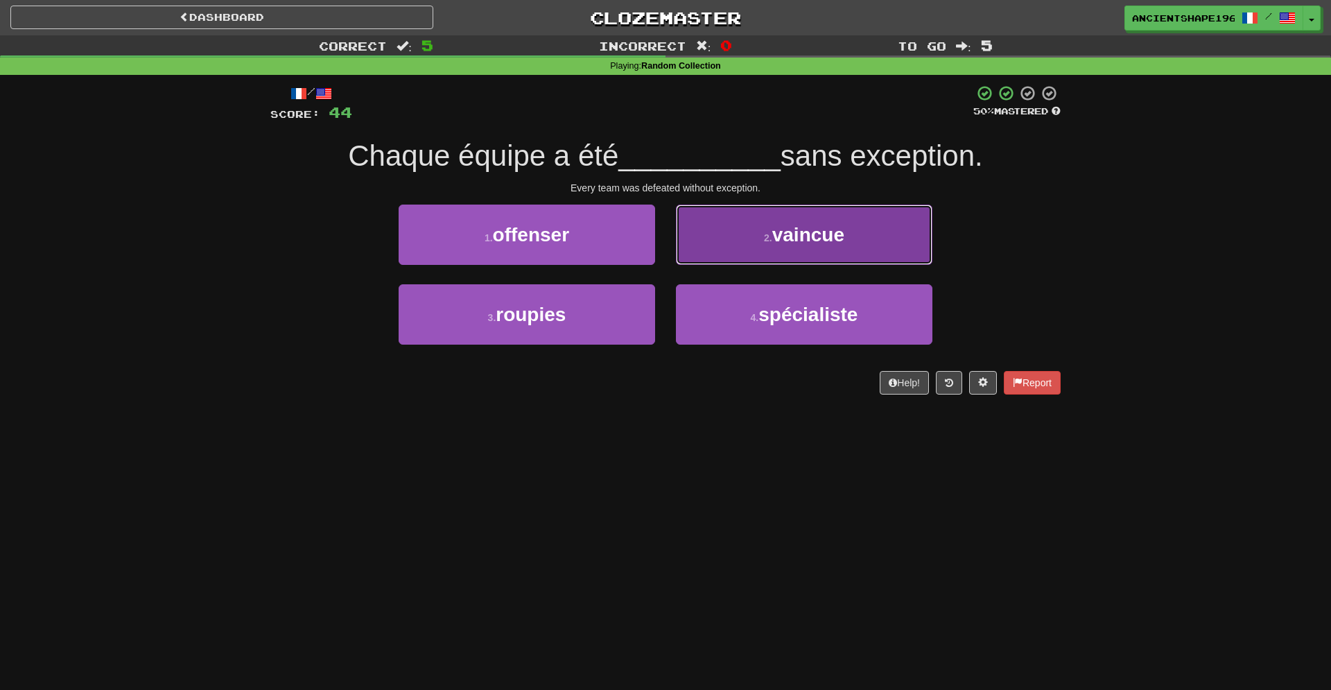
click at [787, 243] on span "vaincue" at bounding box center [808, 234] width 72 height 21
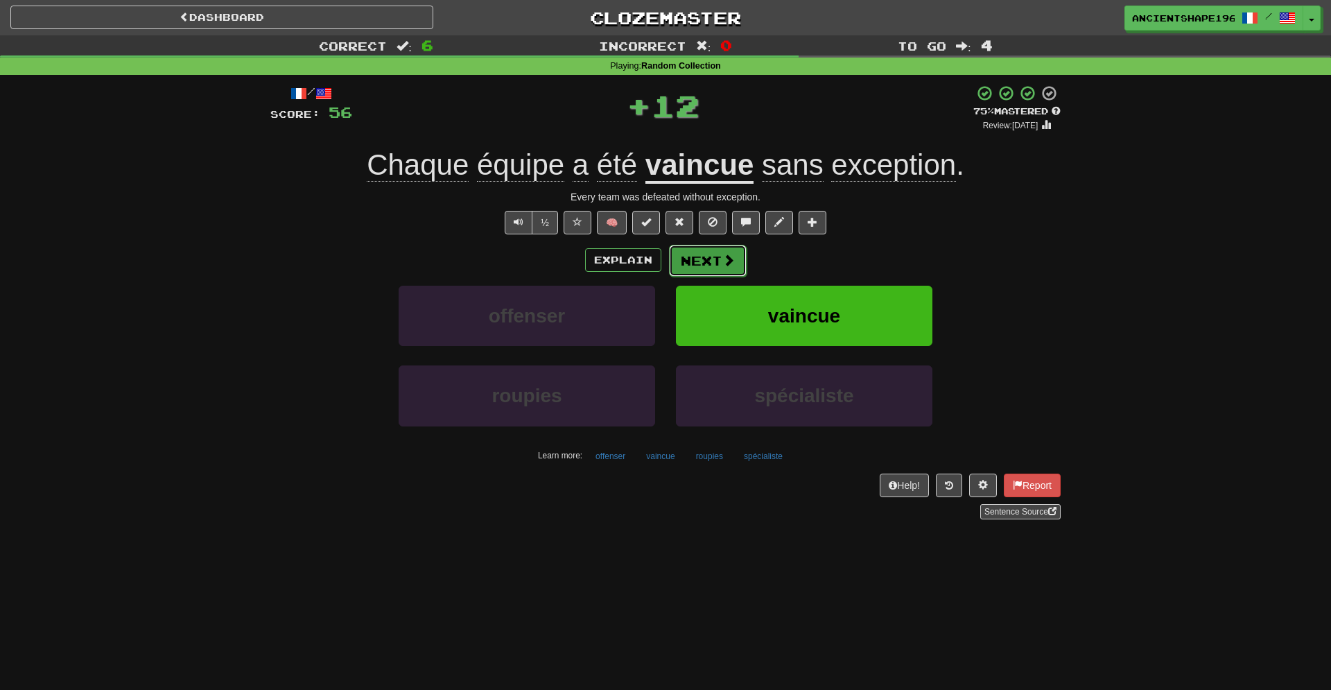
click at [685, 253] on button "Next" at bounding box center [708, 261] width 78 height 32
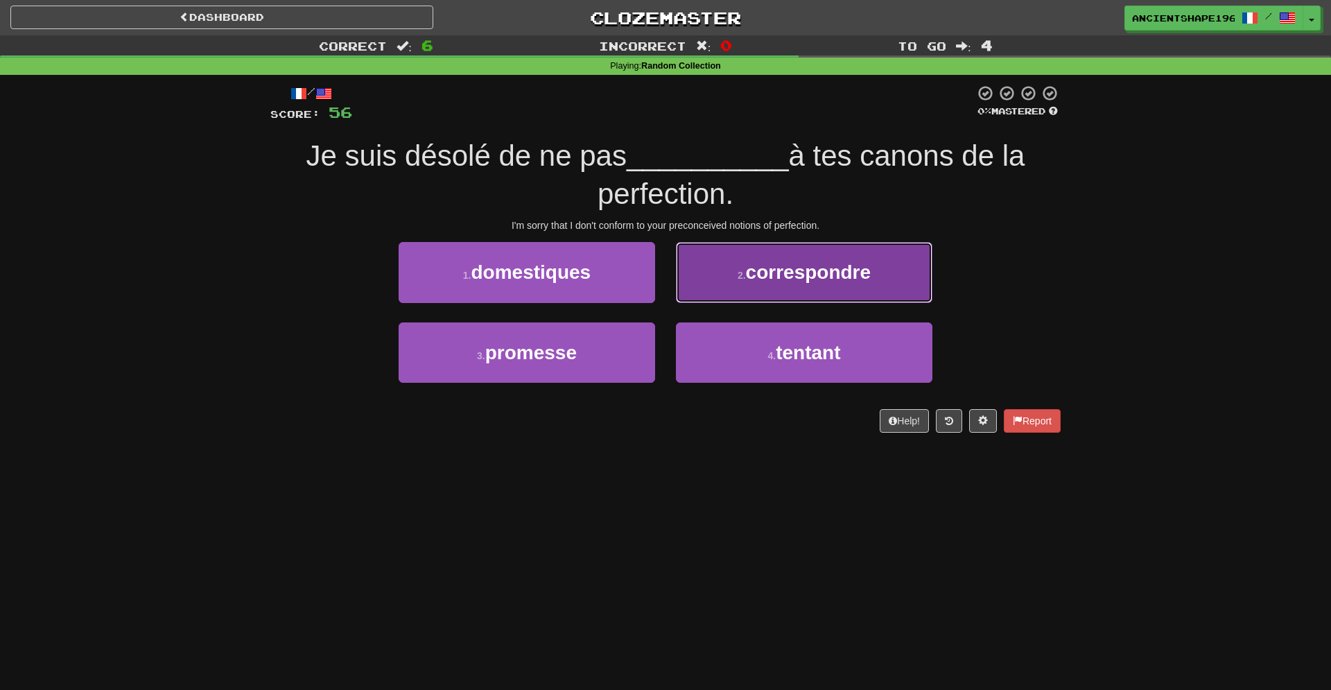
click at [748, 274] on span "correspondre" at bounding box center [808, 271] width 125 height 21
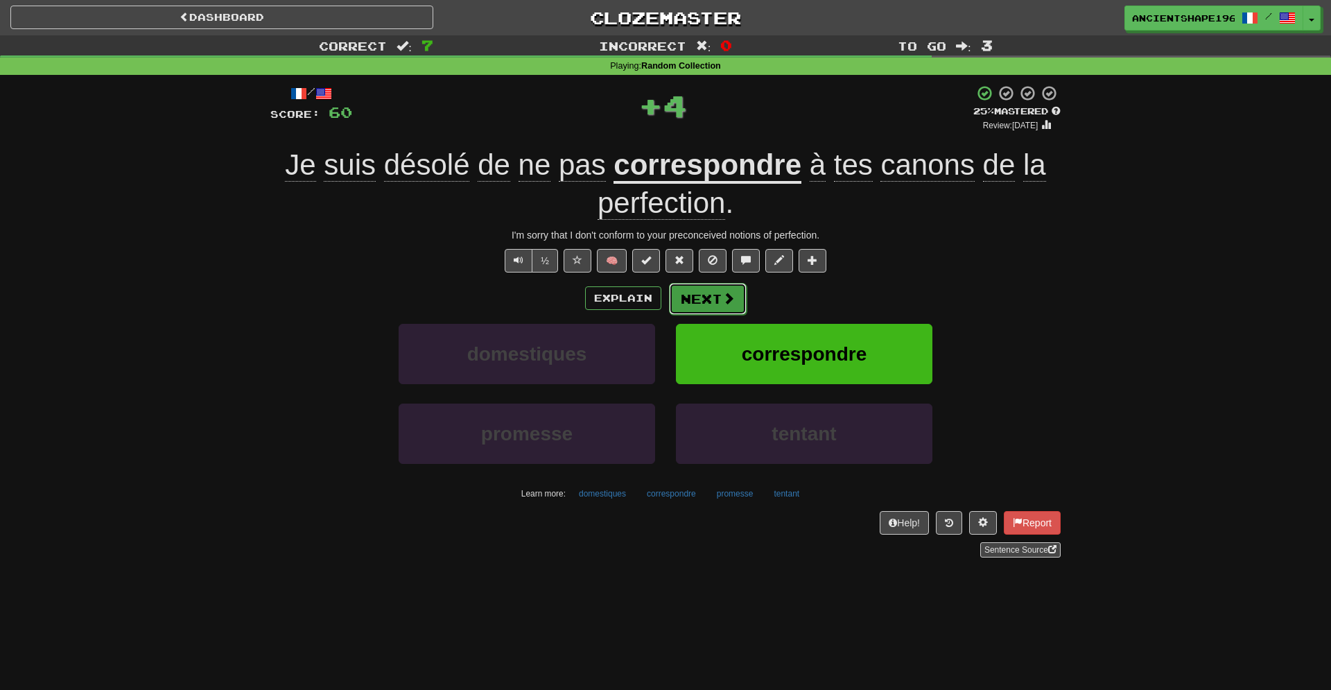
click at [714, 300] on button "Next" at bounding box center [708, 299] width 78 height 32
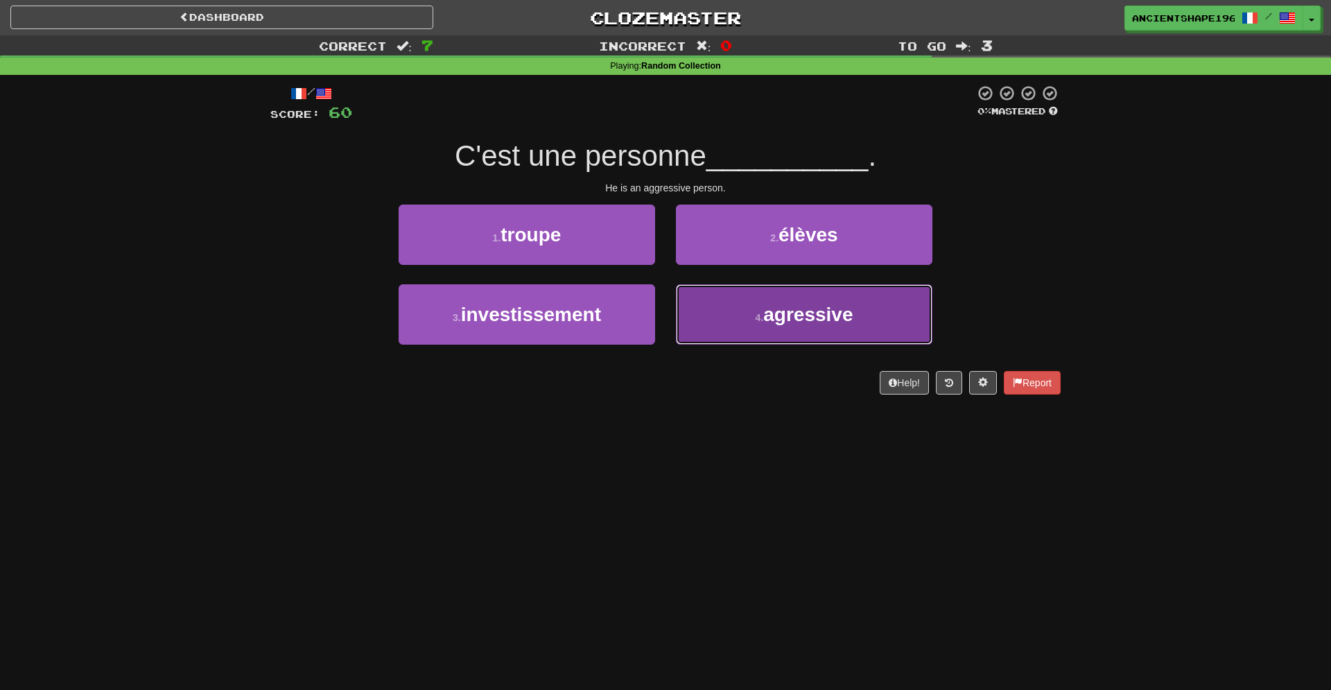
click at [755, 319] on small "4 ." at bounding box center [759, 317] width 8 height 11
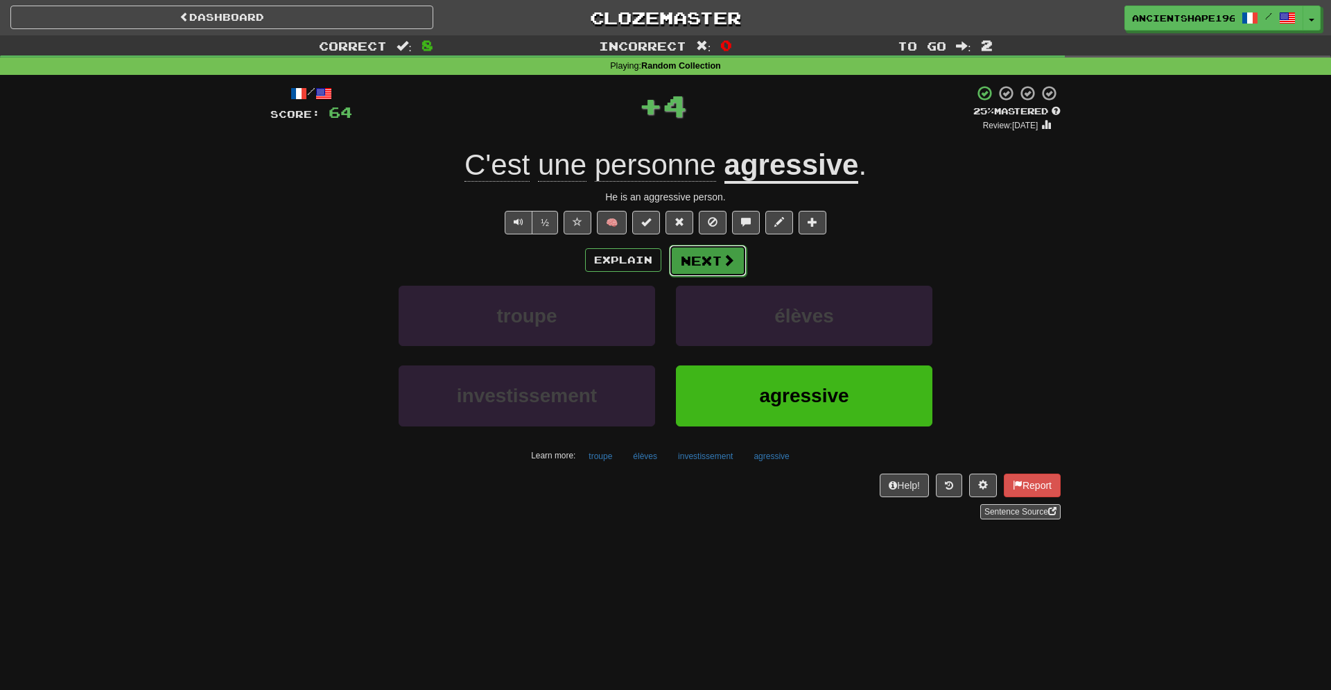
click at [699, 263] on button "Next" at bounding box center [708, 261] width 78 height 32
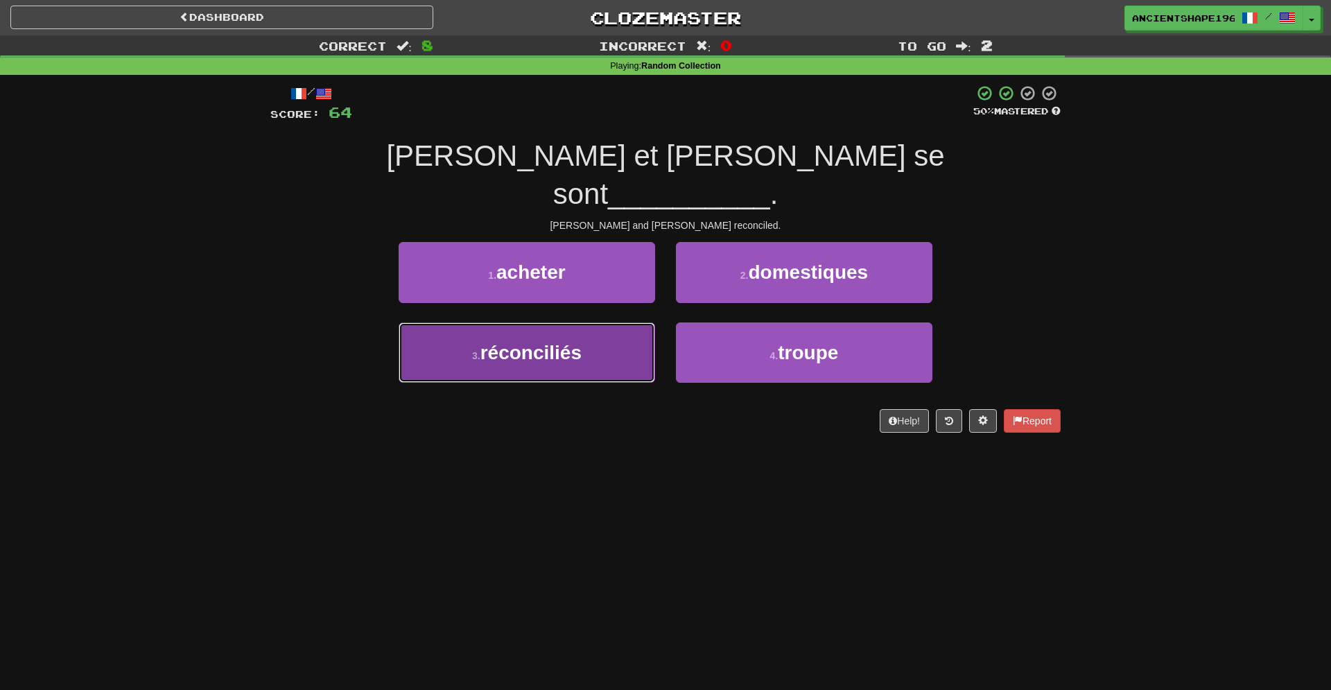
click at [602, 322] on button "3 . réconciliés" at bounding box center [526, 352] width 256 height 60
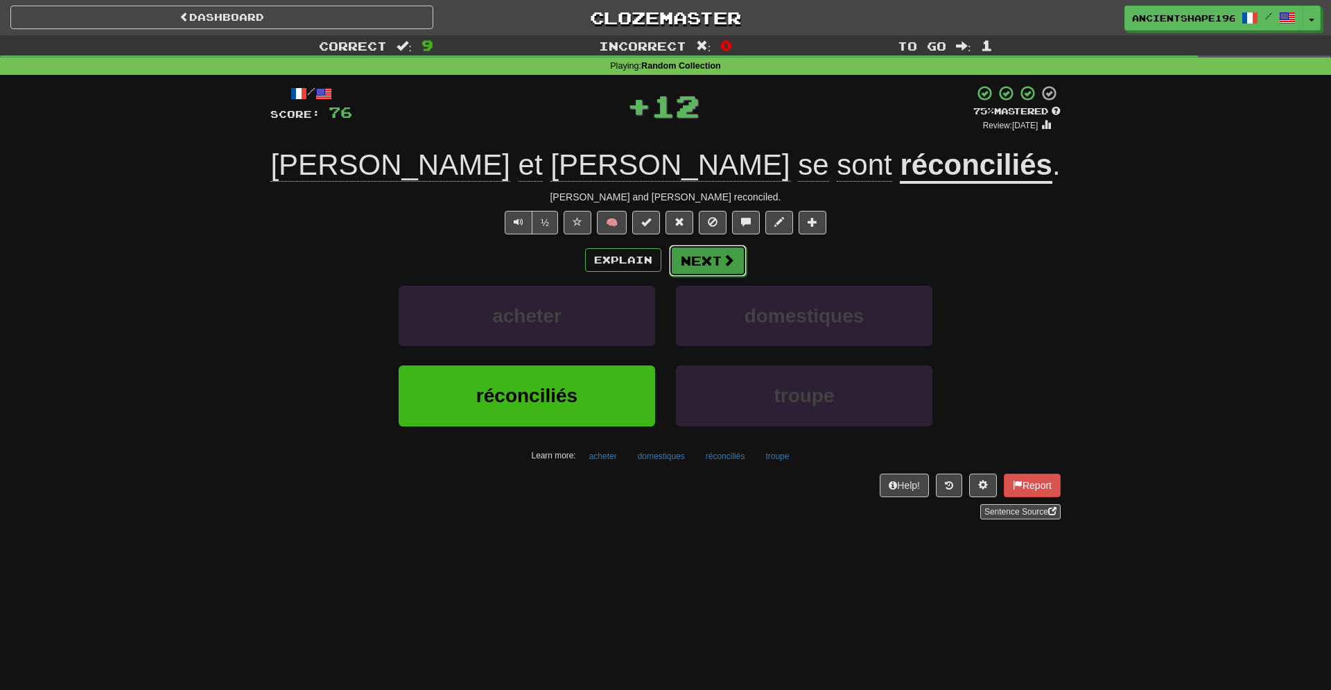
click at [719, 270] on button "Next" at bounding box center [708, 261] width 78 height 32
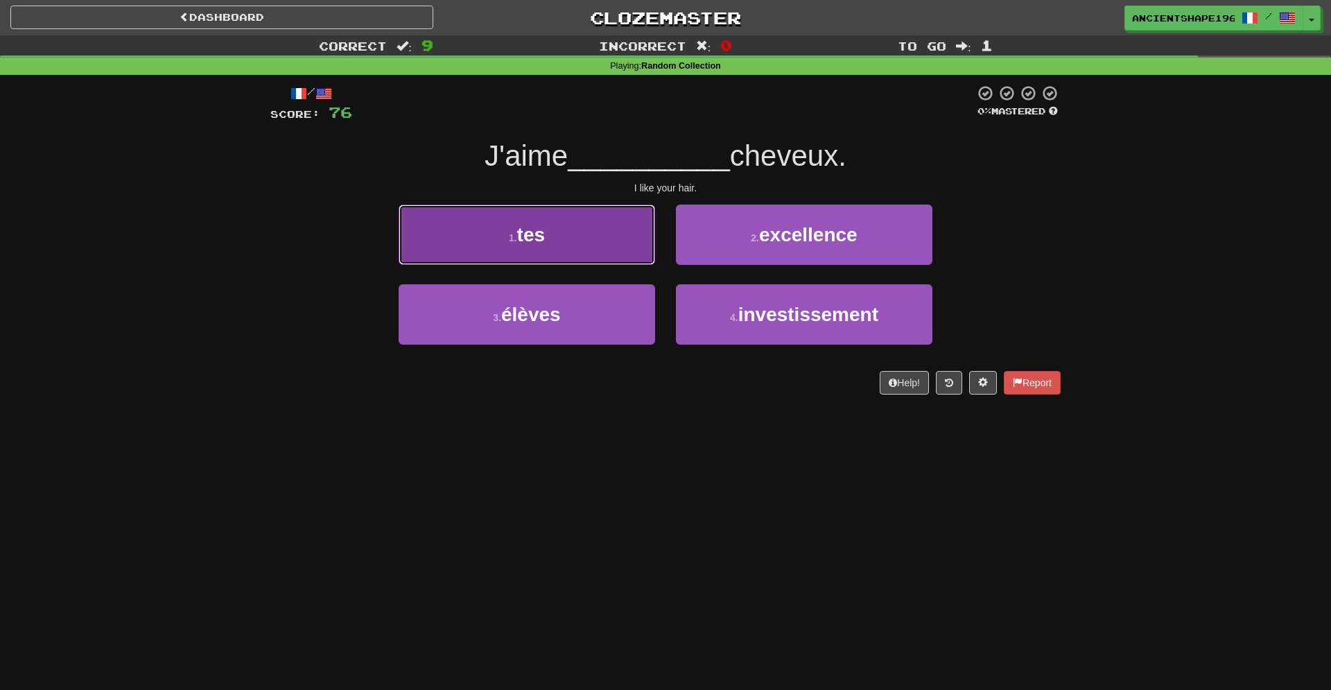
click at [608, 258] on button "1 . tes" at bounding box center [526, 234] width 256 height 60
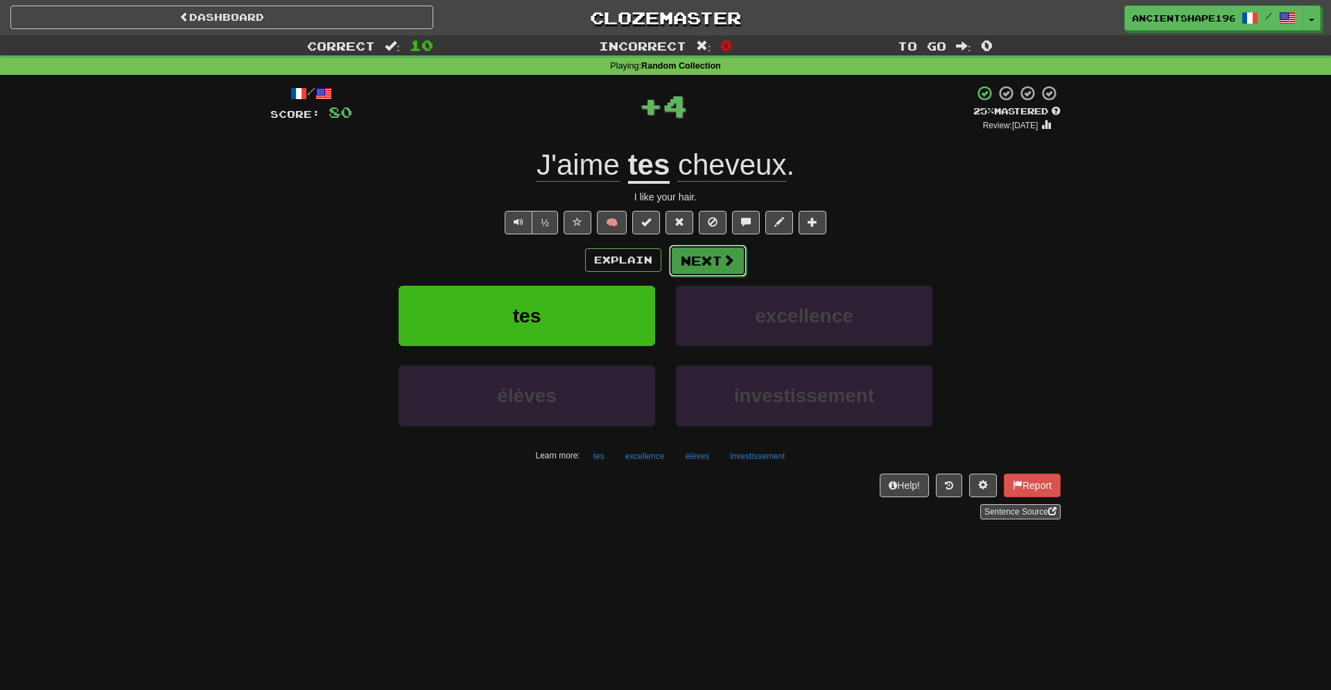
click at [717, 264] on button "Next" at bounding box center [708, 261] width 78 height 32
